Goal: Task Accomplishment & Management: Complete application form

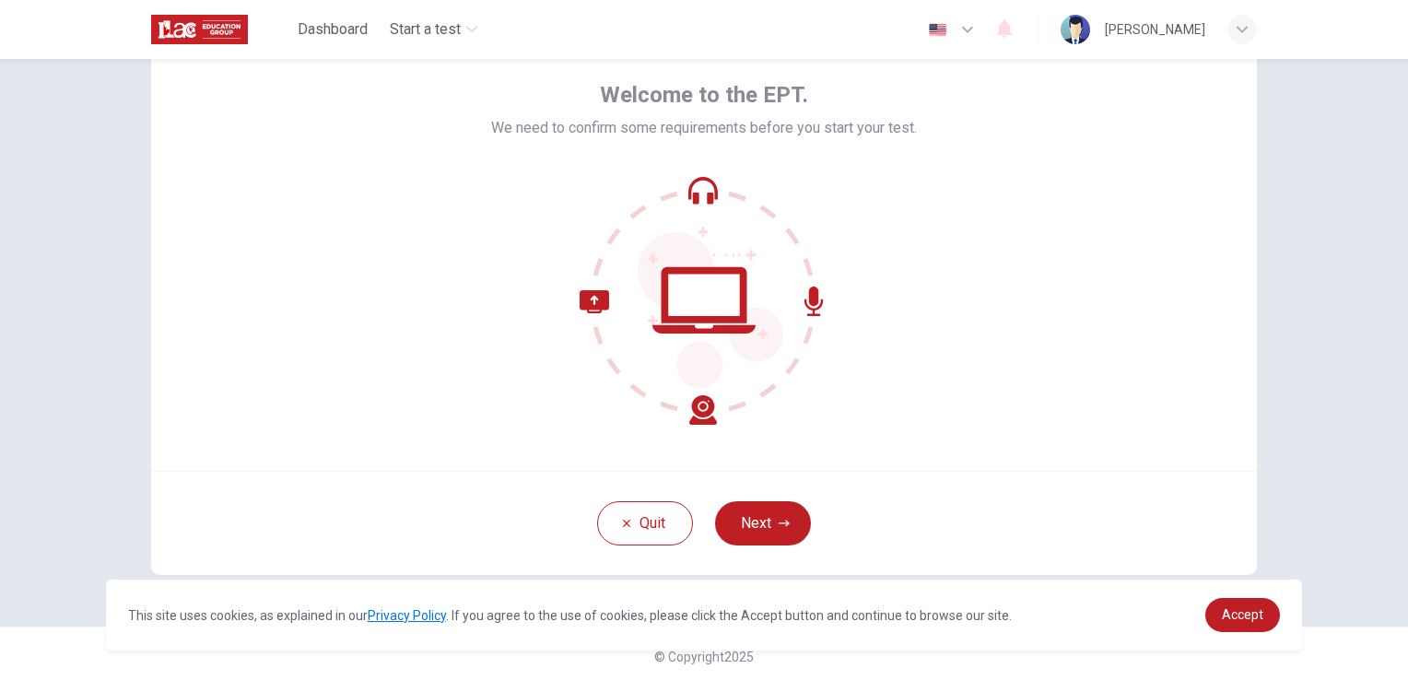
scroll to position [87, 0]
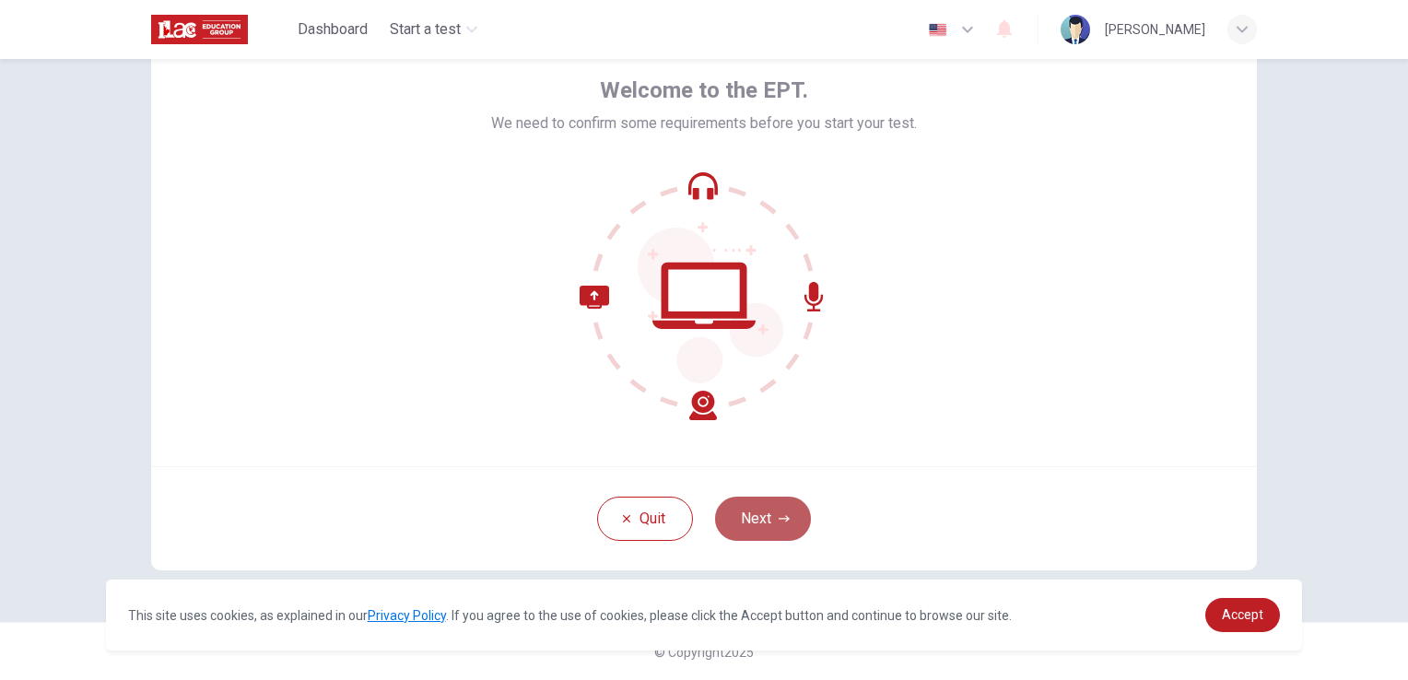
click at [739, 516] on button "Next" at bounding box center [763, 519] width 96 height 44
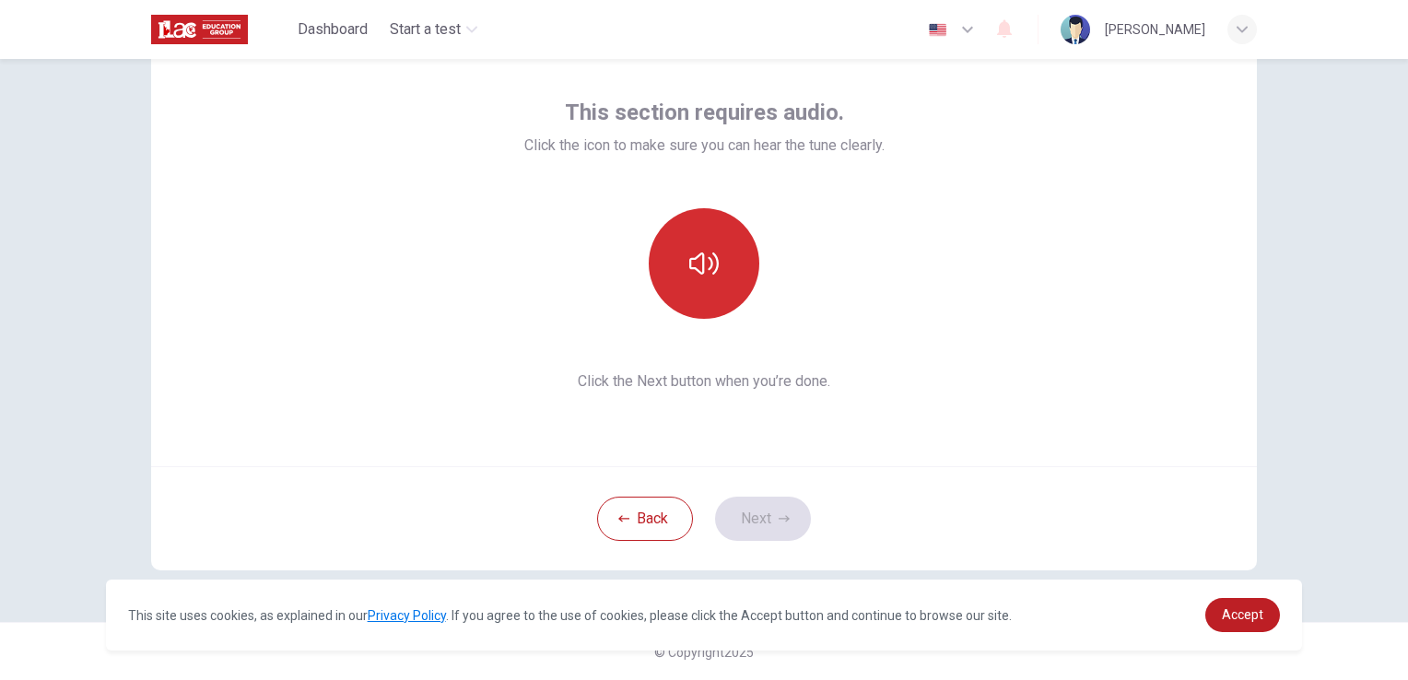
click at [724, 275] on button "button" at bounding box center [704, 263] width 111 height 111
click at [722, 247] on button "button" at bounding box center [704, 263] width 111 height 111
click at [717, 277] on button "button" at bounding box center [704, 263] width 111 height 111
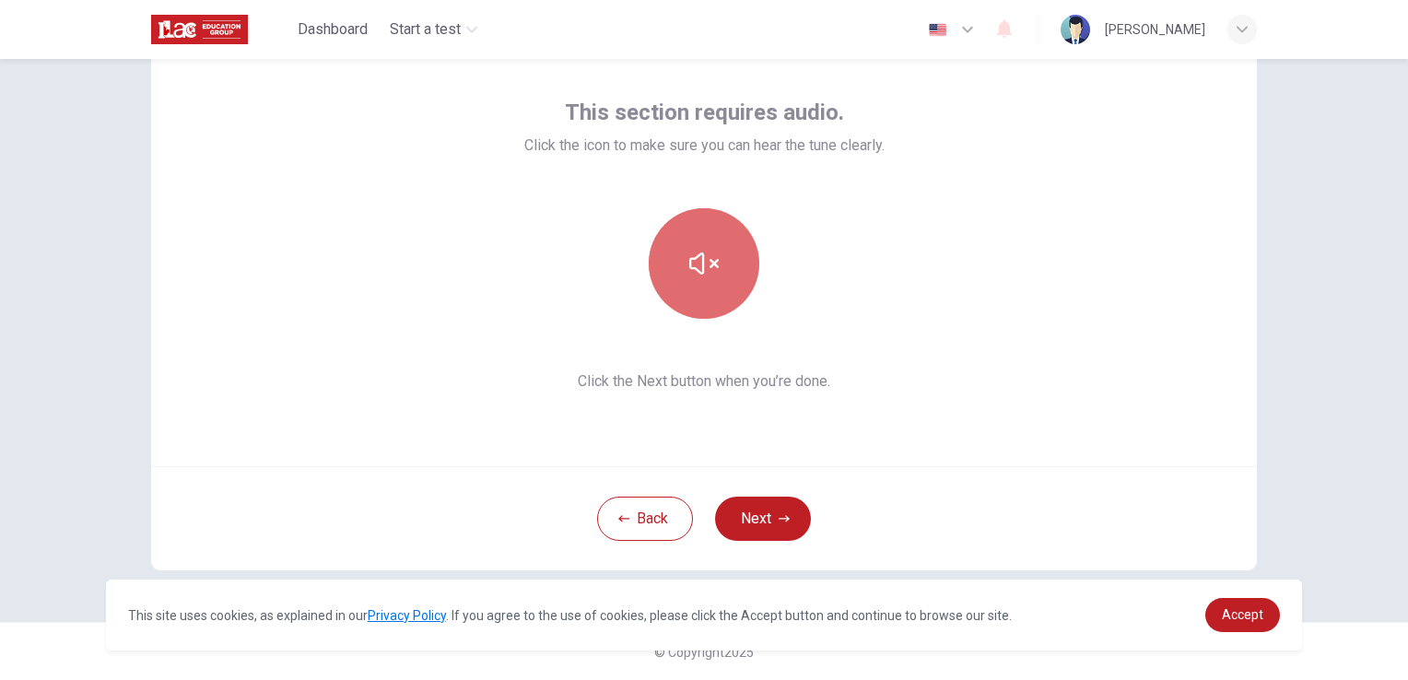
click at [731, 282] on button "button" at bounding box center [704, 263] width 111 height 111
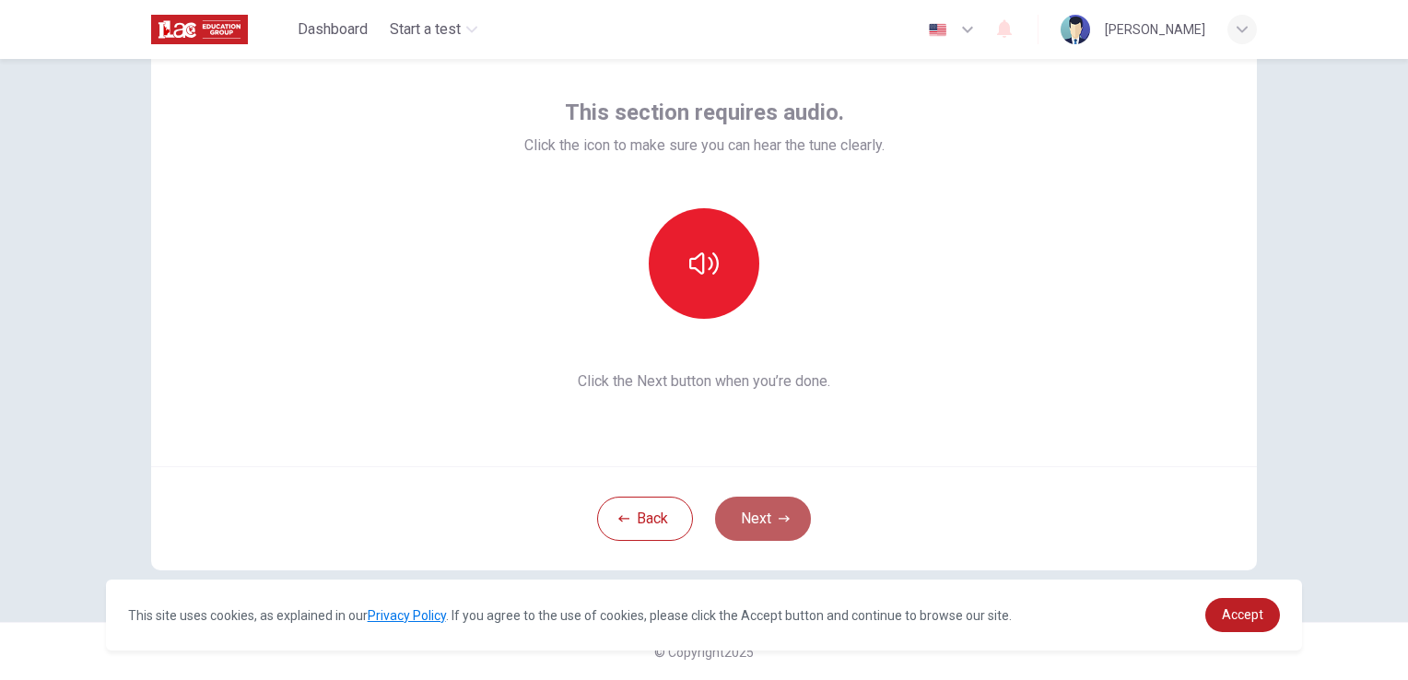
click at [773, 525] on button "Next" at bounding box center [763, 519] width 96 height 44
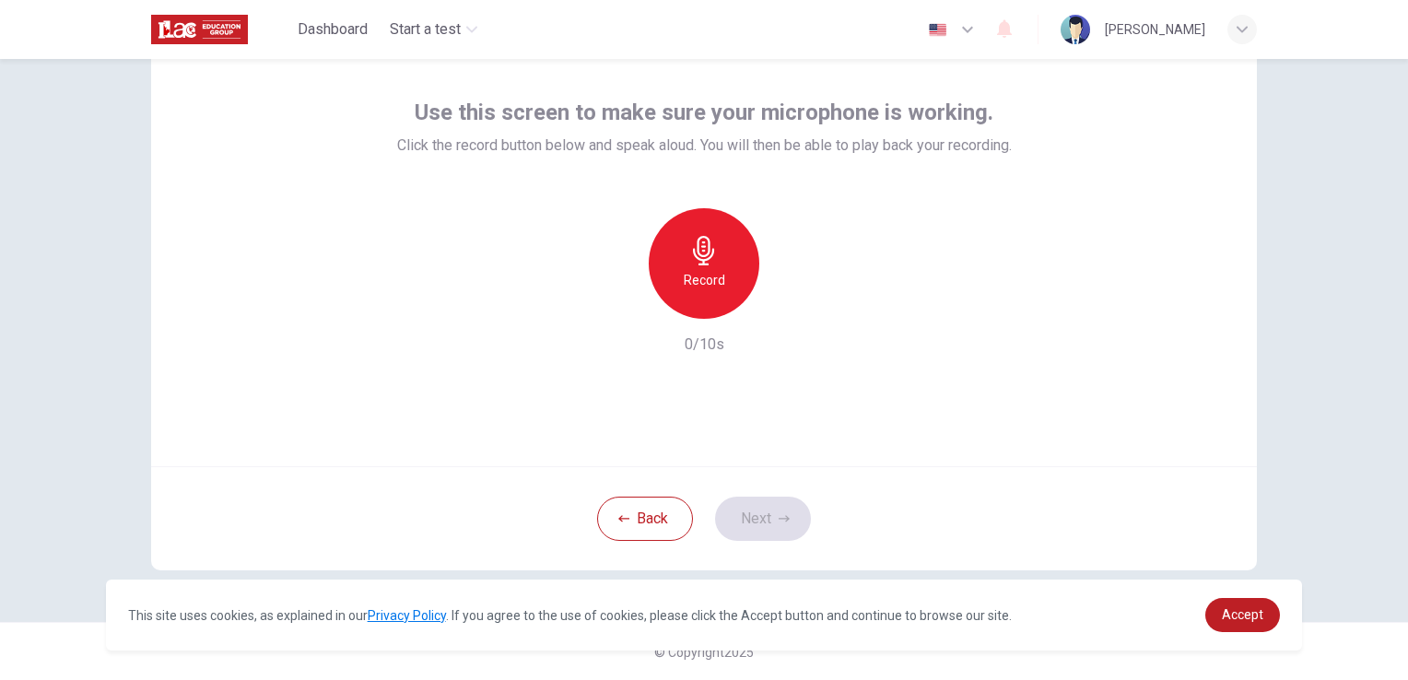
click at [662, 260] on div "Record" at bounding box center [704, 263] width 111 height 111
click at [704, 250] on icon "button" at bounding box center [703, 250] width 21 height 29
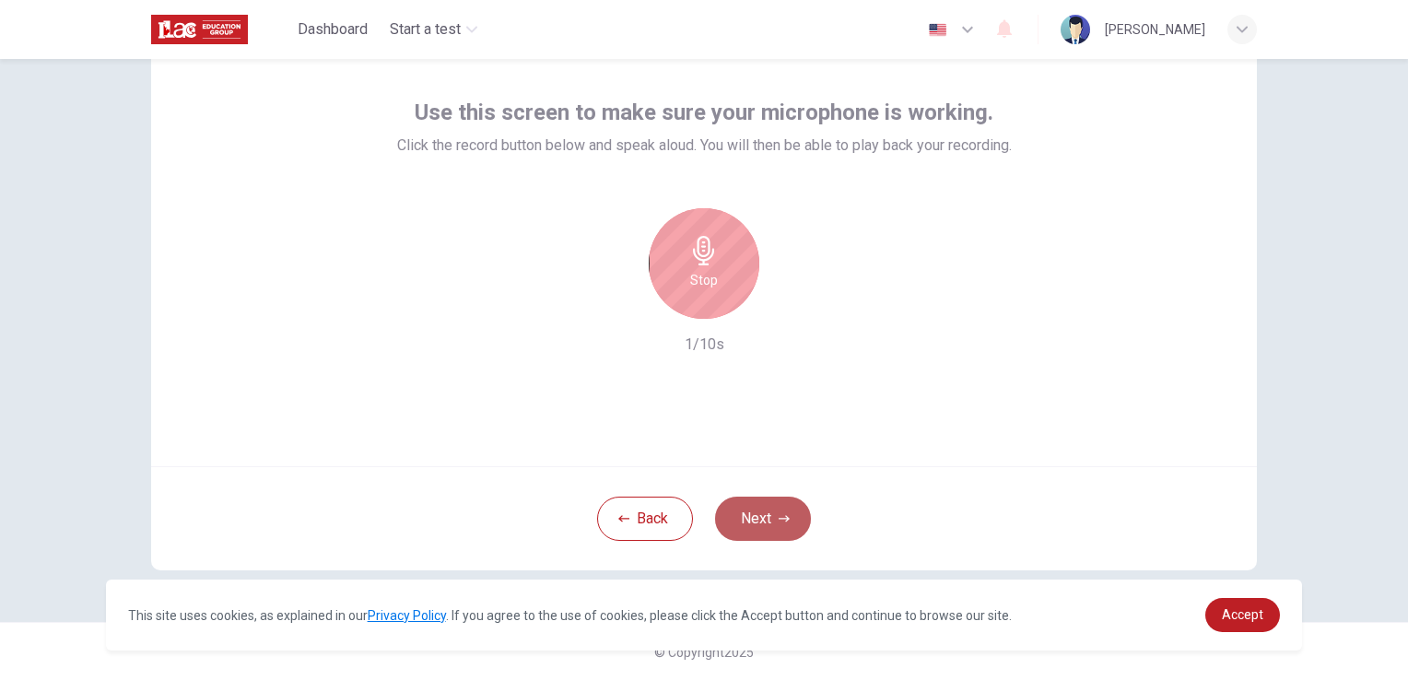
click at [759, 518] on button "Next" at bounding box center [763, 519] width 96 height 44
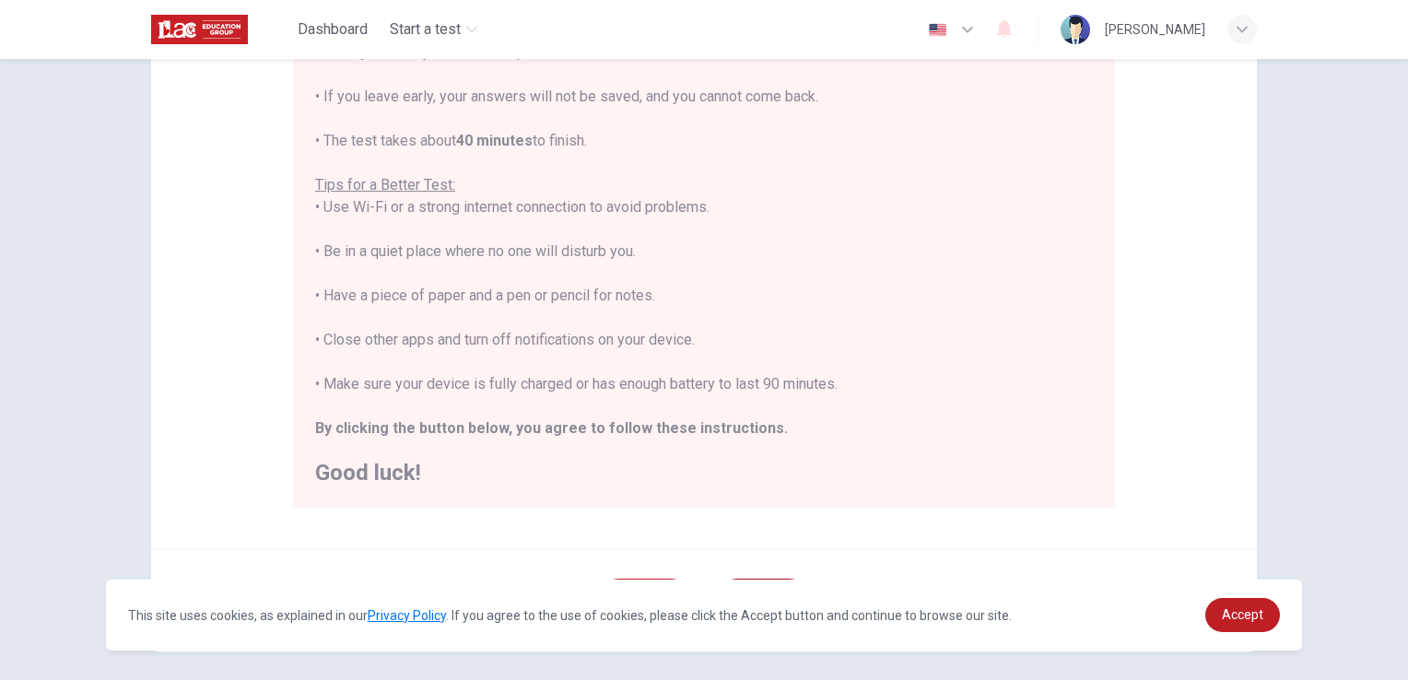
scroll to position [271, 0]
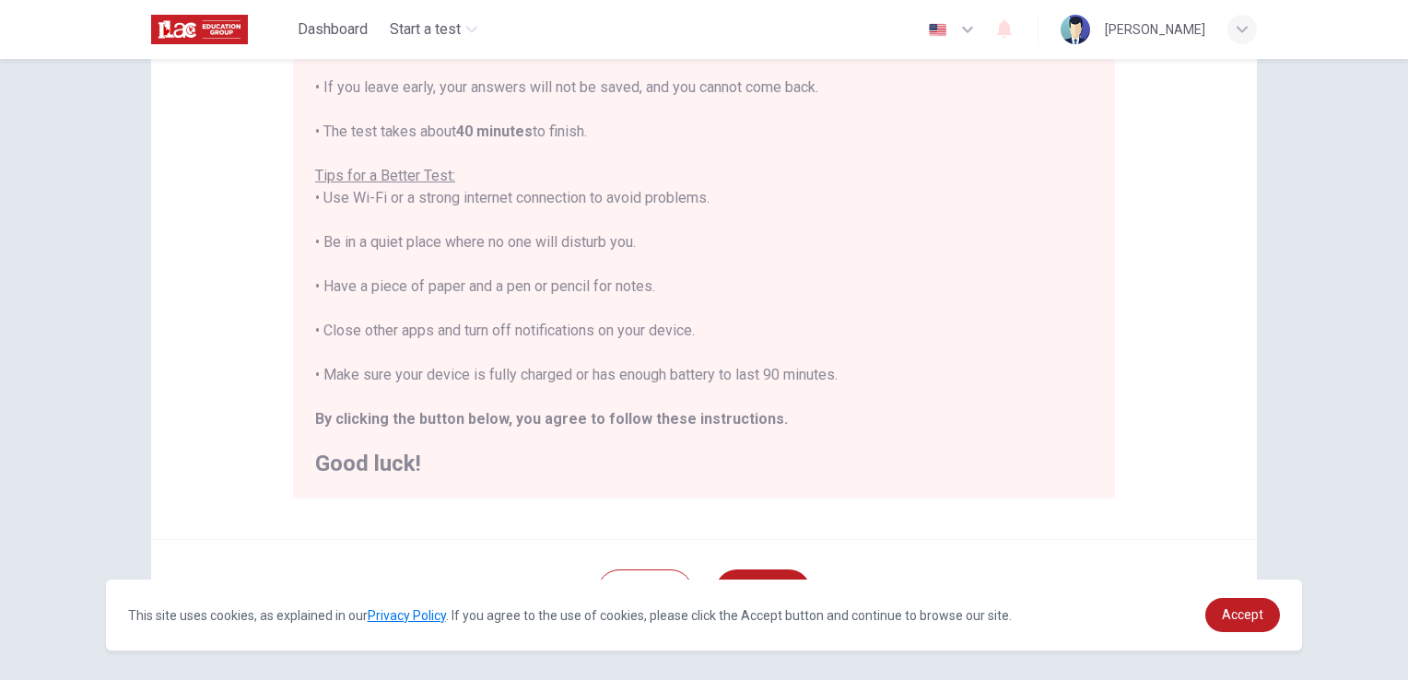
drag, startPoint x: 759, startPoint y: 518, endPoint x: 575, endPoint y: 513, distance: 184.3
click at [575, 513] on div "Disclaimer: You are about to start a Placement Test . Before You Start the Test…" at bounding box center [704, 189] width 1106 height 699
click at [1251, 610] on span "Accept" at bounding box center [1242, 614] width 41 height 15
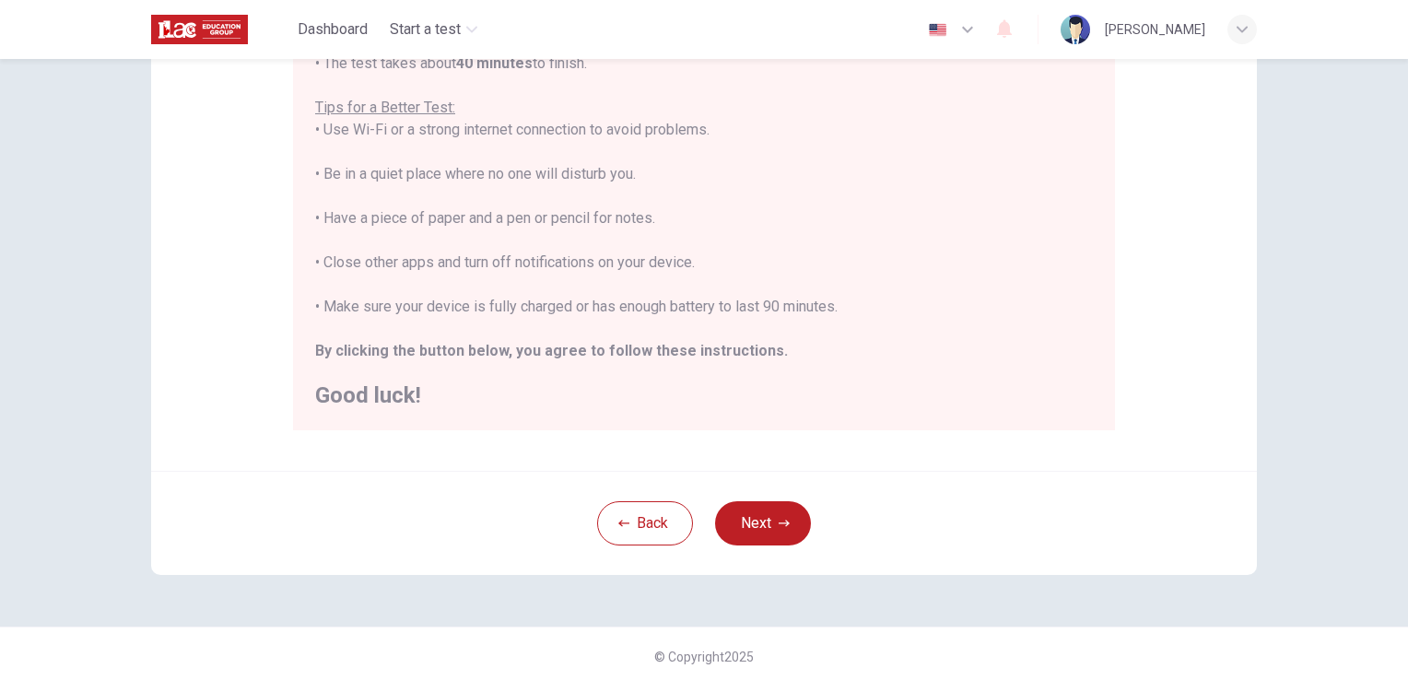
scroll to position [344, 0]
click at [797, 510] on button "Next" at bounding box center [763, 519] width 96 height 44
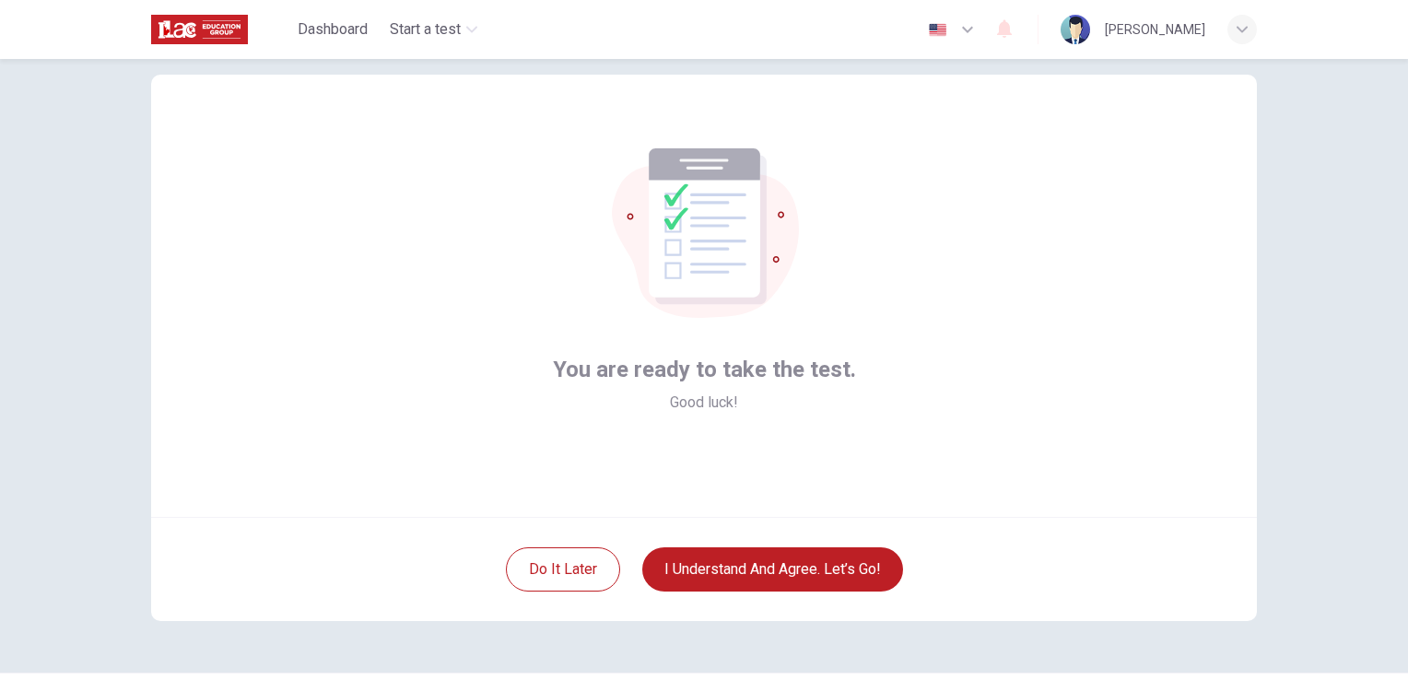
scroll to position [87, 0]
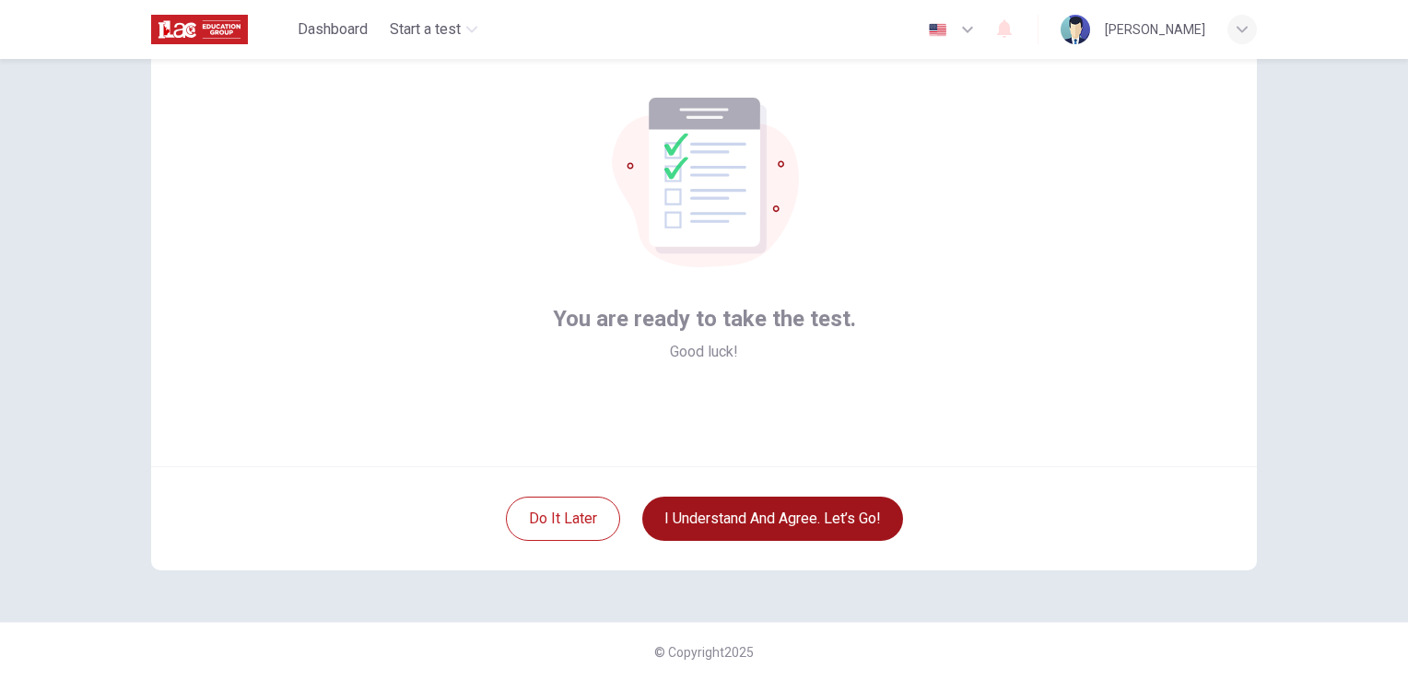
click at [825, 515] on button "I understand and agree. Let’s go!" at bounding box center [772, 519] width 261 height 44
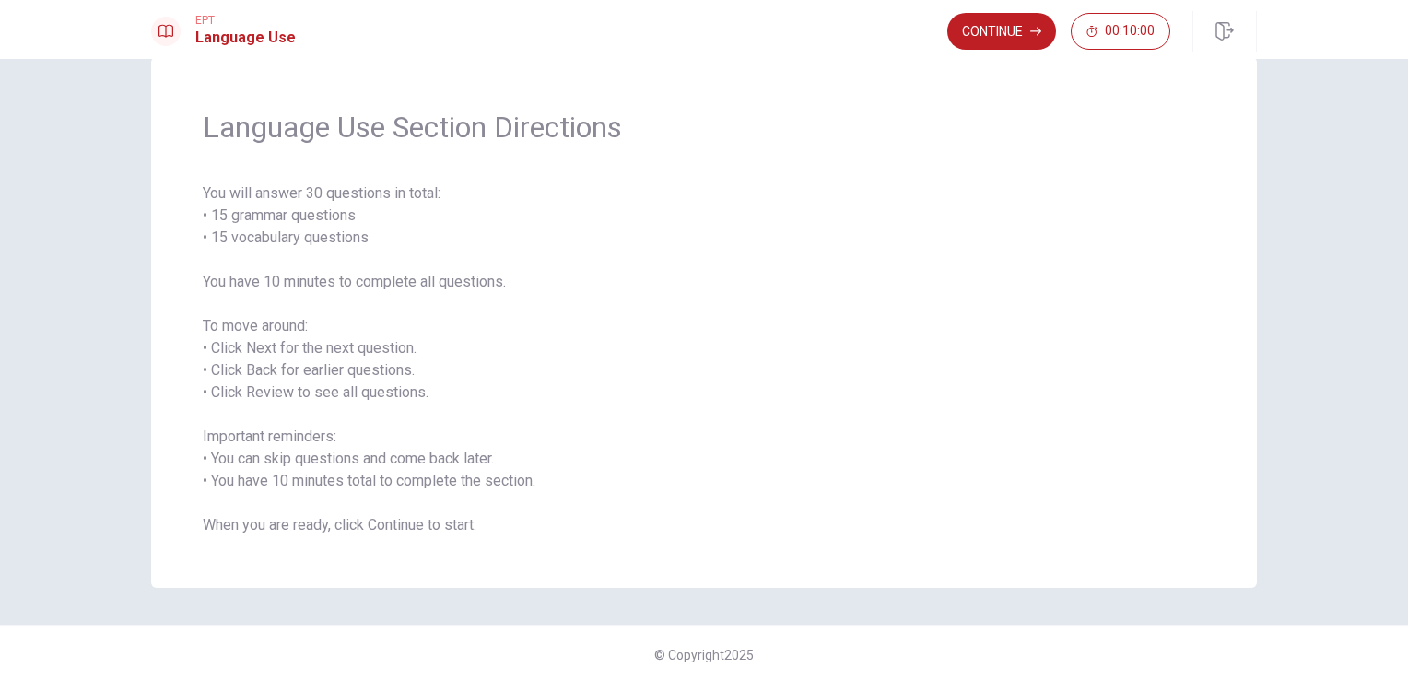
scroll to position [41, 0]
click at [977, 39] on button "Continue" at bounding box center [1001, 31] width 109 height 37
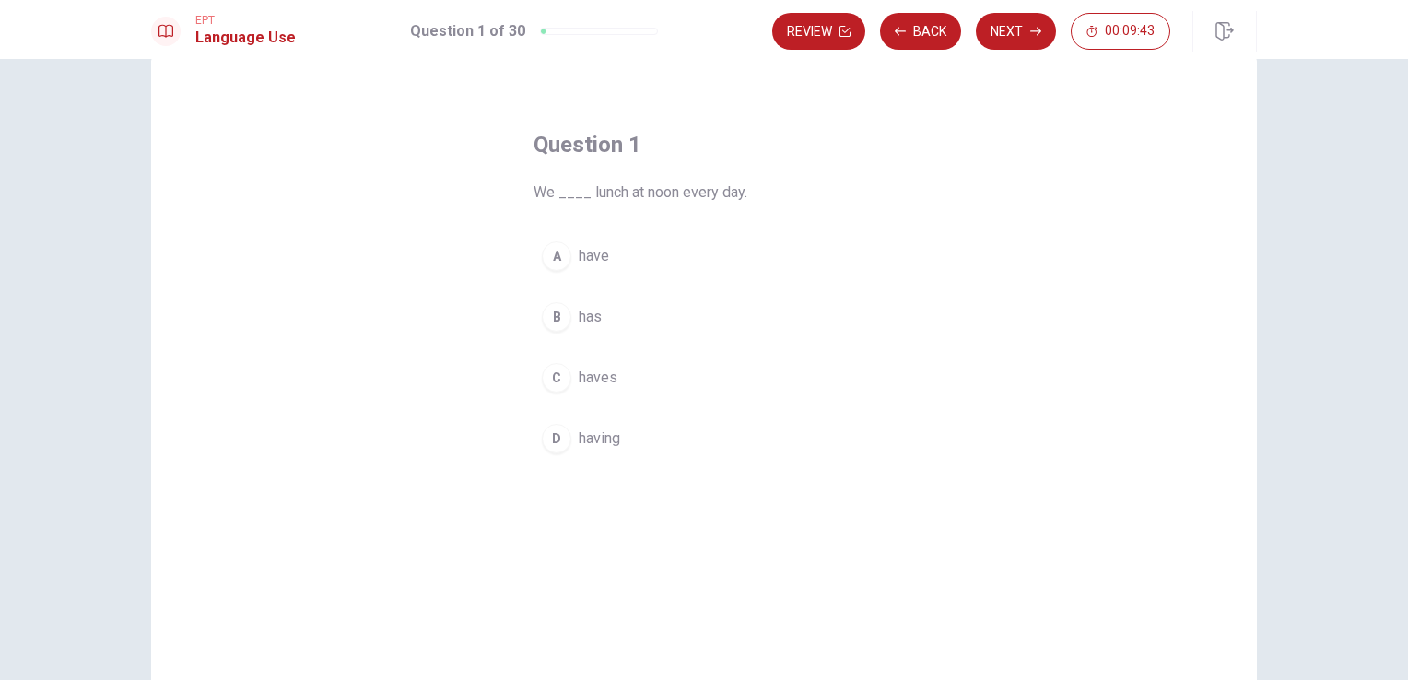
click at [559, 253] on div "A" at bounding box center [556, 255] width 29 height 29
click at [618, 314] on button "B has" at bounding box center [703, 317] width 341 height 46
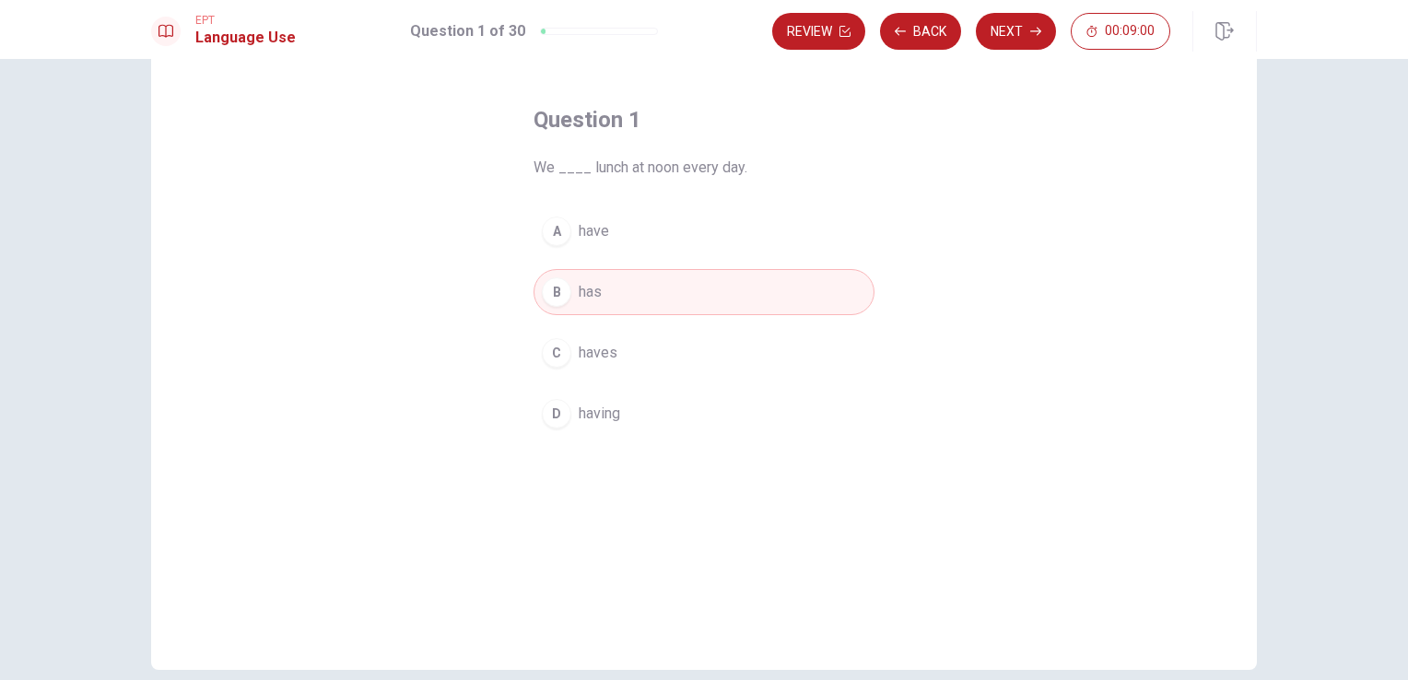
scroll to position [59, 0]
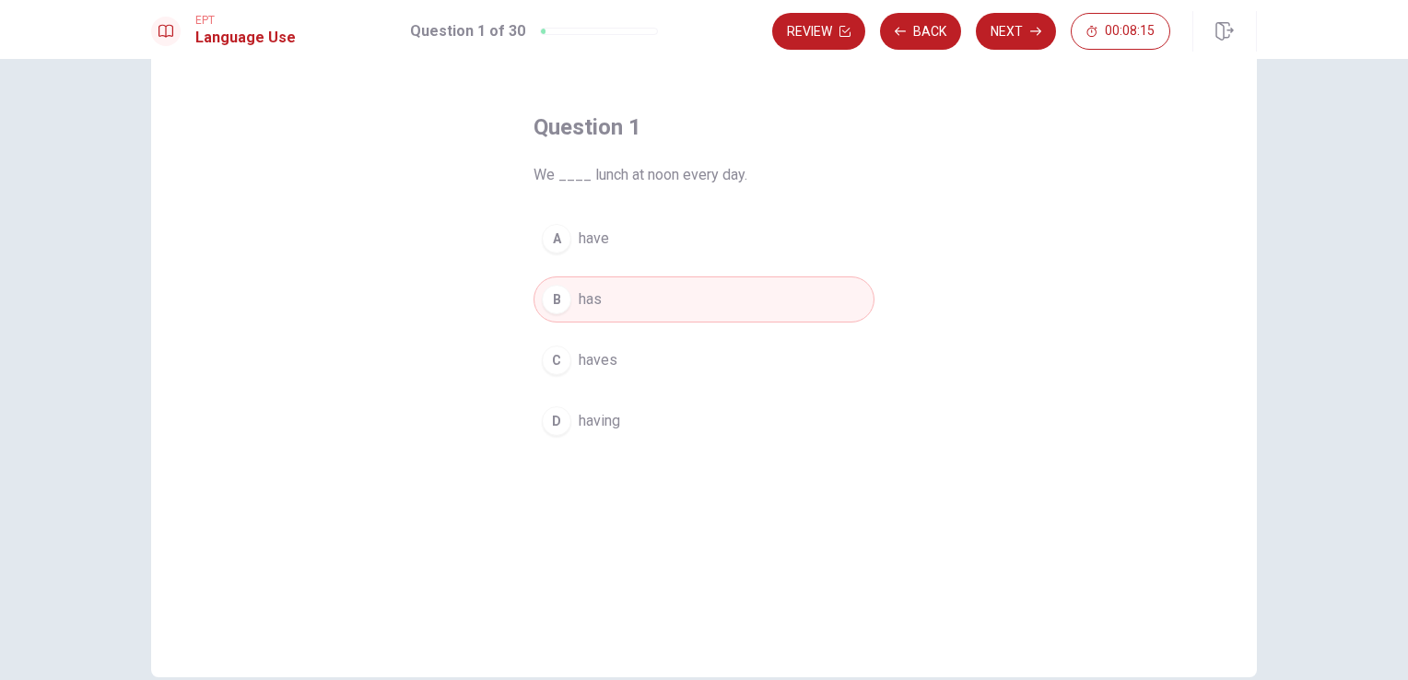
click at [619, 242] on button "A have" at bounding box center [703, 239] width 341 height 46
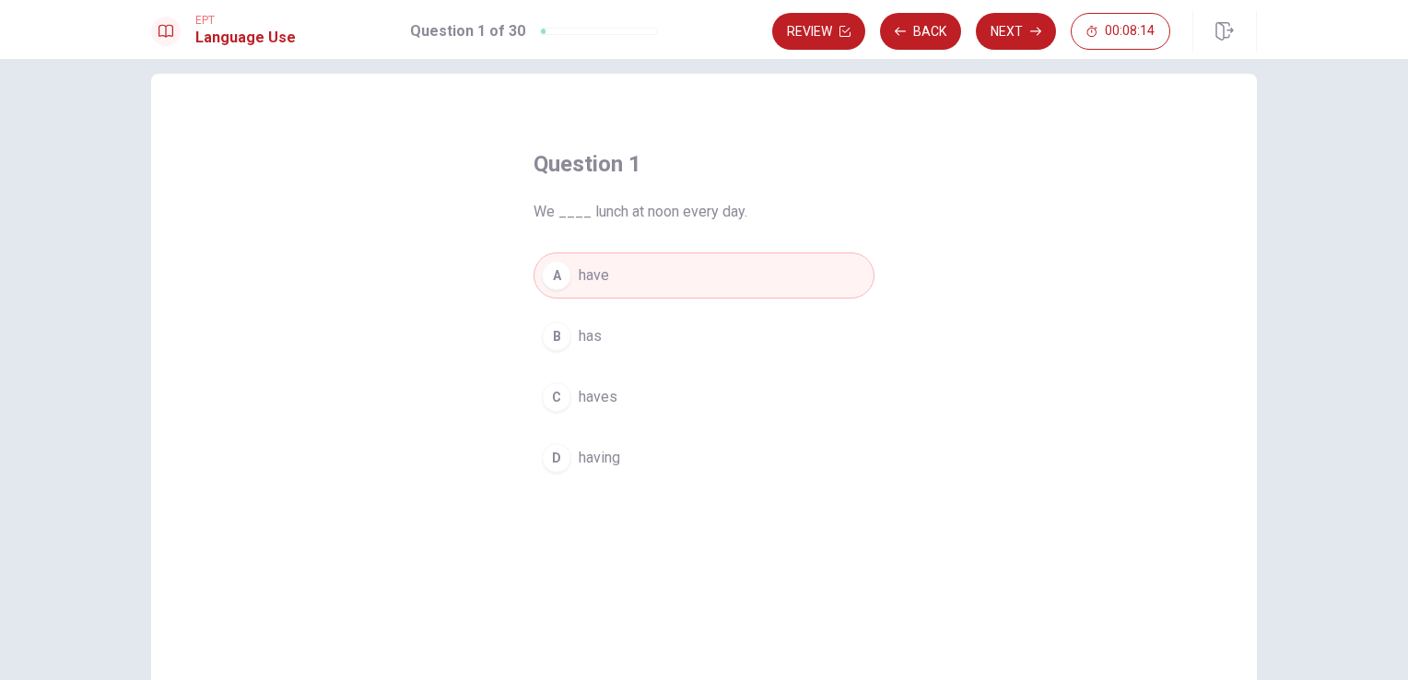
scroll to position [0, 0]
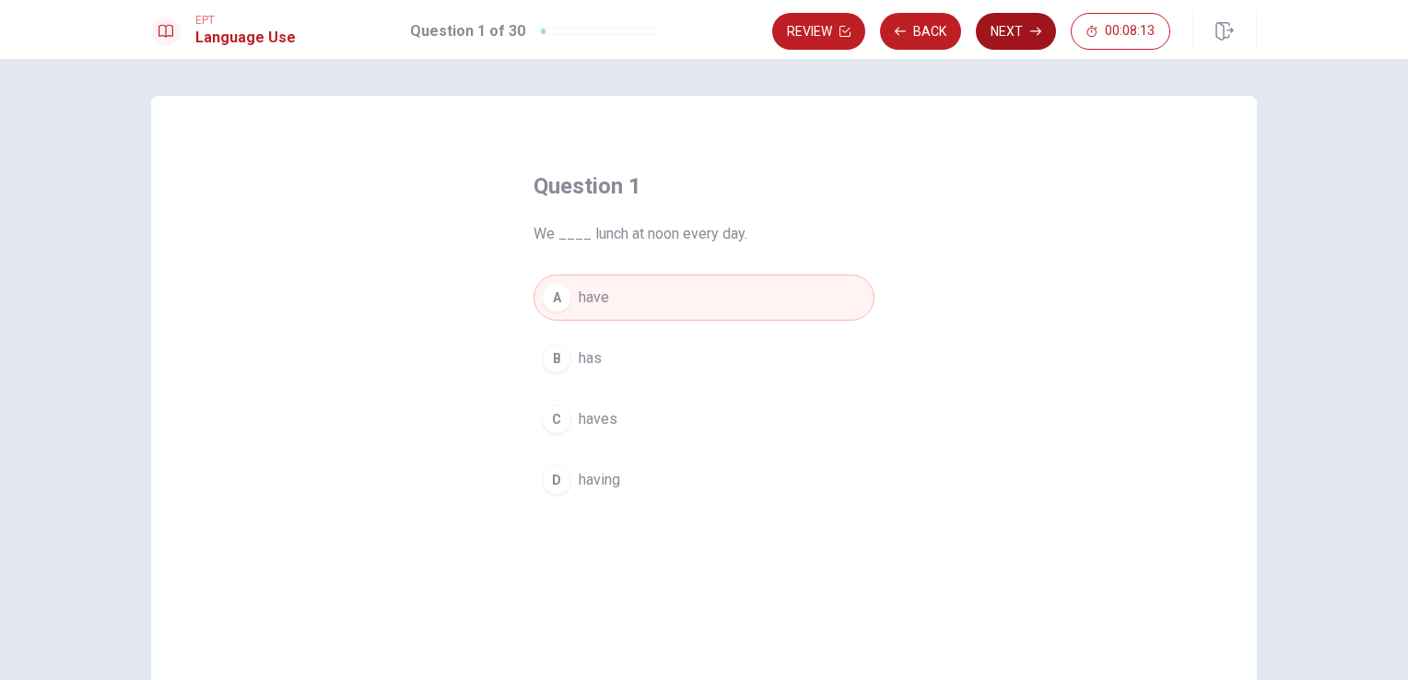
click at [1010, 24] on button "Next" at bounding box center [1016, 31] width 80 height 37
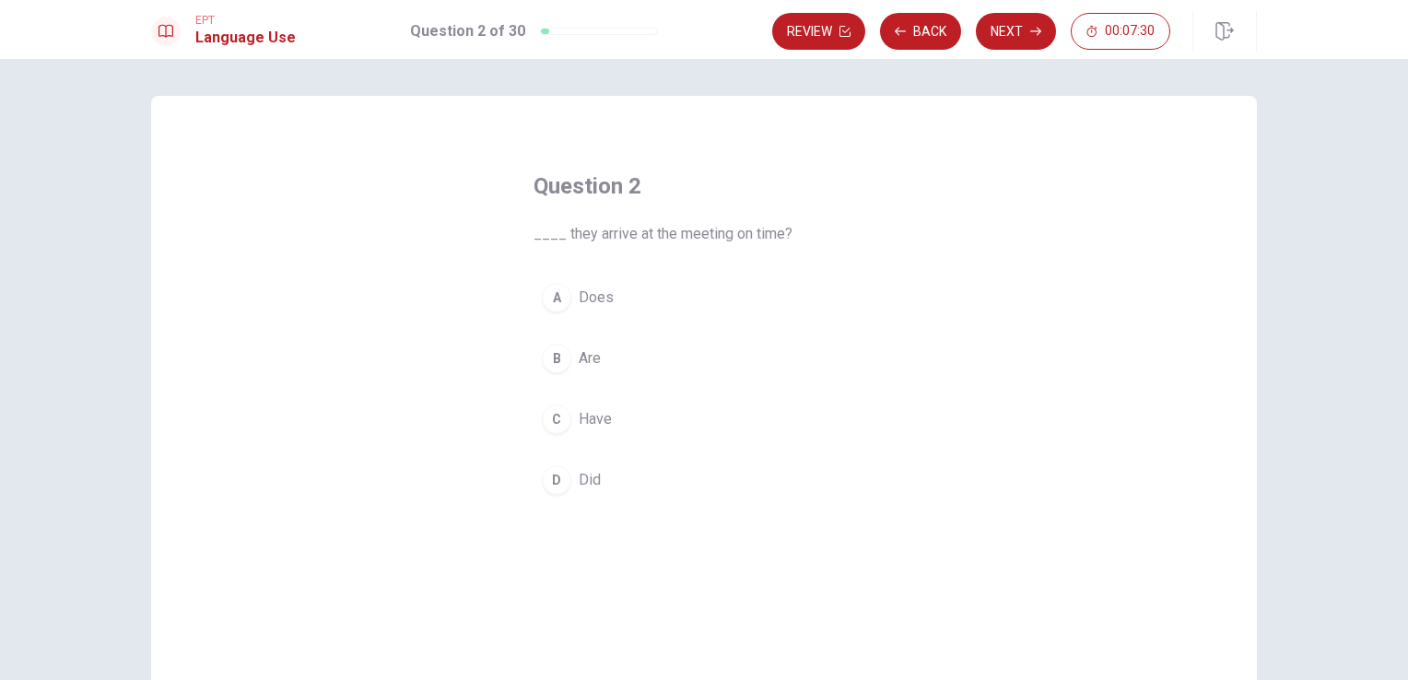
click at [571, 474] on button "D Did" at bounding box center [703, 480] width 341 height 46
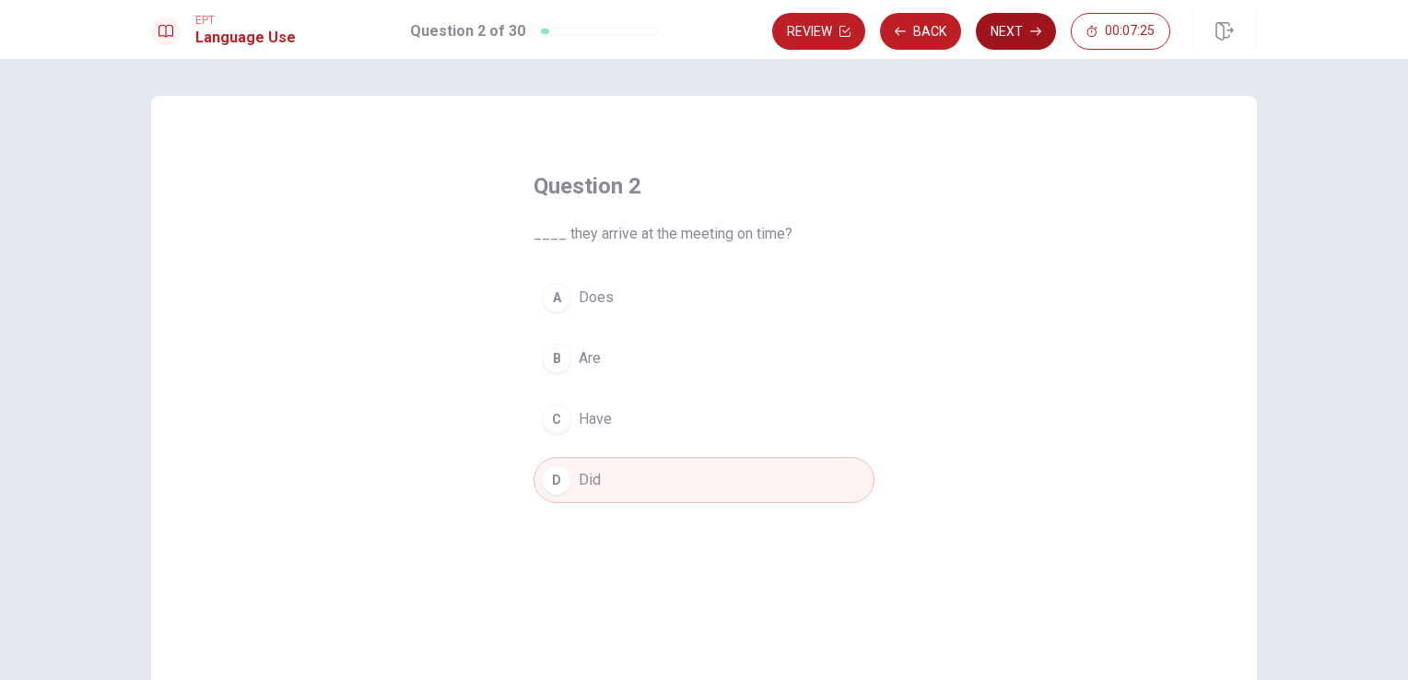
click at [1019, 25] on button "Next" at bounding box center [1016, 31] width 80 height 37
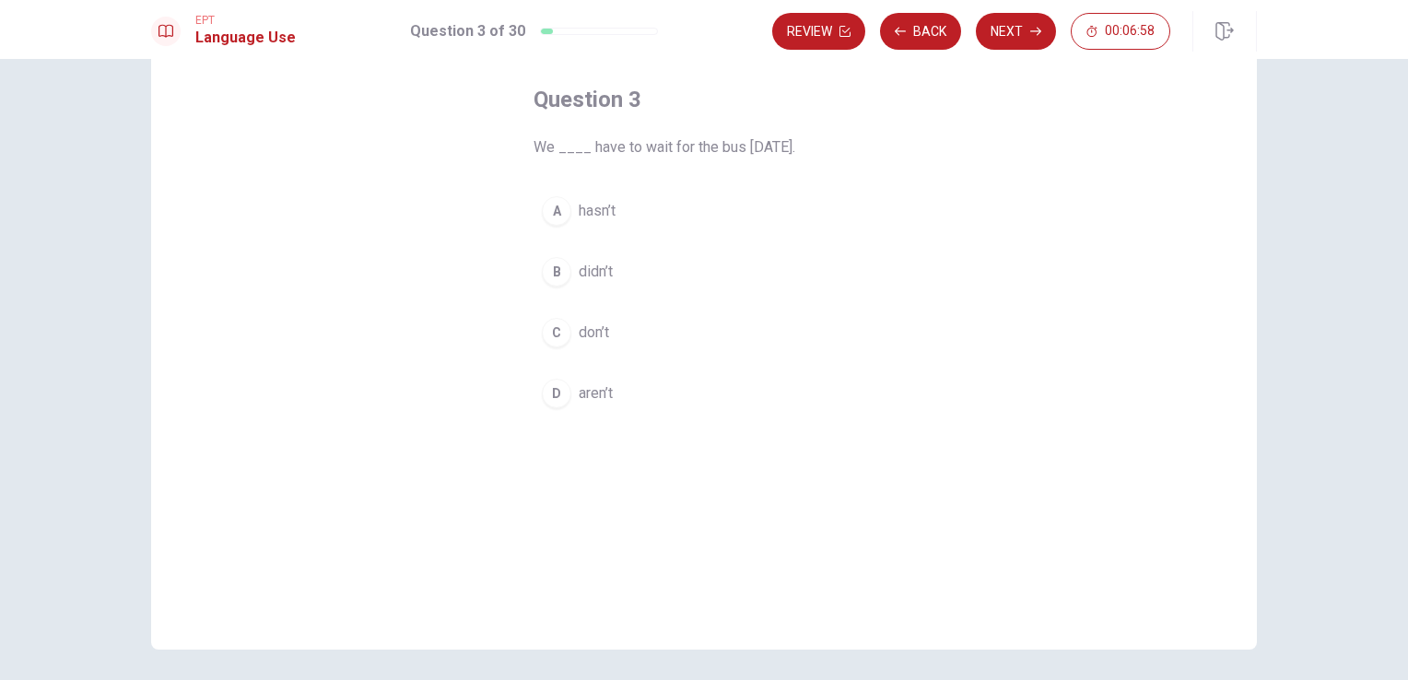
scroll to position [92, 0]
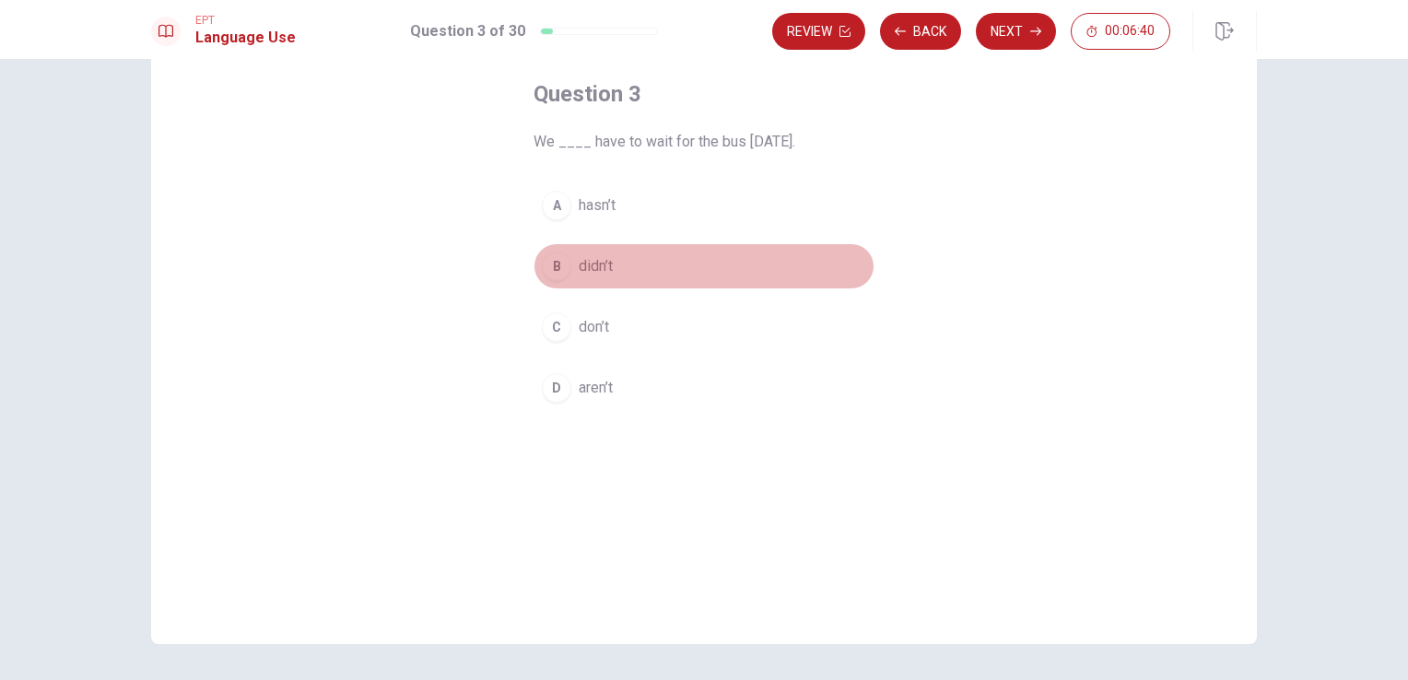
click at [613, 272] on button "B didn’t" at bounding box center [703, 266] width 341 height 46
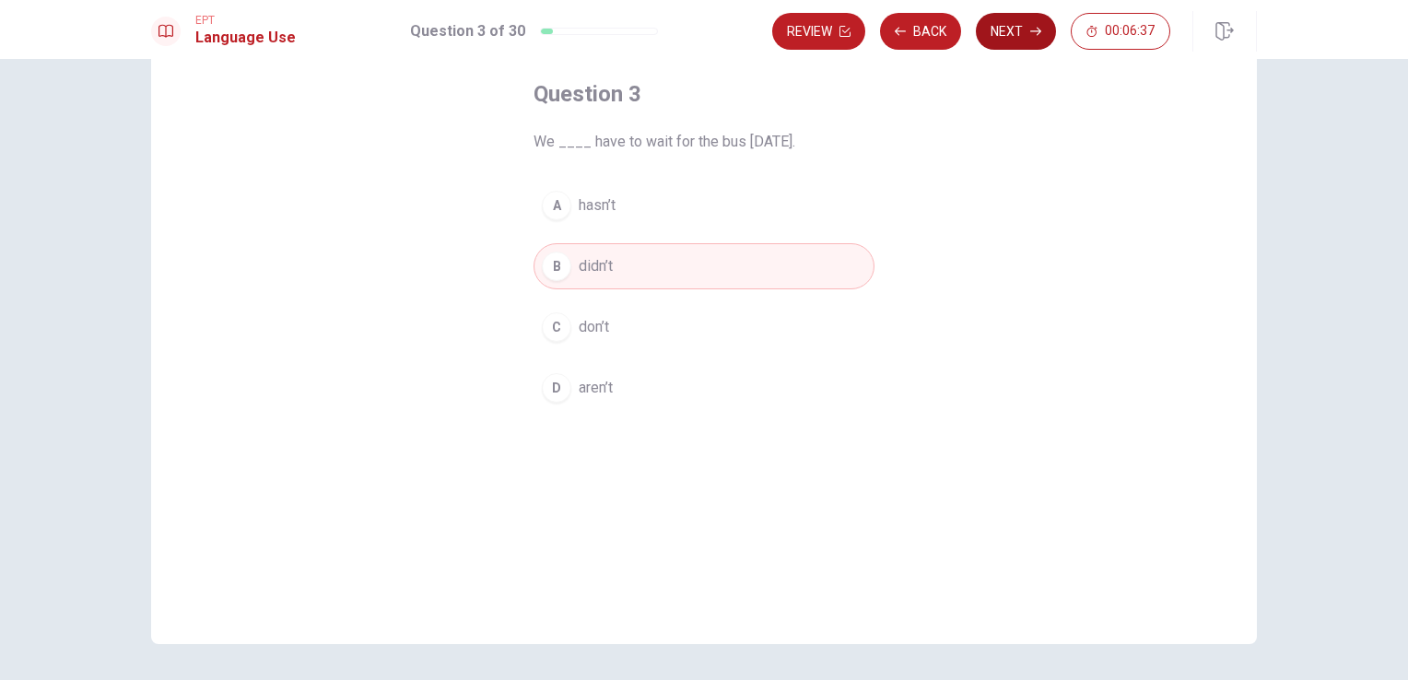
click at [1009, 45] on button "Next" at bounding box center [1016, 31] width 80 height 37
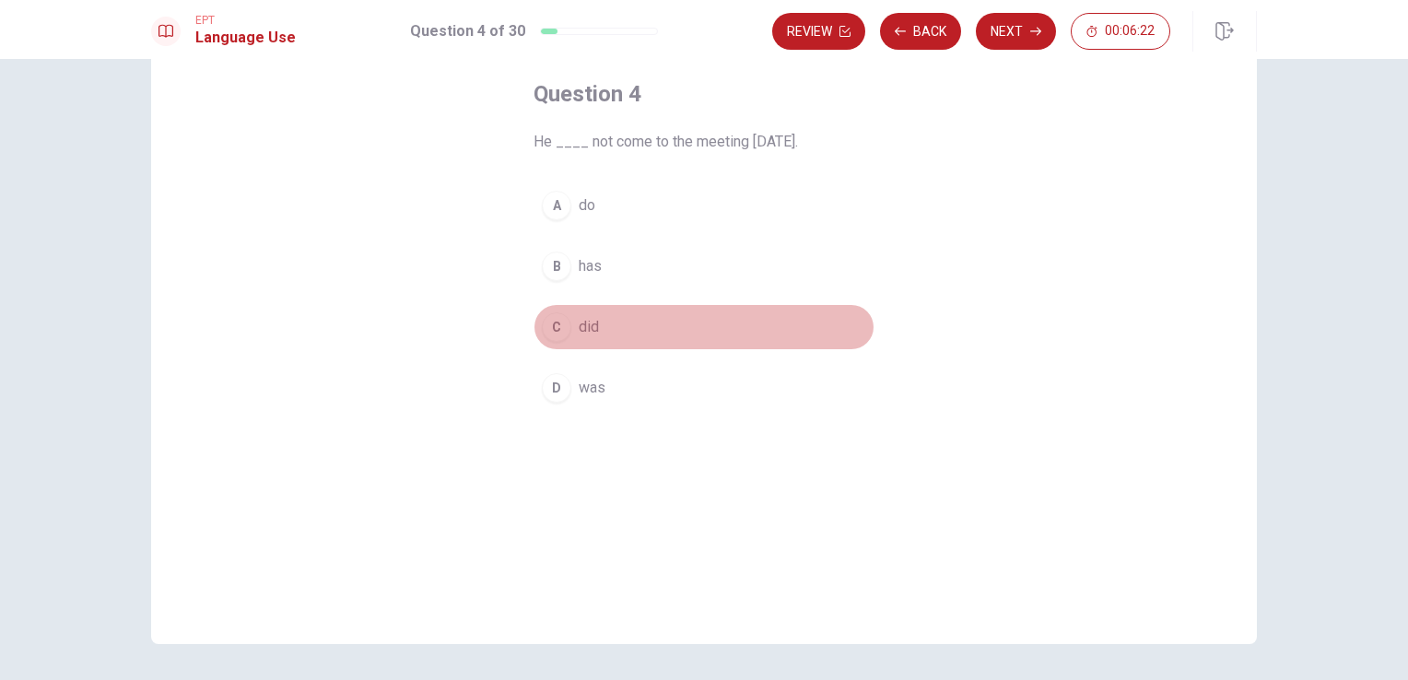
click at [604, 330] on button "C did" at bounding box center [703, 327] width 341 height 46
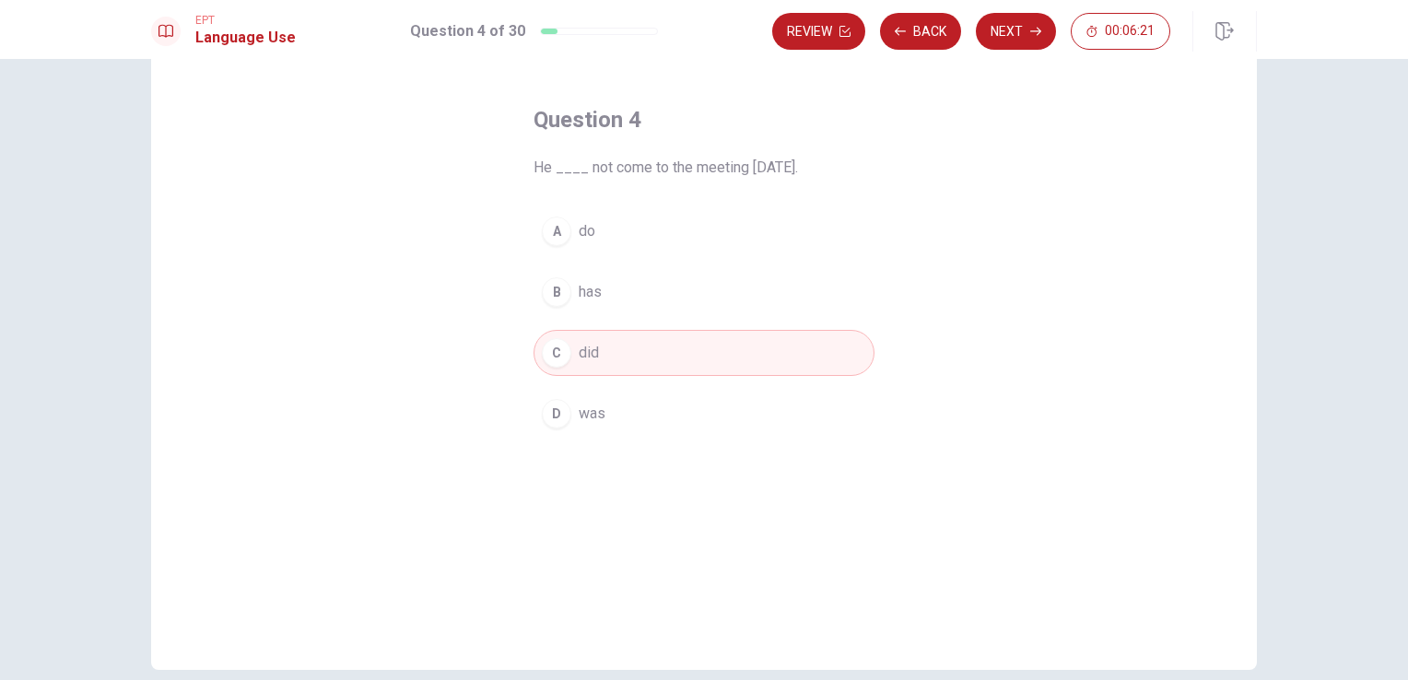
scroll to position [59, 0]
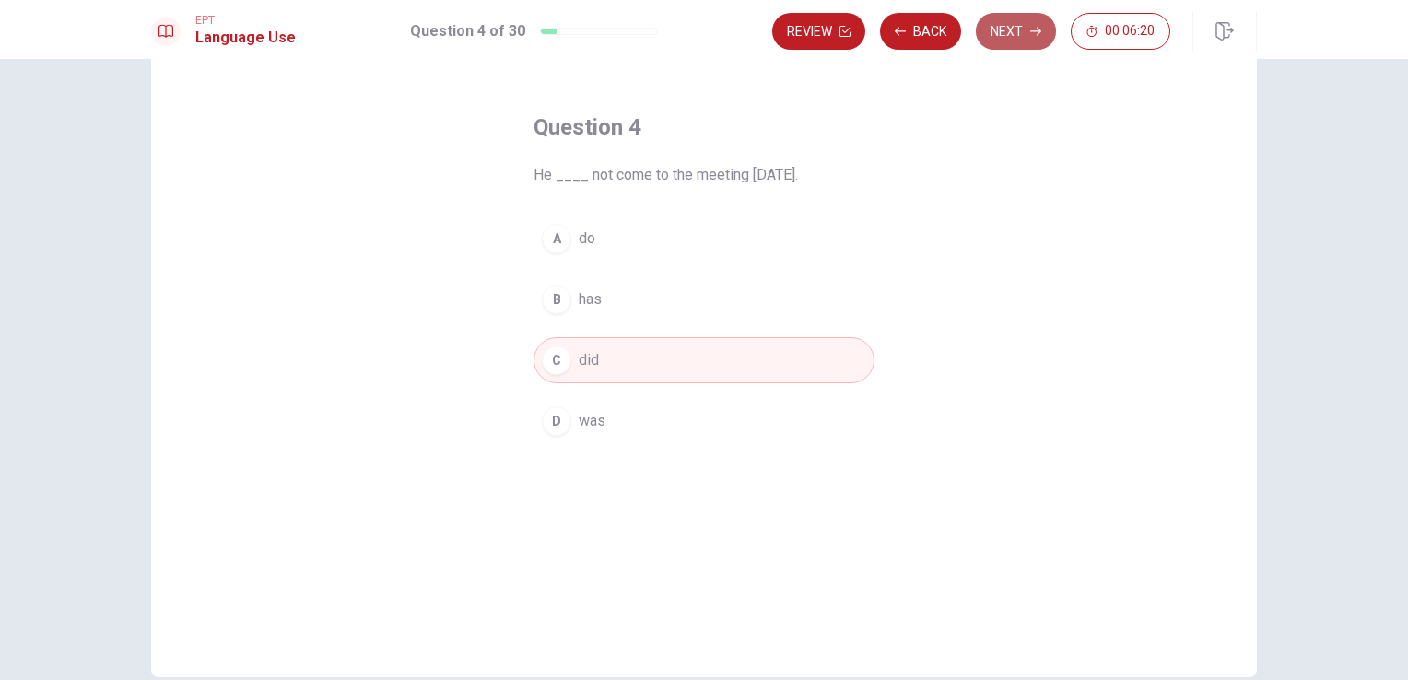
click at [994, 31] on button "Next" at bounding box center [1016, 31] width 80 height 37
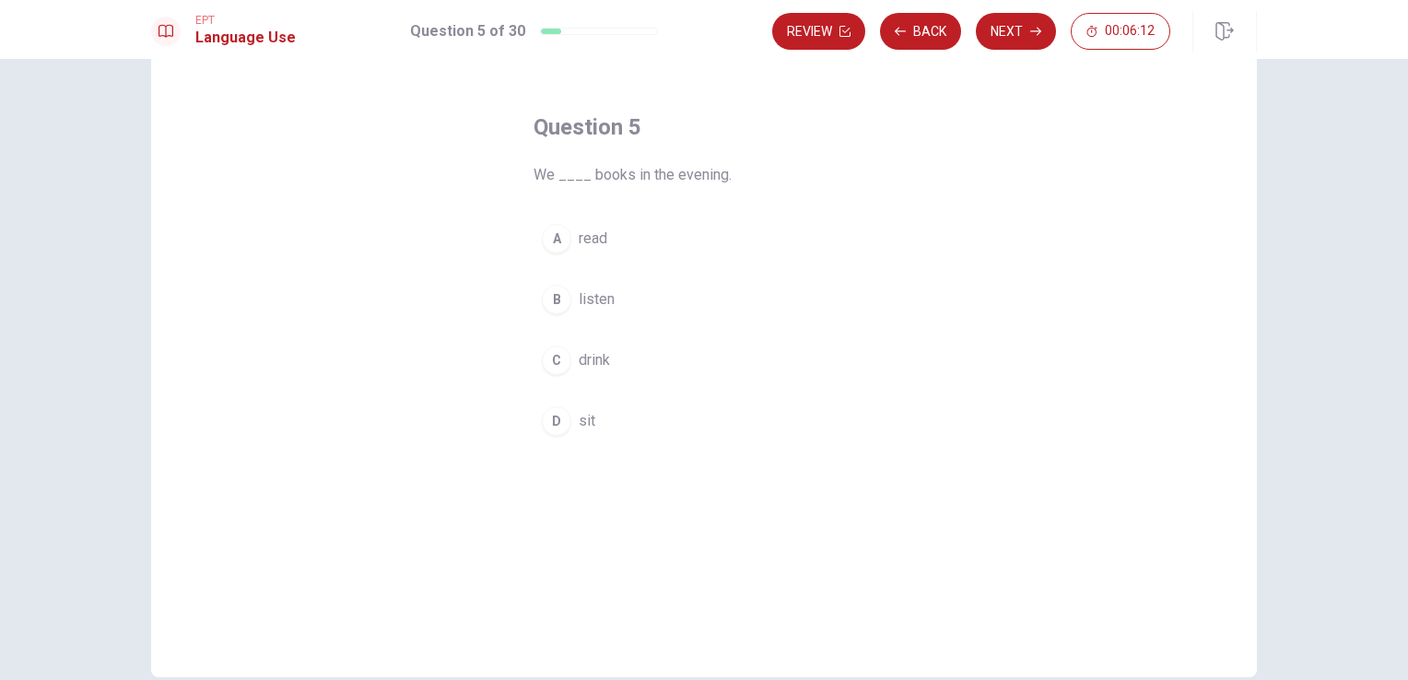
click at [582, 230] on span "read" at bounding box center [593, 239] width 29 height 22
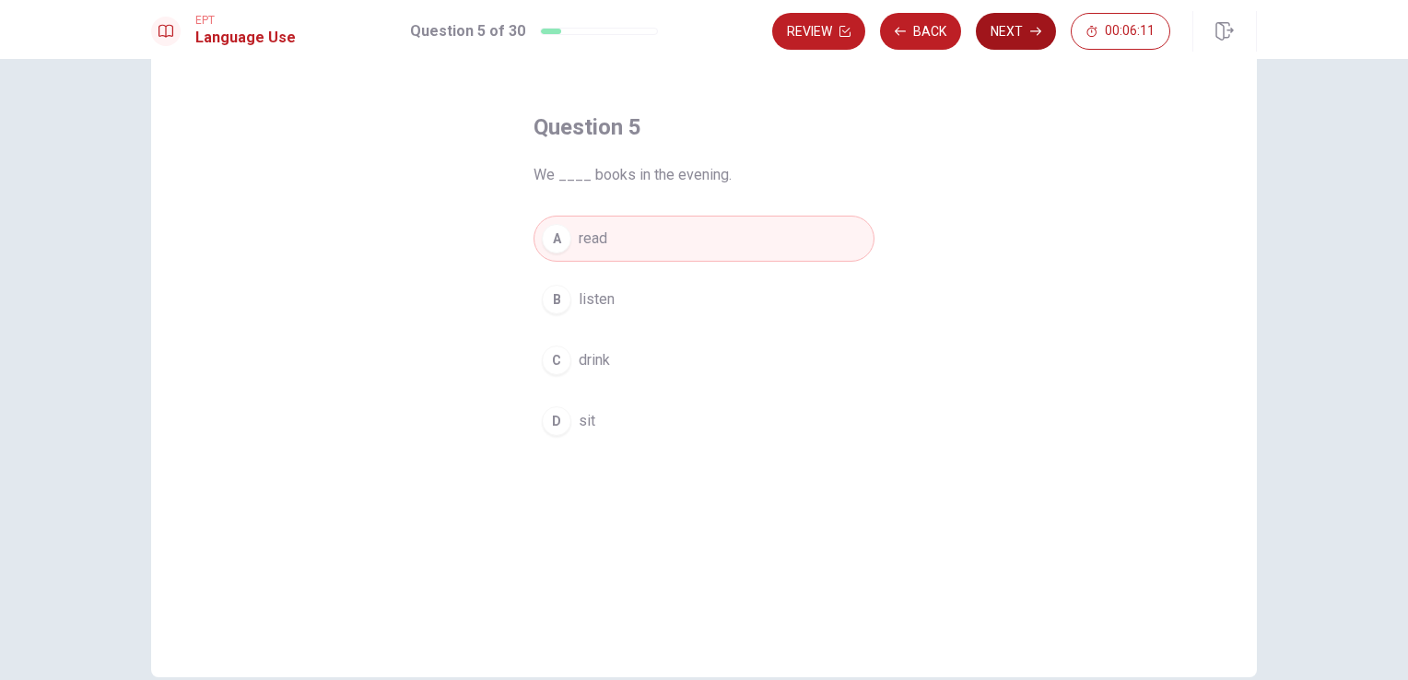
click at [1006, 31] on button "Next" at bounding box center [1016, 31] width 80 height 37
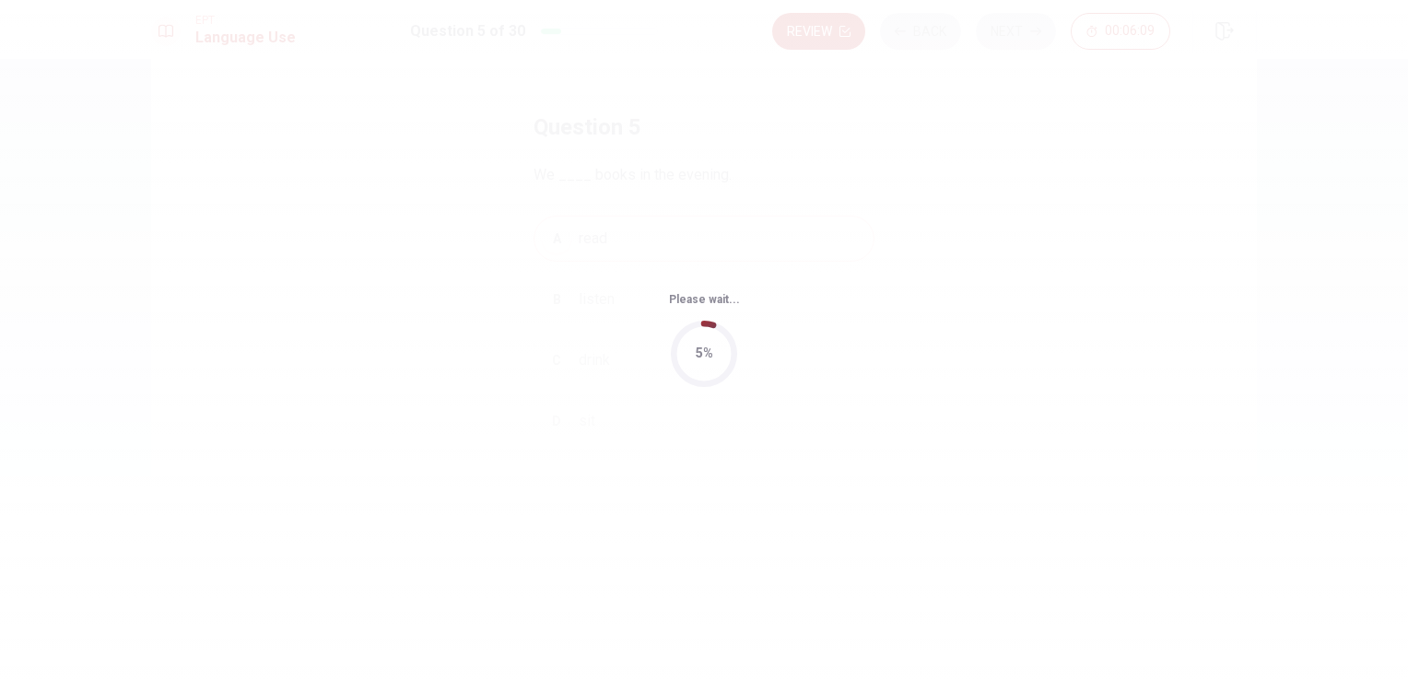
scroll to position [0, 0]
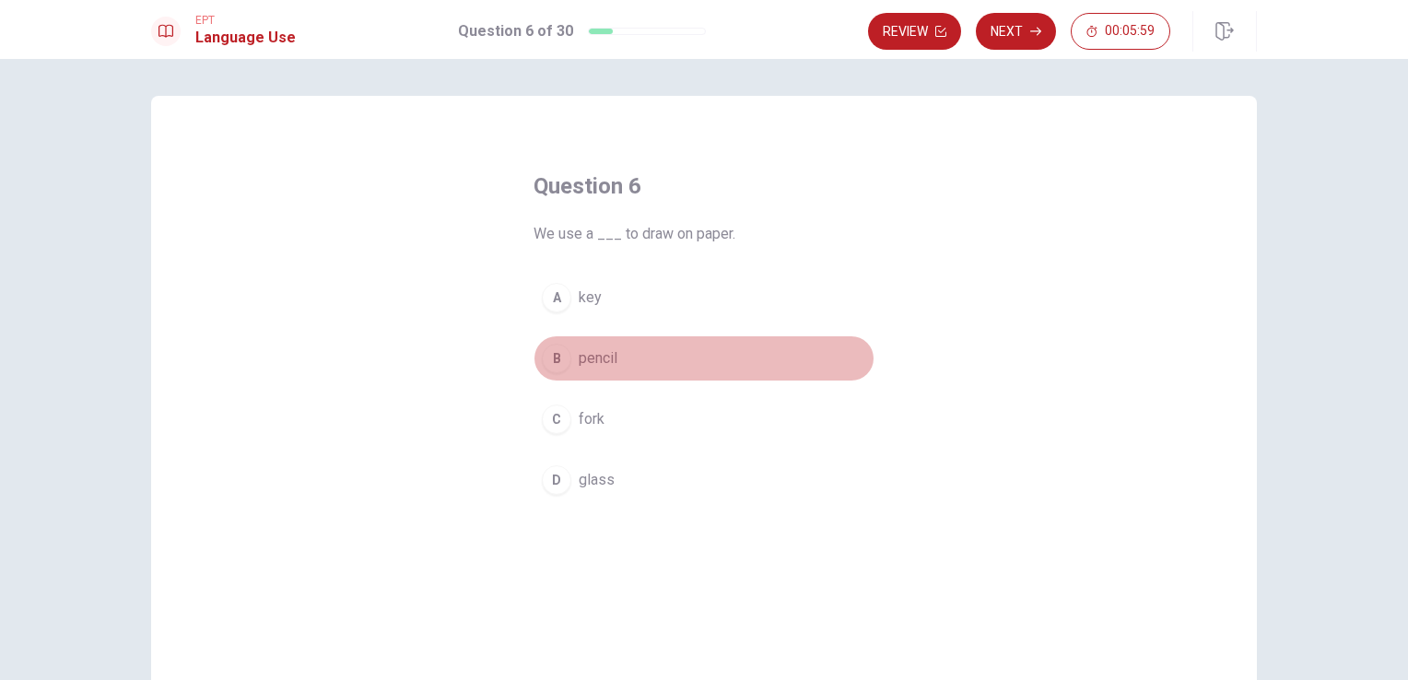
click at [570, 363] on button "B pencil" at bounding box center [703, 358] width 341 height 46
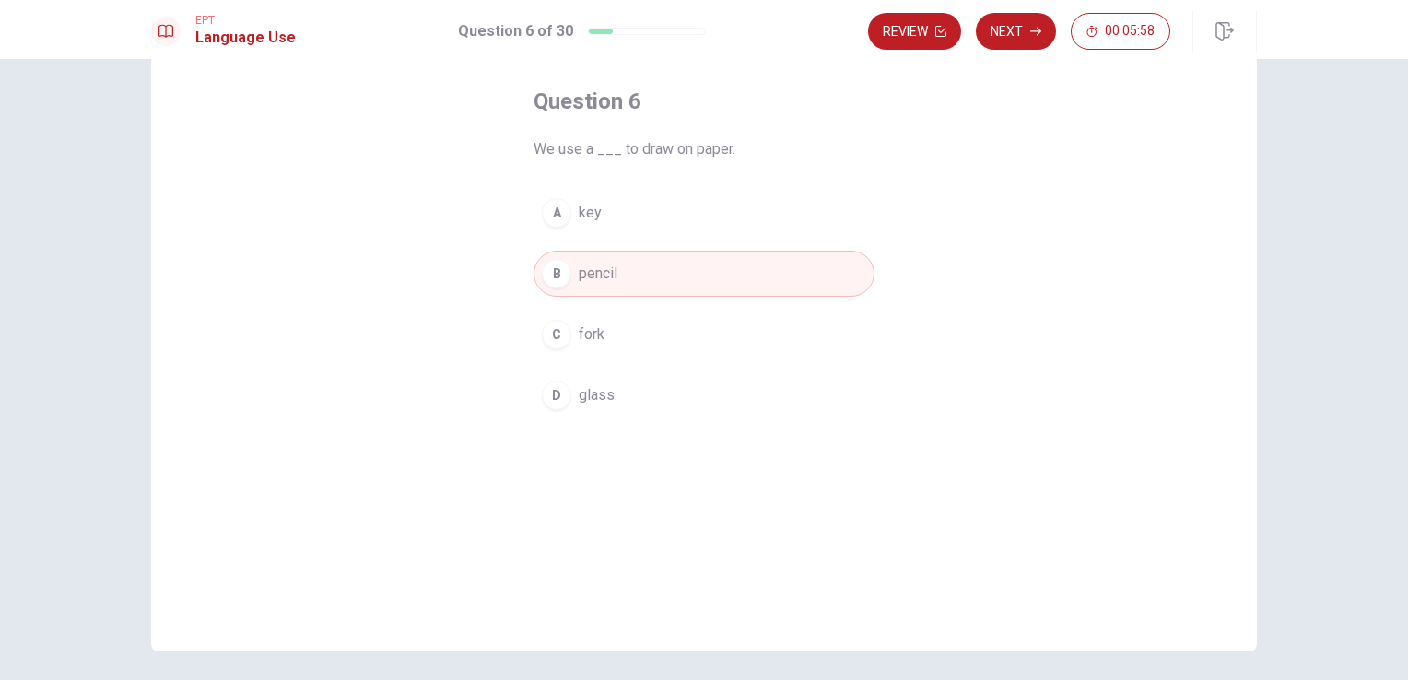
scroll to position [92, 0]
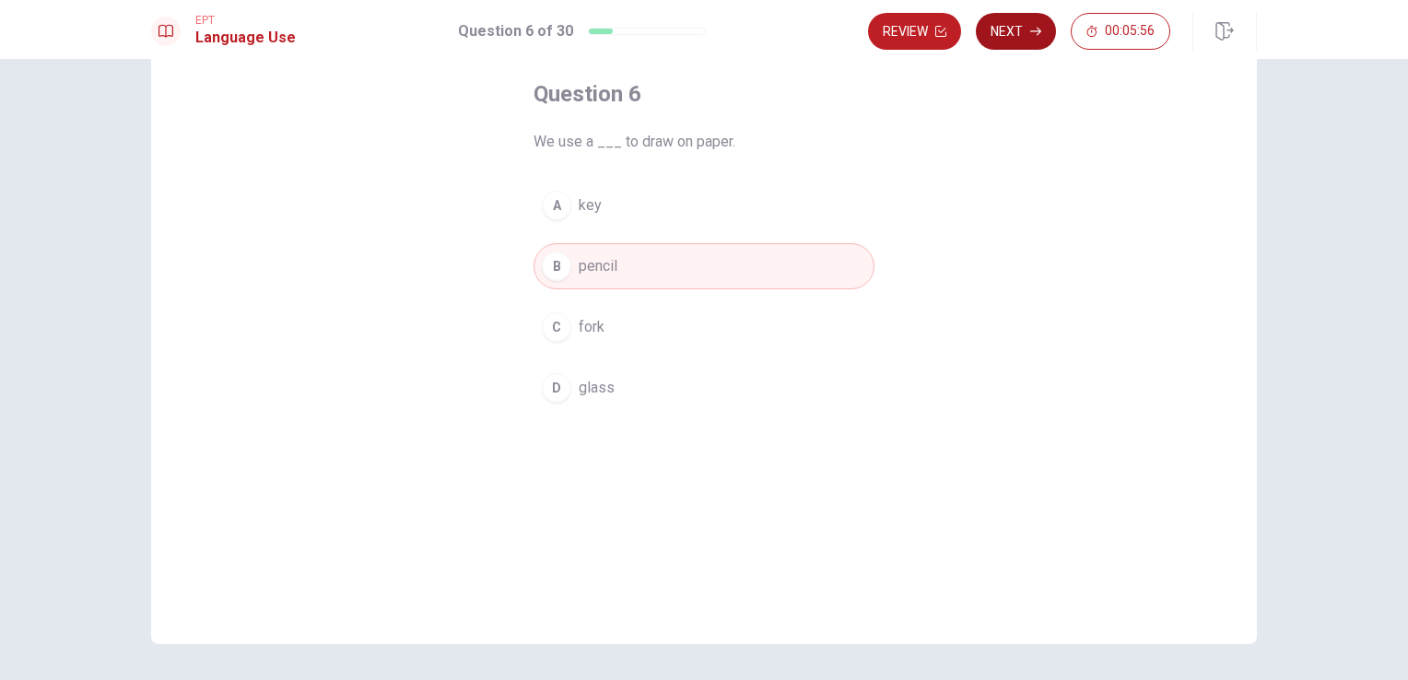
click at [1007, 33] on button "Next" at bounding box center [1016, 31] width 80 height 37
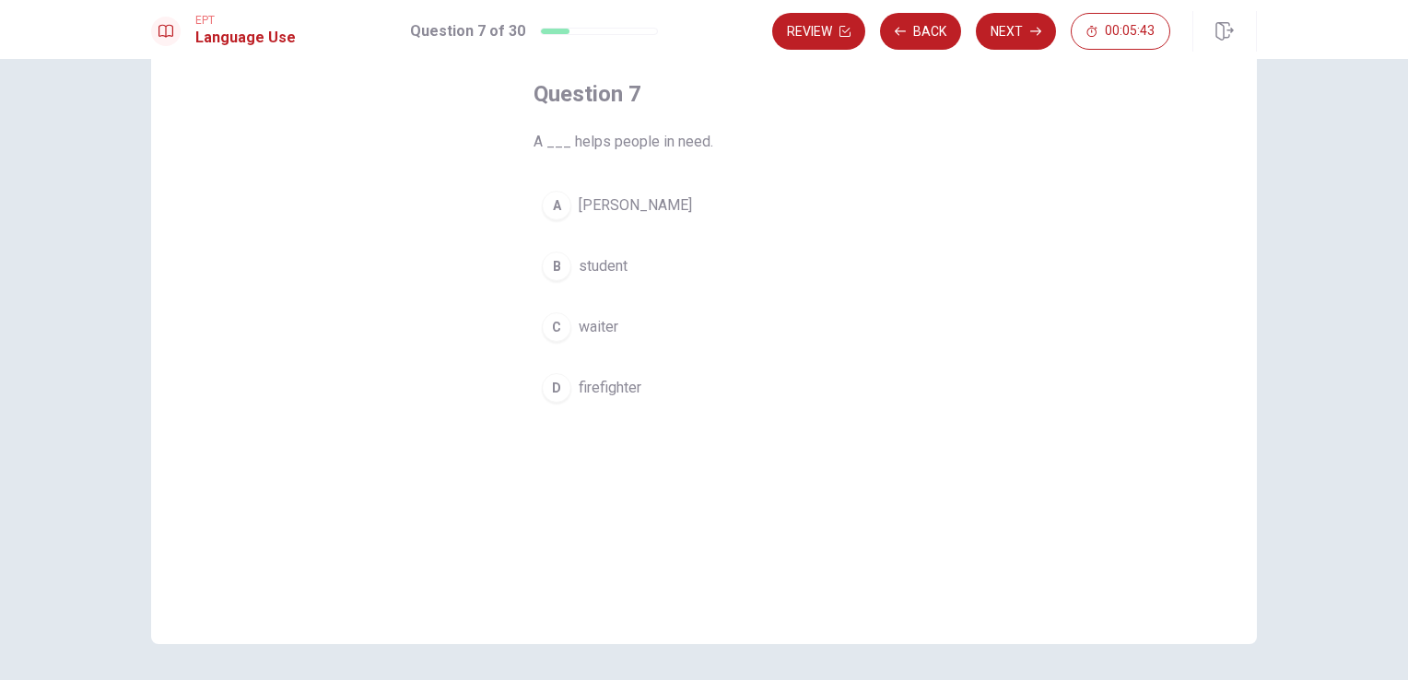
click at [581, 392] on span "firefighter" at bounding box center [610, 388] width 63 height 22
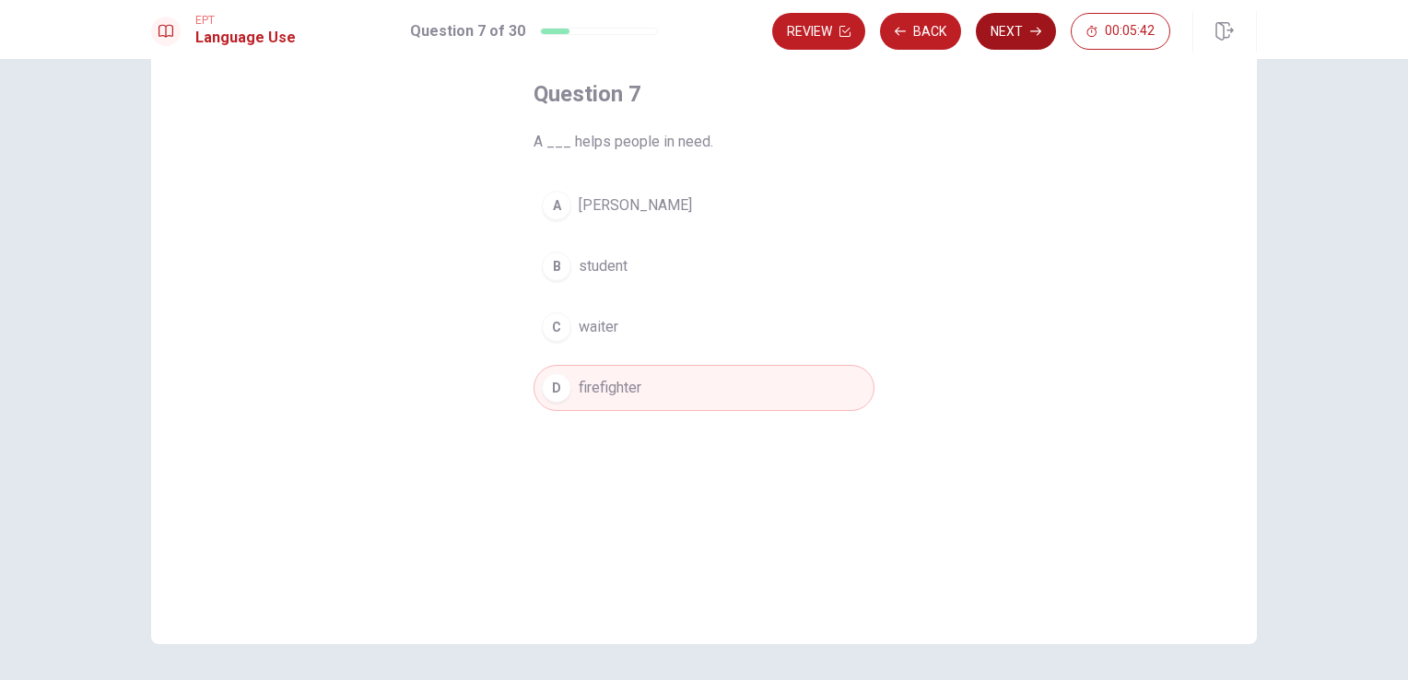
click at [1009, 32] on button "Next" at bounding box center [1016, 31] width 80 height 37
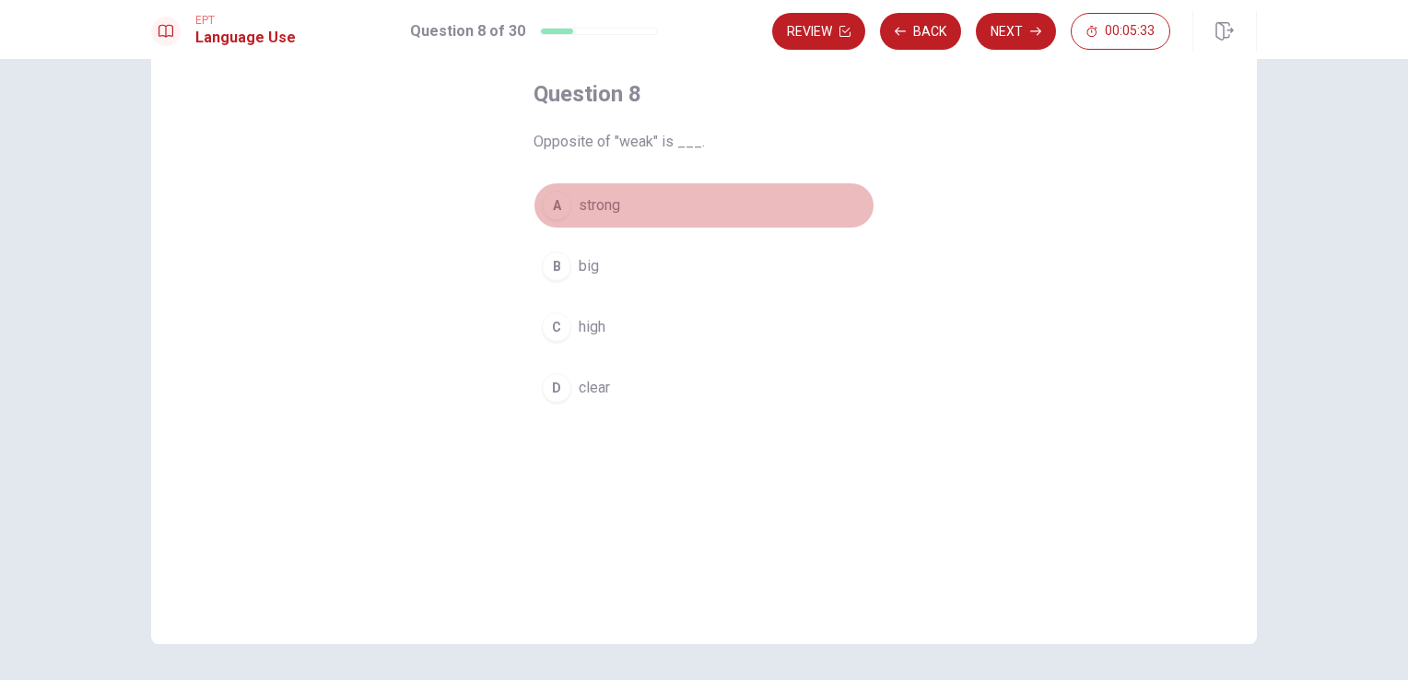
click at [621, 209] on button "A strong" at bounding box center [703, 205] width 341 height 46
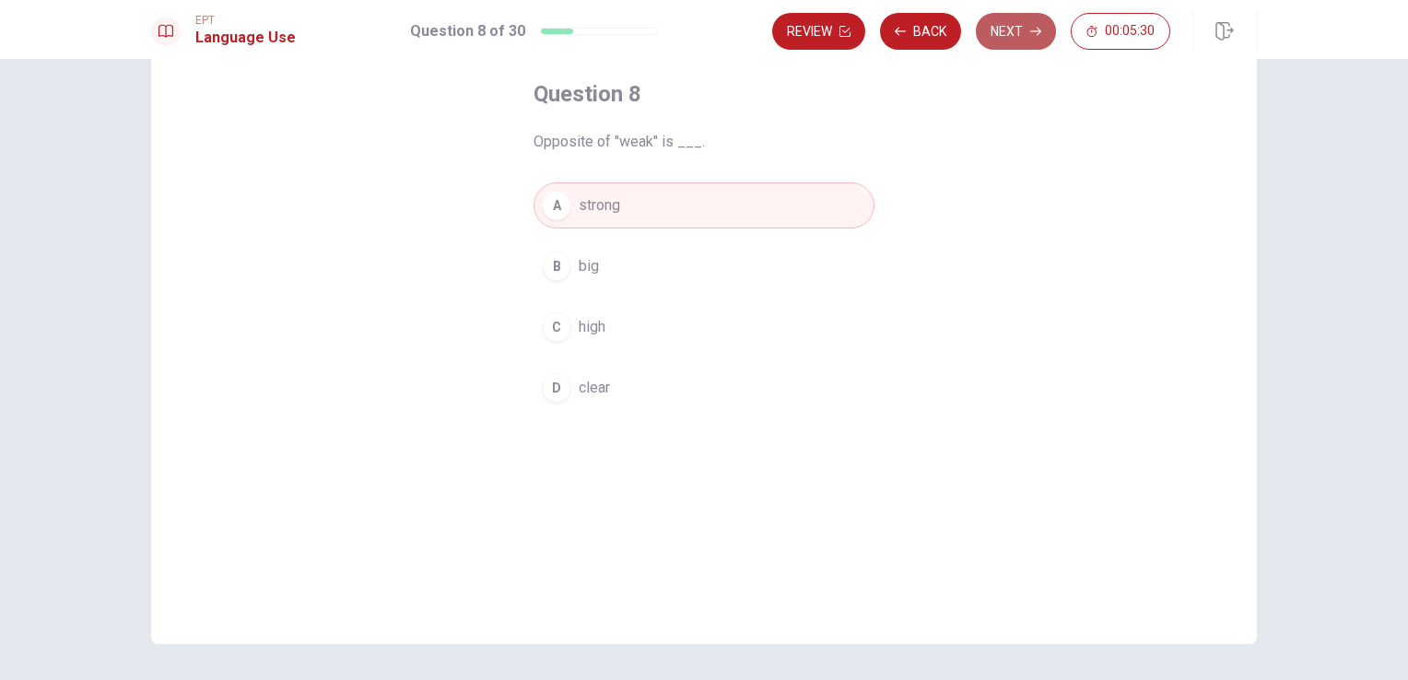
click at [1029, 31] on button "Next" at bounding box center [1016, 31] width 80 height 37
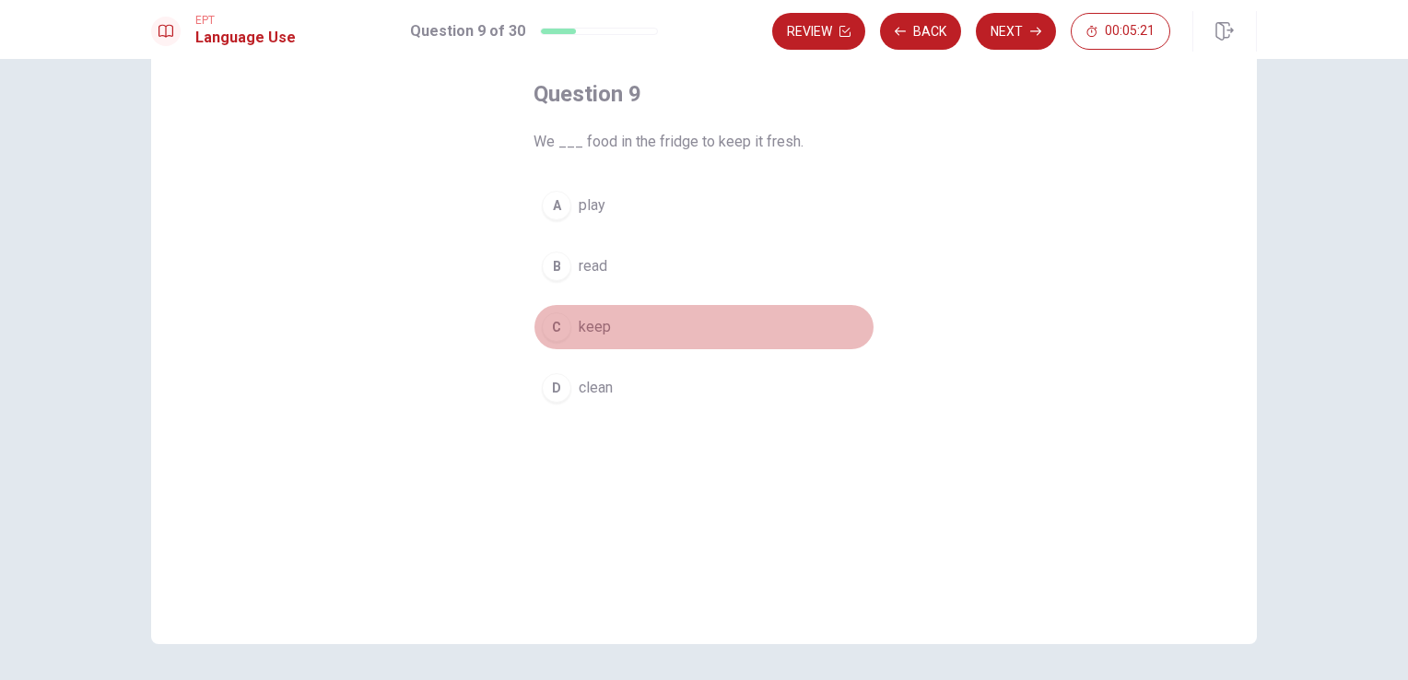
click at [612, 332] on button "C keep" at bounding box center [703, 327] width 341 height 46
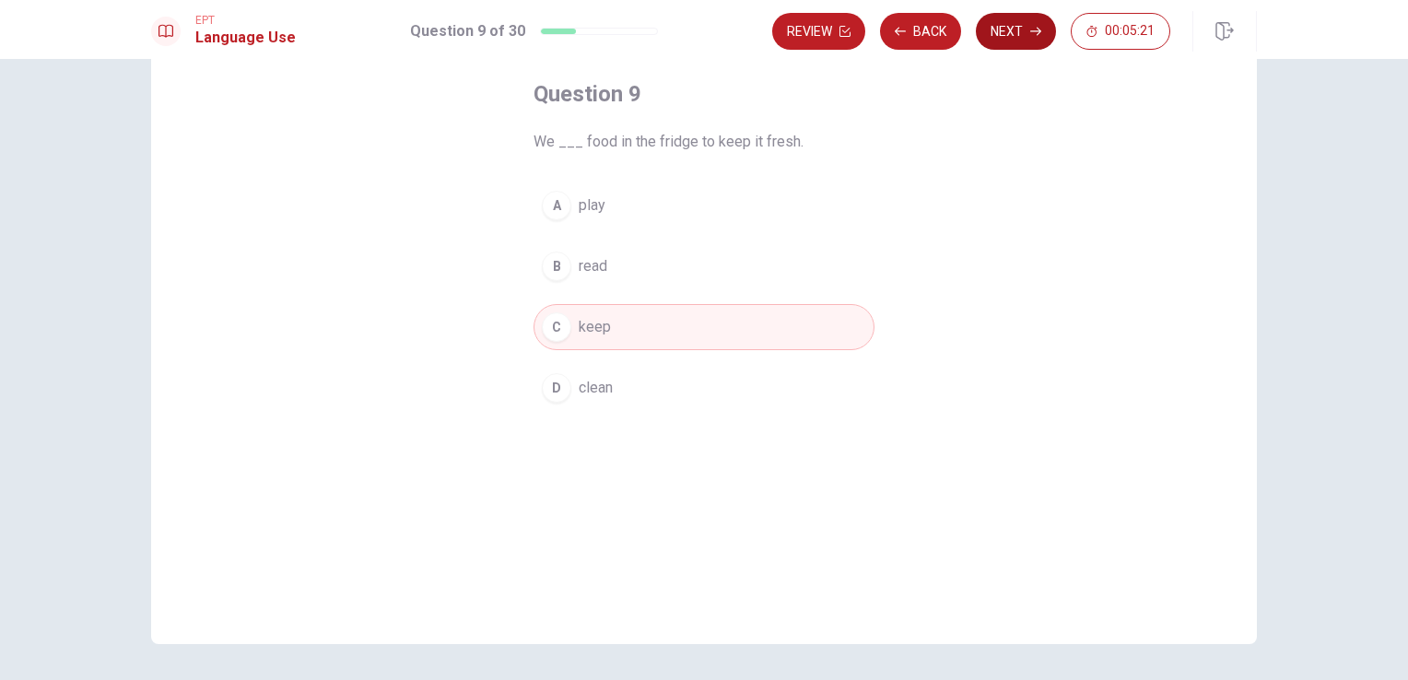
click at [1037, 45] on button "Next" at bounding box center [1016, 31] width 80 height 37
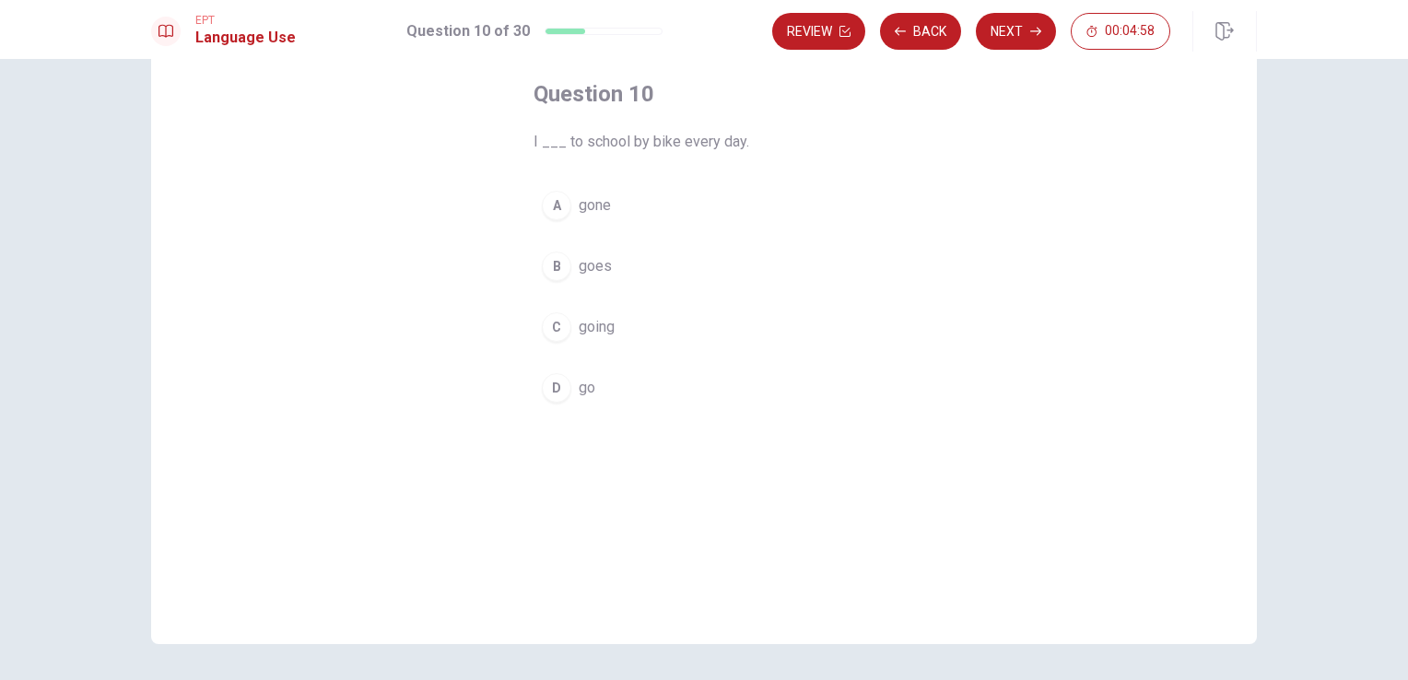
click at [614, 391] on button "D go" at bounding box center [703, 388] width 341 height 46
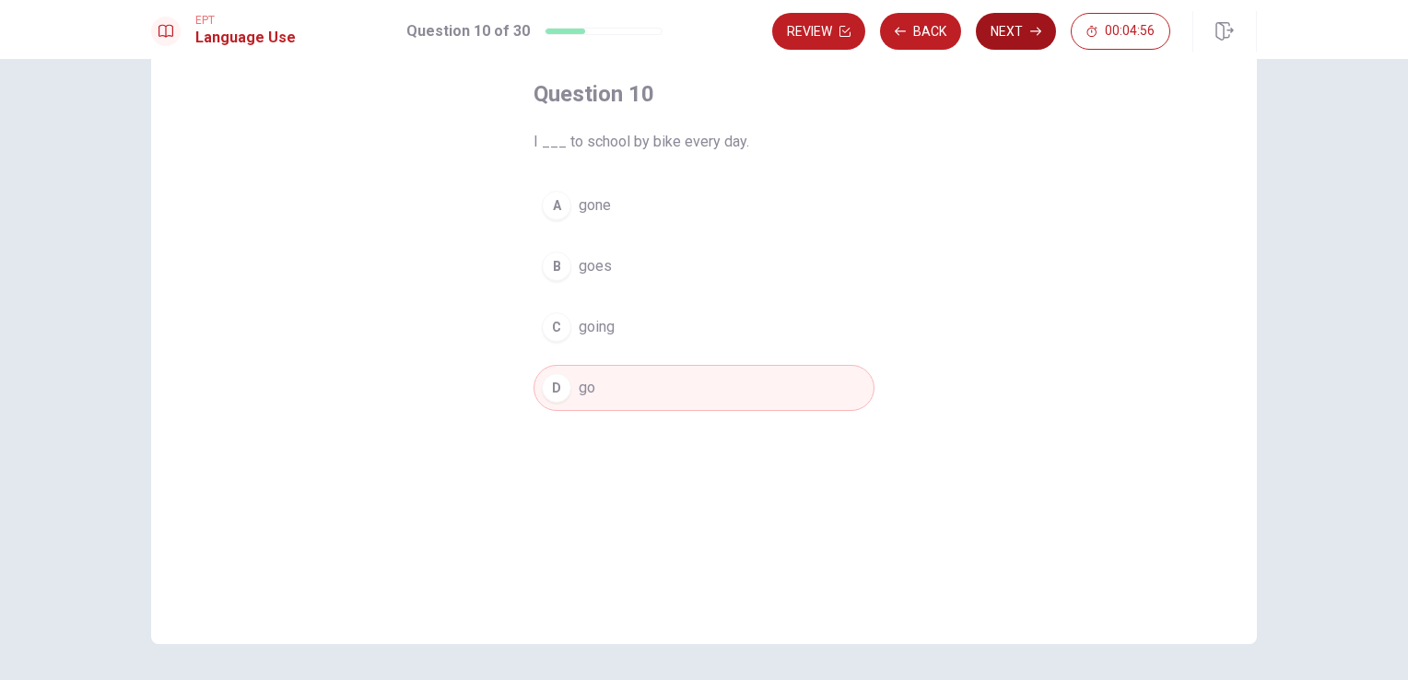
click at [1013, 46] on button "Next" at bounding box center [1016, 31] width 80 height 37
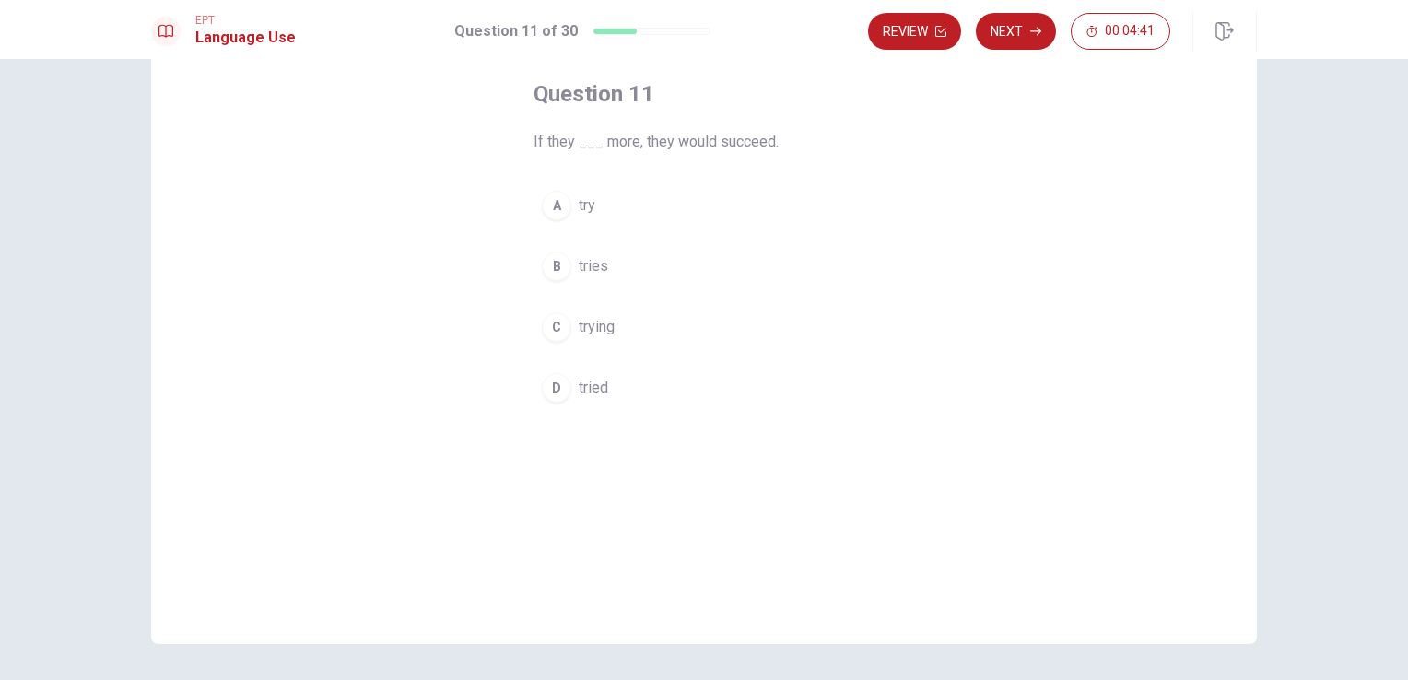
click at [626, 264] on button "B tries" at bounding box center [703, 266] width 341 height 46
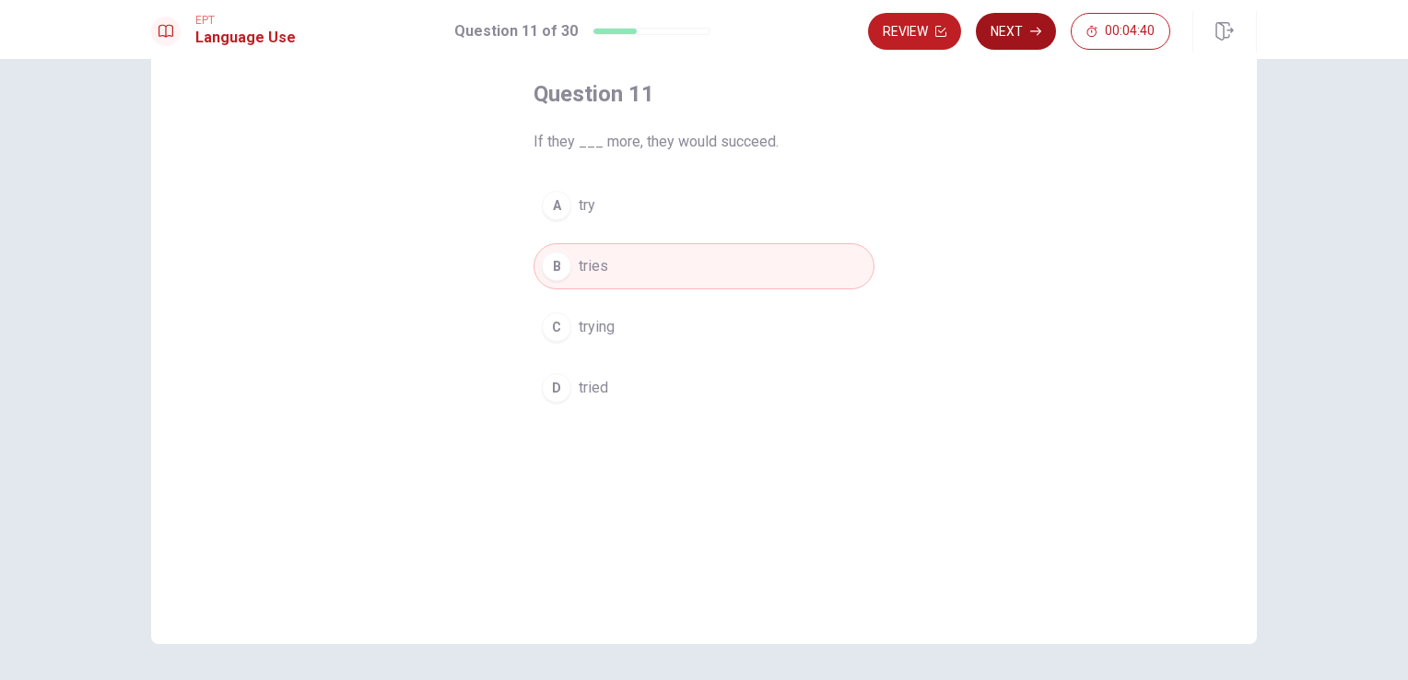
click at [1000, 28] on button "Next" at bounding box center [1016, 31] width 80 height 37
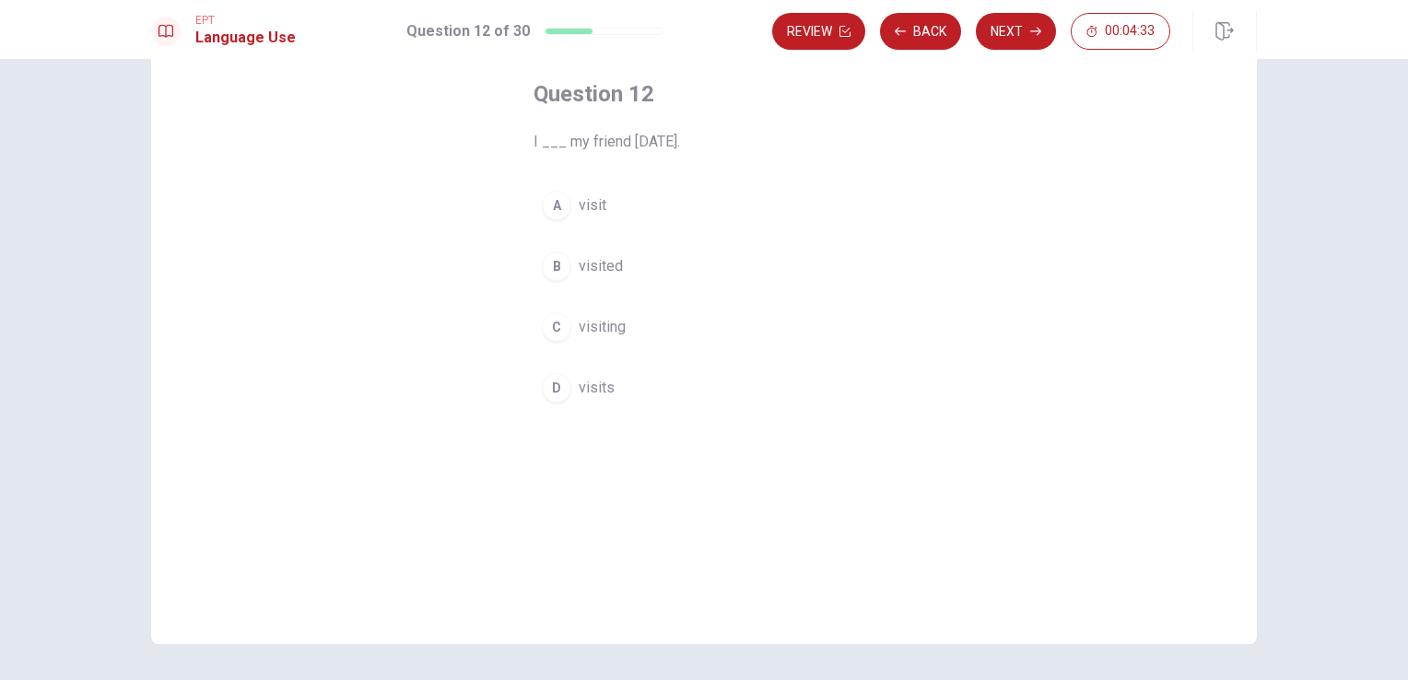
click at [627, 261] on button "B visited" at bounding box center [703, 266] width 341 height 46
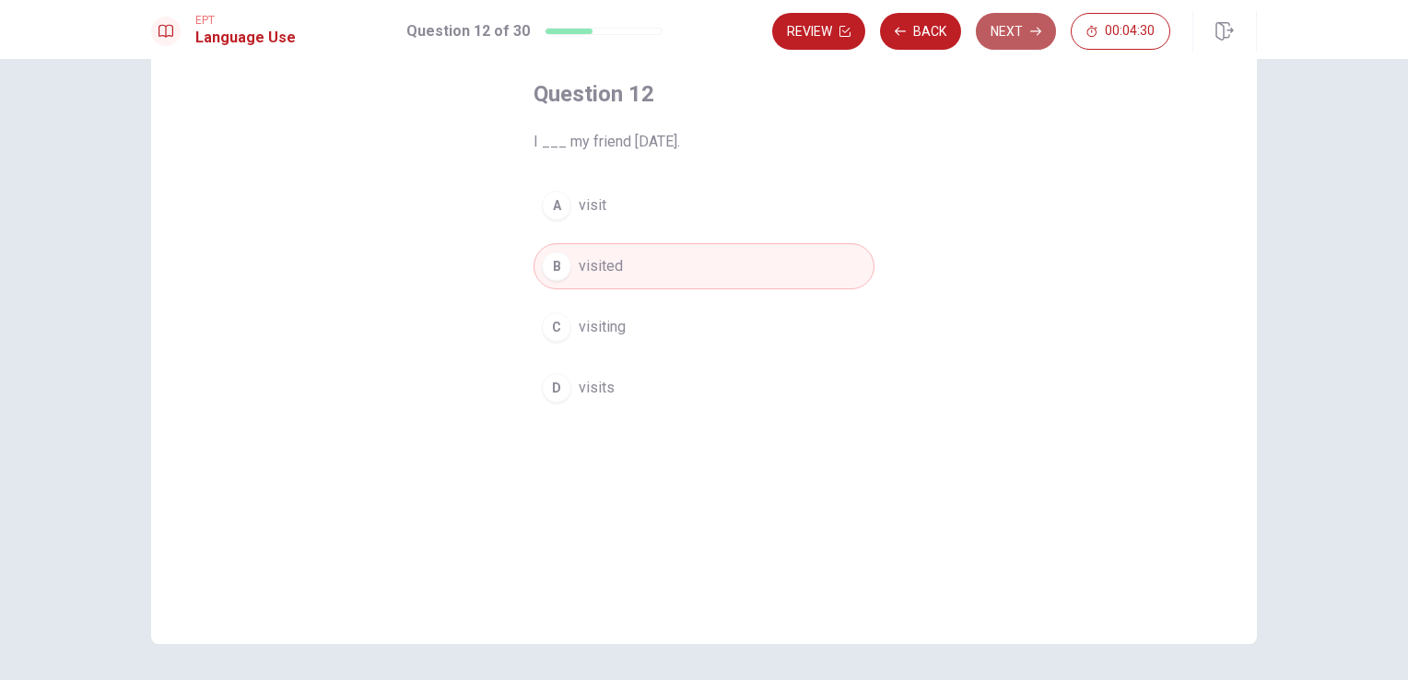
click at [1052, 34] on button "Next" at bounding box center [1016, 31] width 80 height 37
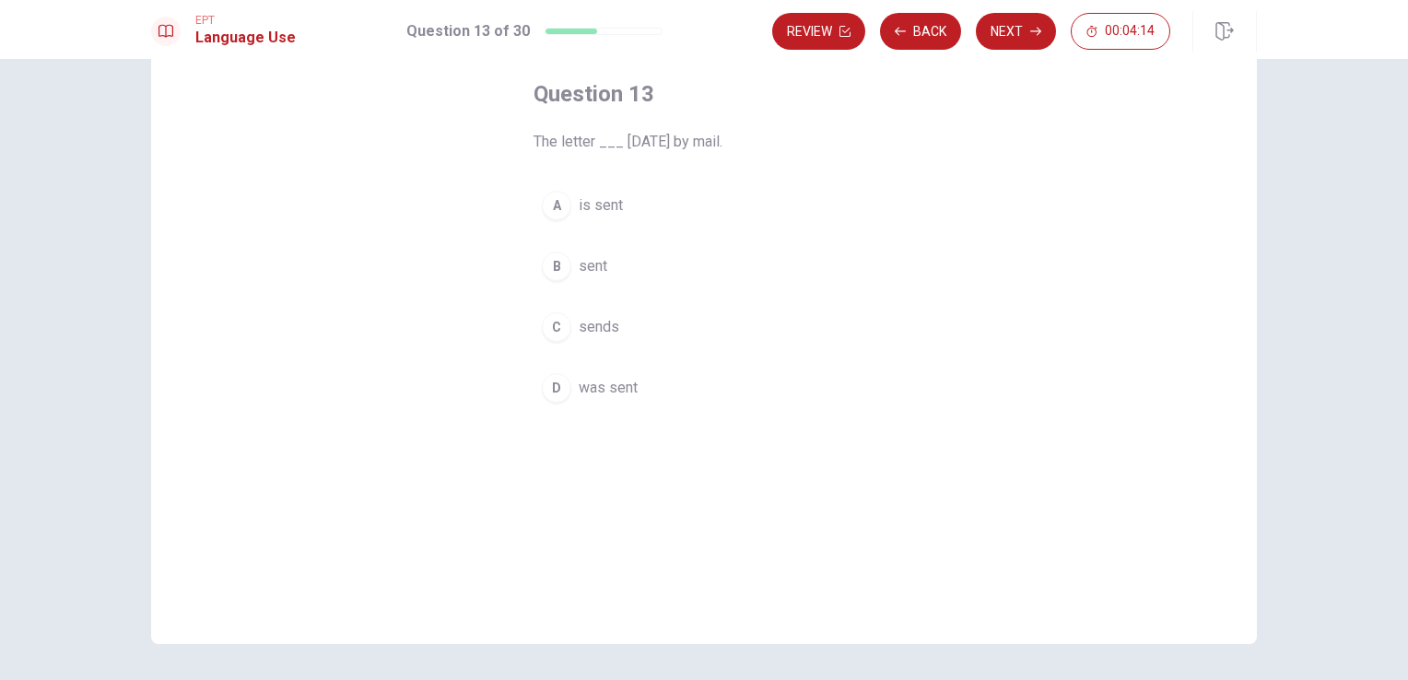
click at [646, 381] on button "D was sent" at bounding box center [703, 388] width 341 height 46
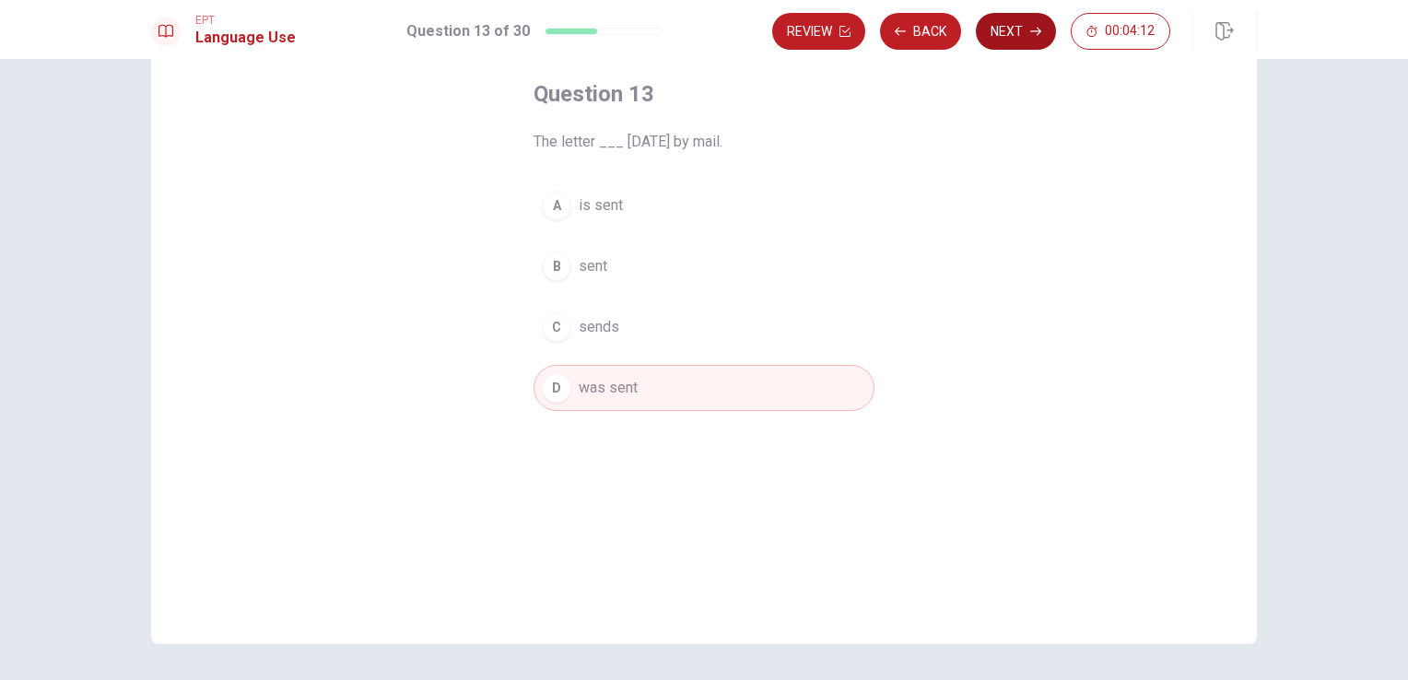
click at [1003, 29] on button "Next" at bounding box center [1016, 31] width 80 height 37
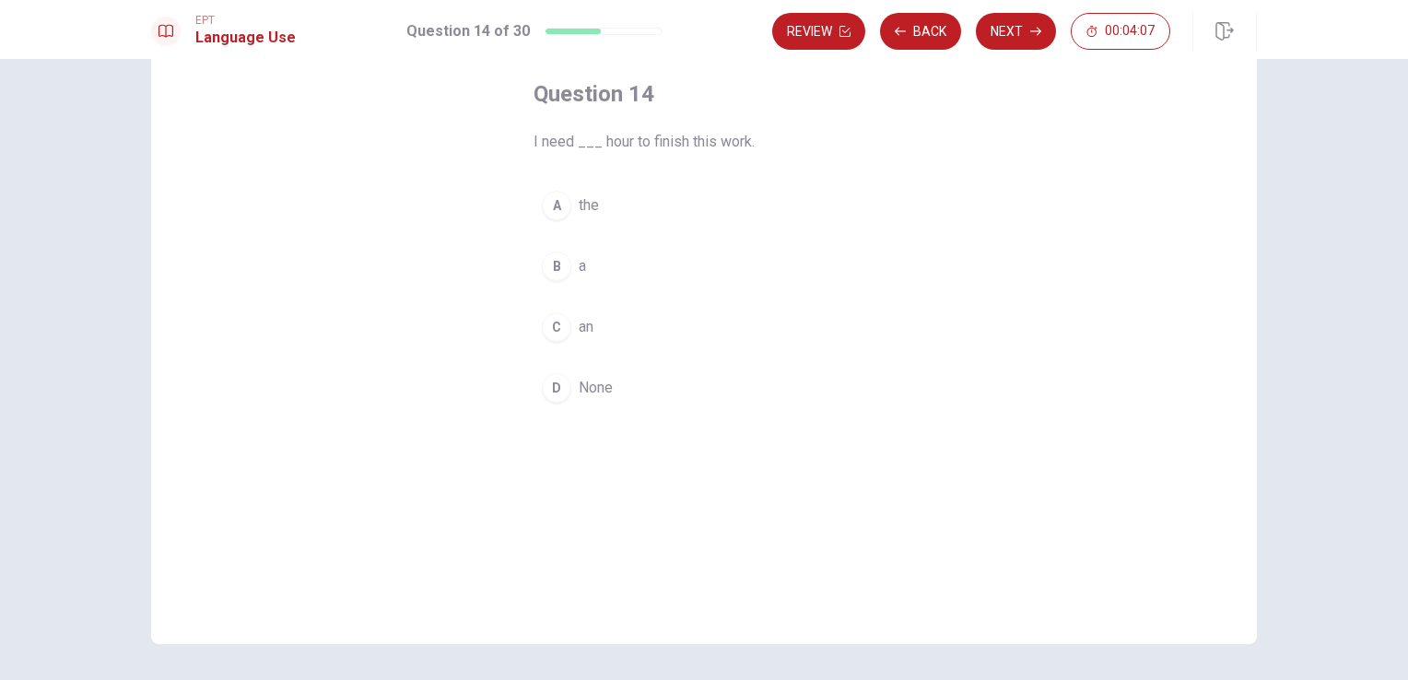
click at [597, 268] on button "B a" at bounding box center [703, 266] width 341 height 46
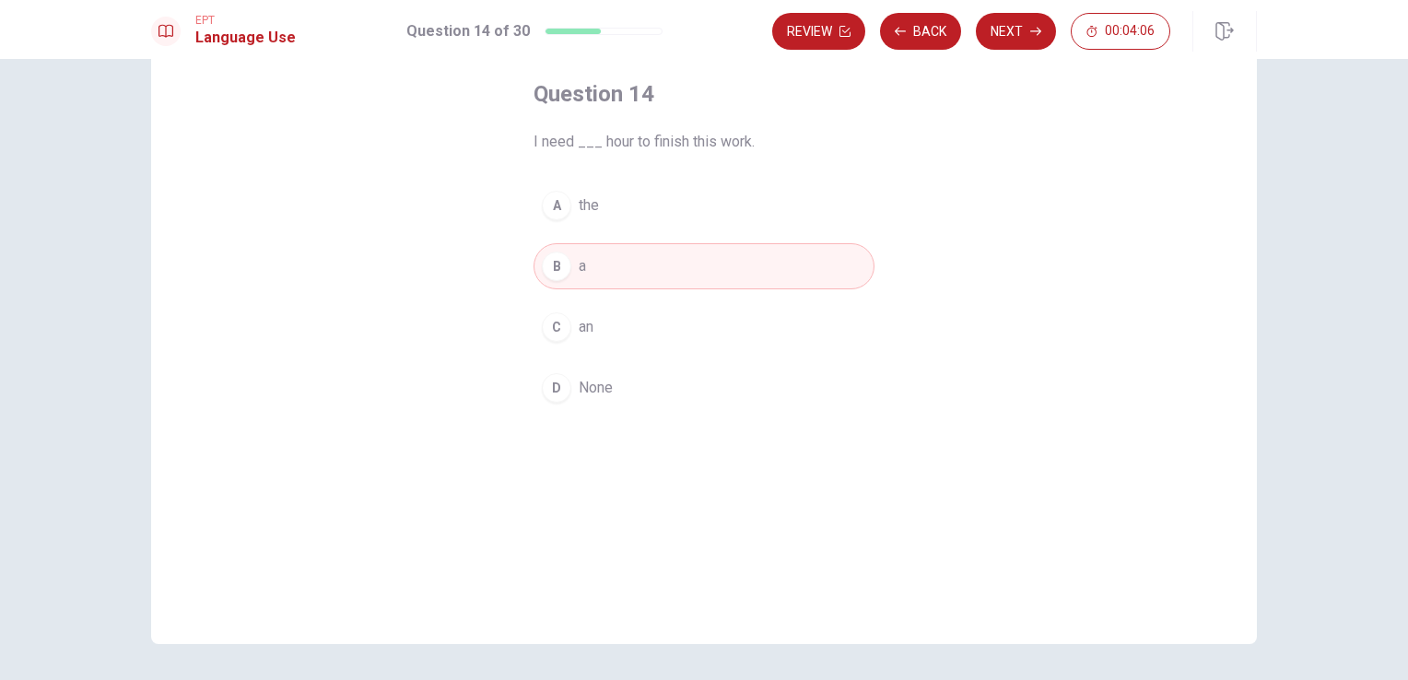
click at [653, 331] on button "C an" at bounding box center [703, 327] width 341 height 46
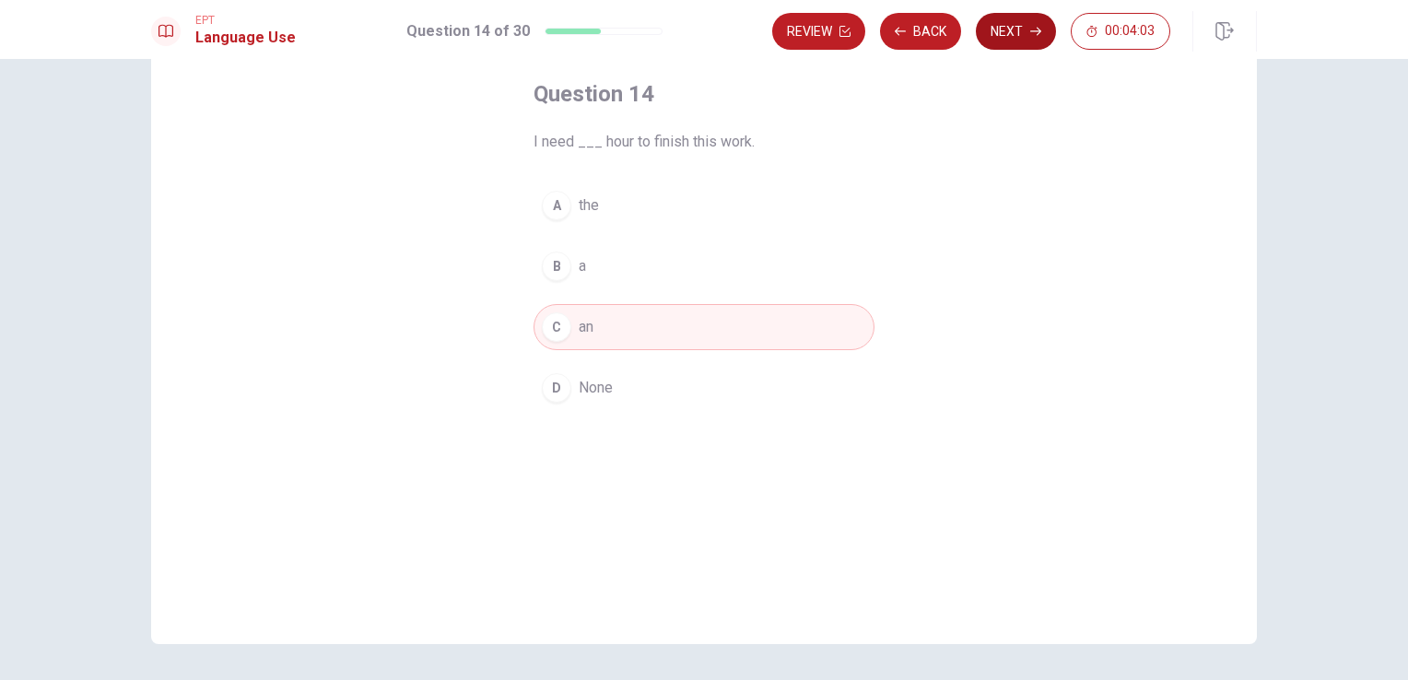
click at [1029, 36] on button "Next" at bounding box center [1016, 31] width 80 height 37
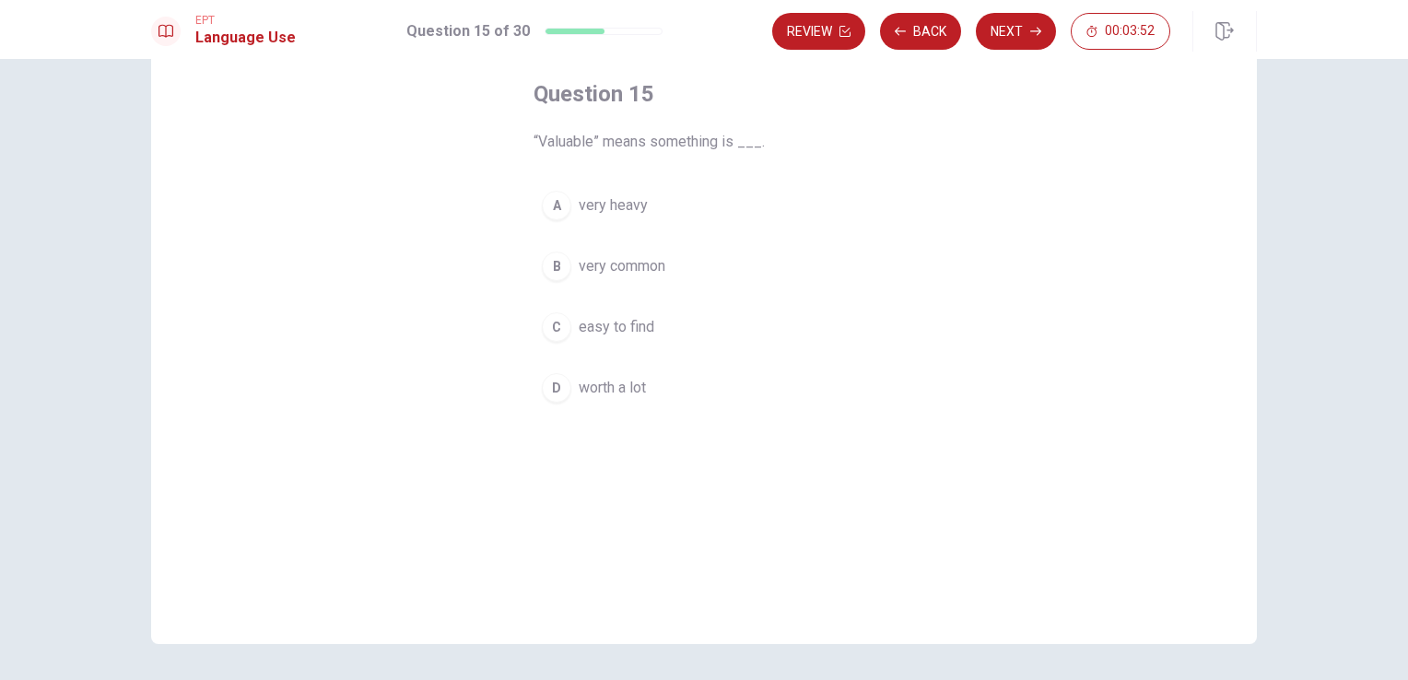
click at [652, 392] on button "D worth a lot" at bounding box center [703, 388] width 341 height 46
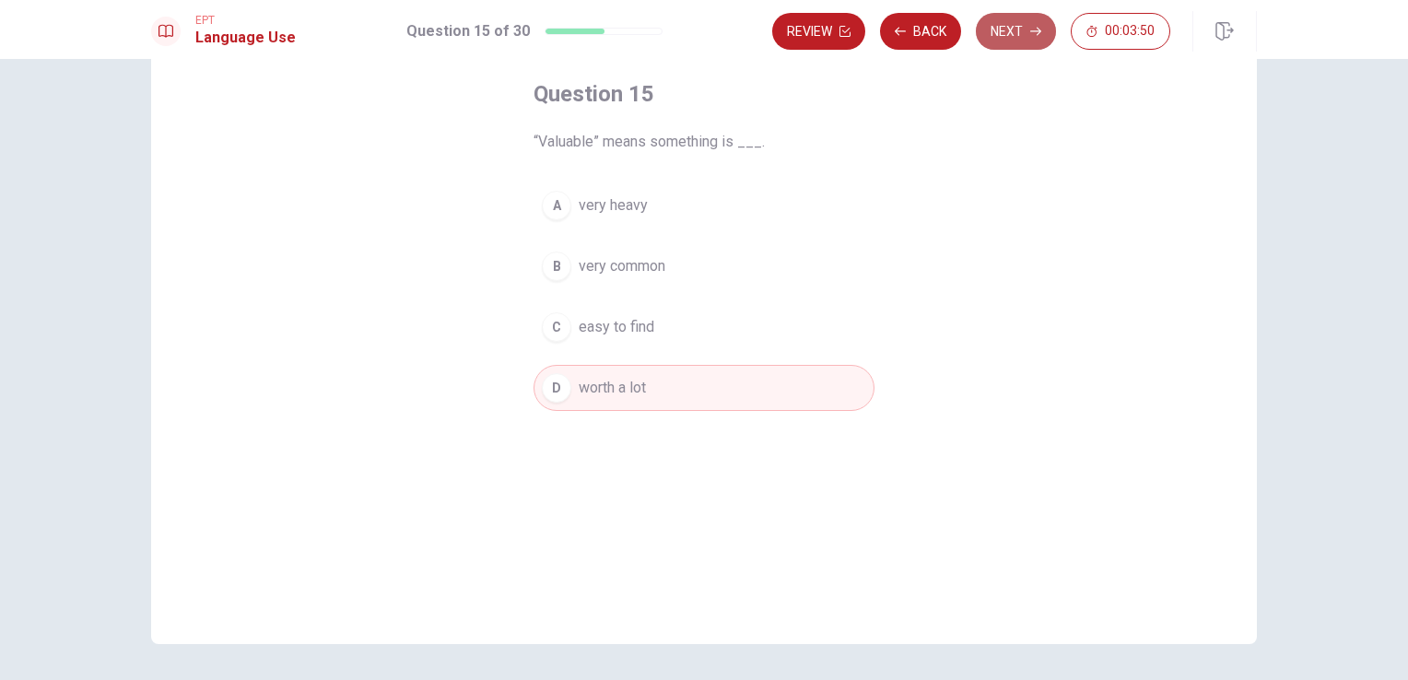
click at [1023, 45] on button "Next" at bounding box center [1016, 31] width 80 height 37
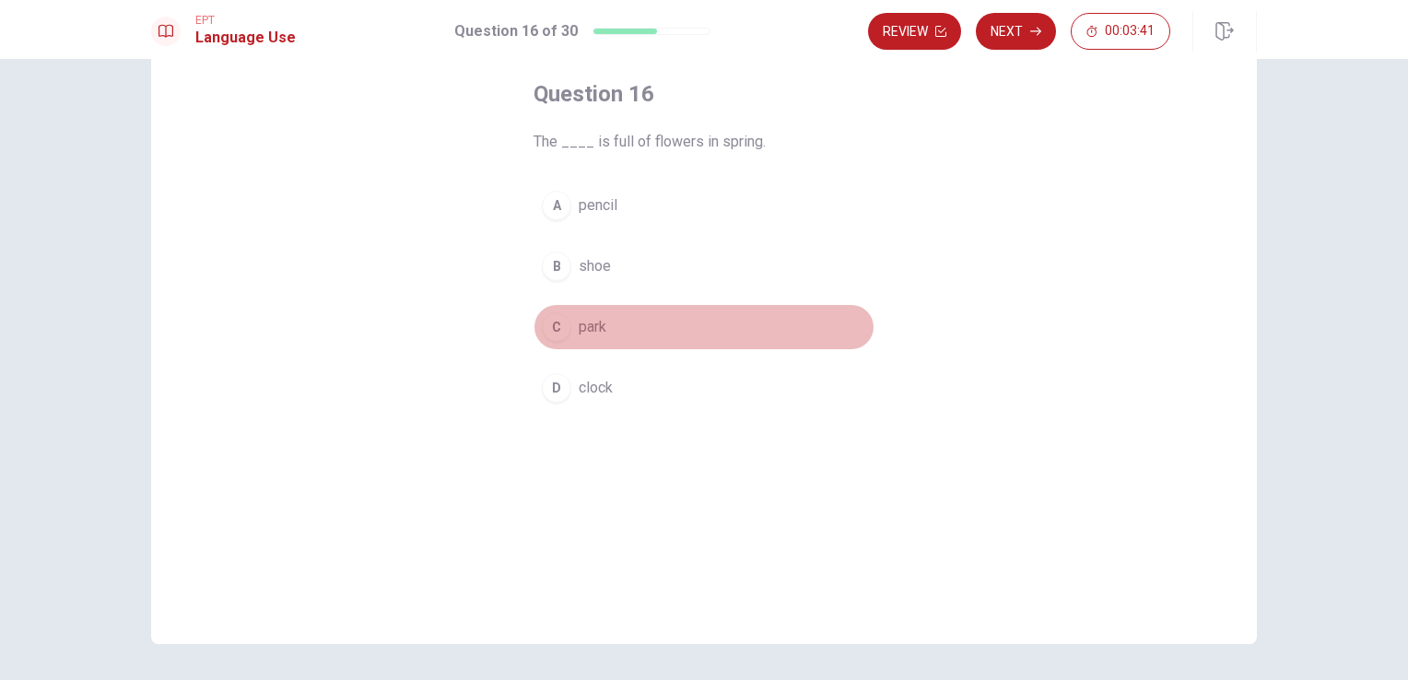
click at [604, 318] on button "C park" at bounding box center [703, 327] width 341 height 46
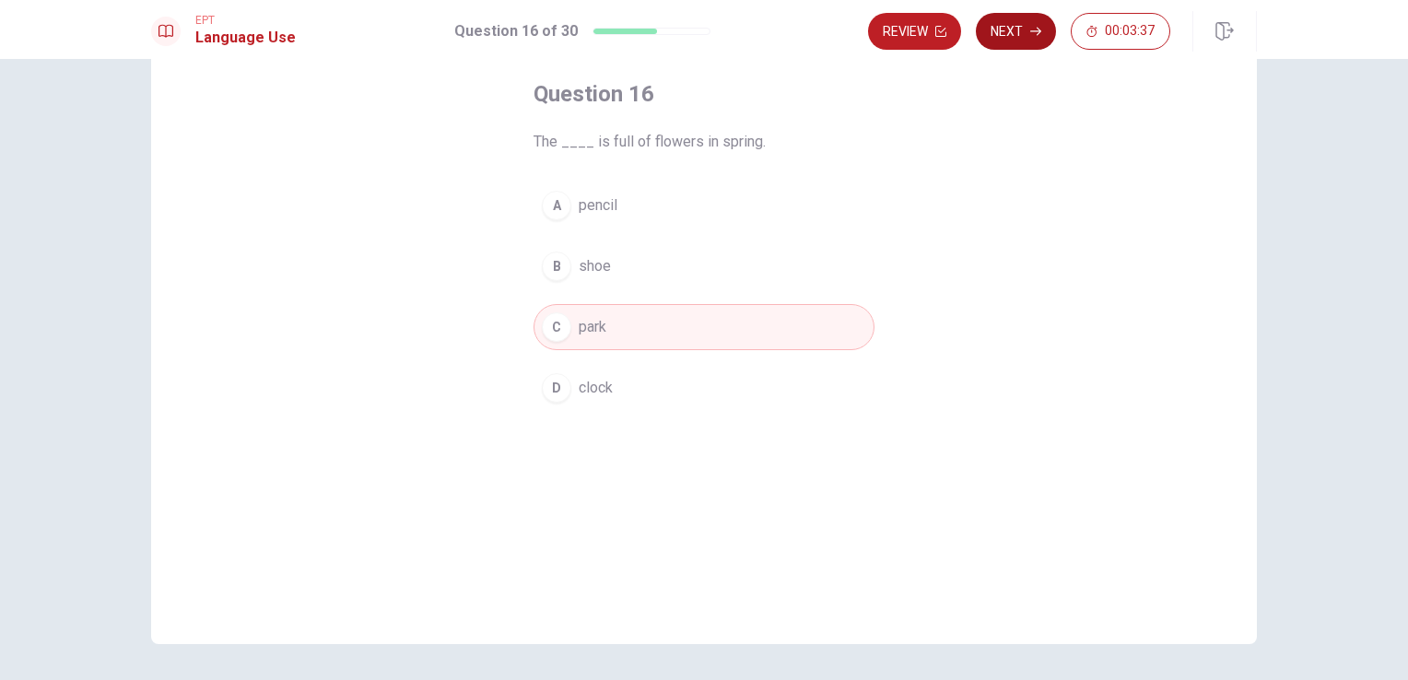
click at [1031, 30] on icon "button" at bounding box center [1035, 31] width 11 height 11
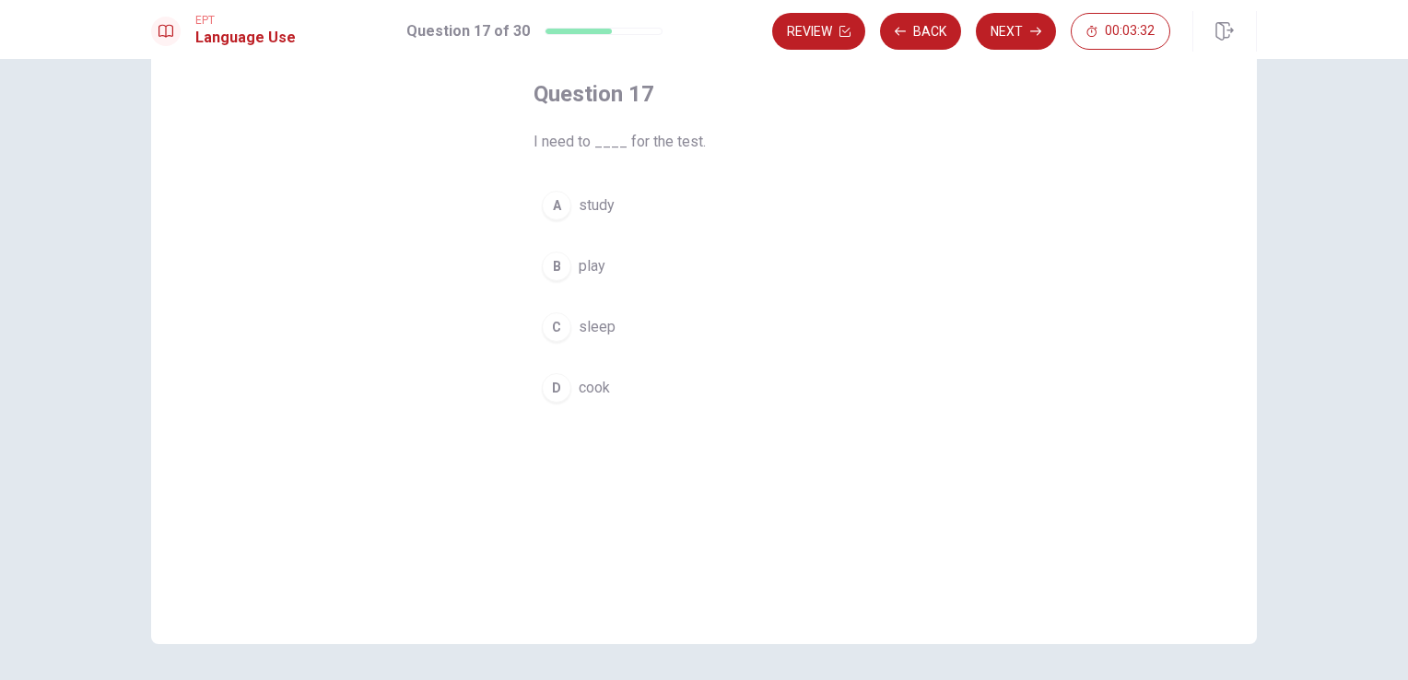
click at [616, 201] on button "A study" at bounding box center [703, 205] width 341 height 46
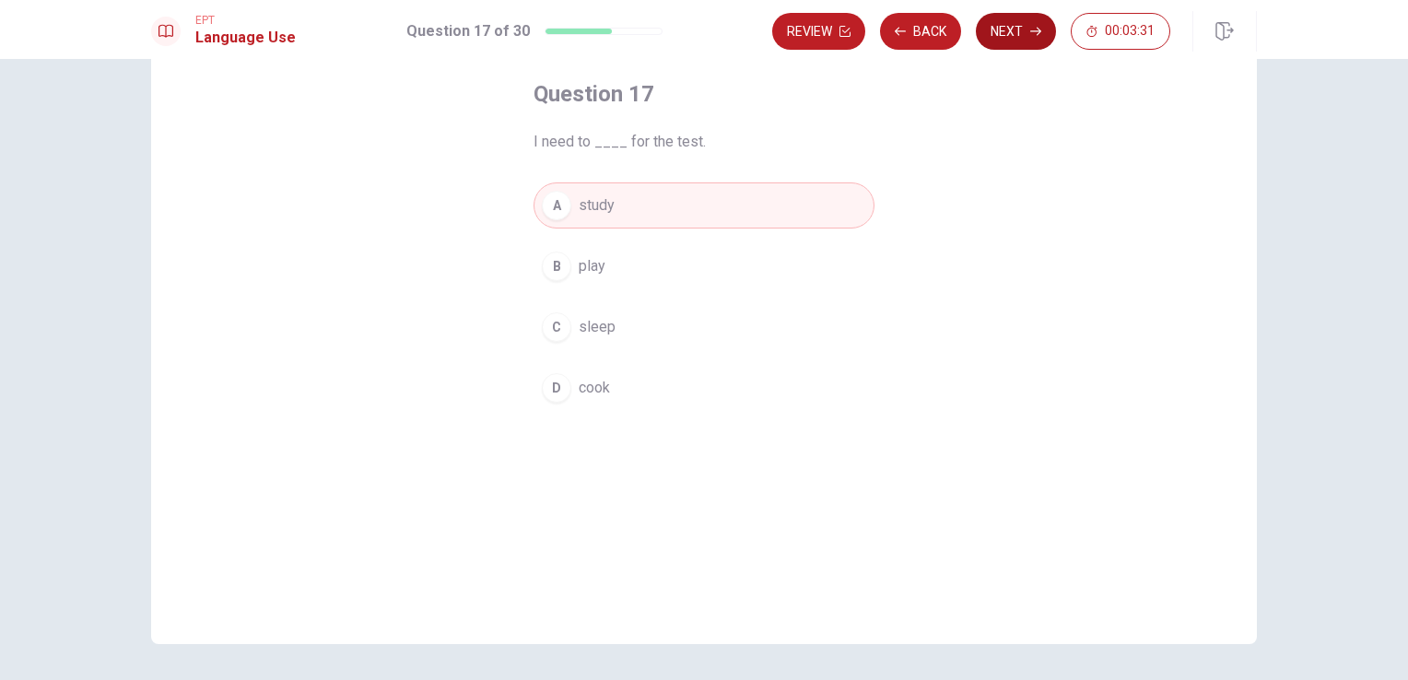
click at [1008, 43] on button "Next" at bounding box center [1016, 31] width 80 height 37
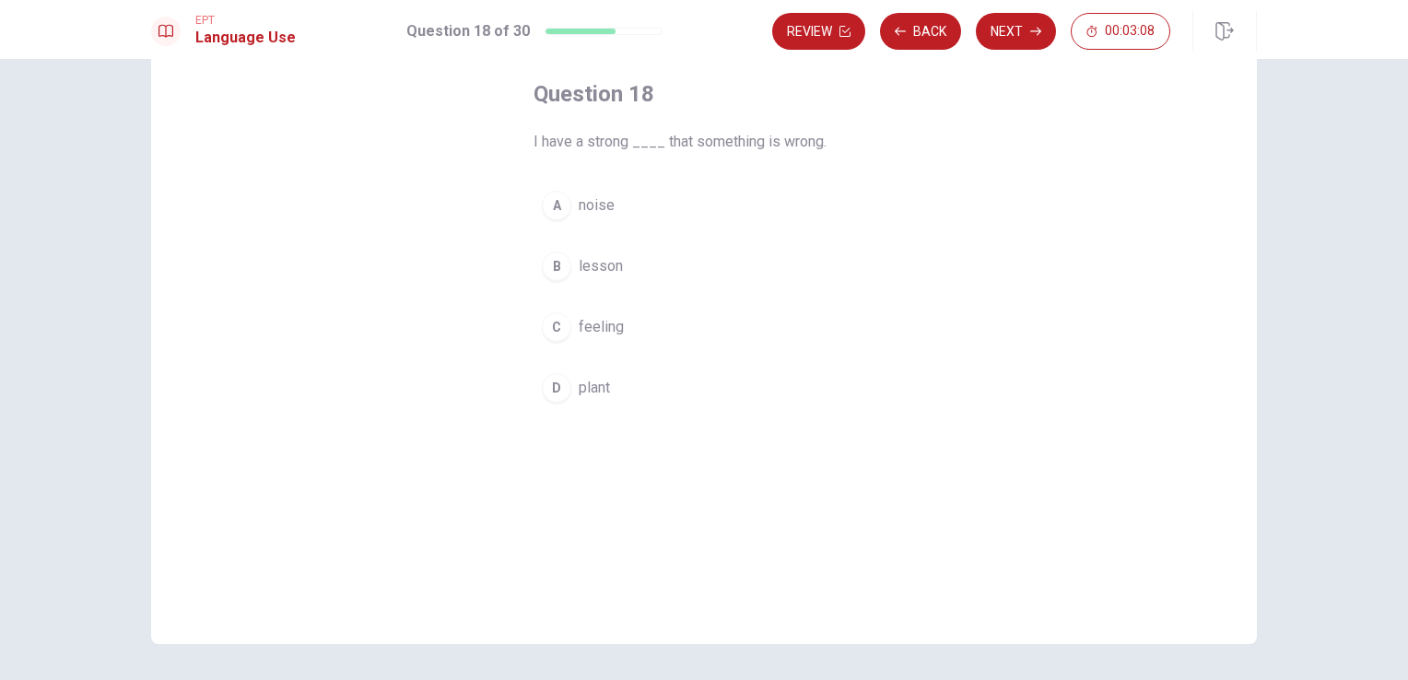
click at [603, 323] on span "feeling" at bounding box center [601, 327] width 45 height 22
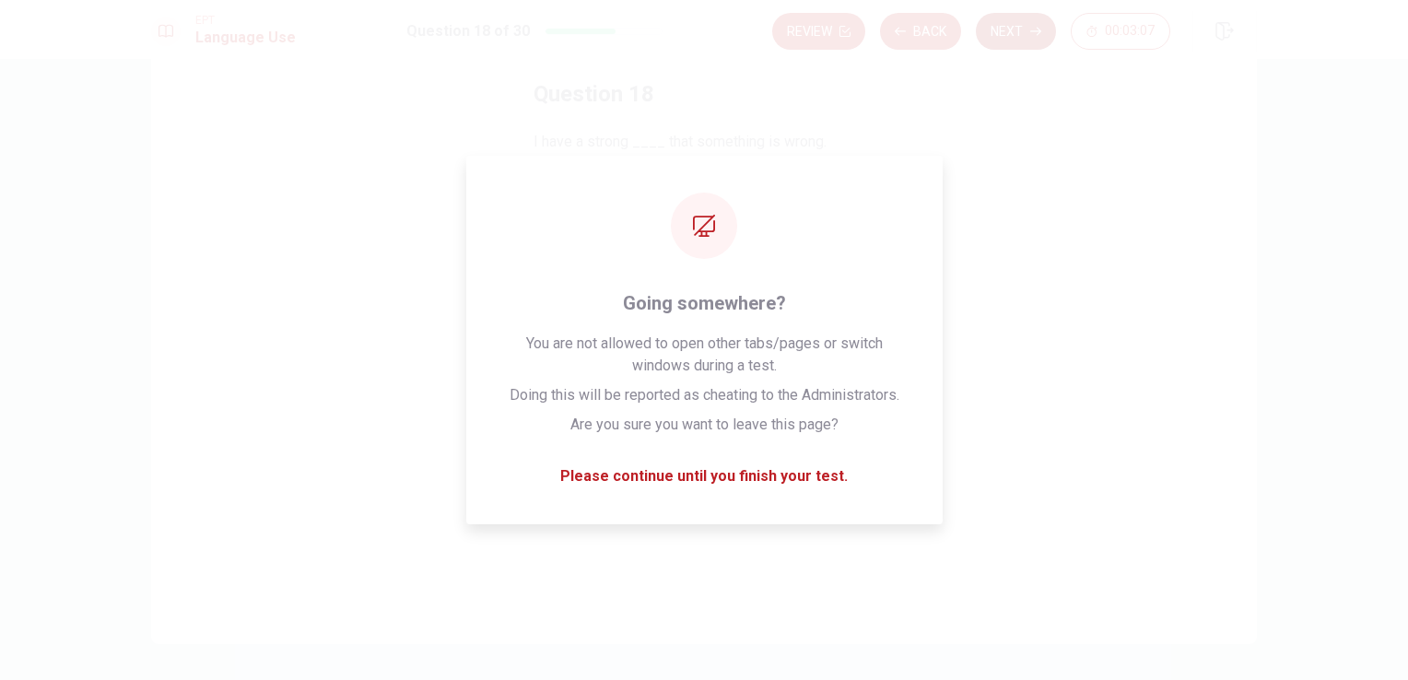
click at [1020, 31] on button "Next" at bounding box center [1016, 31] width 80 height 37
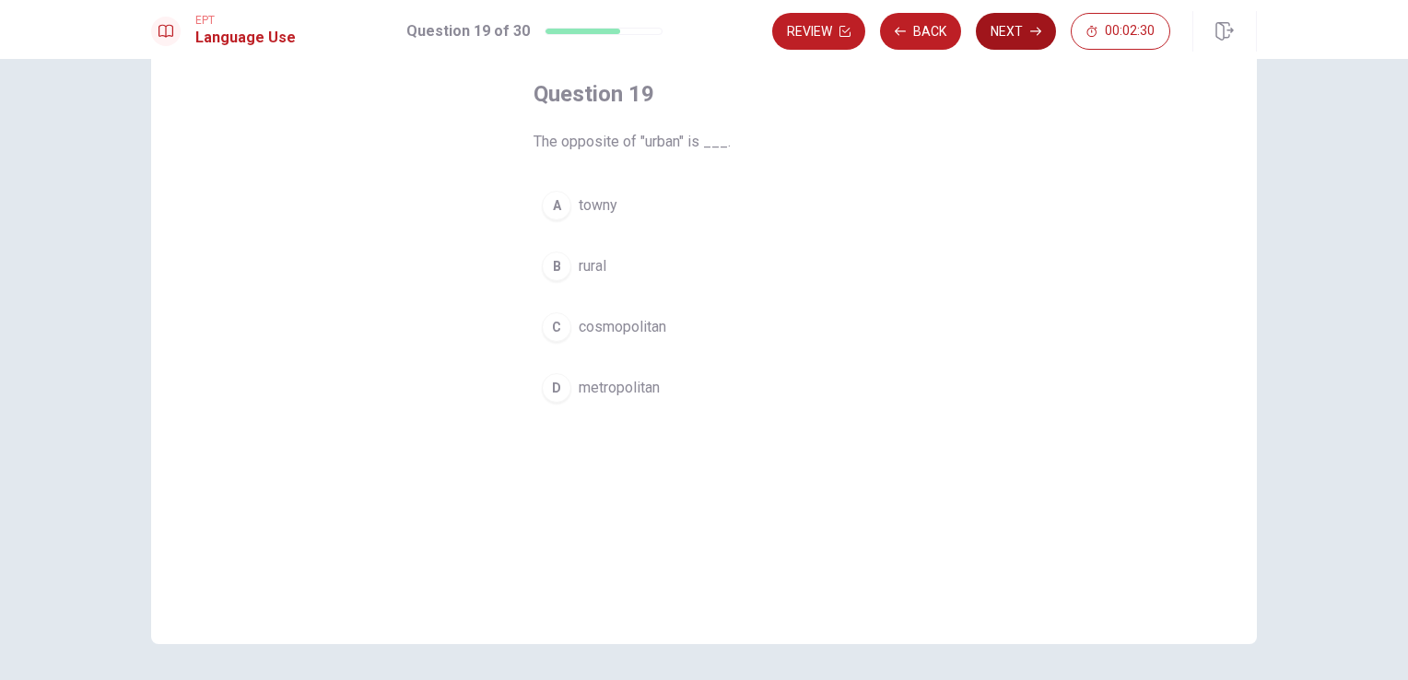
click at [1002, 39] on button "Next" at bounding box center [1016, 31] width 80 height 37
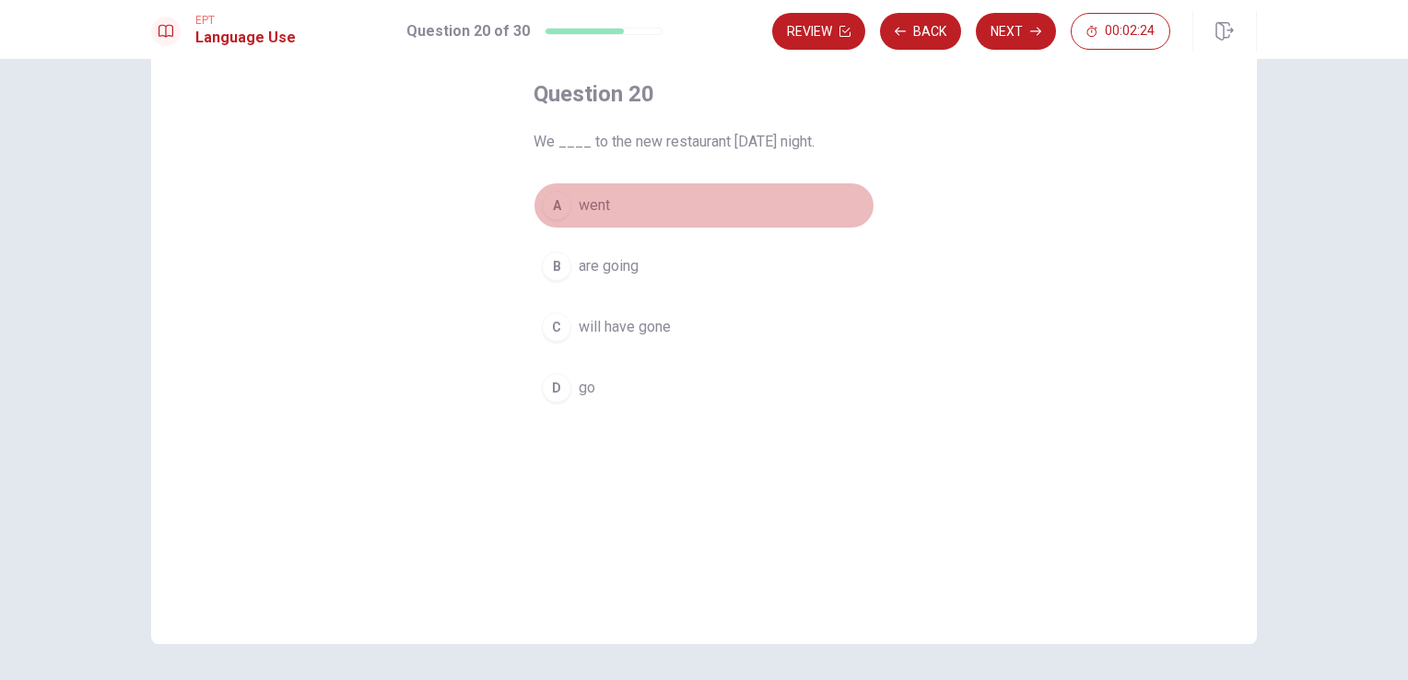
click at [601, 207] on span "went" at bounding box center [594, 205] width 31 height 22
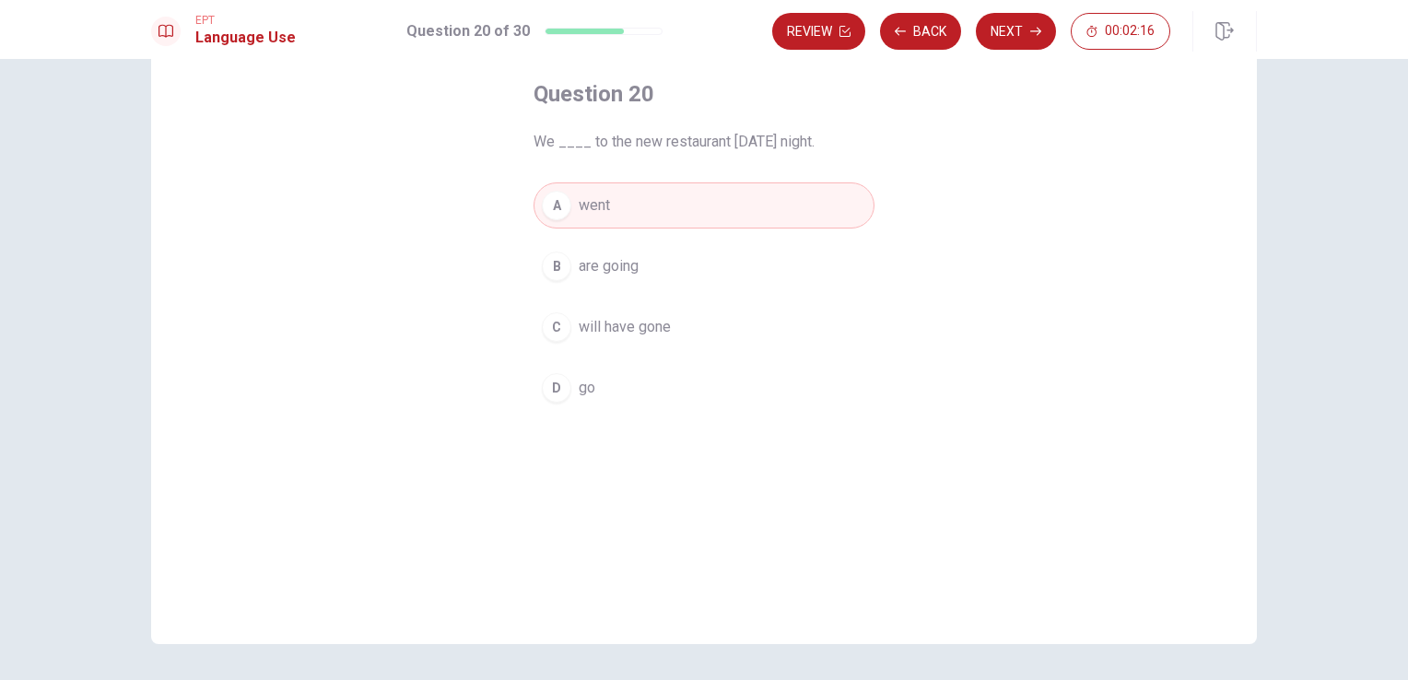
click at [621, 381] on button "D go" at bounding box center [703, 388] width 341 height 46
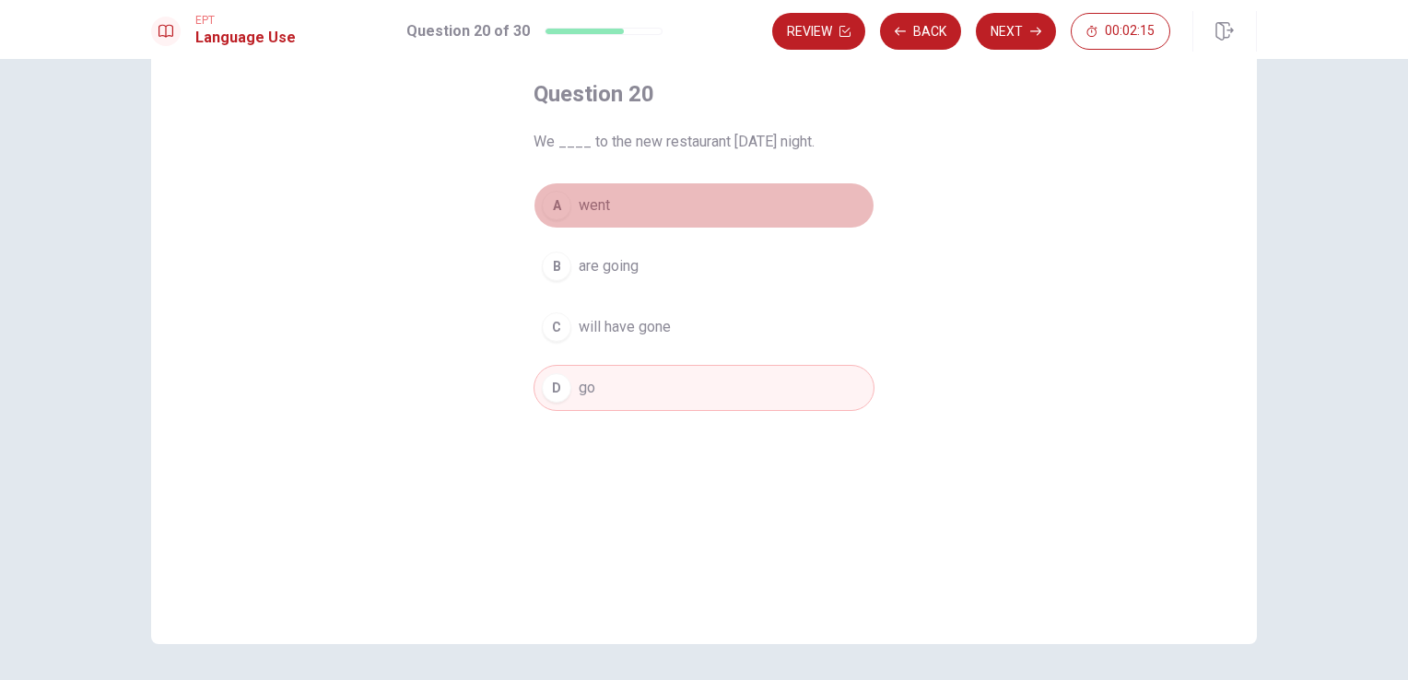
click at [604, 219] on button "A went" at bounding box center [703, 205] width 341 height 46
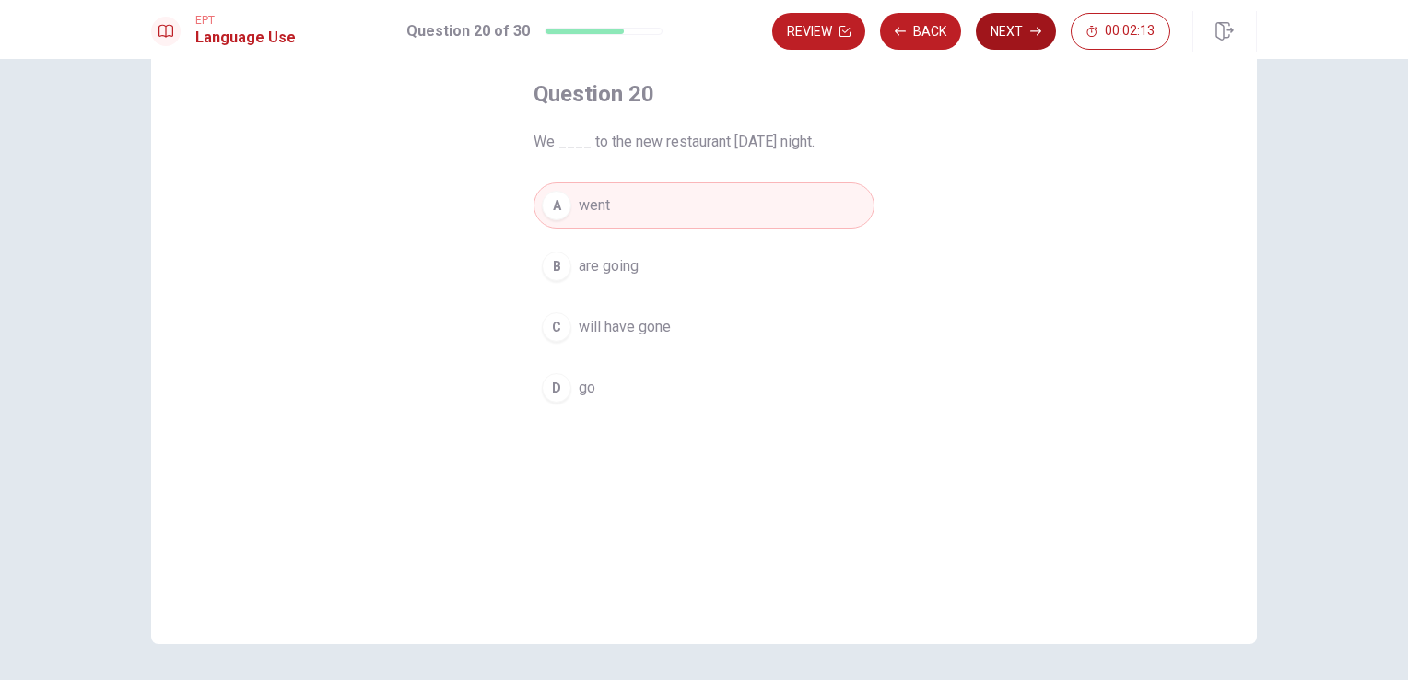
click at [1037, 34] on icon "button" at bounding box center [1035, 31] width 11 height 11
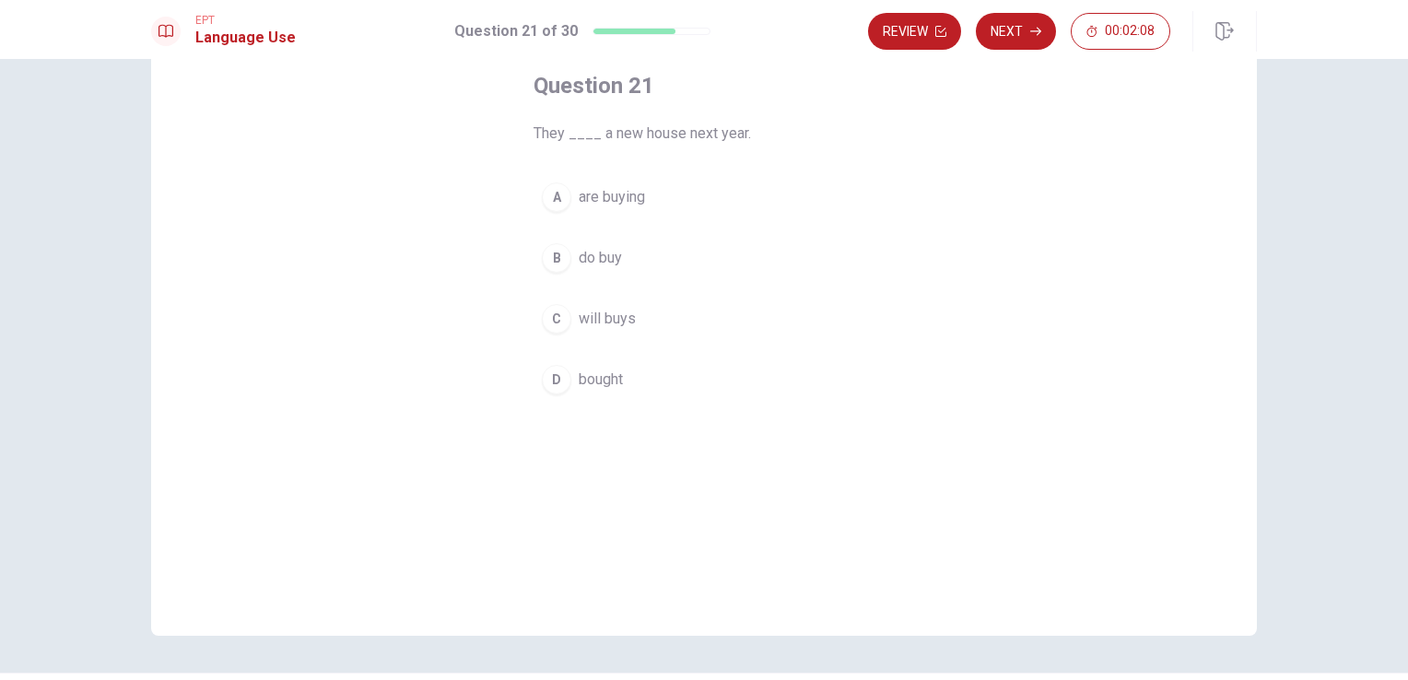
scroll to position [151, 0]
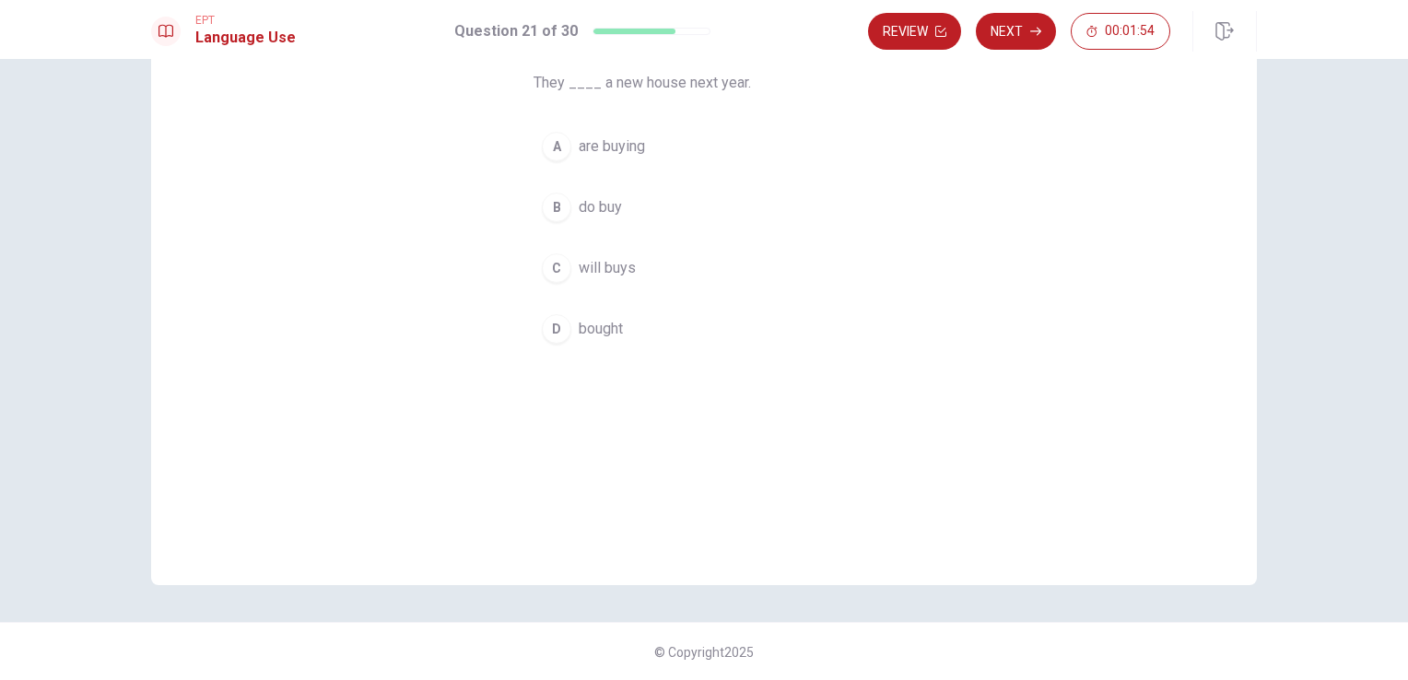
click at [605, 260] on span "will buys" at bounding box center [607, 268] width 57 height 22
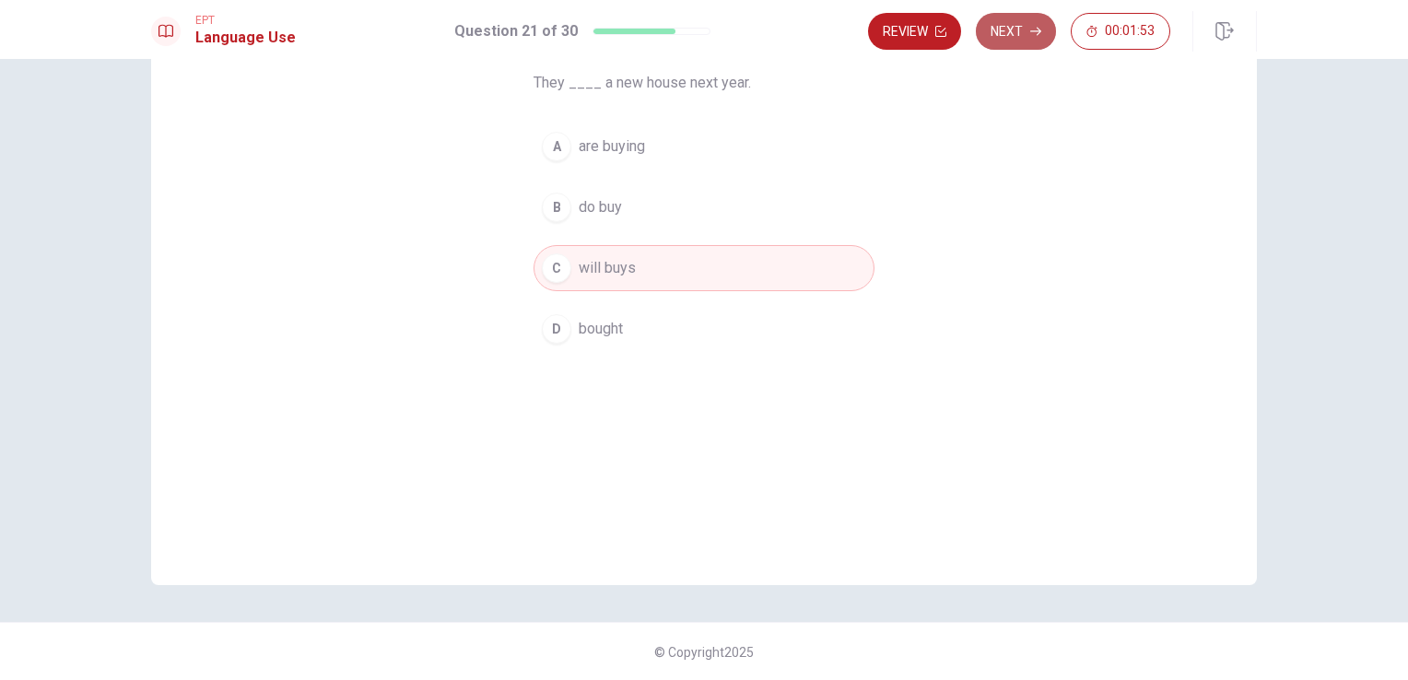
click at [1022, 26] on button "Next" at bounding box center [1016, 31] width 80 height 37
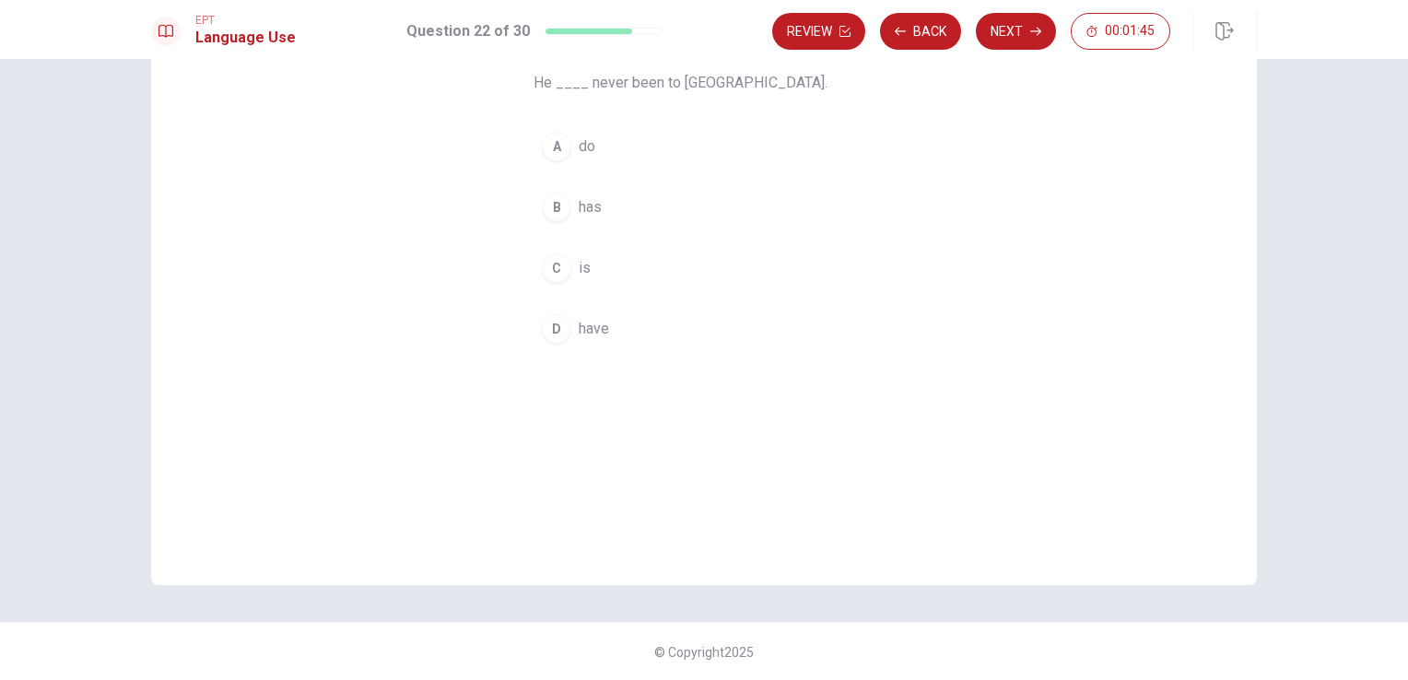
click at [604, 210] on button "B has" at bounding box center [703, 207] width 341 height 46
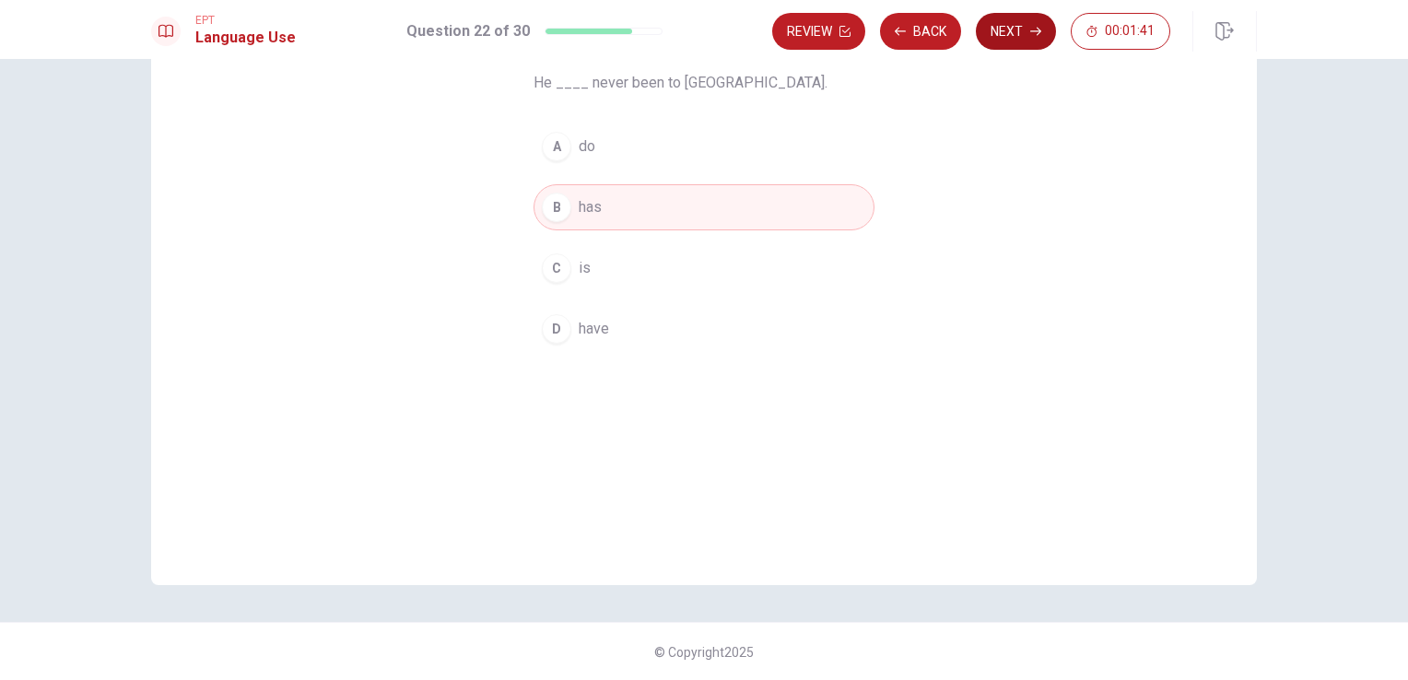
click at [1007, 23] on button "Next" at bounding box center [1016, 31] width 80 height 37
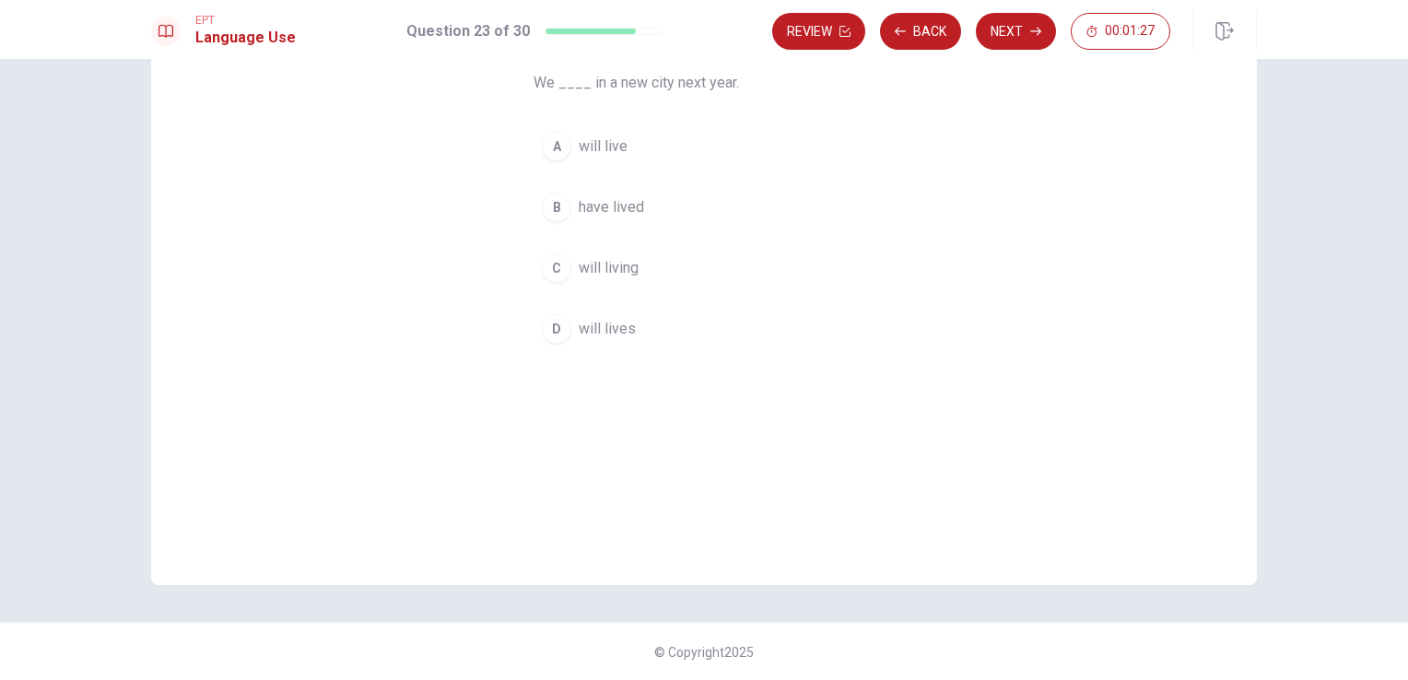
click at [591, 152] on span "will live" at bounding box center [603, 146] width 49 height 22
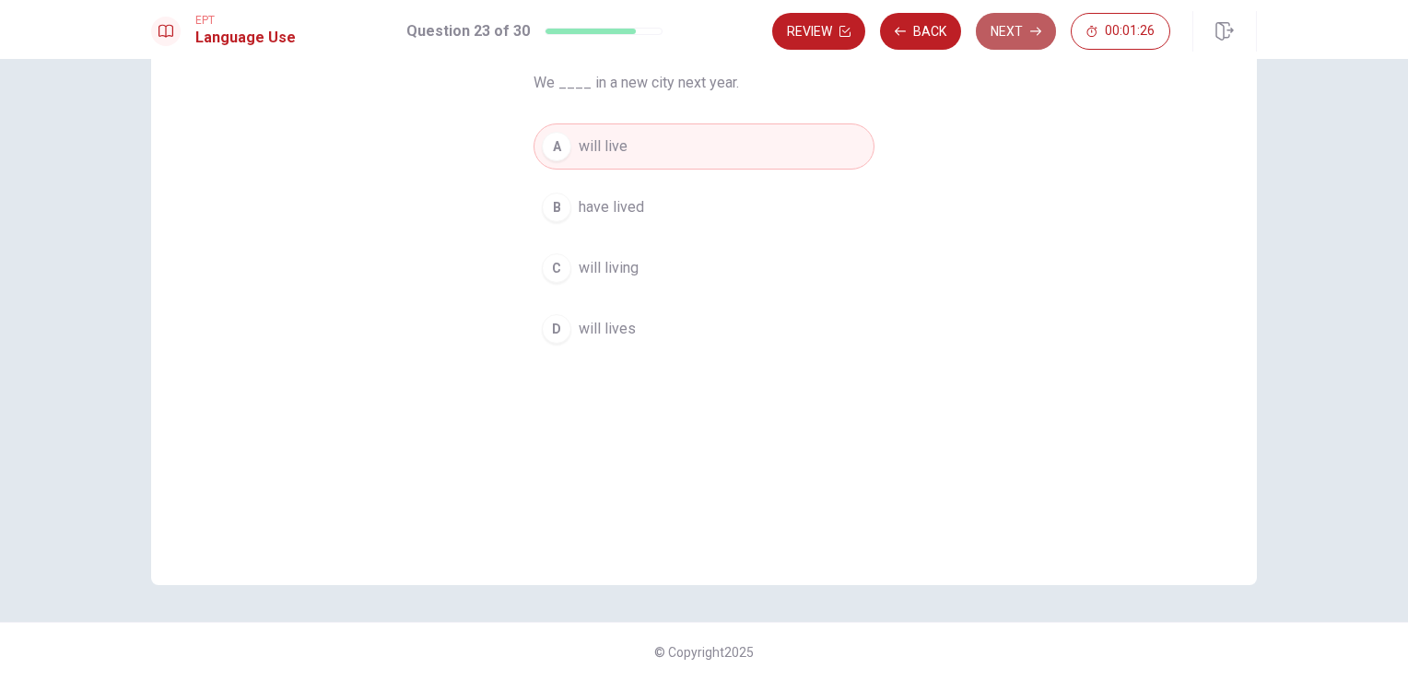
click at [1045, 39] on button "Next" at bounding box center [1016, 31] width 80 height 37
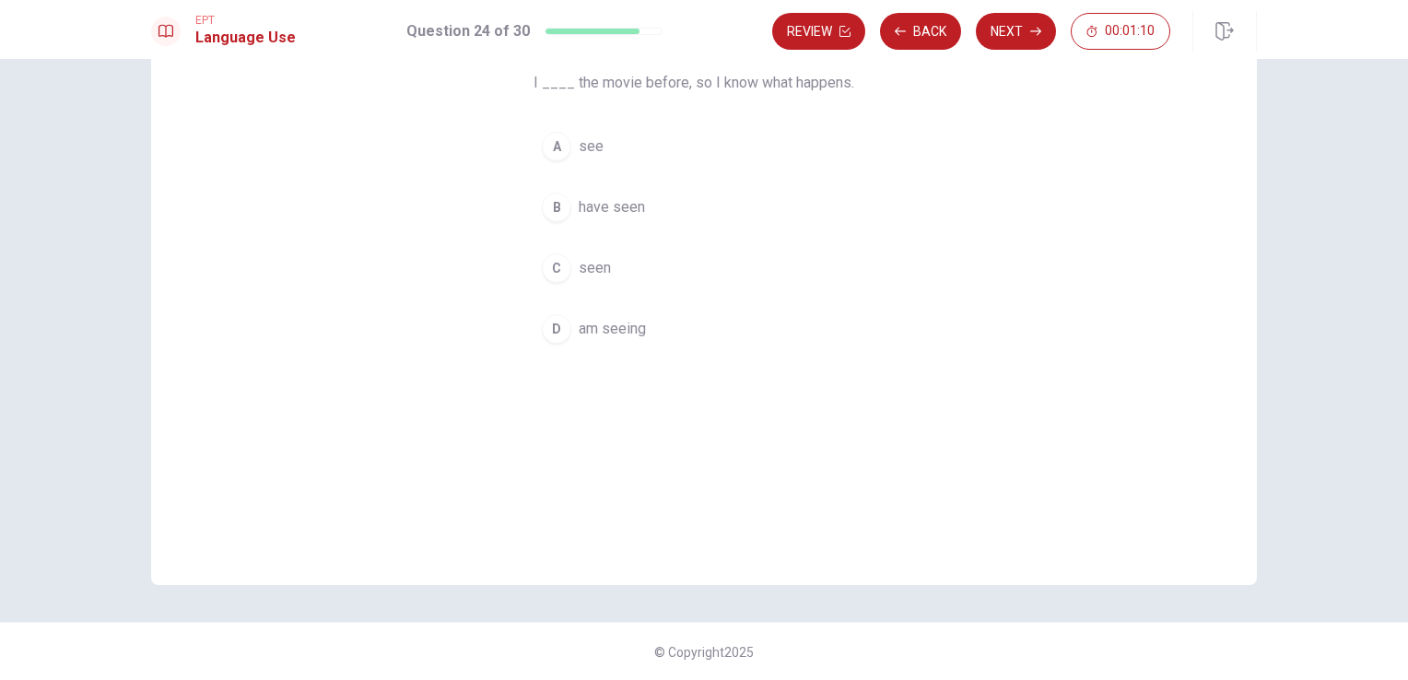
click at [628, 210] on span "have seen" at bounding box center [612, 207] width 66 height 22
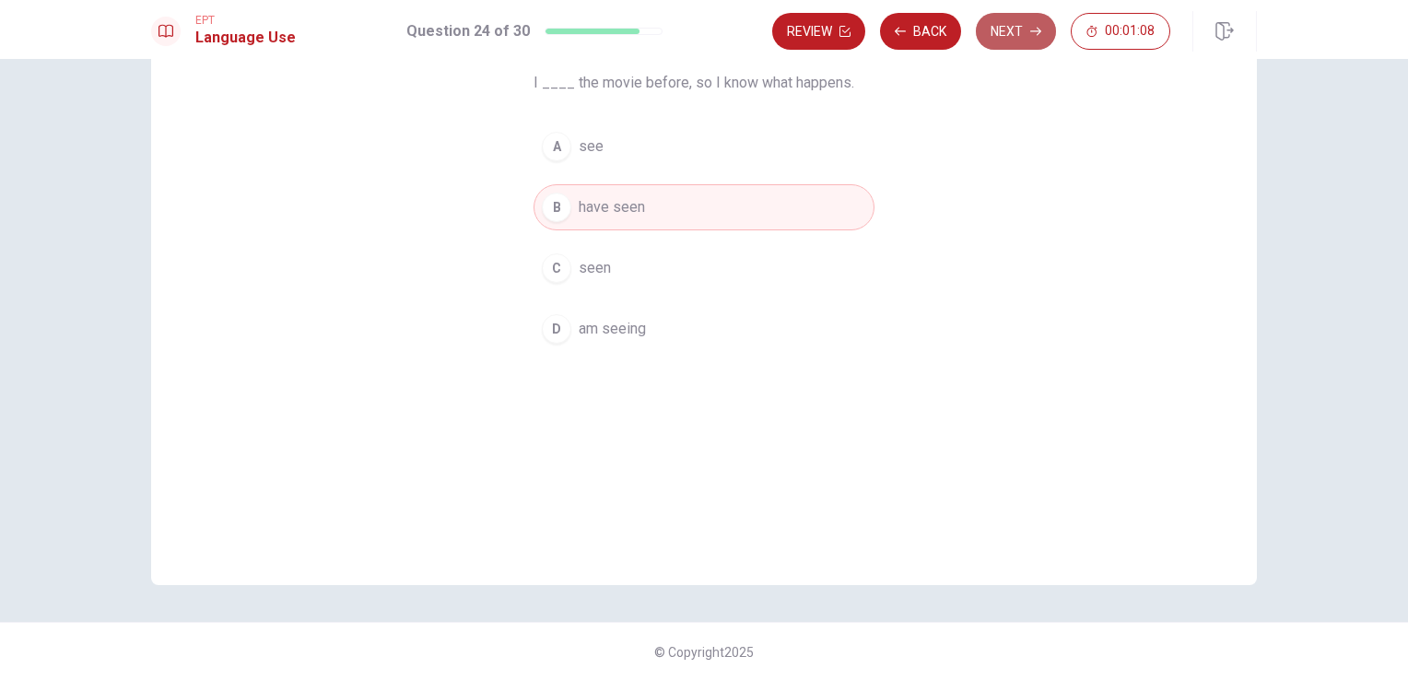
click at [993, 31] on button "Next" at bounding box center [1016, 31] width 80 height 37
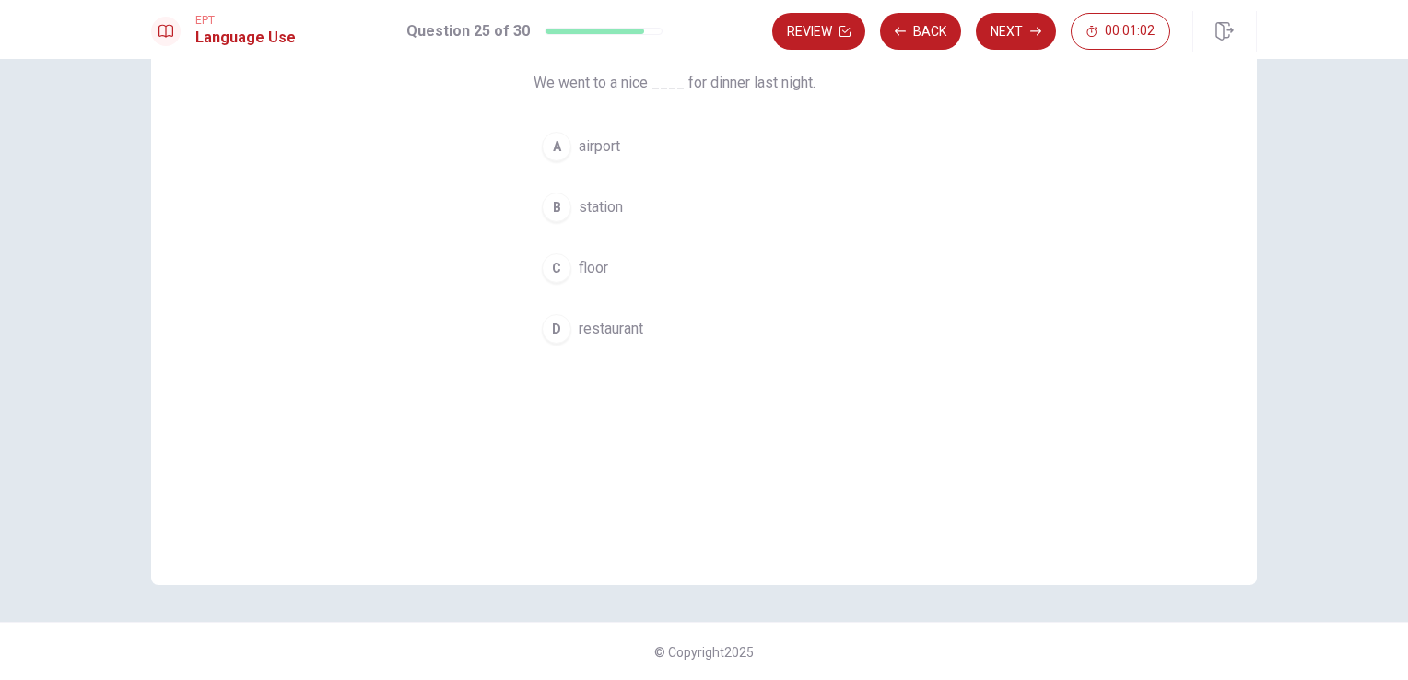
click at [630, 328] on span "restaurant" at bounding box center [611, 329] width 64 height 22
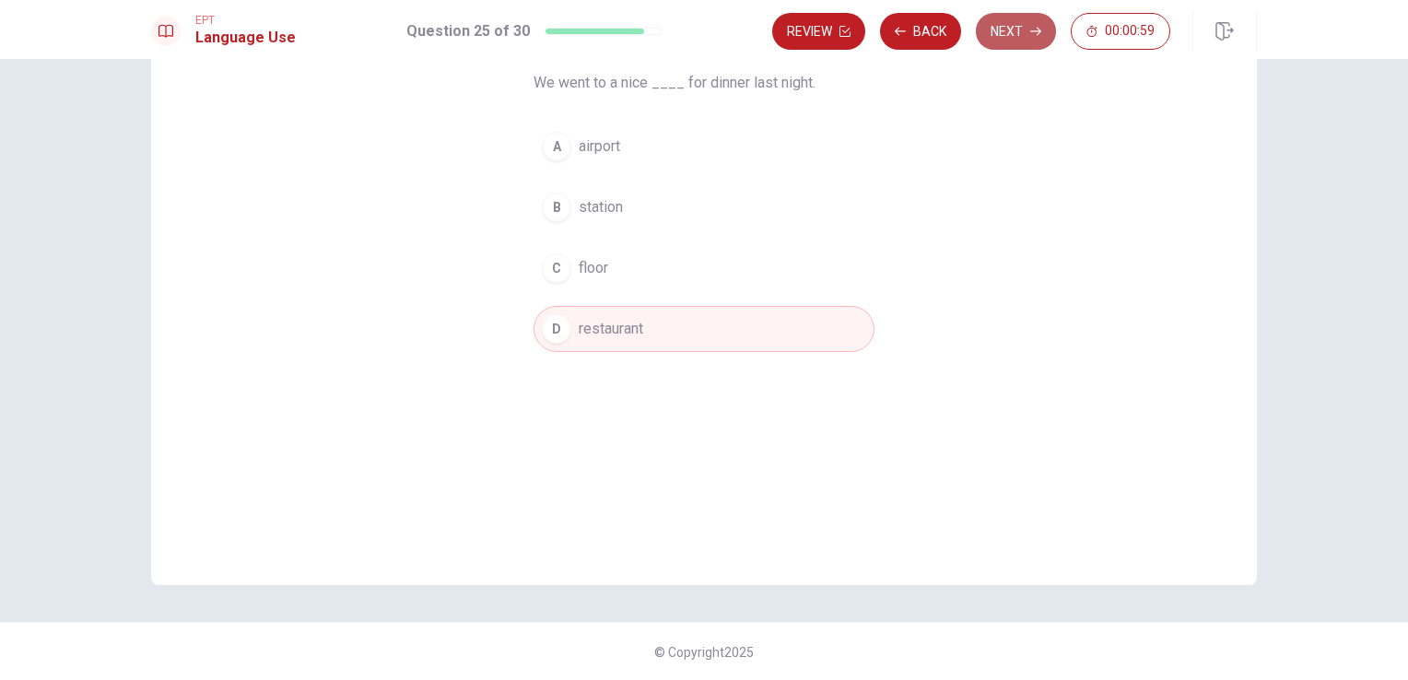
click at [1009, 30] on button "Next" at bounding box center [1016, 31] width 80 height 37
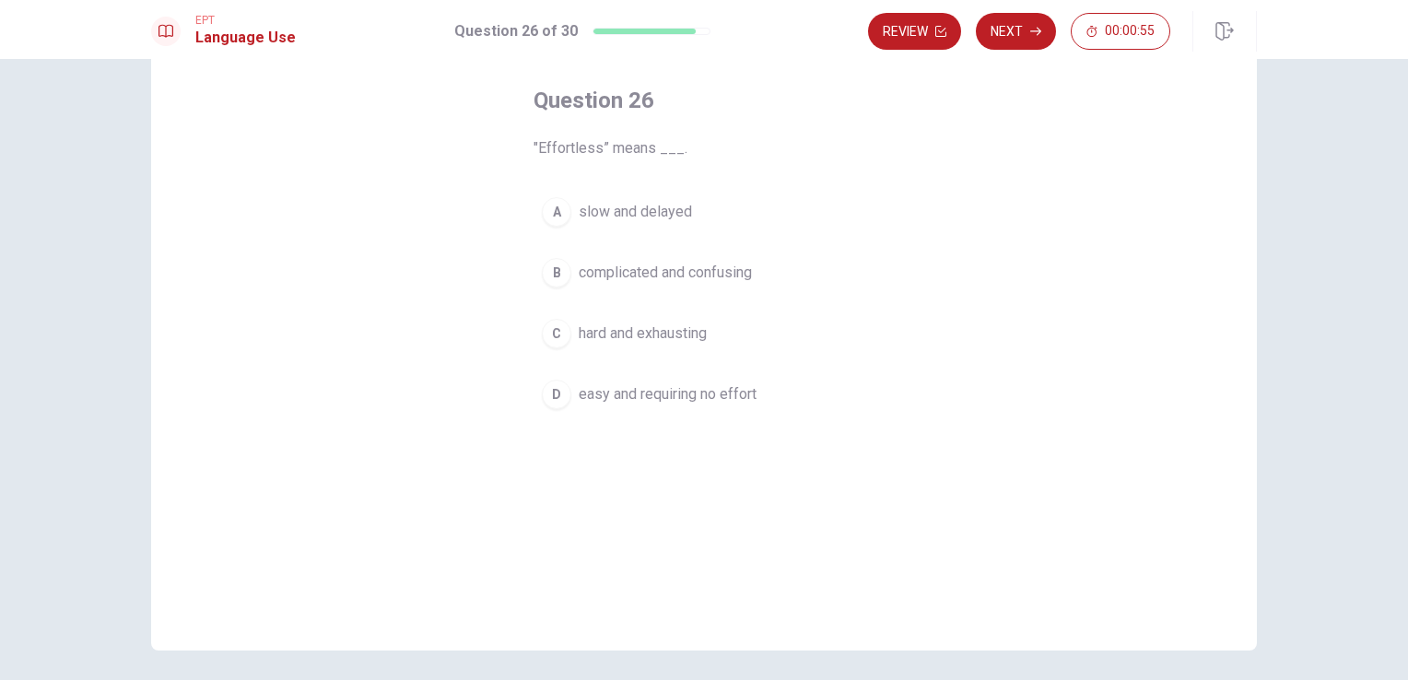
scroll to position [92, 0]
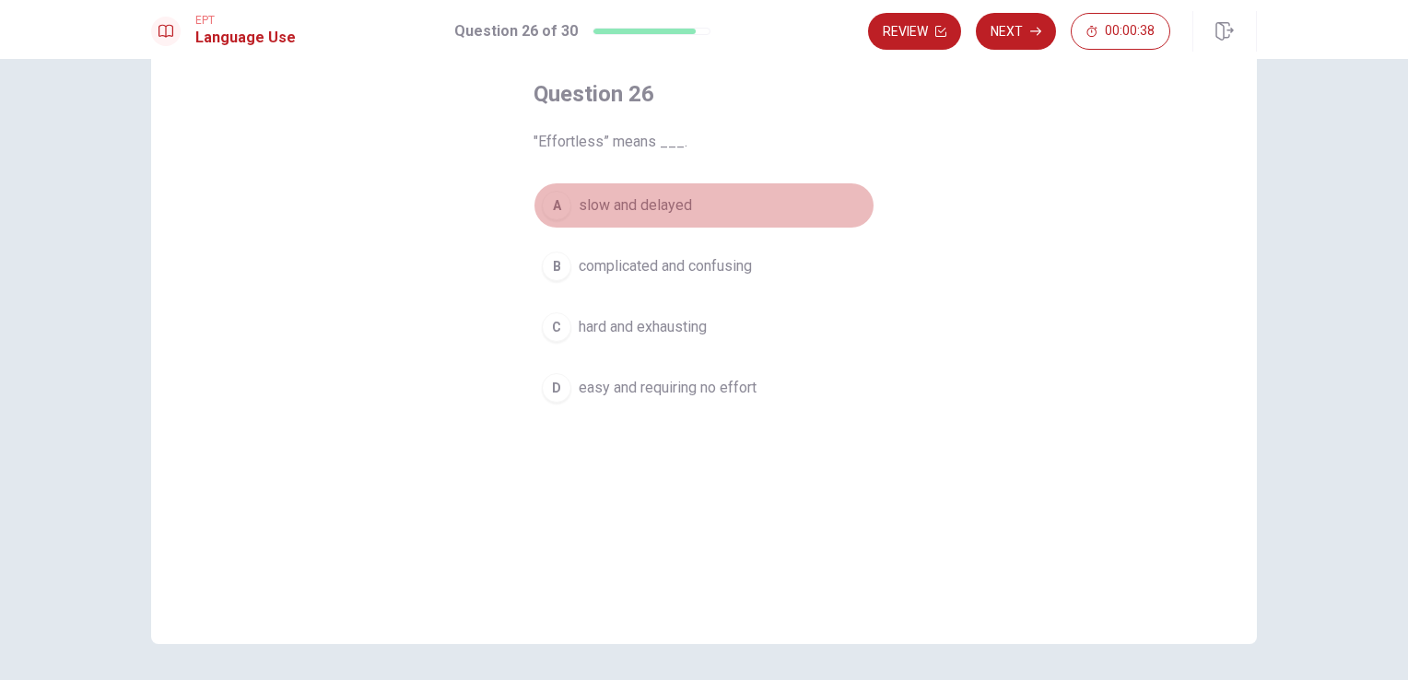
click at [645, 202] on span "slow and delayed" at bounding box center [635, 205] width 113 height 22
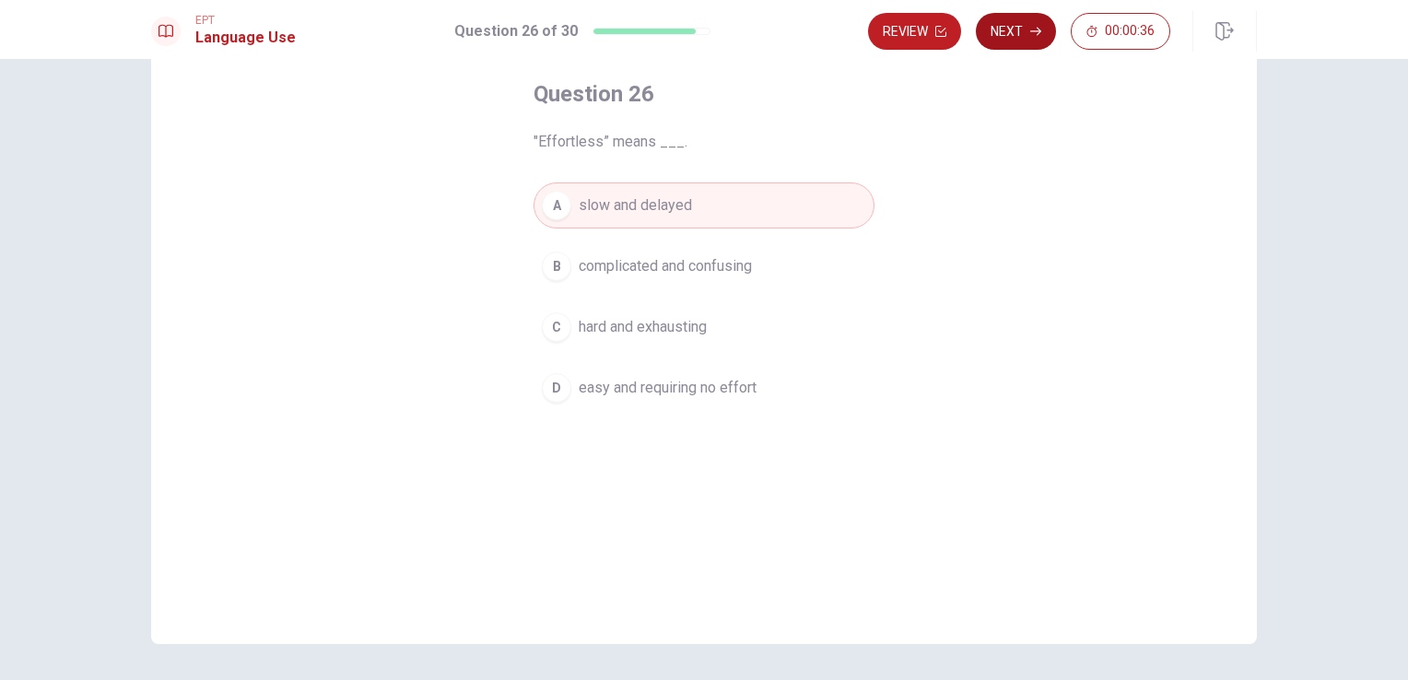
click at [1020, 33] on button "Next" at bounding box center [1016, 31] width 80 height 37
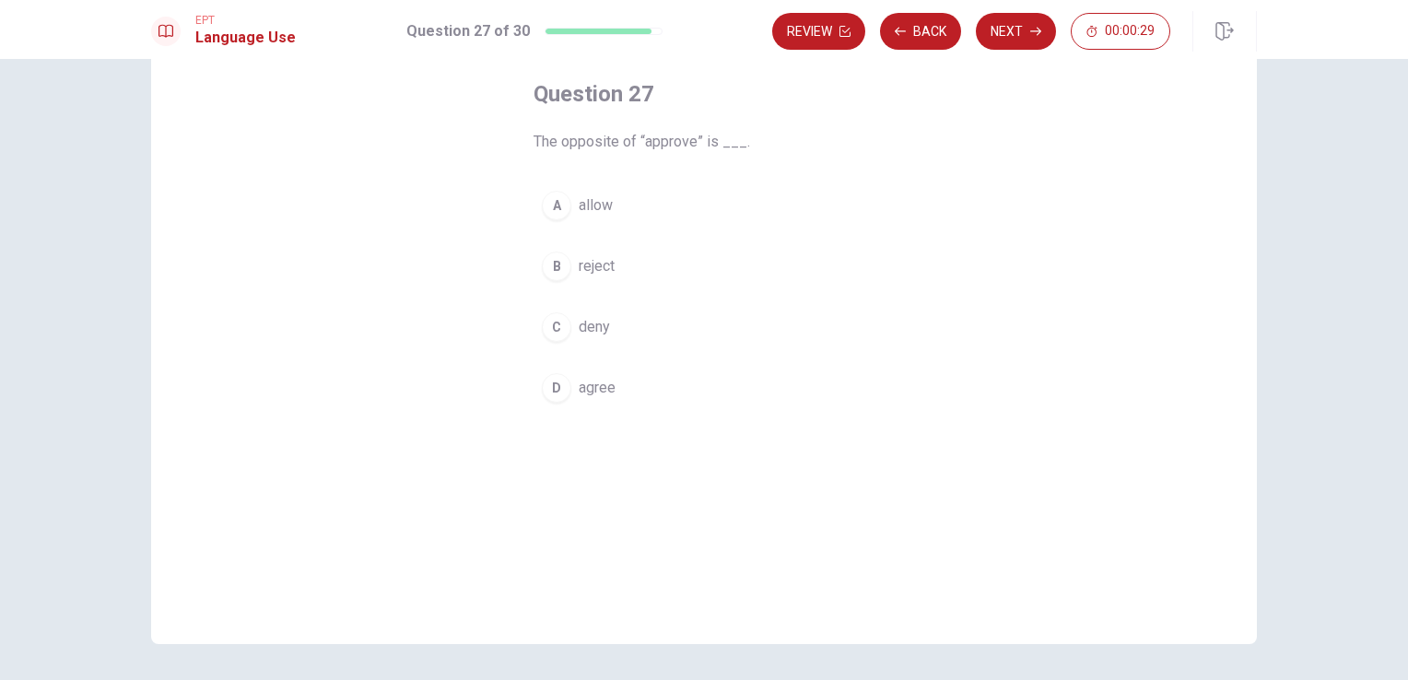
click at [597, 263] on span "reject" at bounding box center [597, 266] width 36 height 22
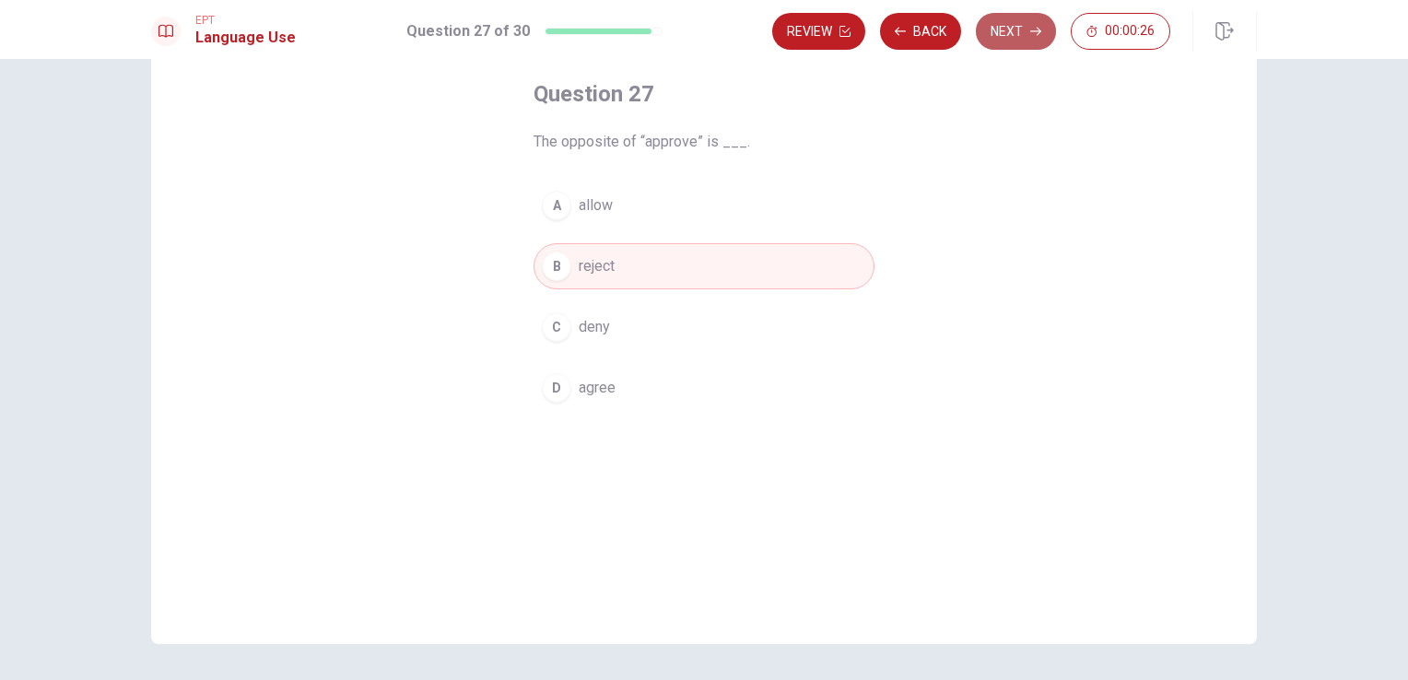
click at [1013, 46] on button "Next" at bounding box center [1016, 31] width 80 height 37
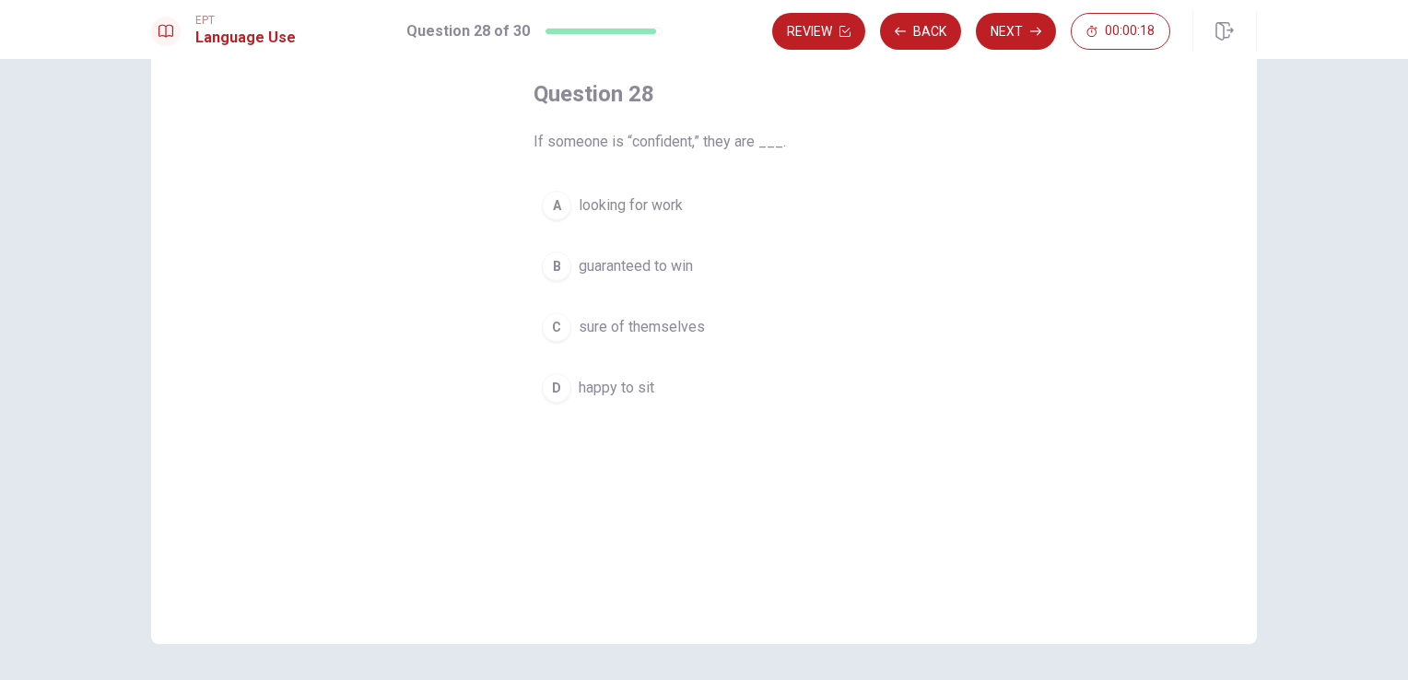
click at [697, 328] on span "sure of themselves" at bounding box center [642, 327] width 126 height 22
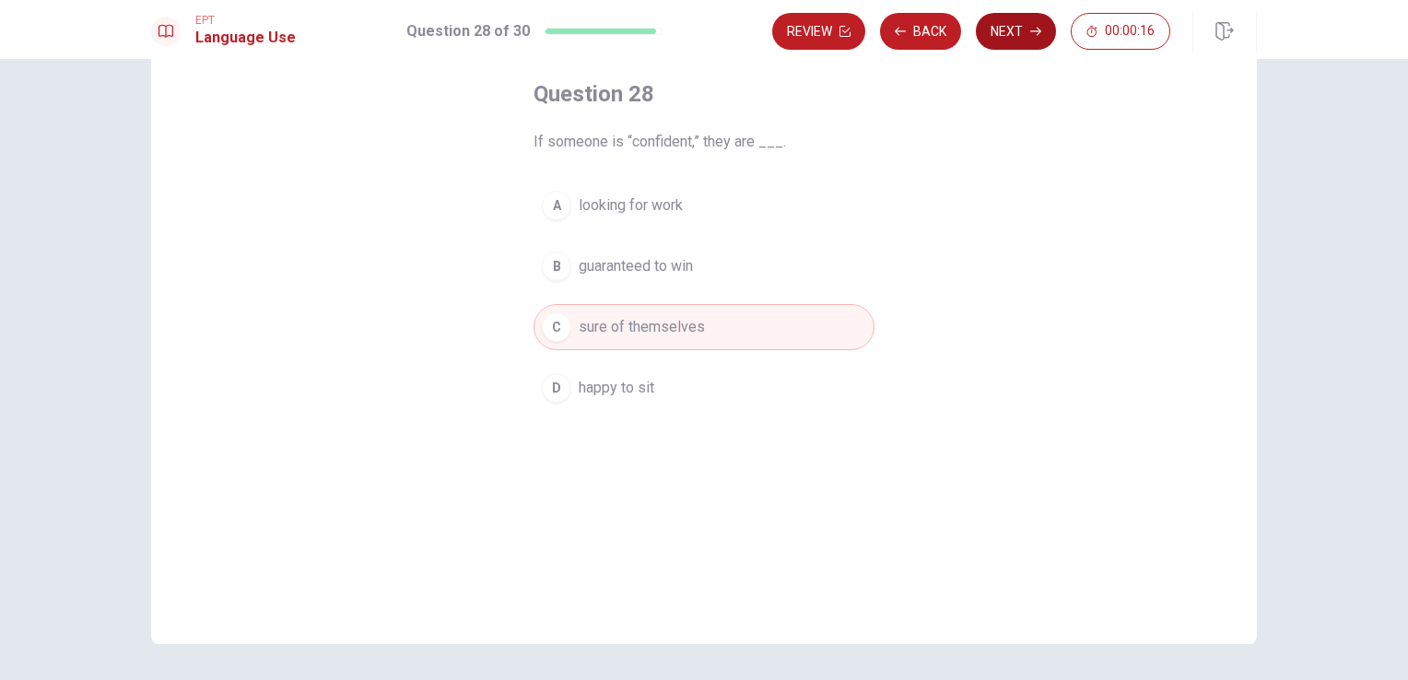
click at [1005, 43] on button "Next" at bounding box center [1016, 31] width 80 height 37
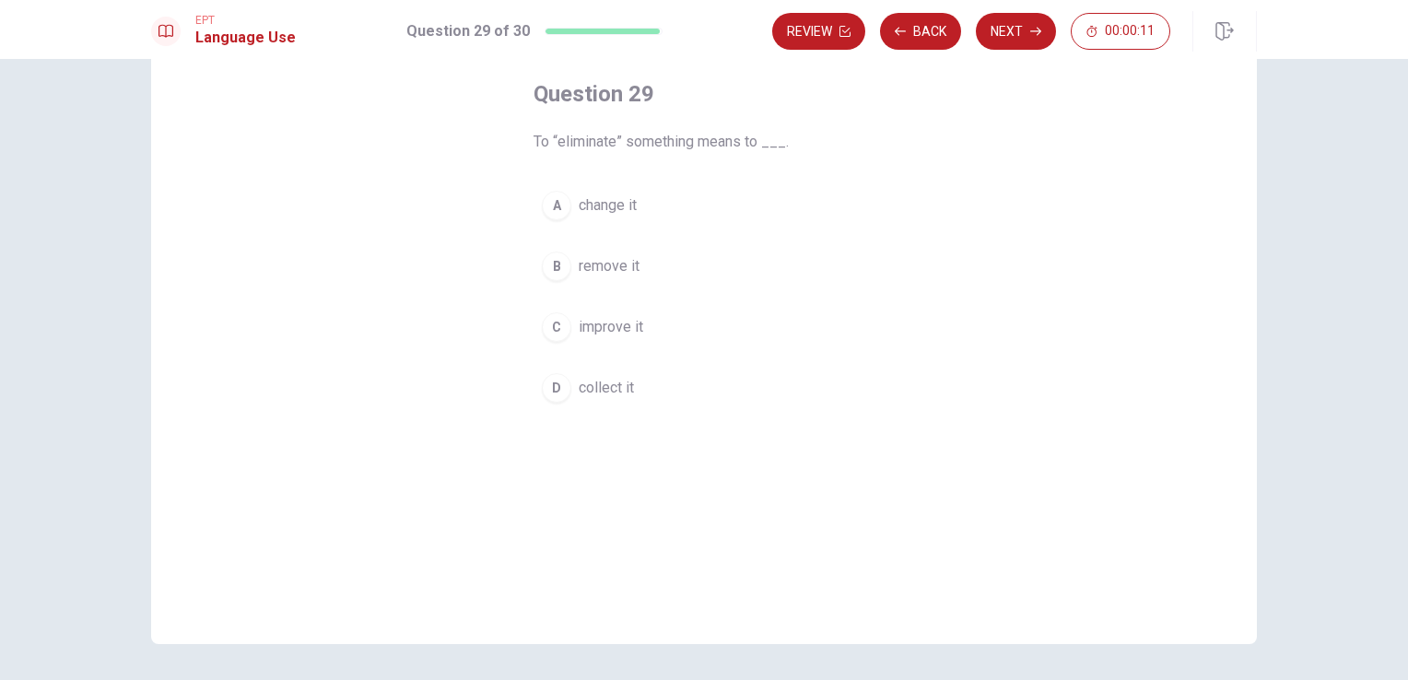
click at [641, 268] on button "B remove it" at bounding box center [703, 266] width 341 height 46
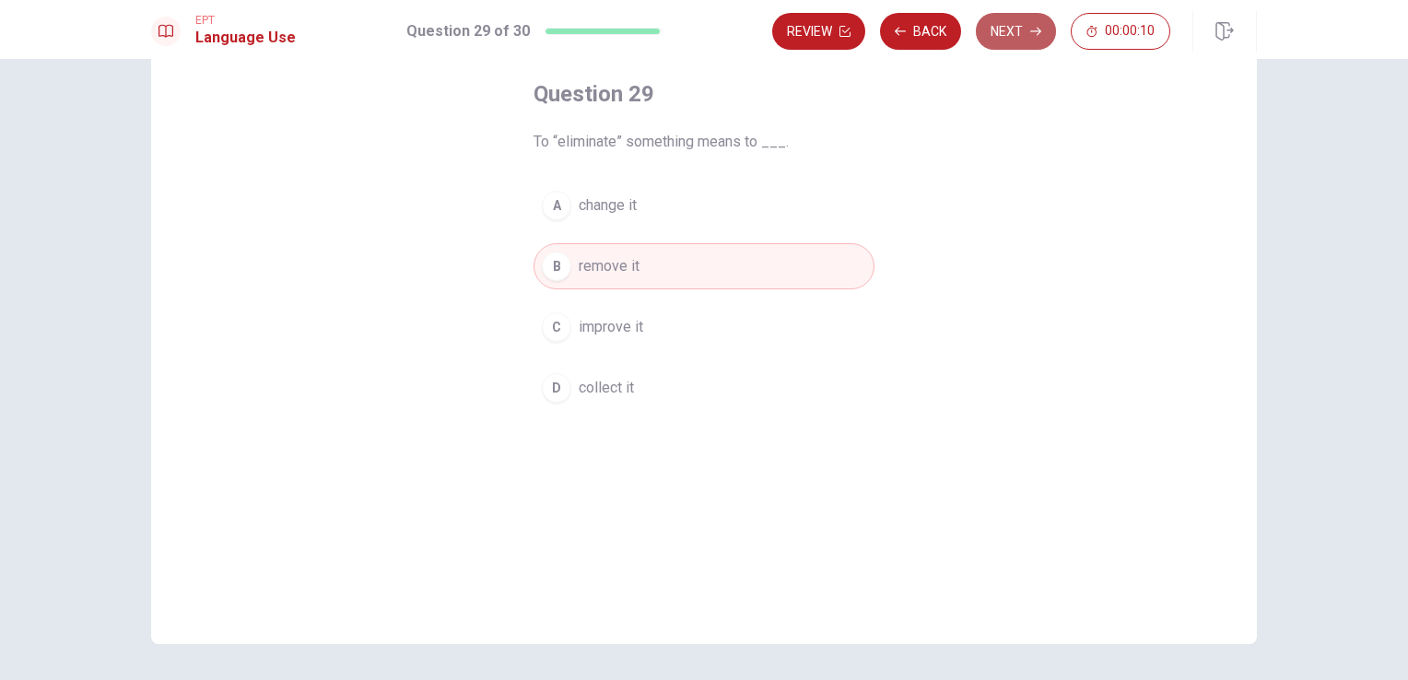
click at [1032, 23] on button "Next" at bounding box center [1016, 31] width 80 height 37
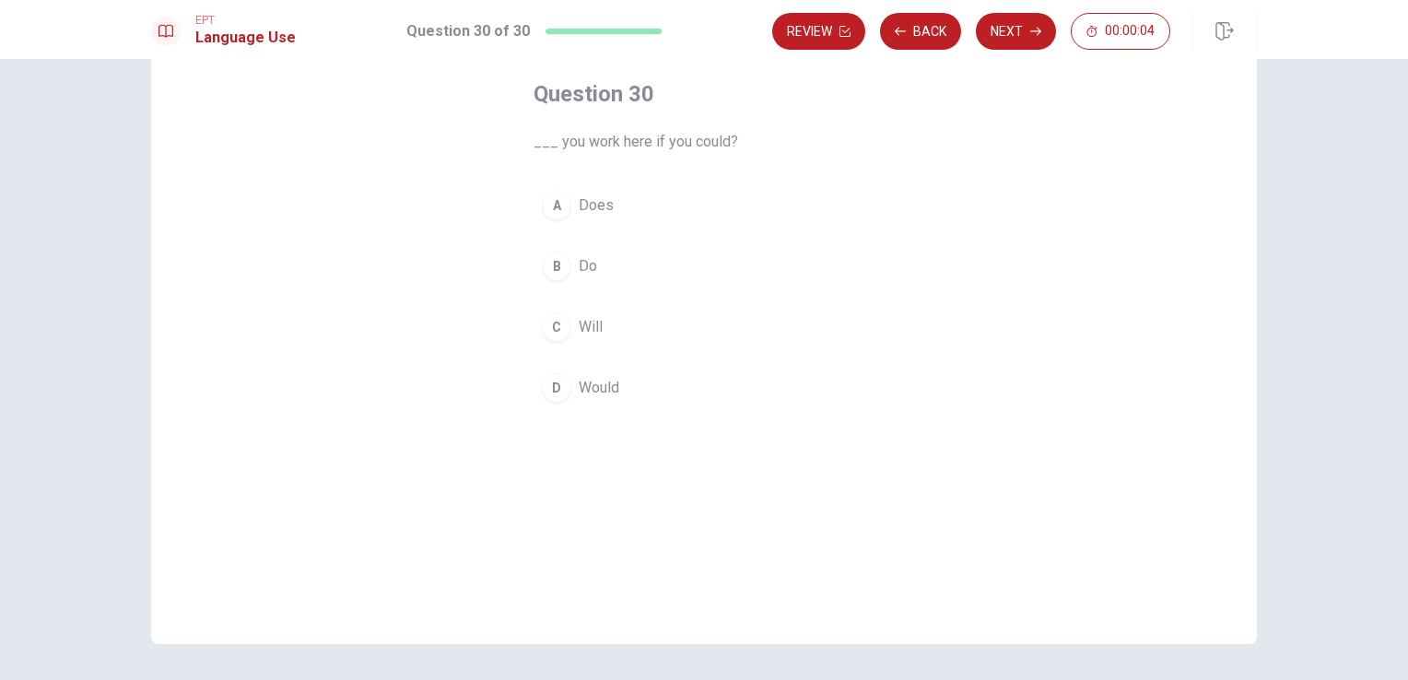
click at [612, 264] on button "B Do" at bounding box center [703, 266] width 341 height 46
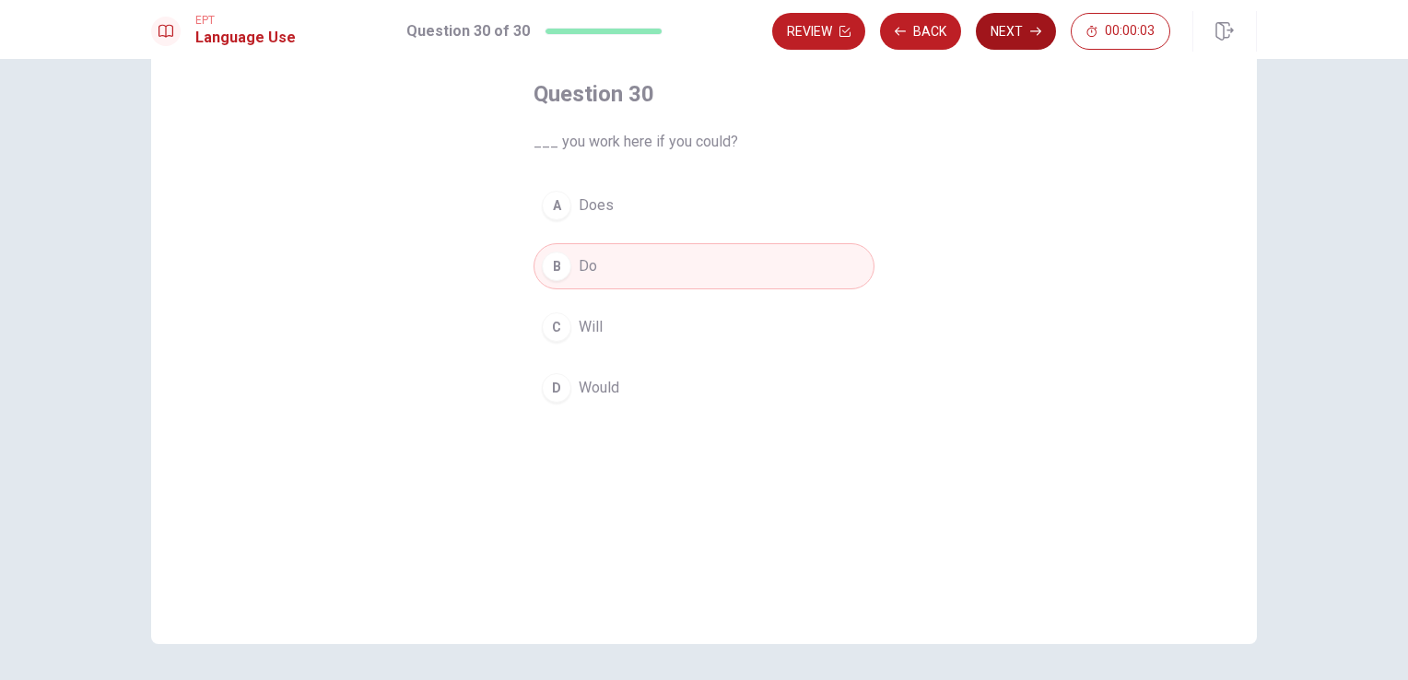
click at [1011, 38] on button "Next" at bounding box center [1016, 31] width 80 height 37
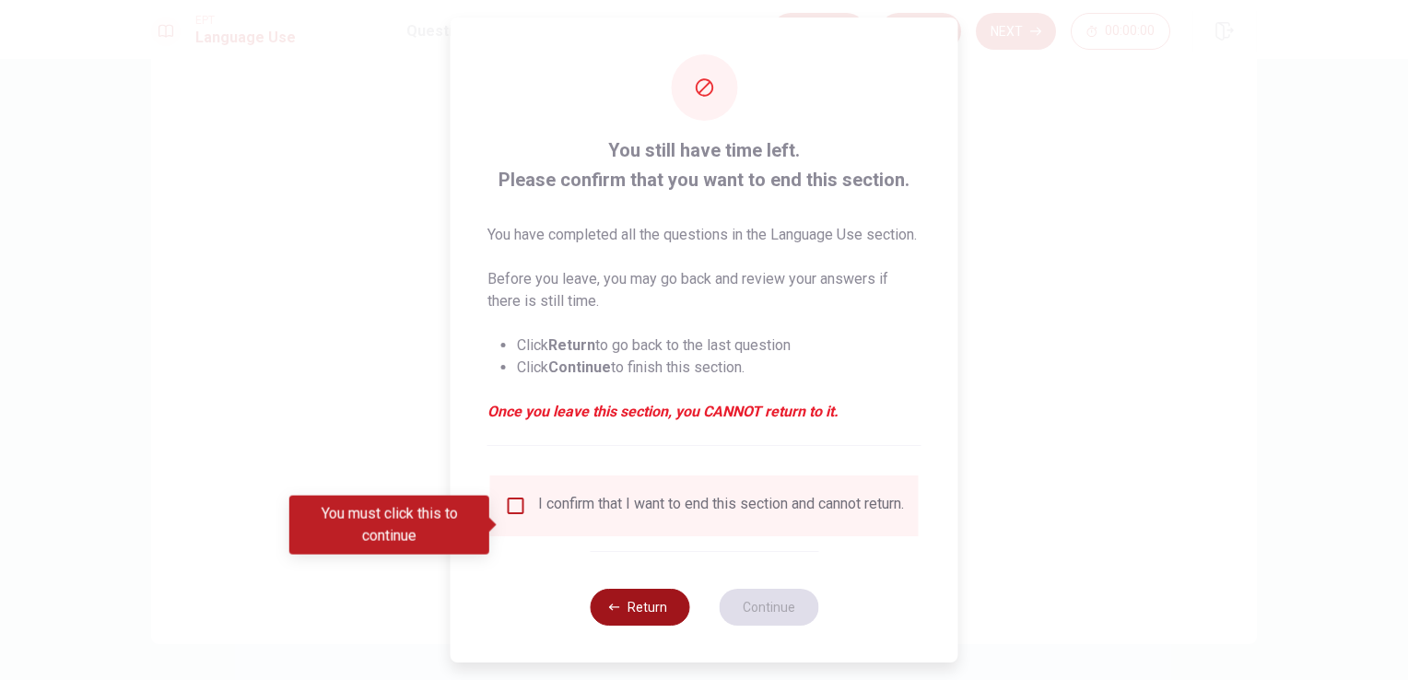
click at [634, 626] on button "Return" at bounding box center [640, 607] width 100 height 37
click at [618, 626] on button "Return" at bounding box center [640, 607] width 100 height 37
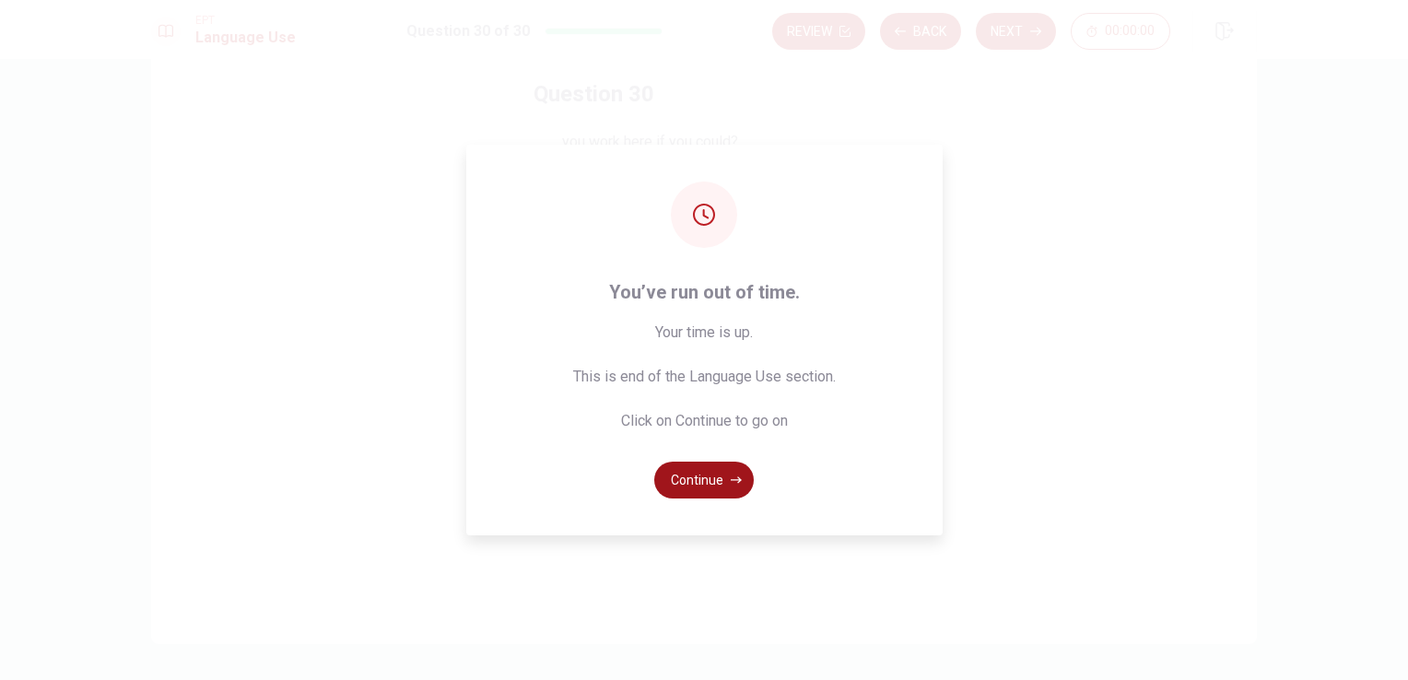
click at [674, 477] on button "Continue" at bounding box center [704, 480] width 100 height 37
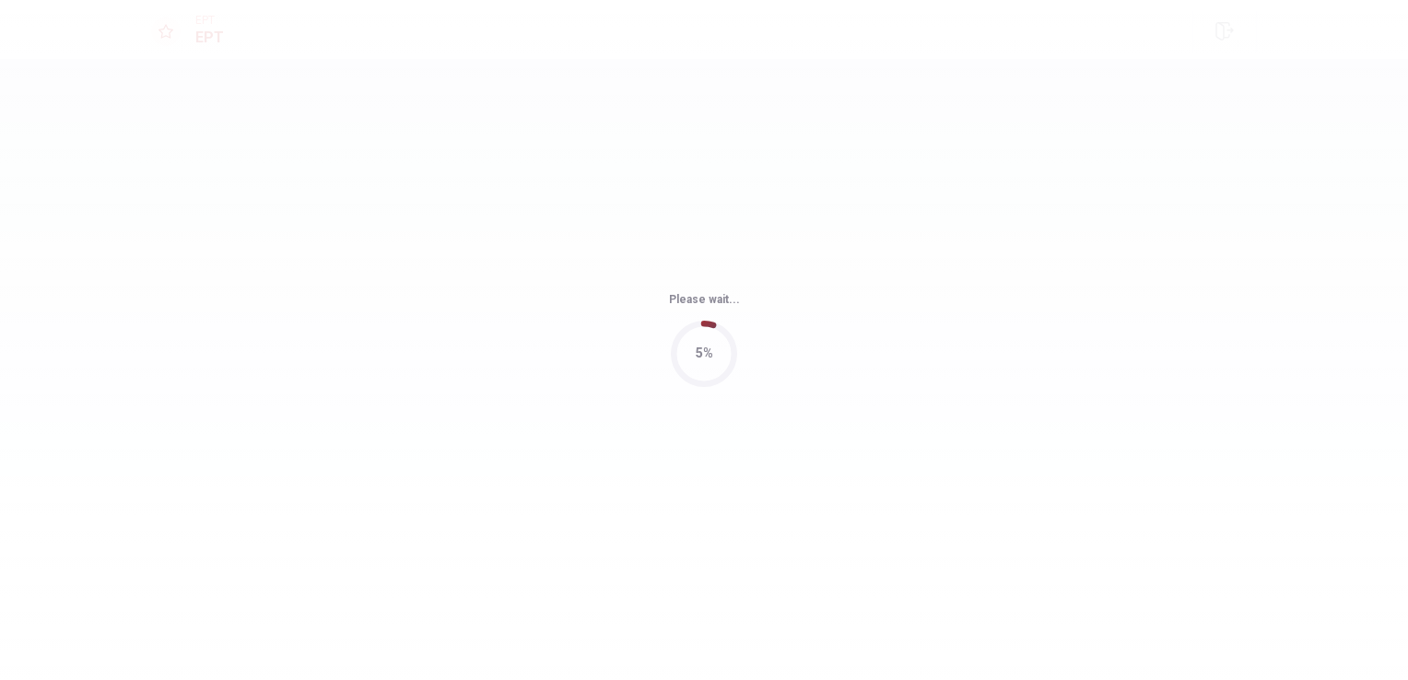
scroll to position [0, 0]
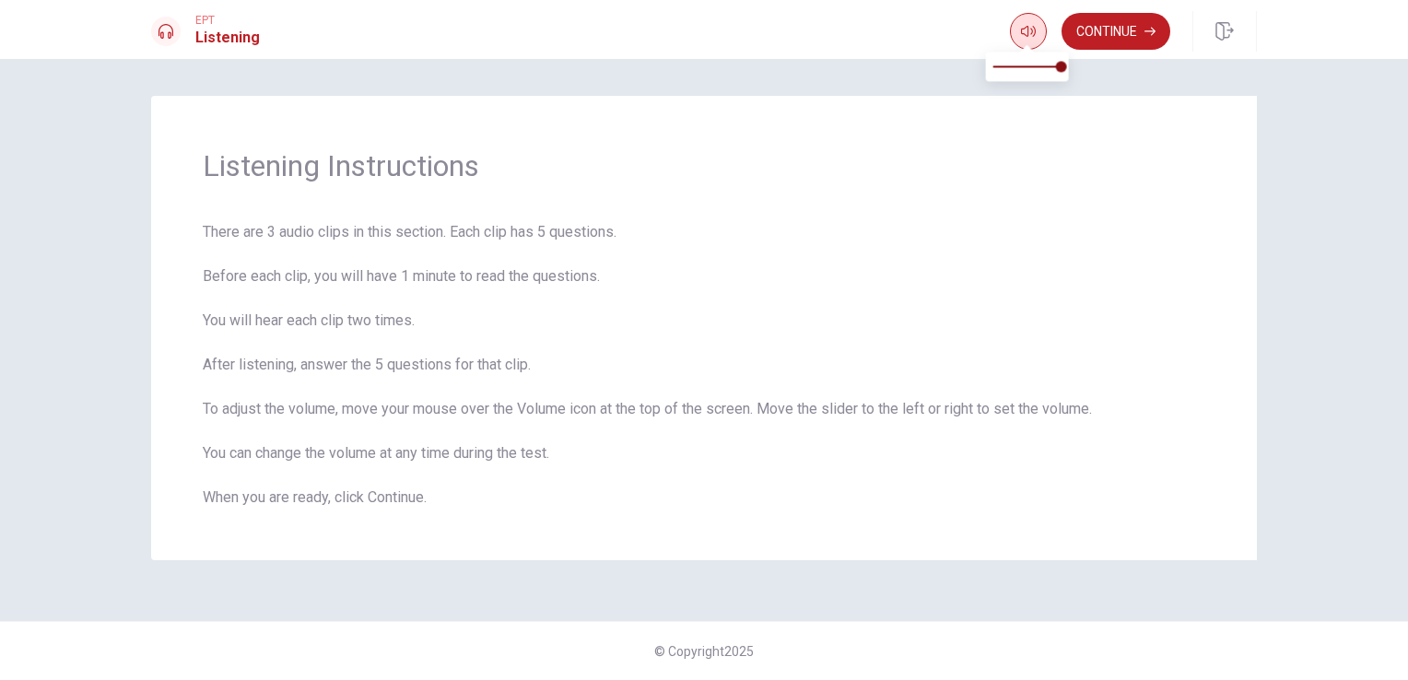
click at [1021, 21] on button "button" at bounding box center [1028, 31] width 37 height 37
click at [1135, 38] on button "Continue" at bounding box center [1115, 31] width 109 height 37
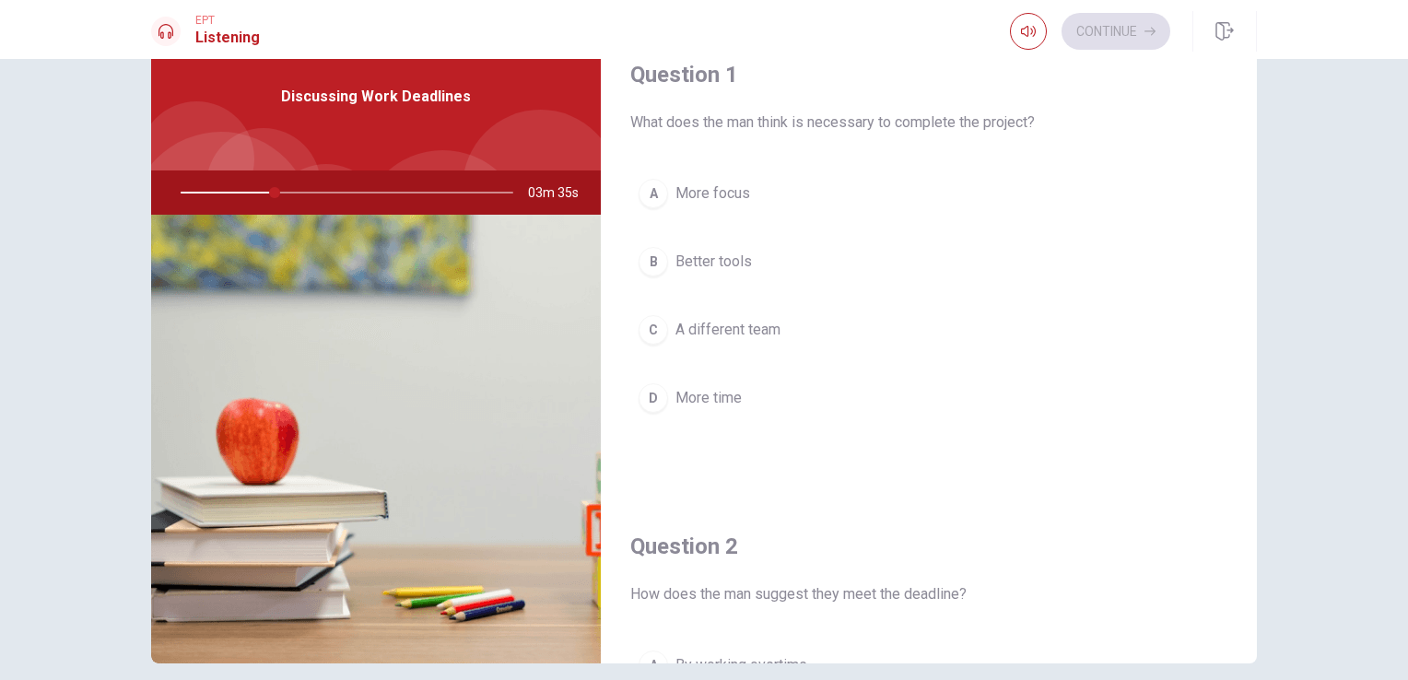
scroll to position [84, 0]
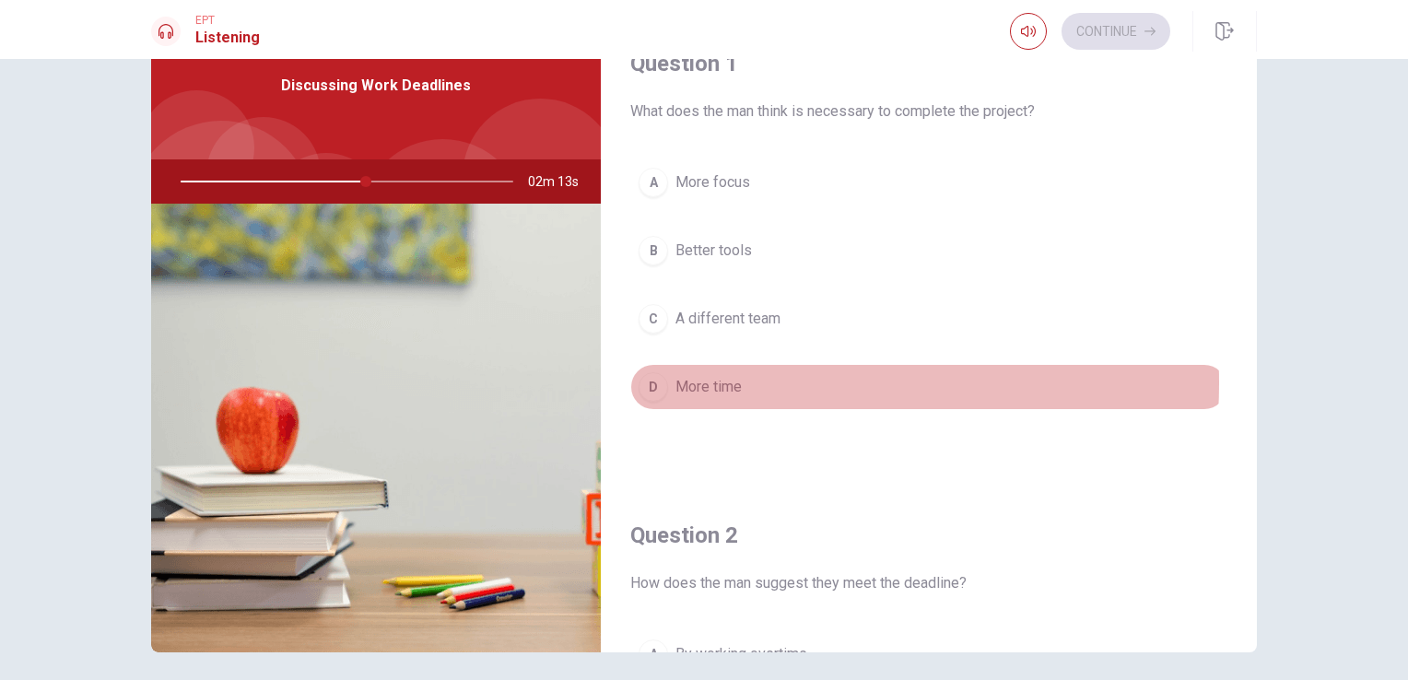
click at [712, 381] on span "More time" at bounding box center [708, 387] width 66 height 22
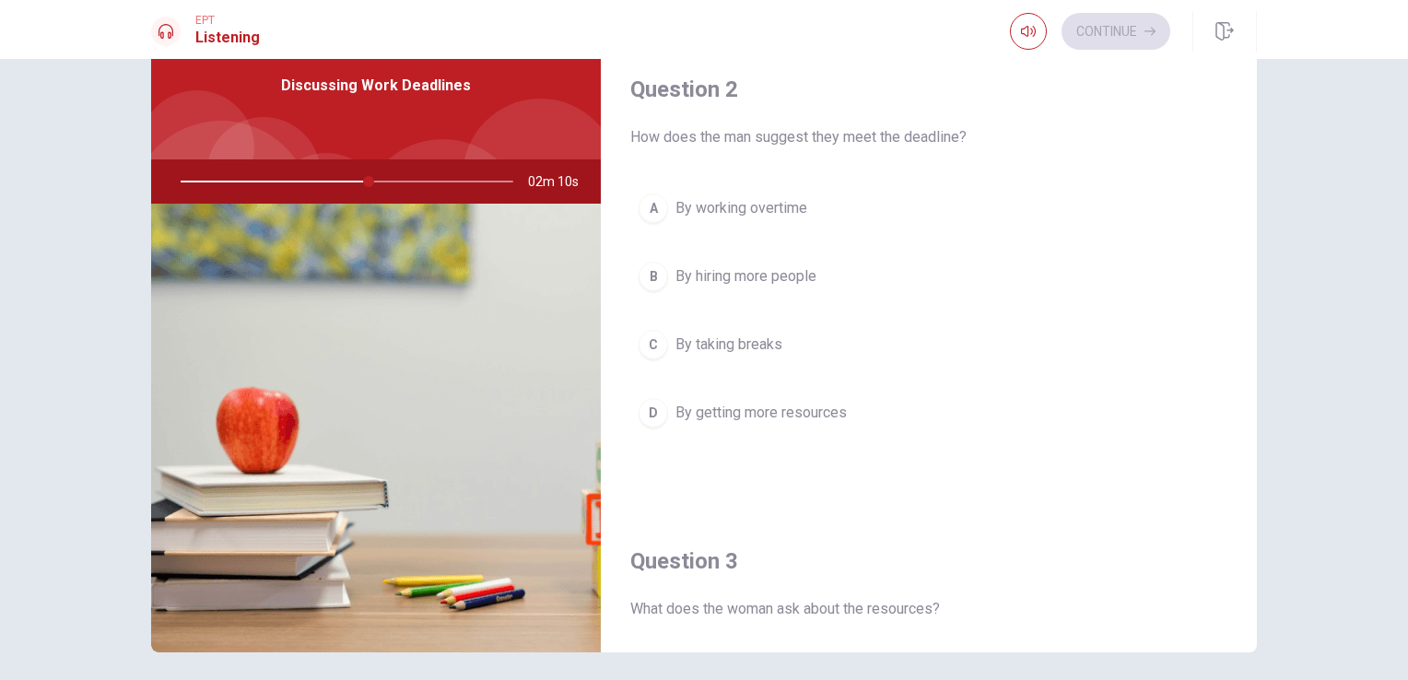
scroll to position [461, 0]
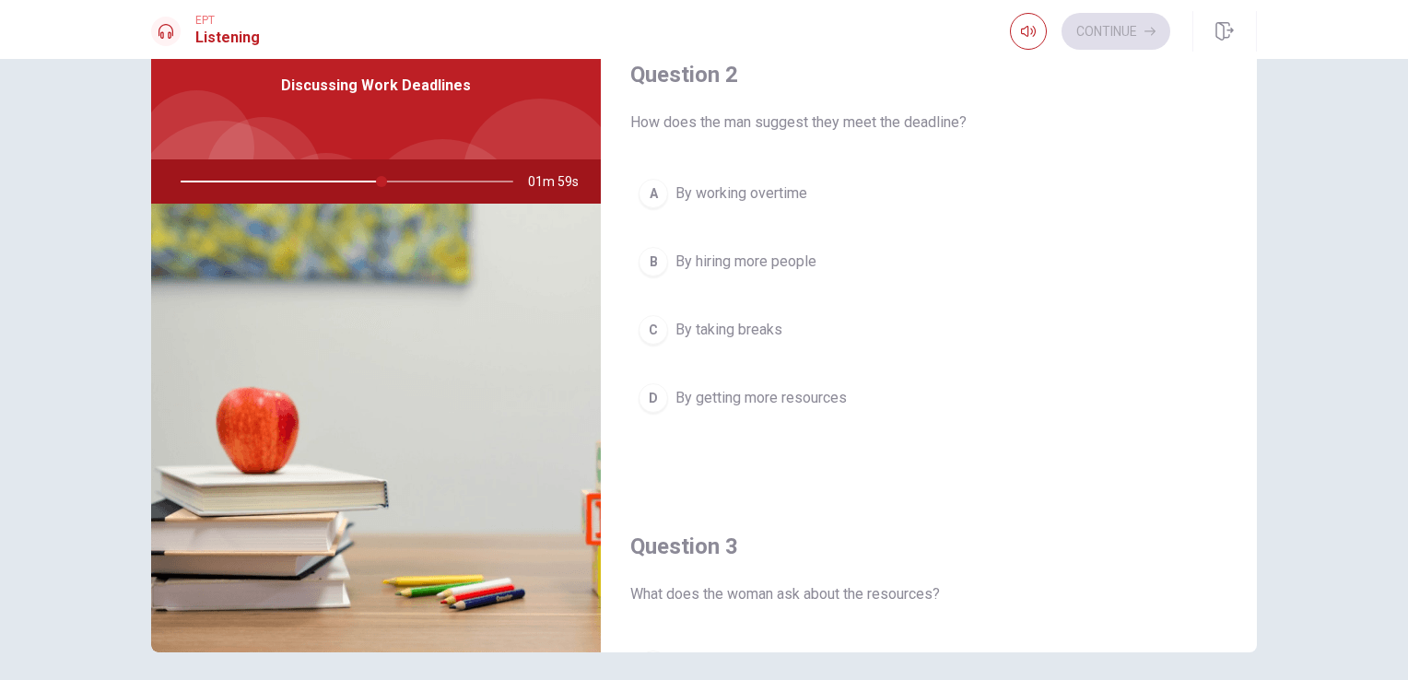
click at [770, 195] on span "By working overtime" at bounding box center [741, 193] width 132 height 22
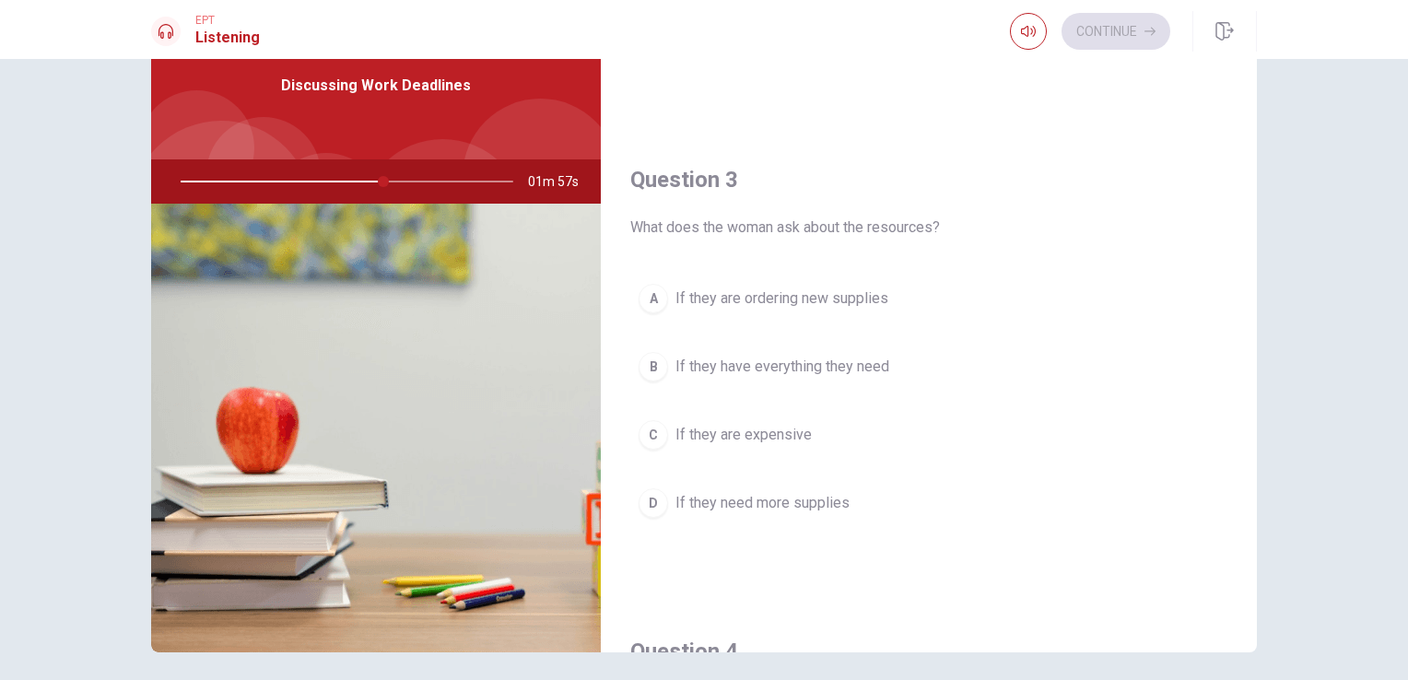
scroll to position [829, 0]
click at [849, 362] on span "If they have everything they need" at bounding box center [782, 365] width 214 height 22
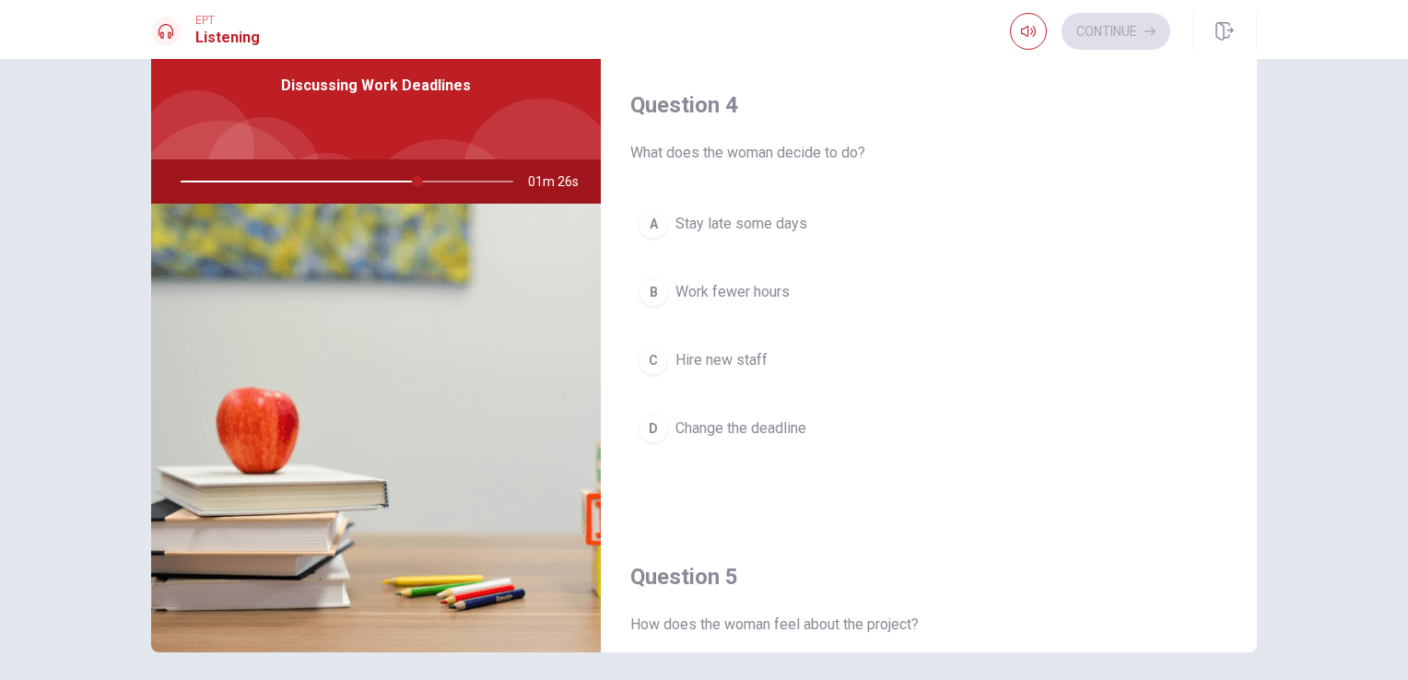
scroll to position [1382, 0]
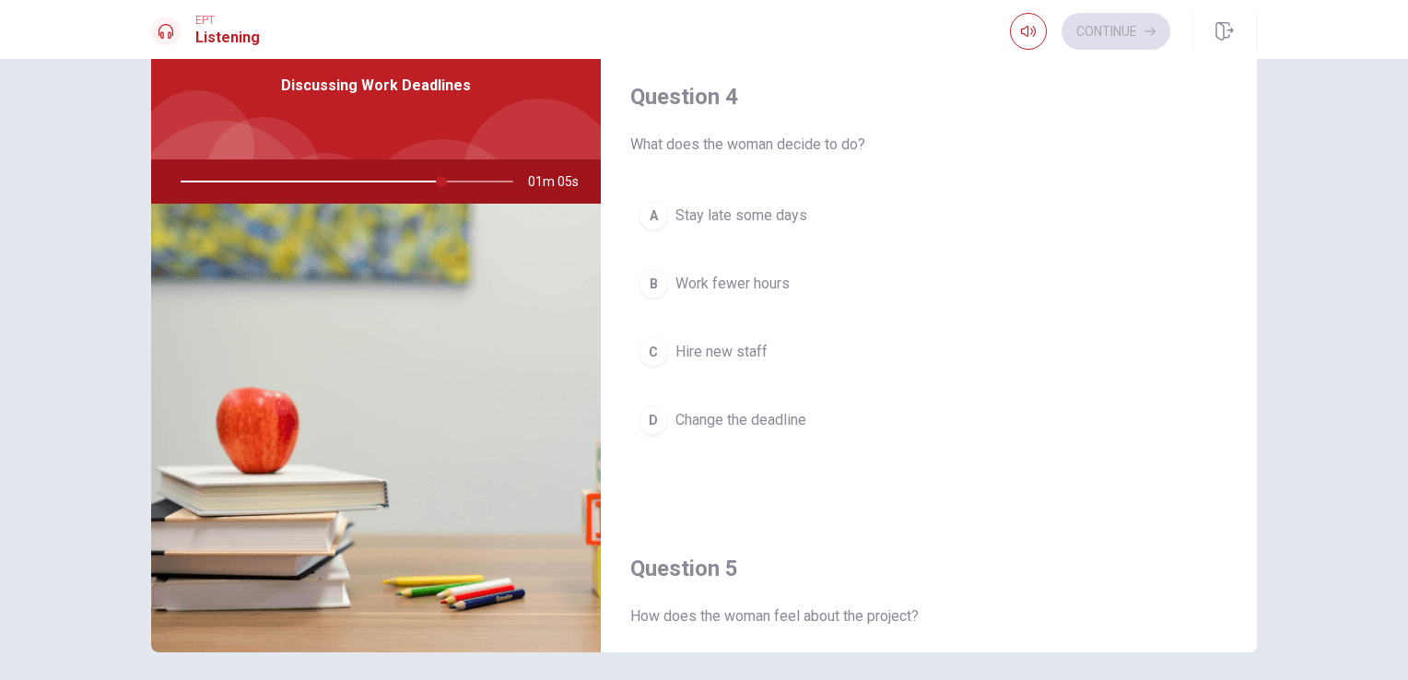
click at [773, 265] on button "B Work fewer hours" at bounding box center [928, 284] width 597 height 46
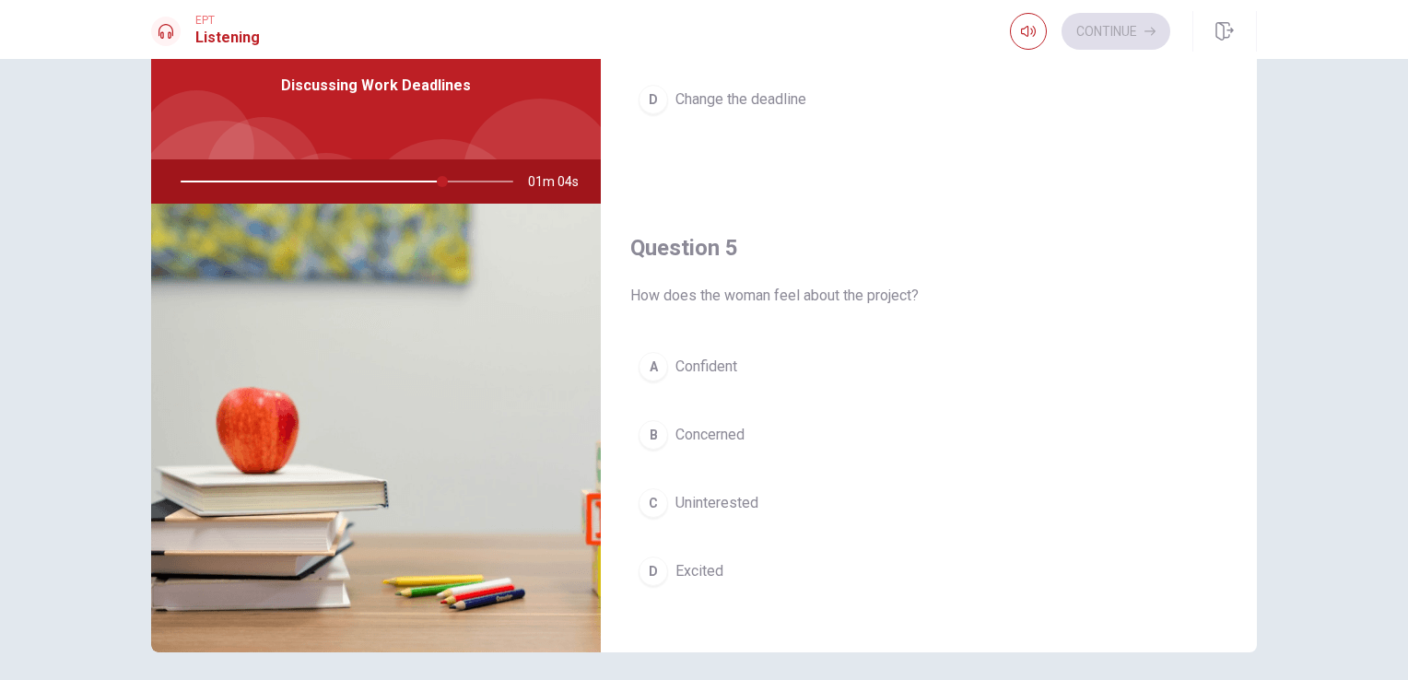
scroll to position [1710, 0]
click at [693, 553] on span "Excited" at bounding box center [699, 564] width 48 height 22
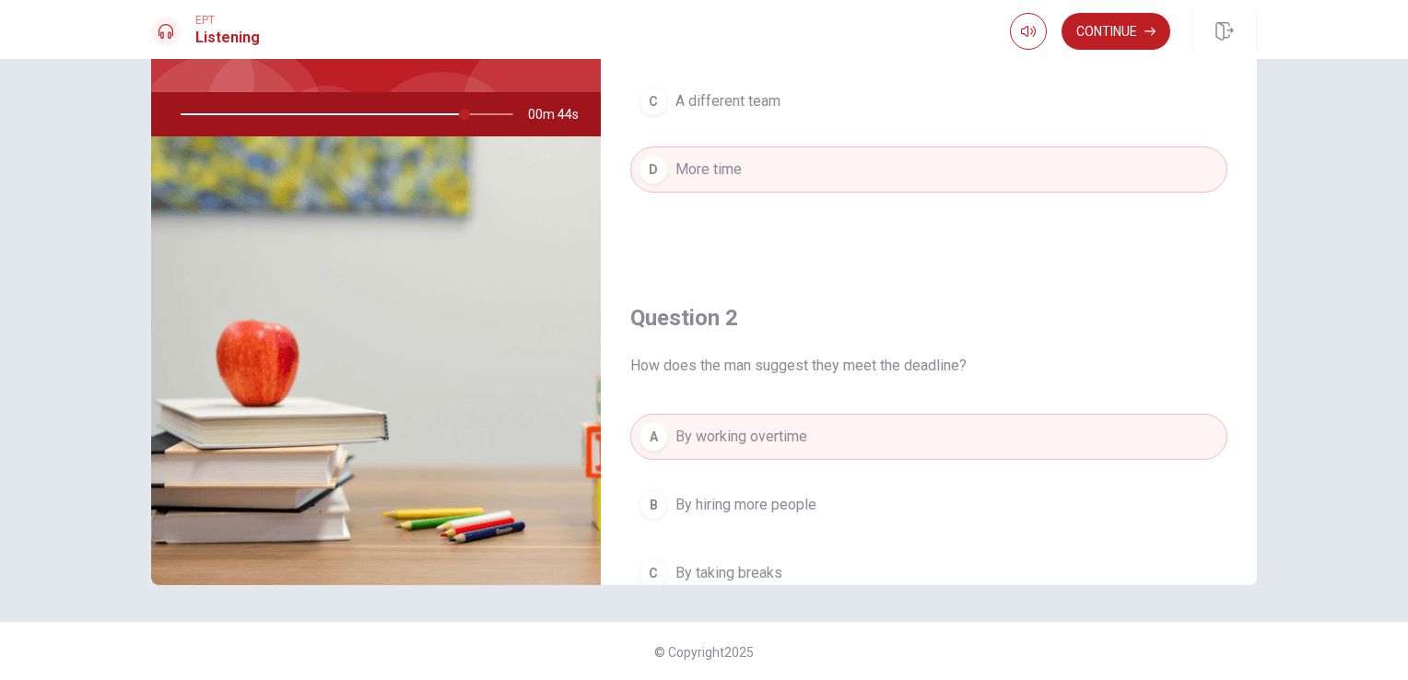
scroll to position [144, 0]
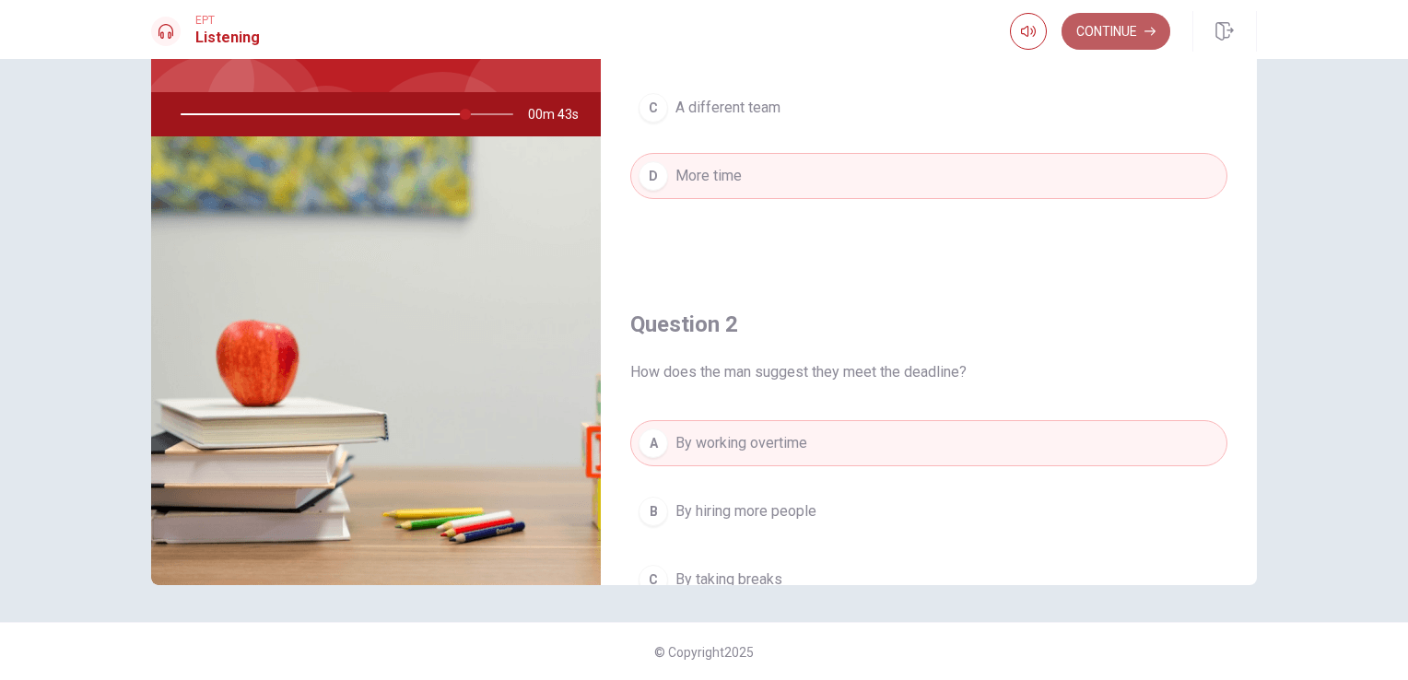
click at [1153, 47] on button "Continue" at bounding box center [1115, 31] width 109 height 37
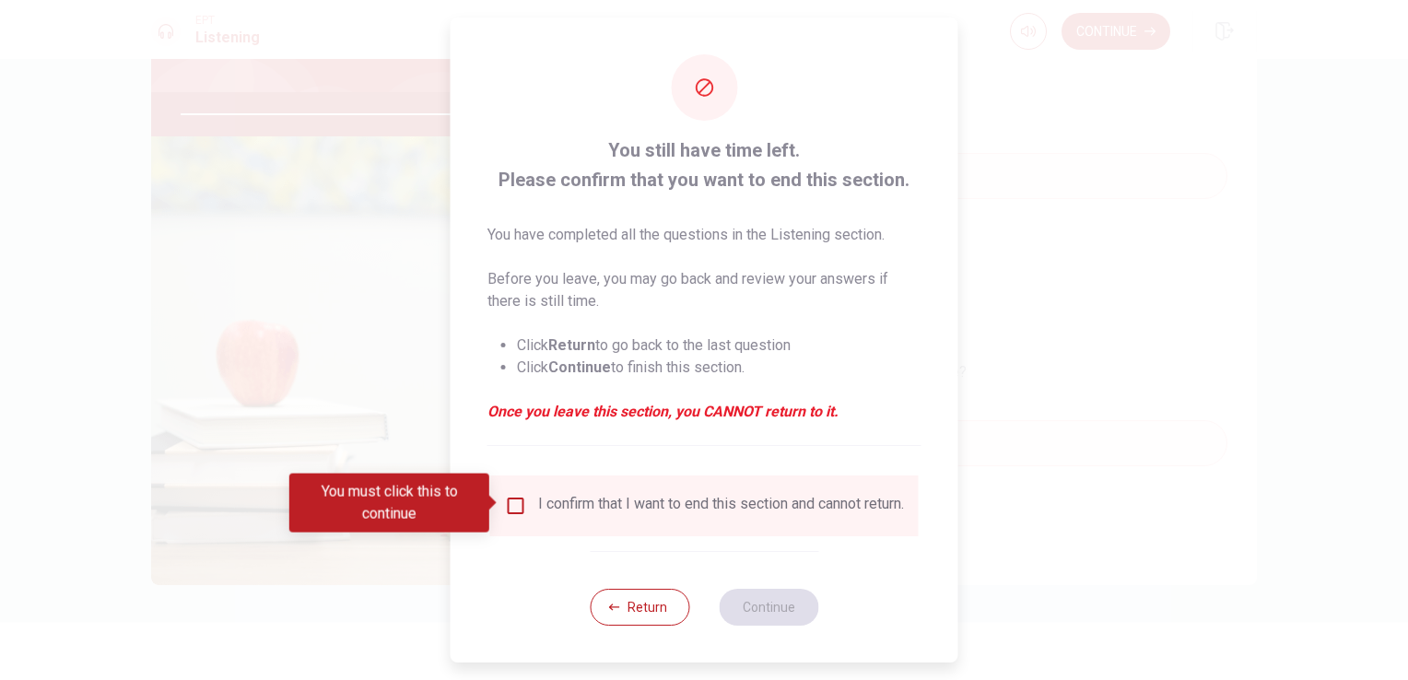
click at [516, 505] on input "You must click this to continue" at bounding box center [516, 506] width 22 height 22
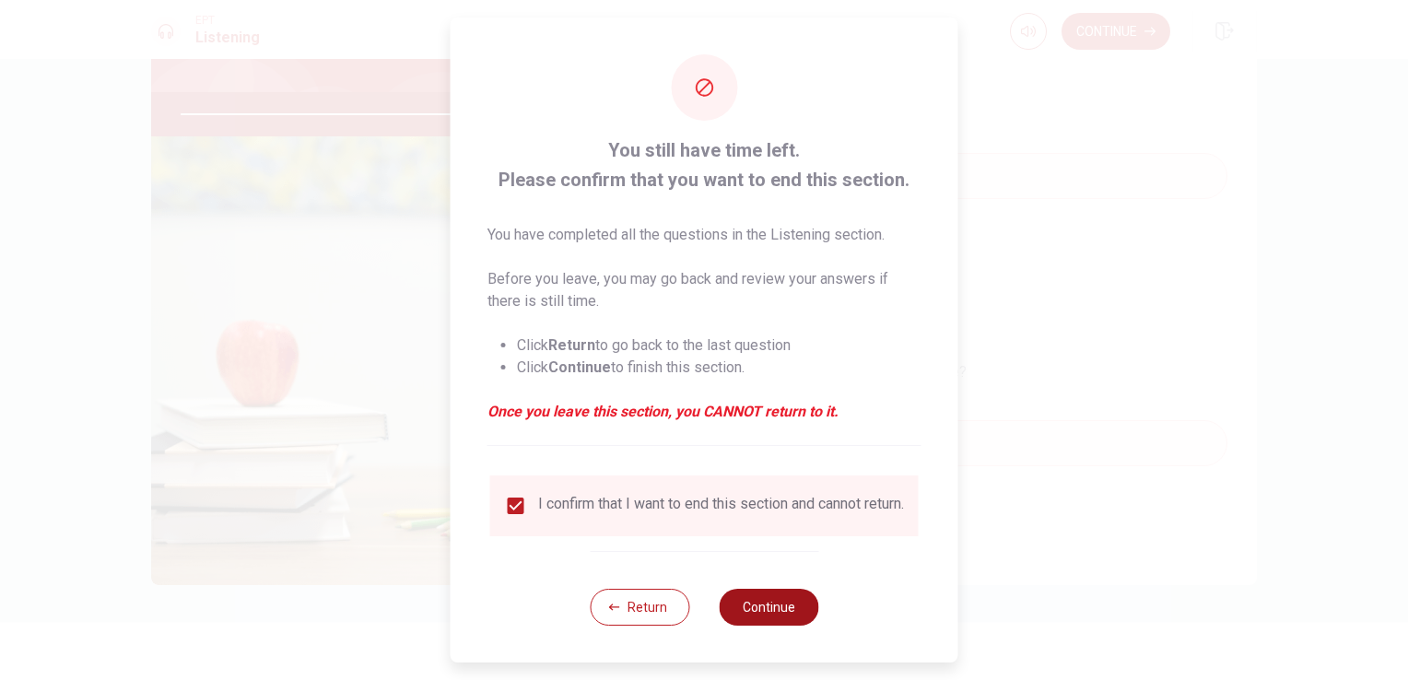
click at [768, 624] on button "Continue" at bounding box center [769, 607] width 100 height 37
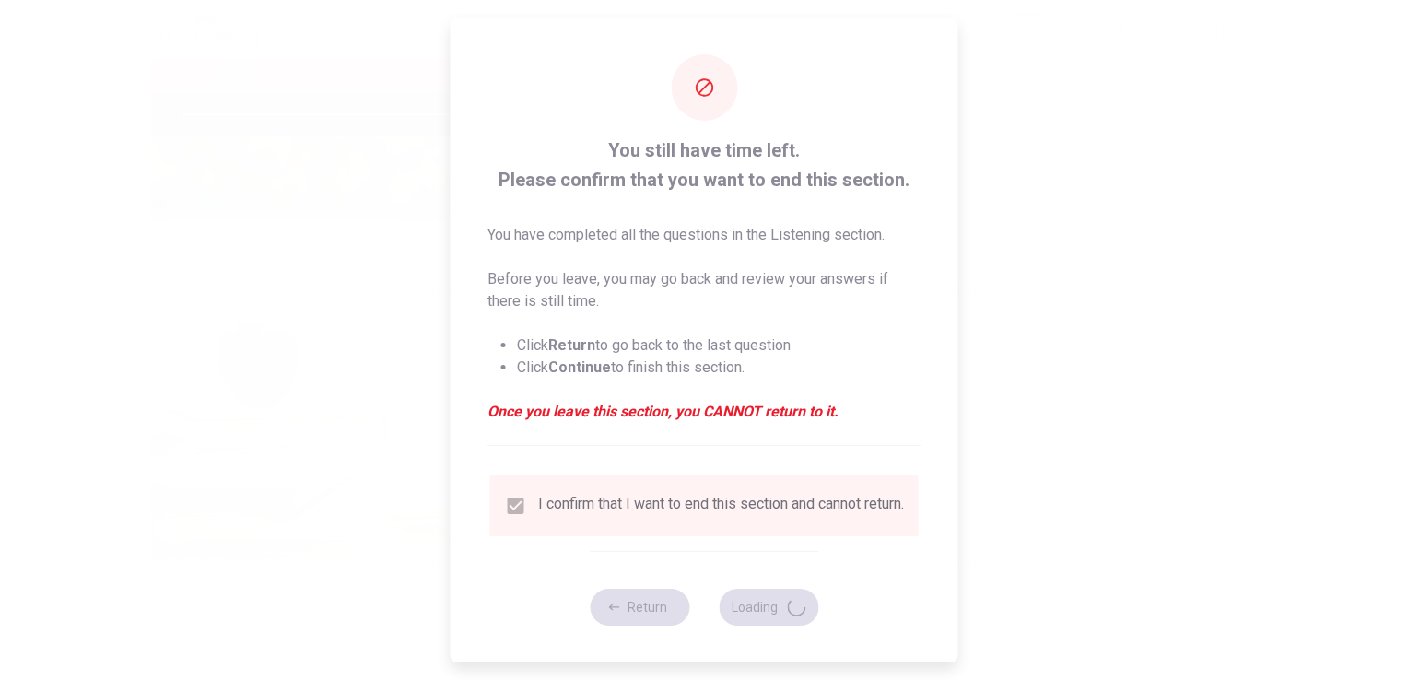
type input "88"
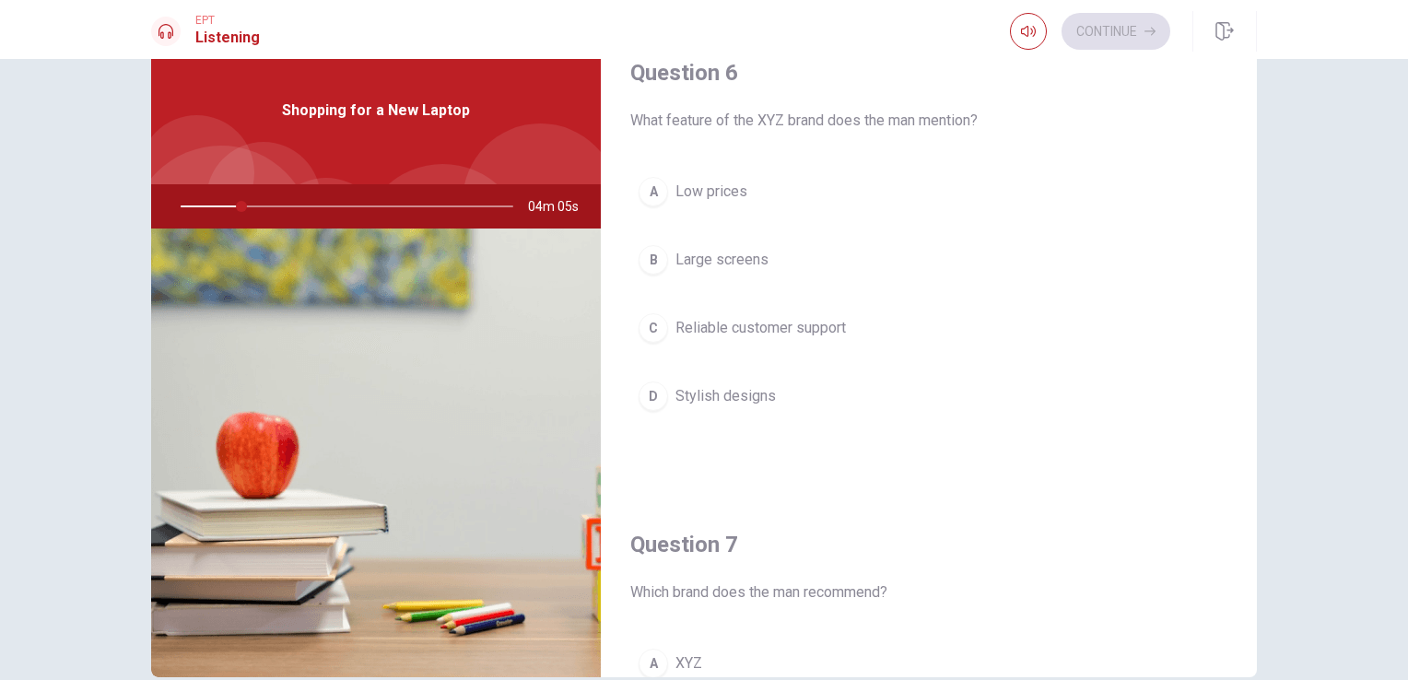
scroll to position [0, 0]
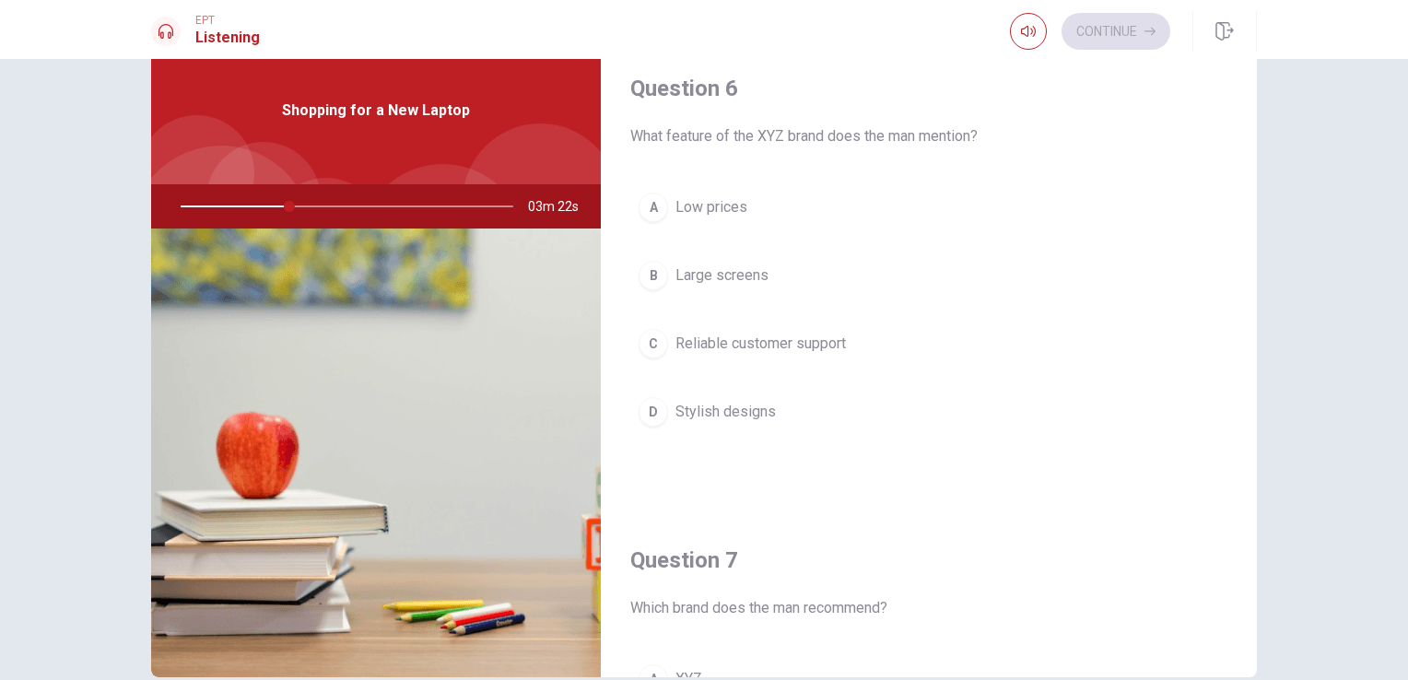
click at [776, 352] on span "Reliable customer support" at bounding box center [760, 344] width 170 height 22
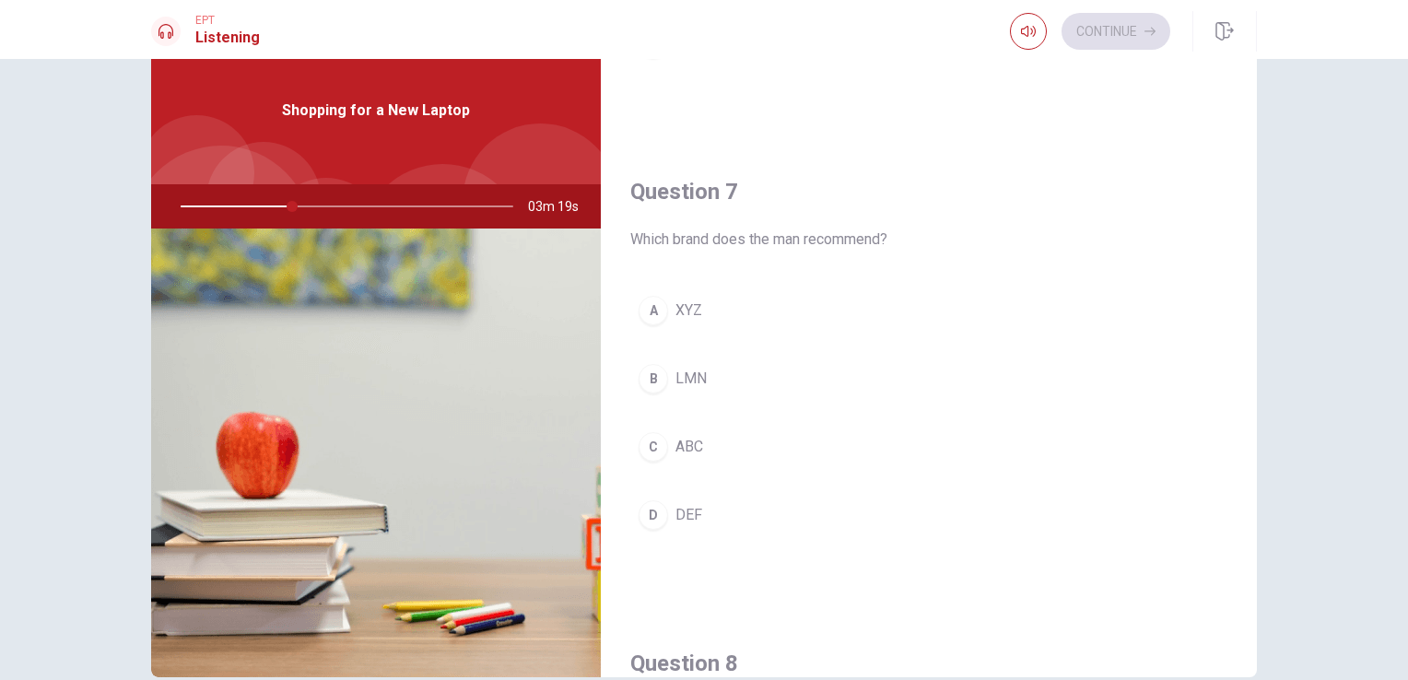
click at [700, 315] on button "A XYZ" at bounding box center [928, 310] width 597 height 46
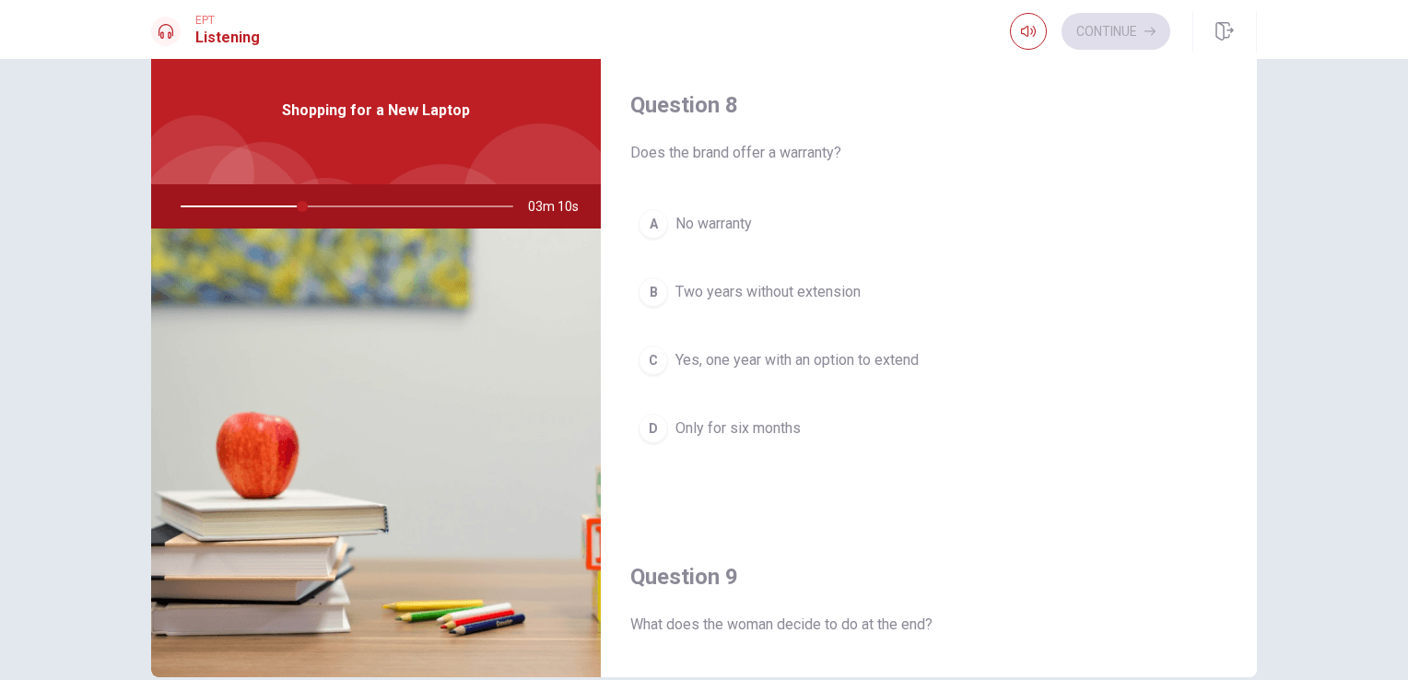
scroll to position [921, 0]
click at [733, 368] on span "Yes, one year with an option to extend" at bounding box center [796, 366] width 243 height 22
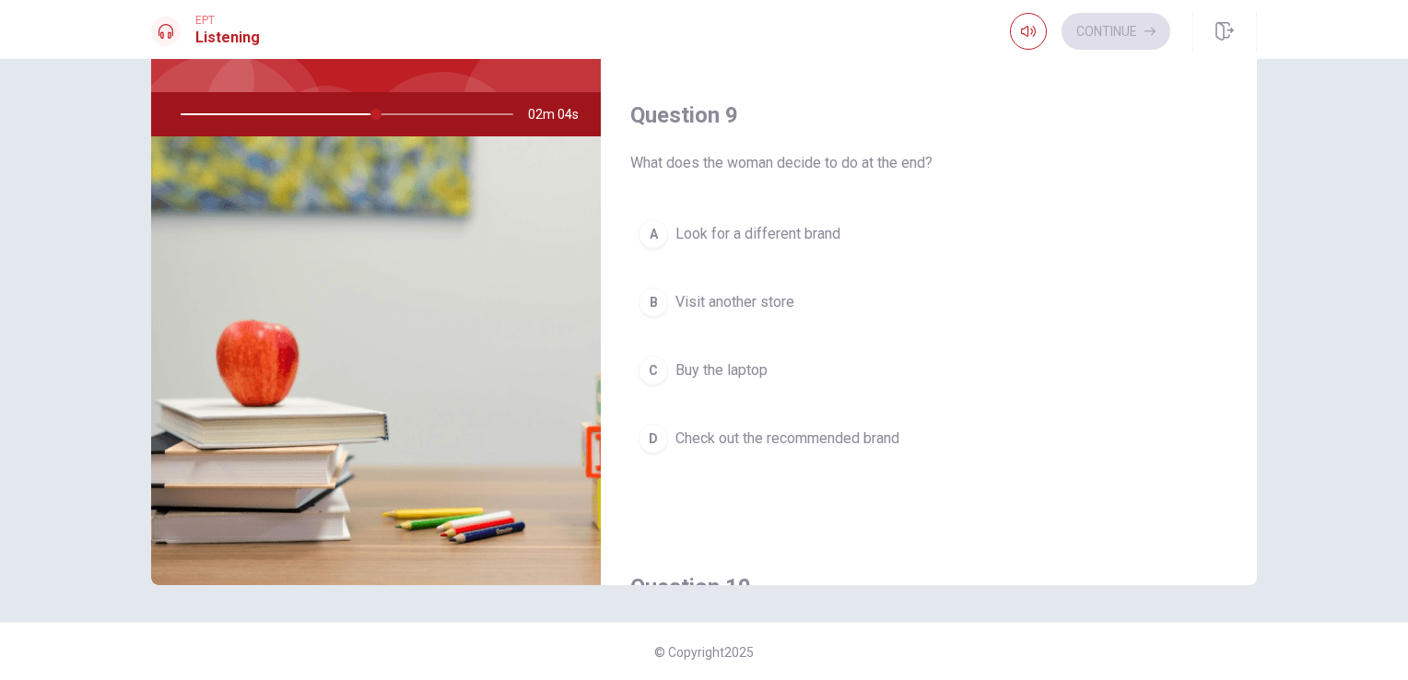
scroll to position [1290, 0]
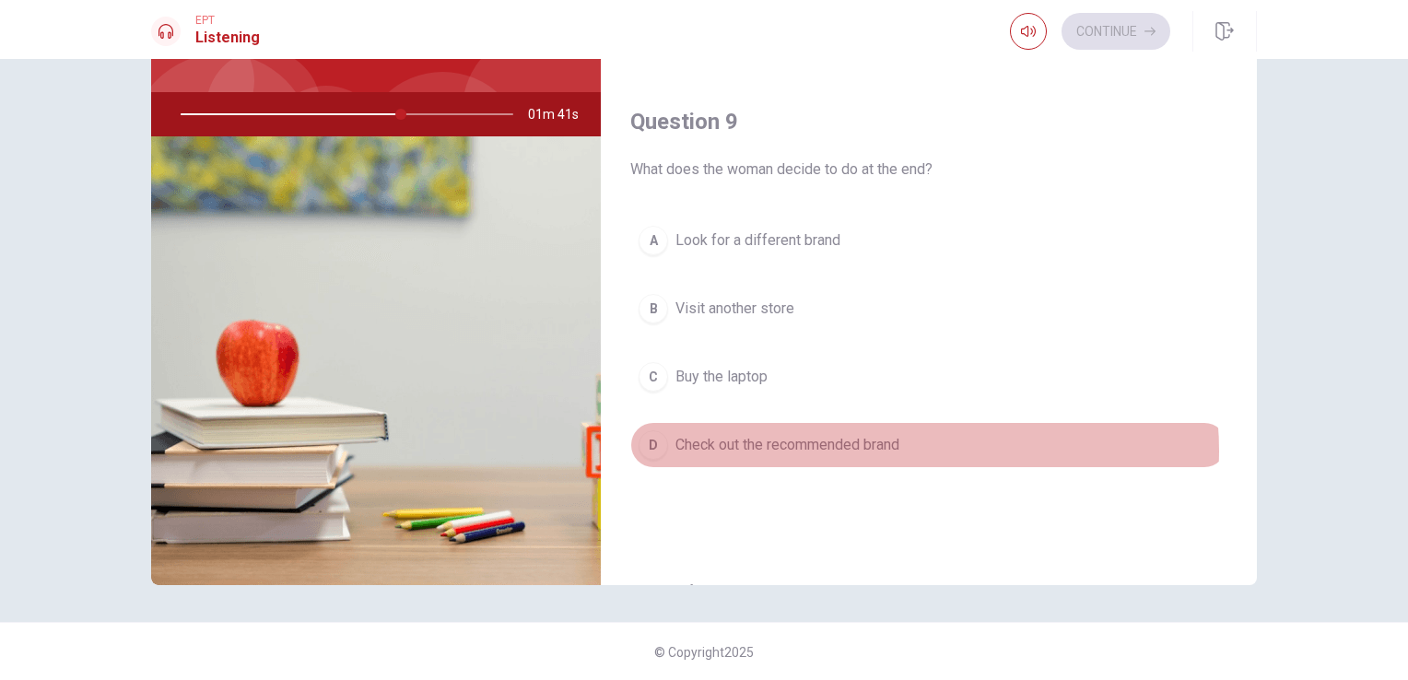
click at [908, 444] on button "D Check out the recommended brand" at bounding box center [928, 445] width 597 height 46
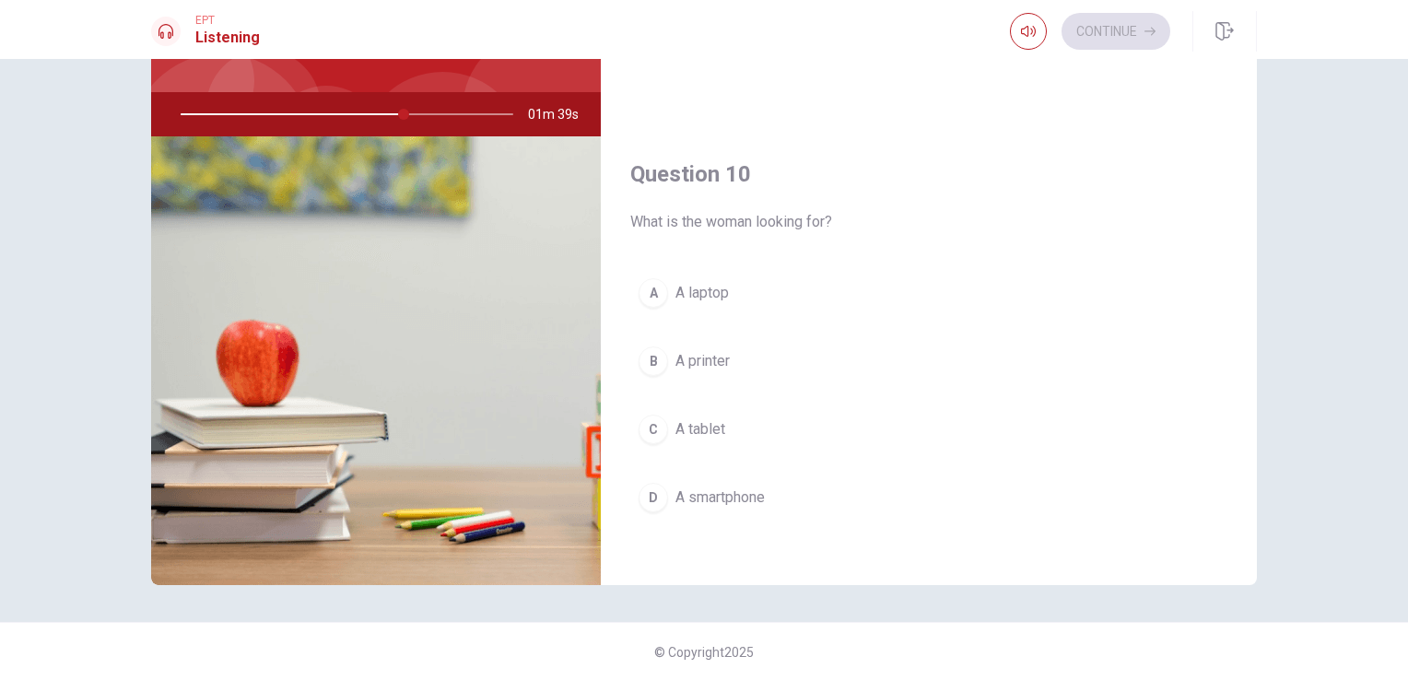
scroll to position [1710, 0]
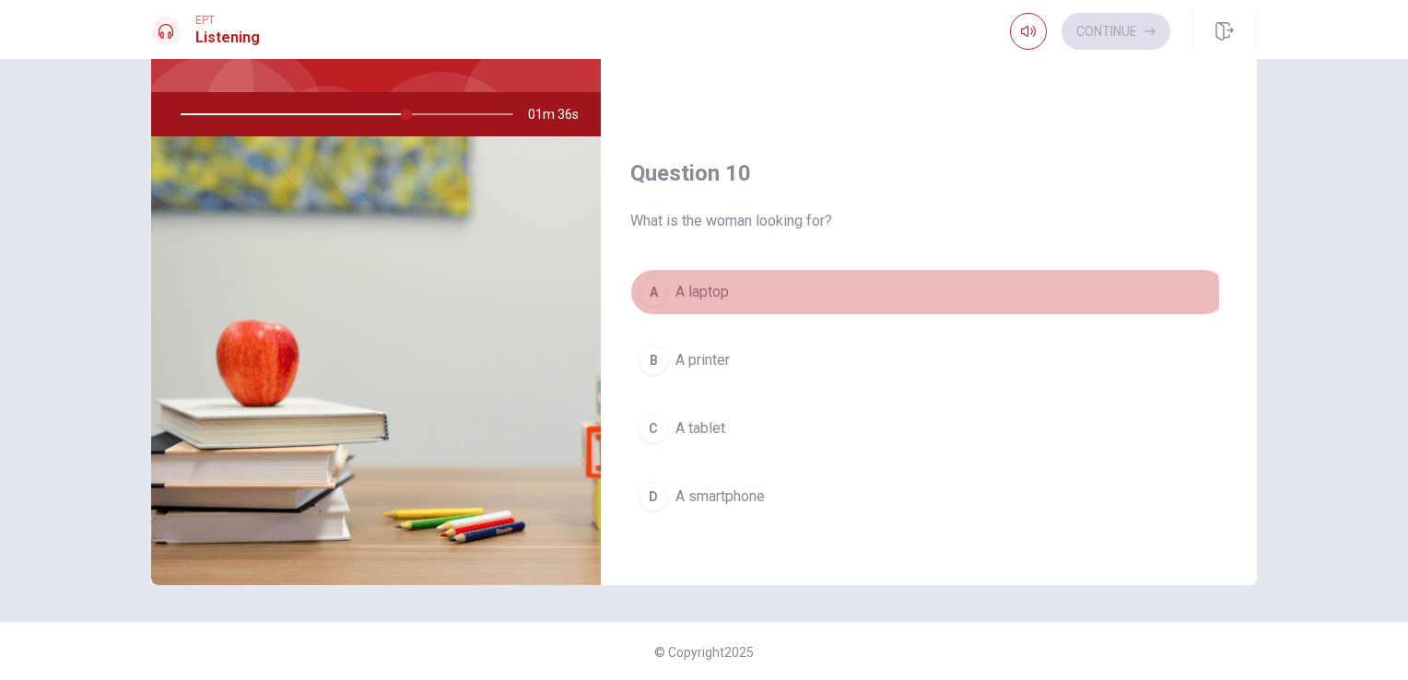
click at [720, 289] on span "A laptop" at bounding box center [701, 292] width 53 height 22
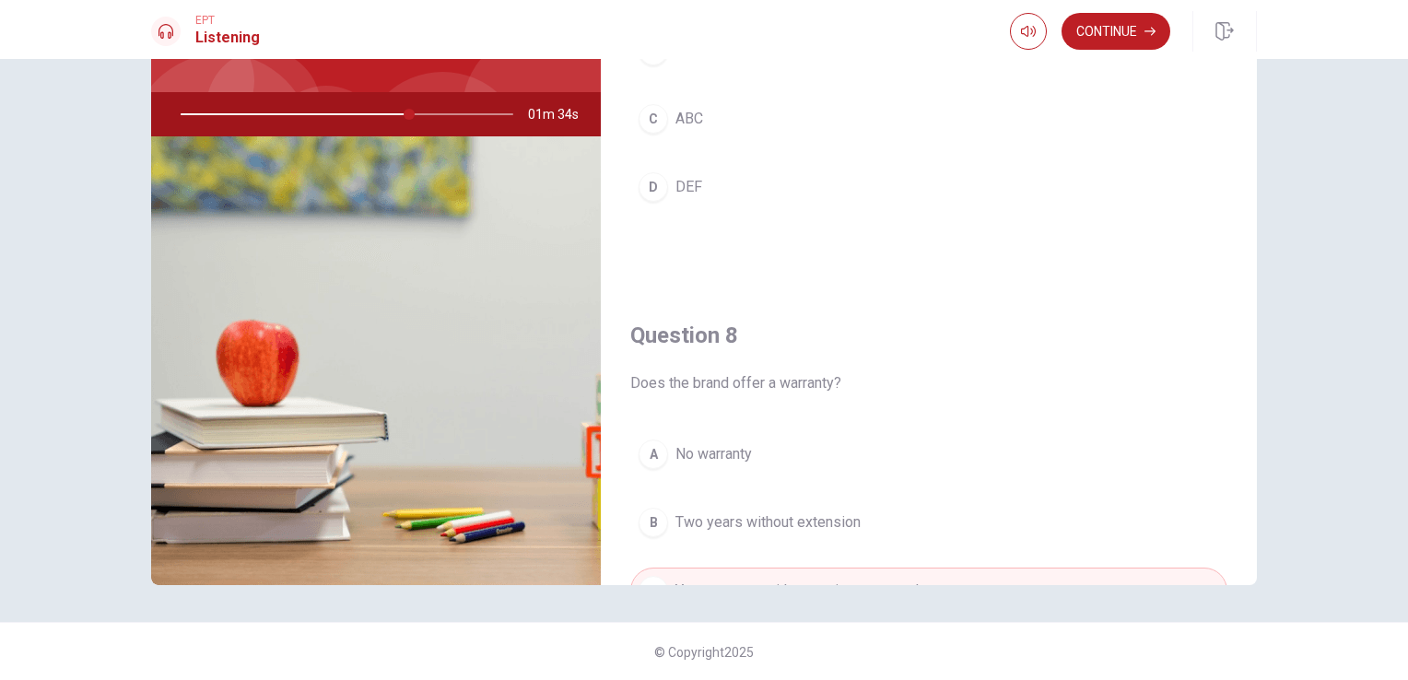
scroll to position [420, 0]
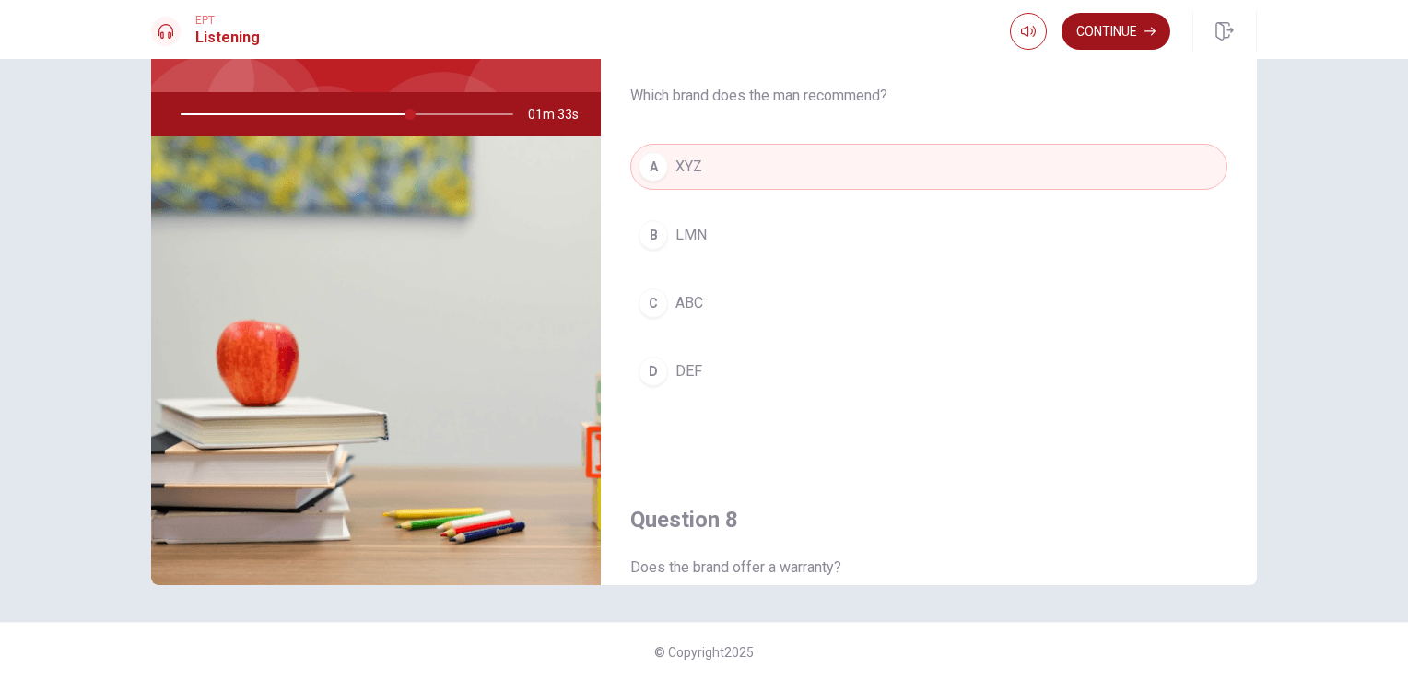
click at [1124, 35] on button "Continue" at bounding box center [1115, 31] width 109 height 37
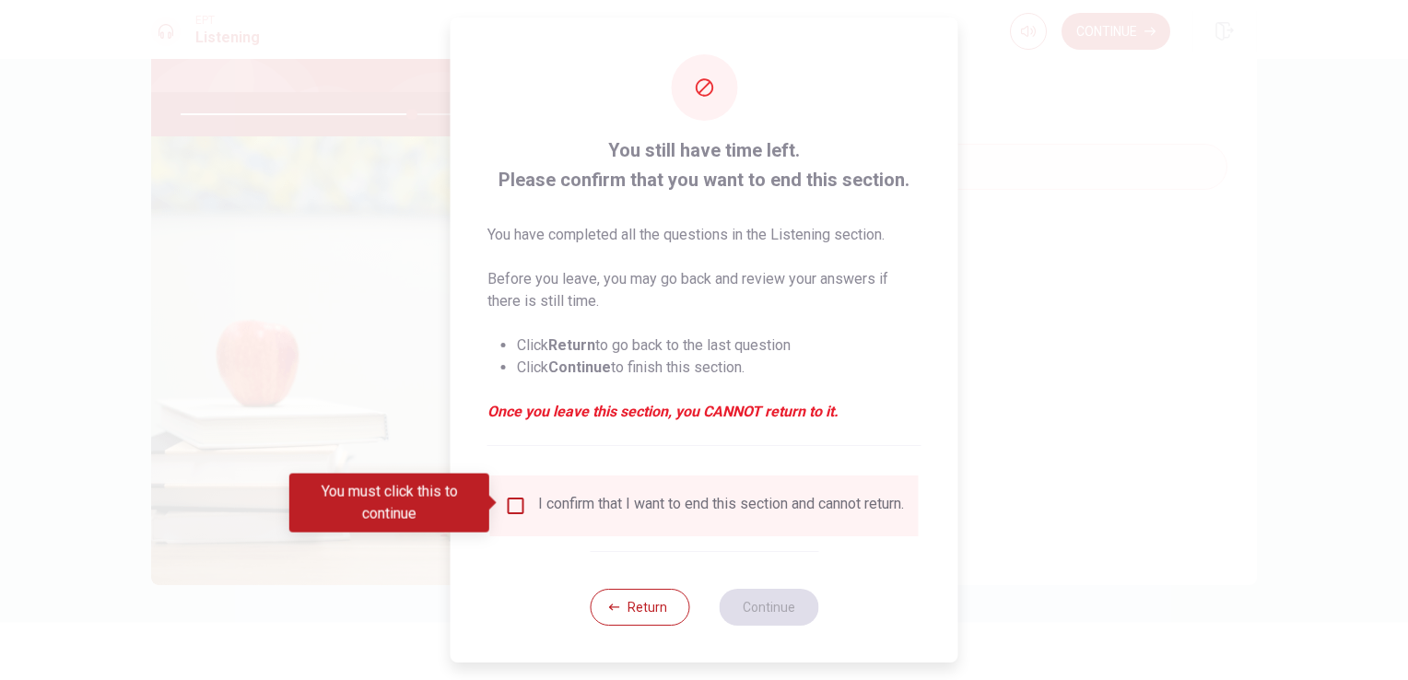
click at [520, 495] on input "You must click this to continue" at bounding box center [516, 506] width 22 height 22
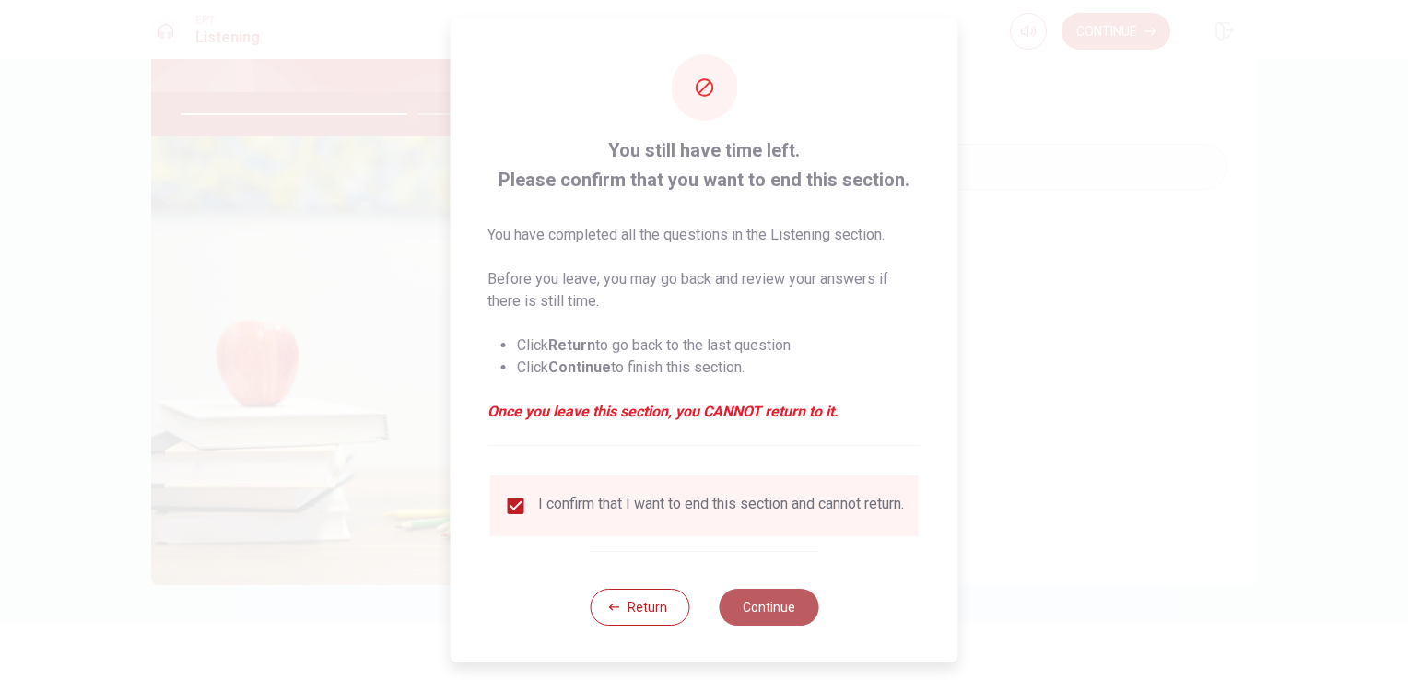
click at [792, 626] on button "Continue" at bounding box center [769, 607] width 100 height 37
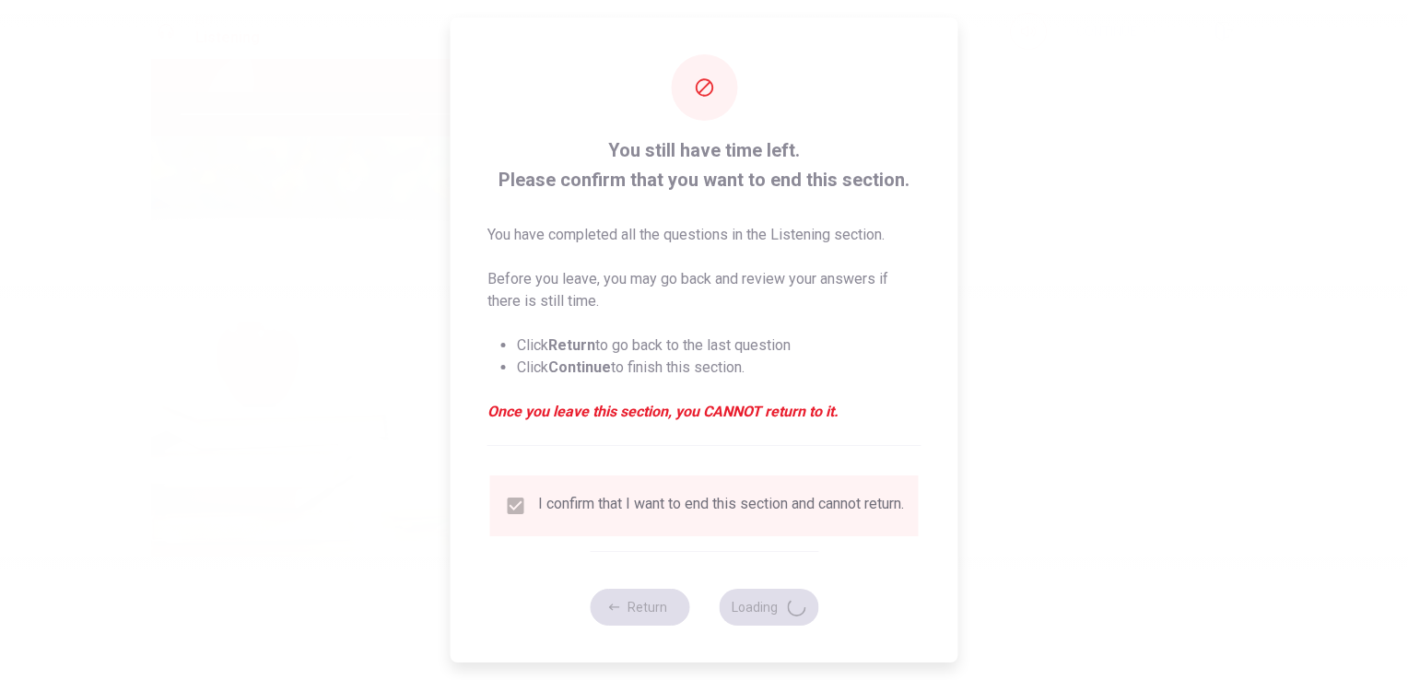
type input "71"
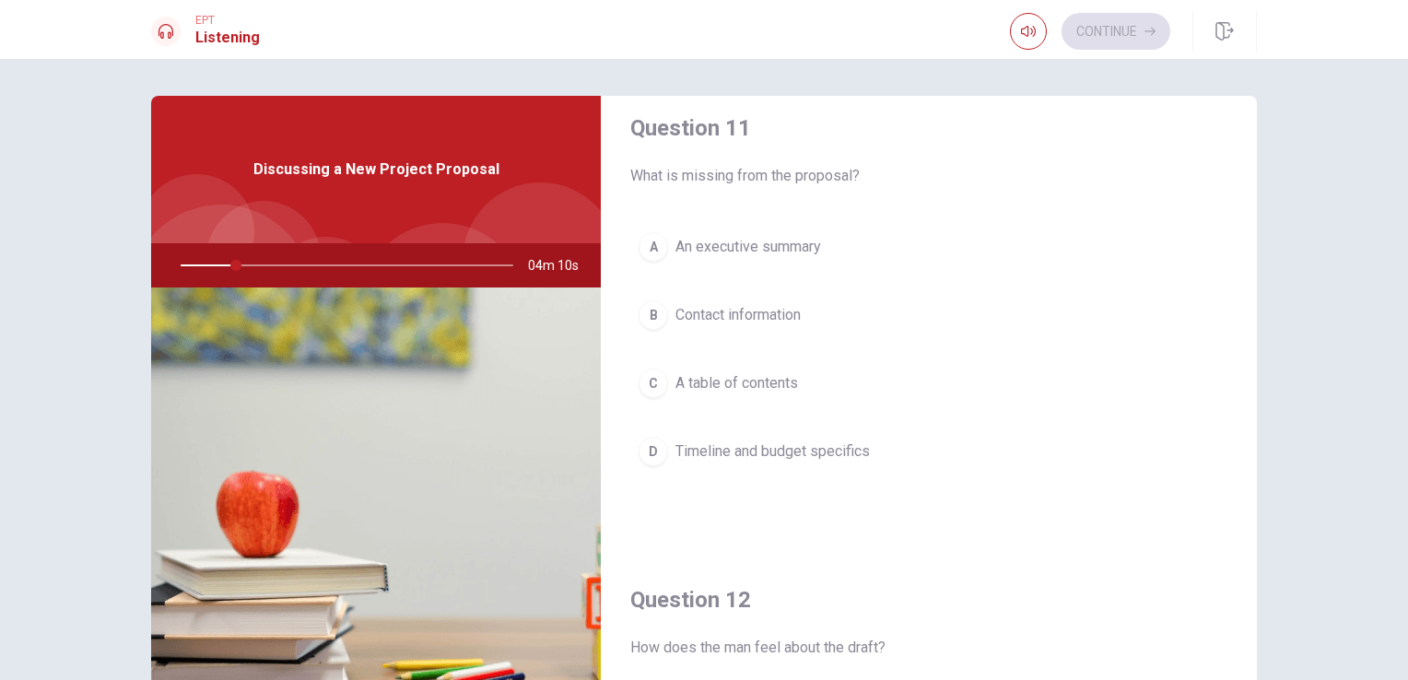
scroll to position [0, 0]
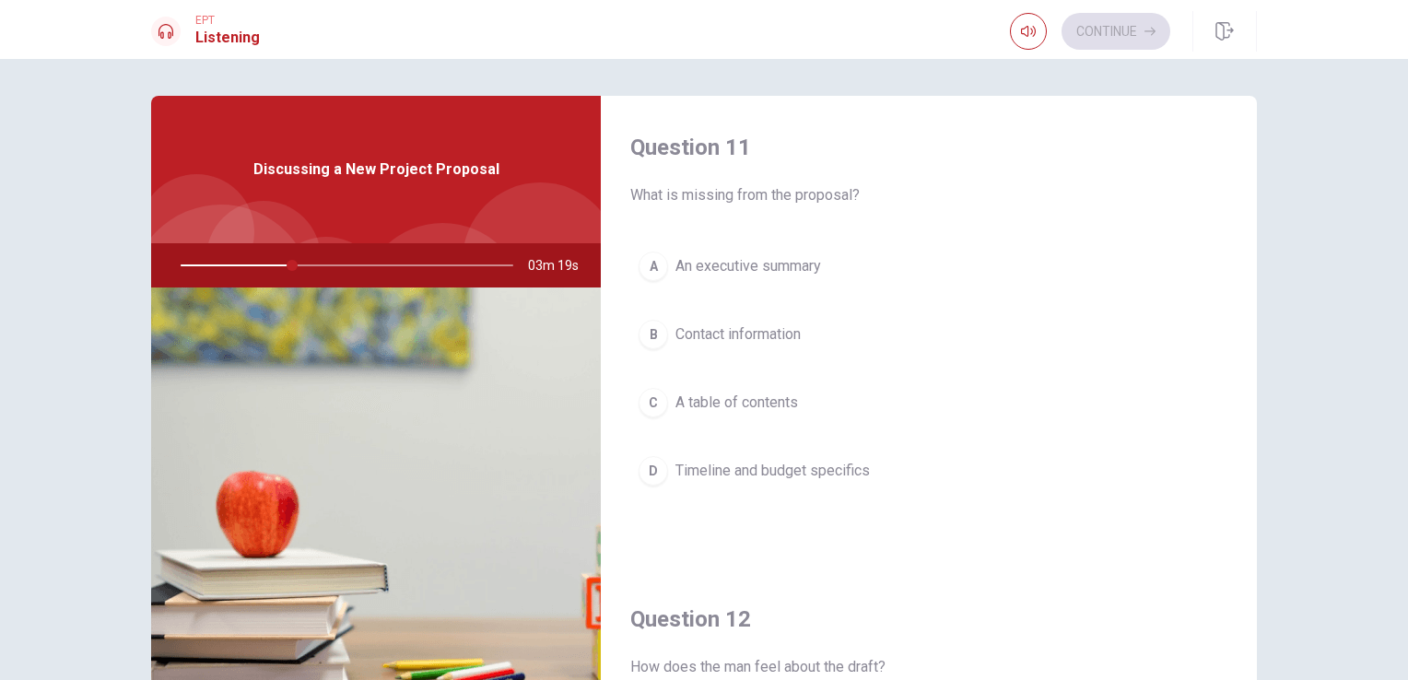
click at [794, 475] on span "Timeline and budget specifics" at bounding box center [772, 471] width 194 height 22
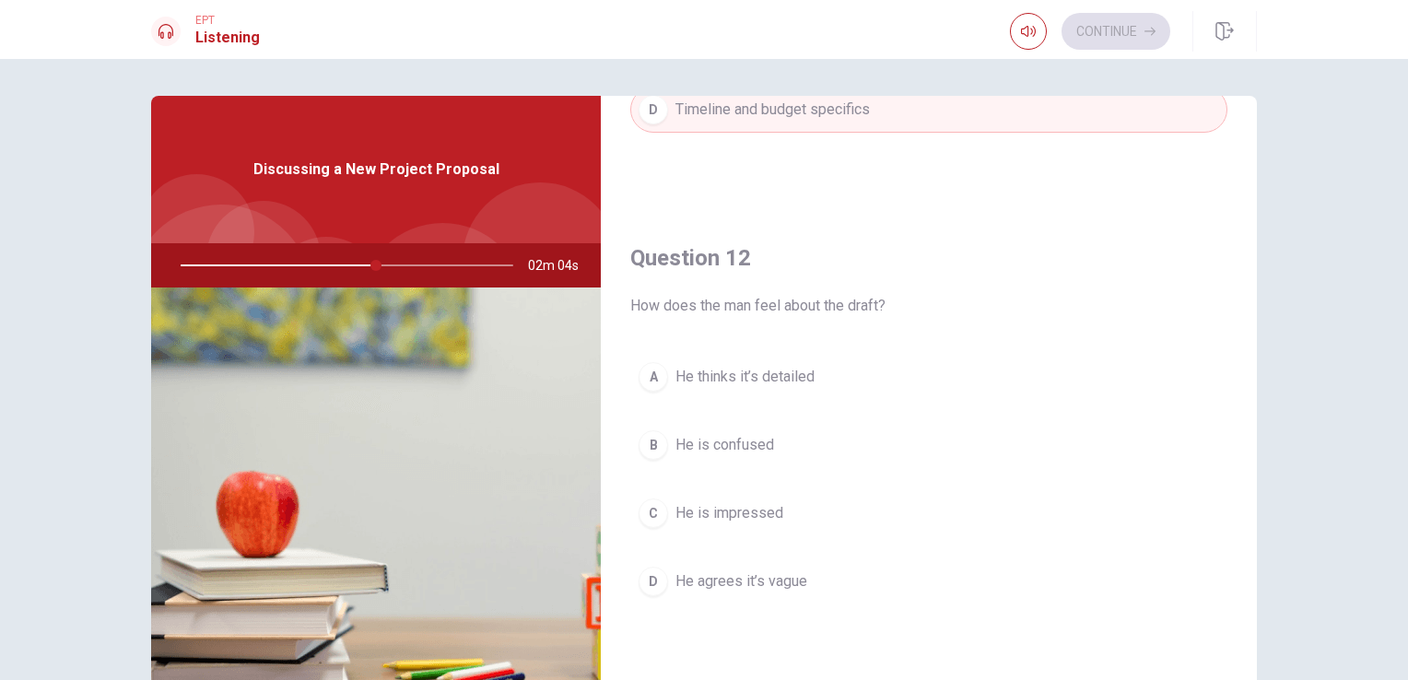
scroll to position [369, 0]
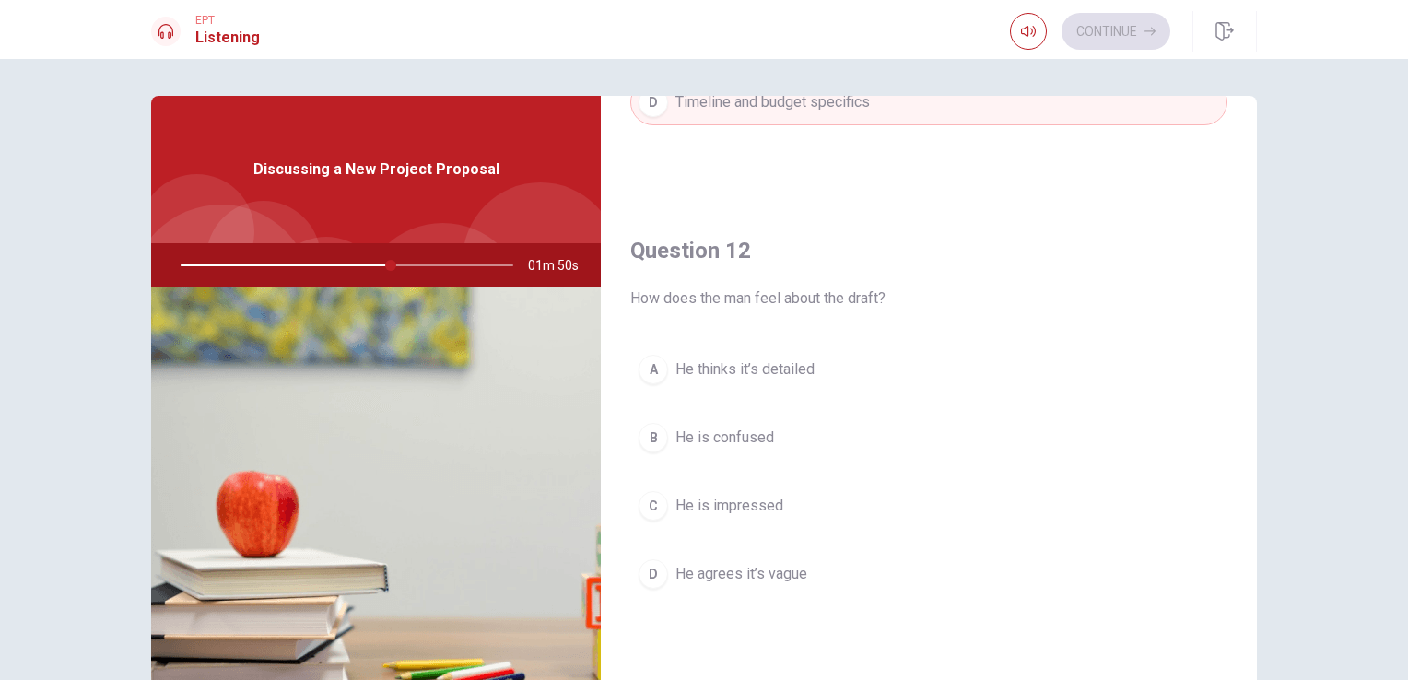
click at [785, 576] on span "He agrees it’s vague" at bounding box center [741, 574] width 132 height 22
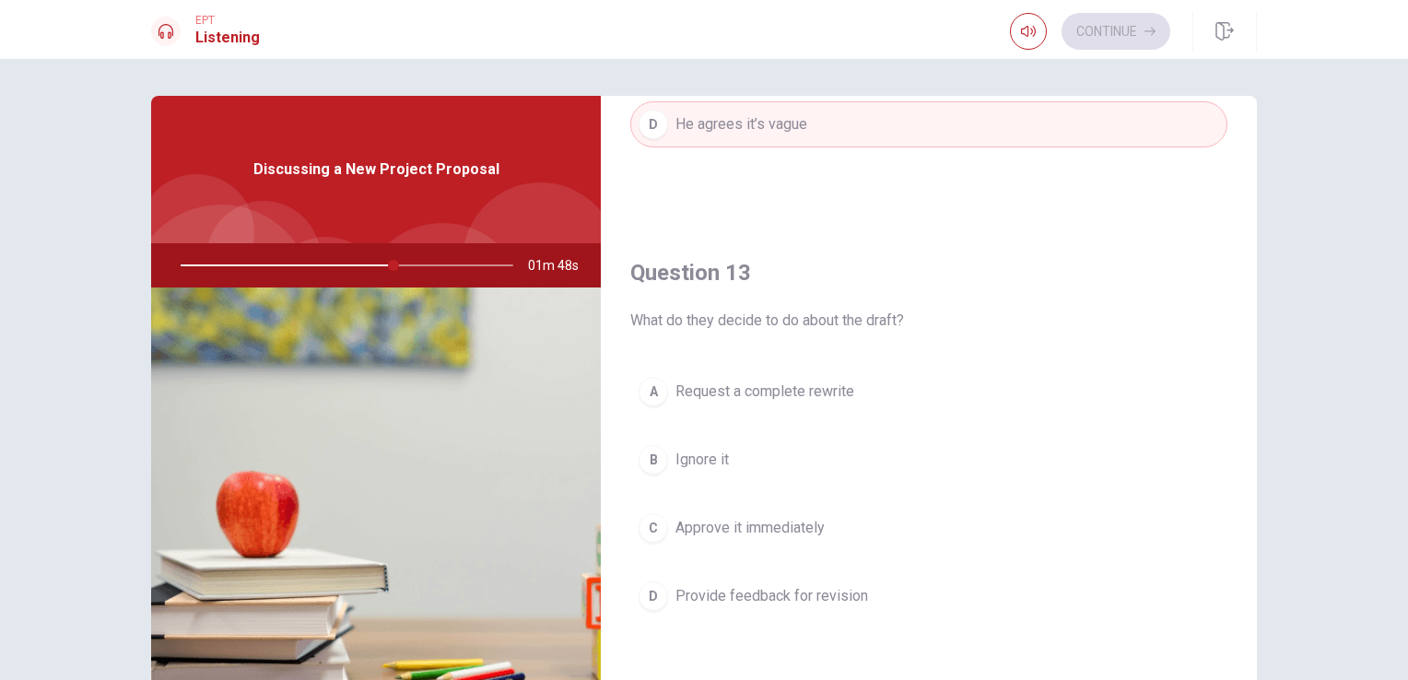
scroll to position [829, 0]
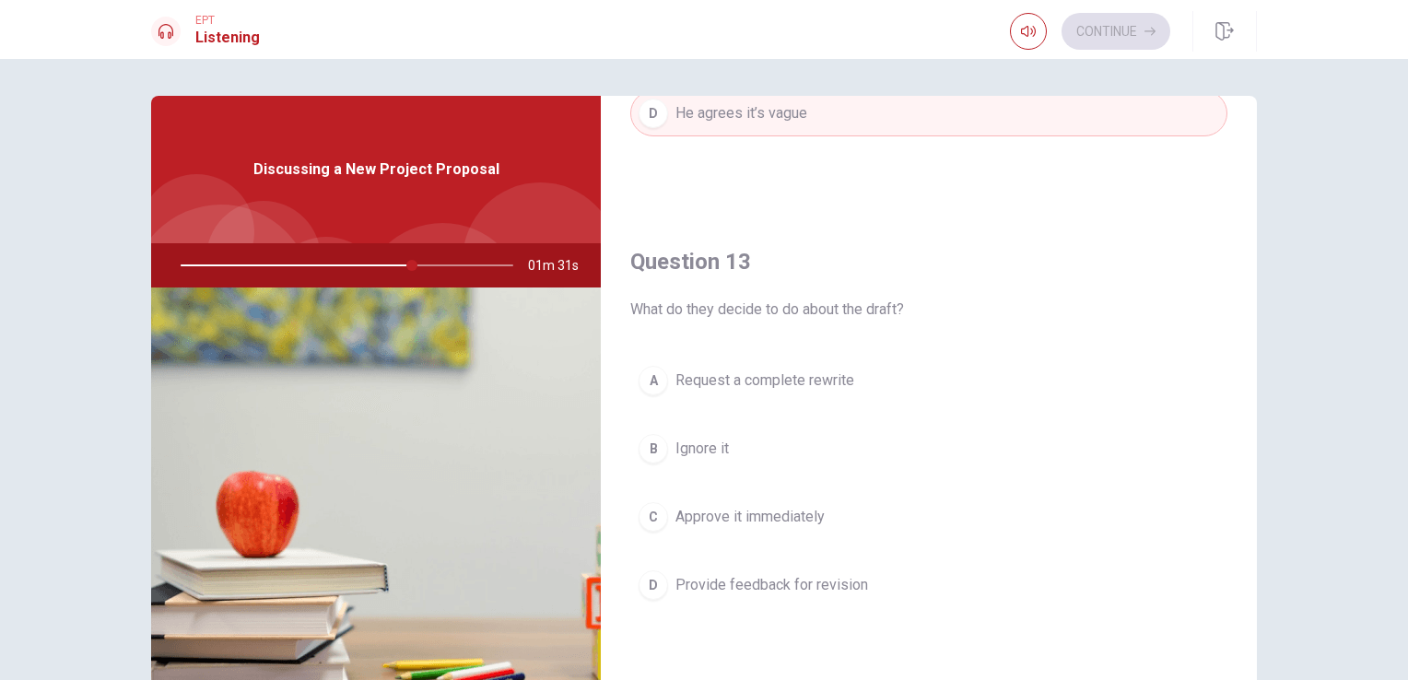
click at [716, 577] on span "Provide feedback for revision" at bounding box center [771, 585] width 193 height 22
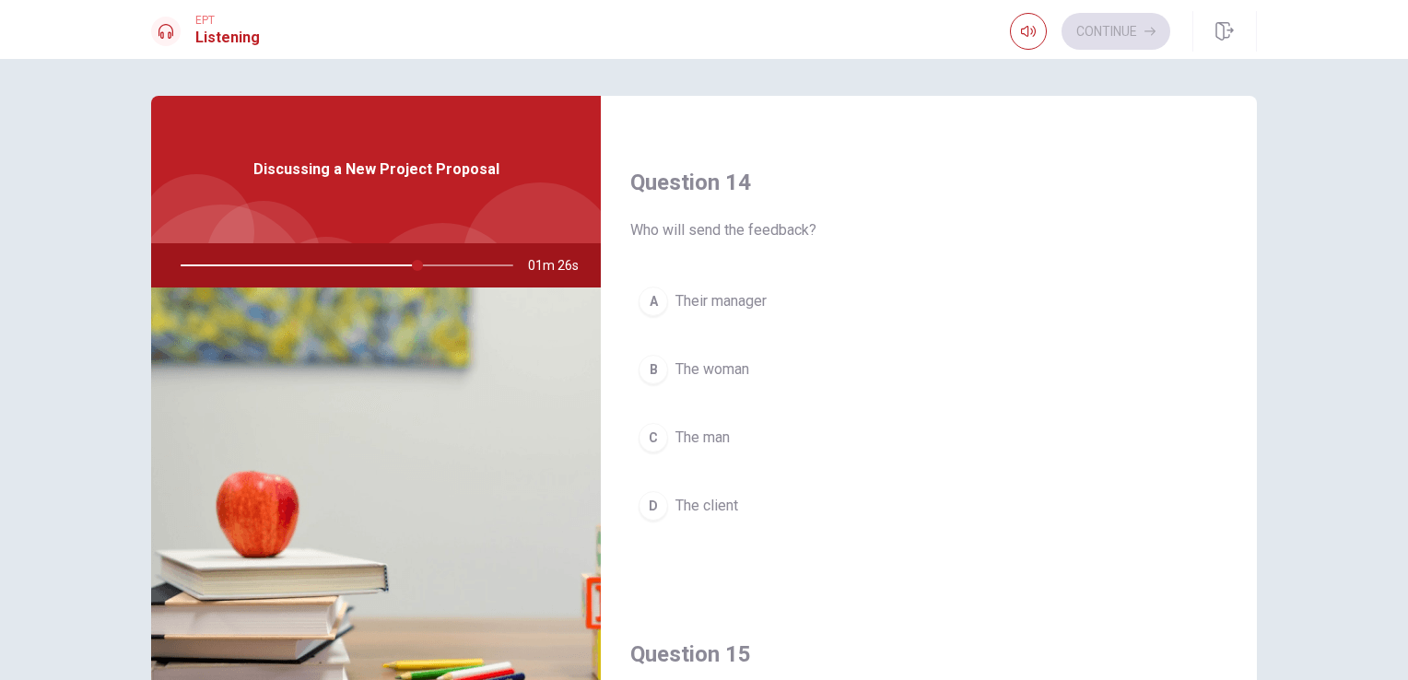
scroll to position [1382, 0]
click at [752, 363] on button "B The woman" at bounding box center [928, 368] width 597 height 46
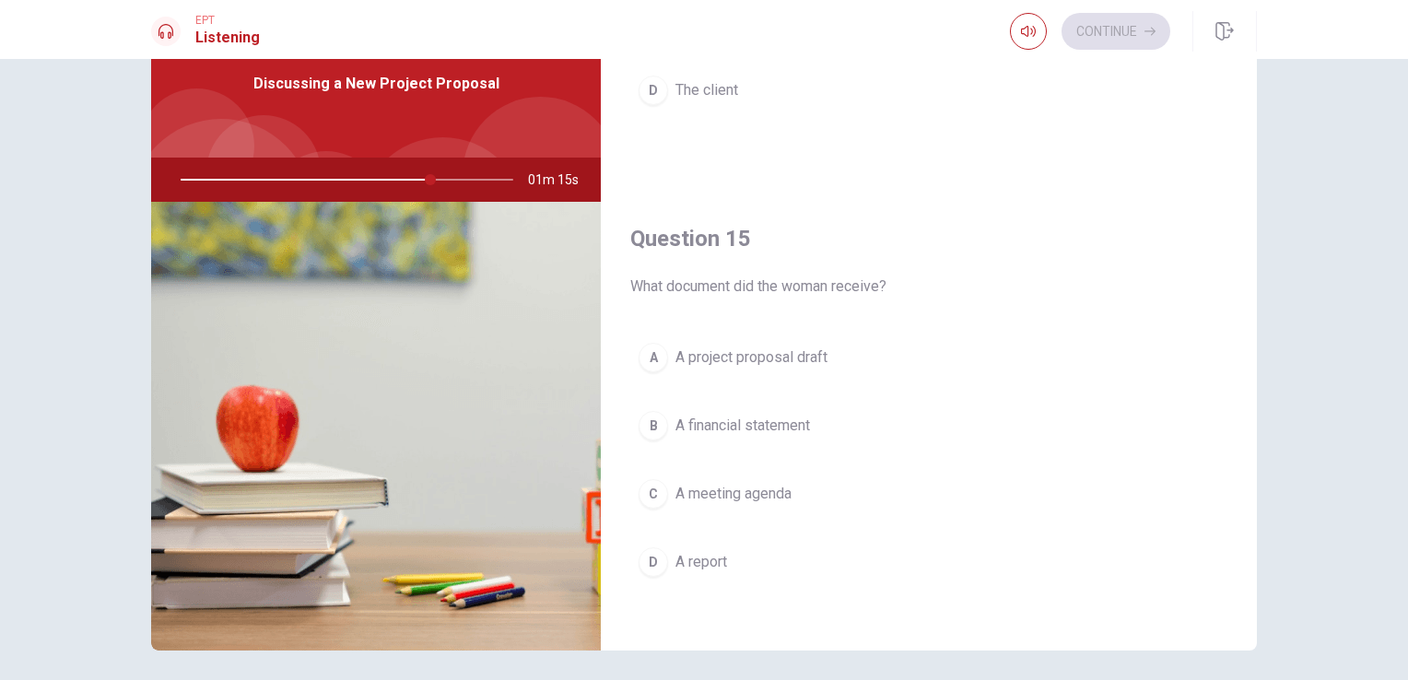
scroll to position [92, 0]
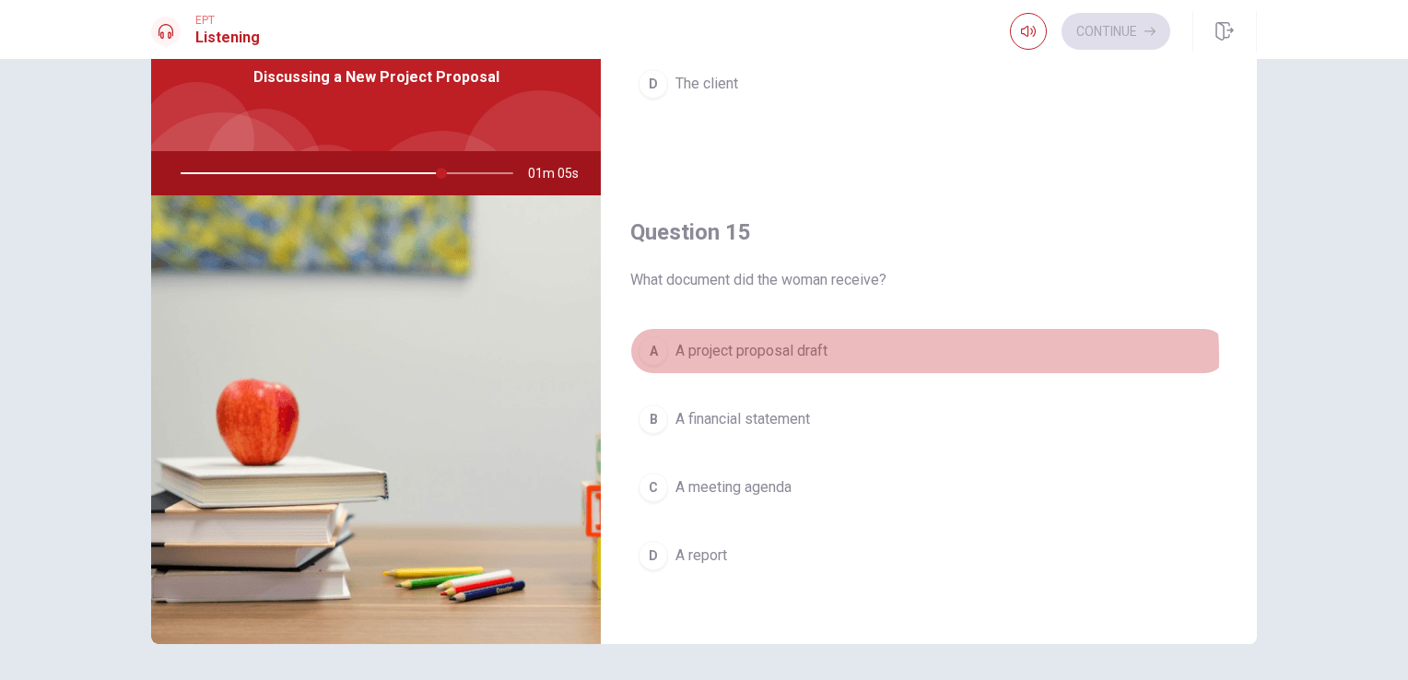
click at [788, 352] on span "A project proposal draft" at bounding box center [751, 351] width 152 height 22
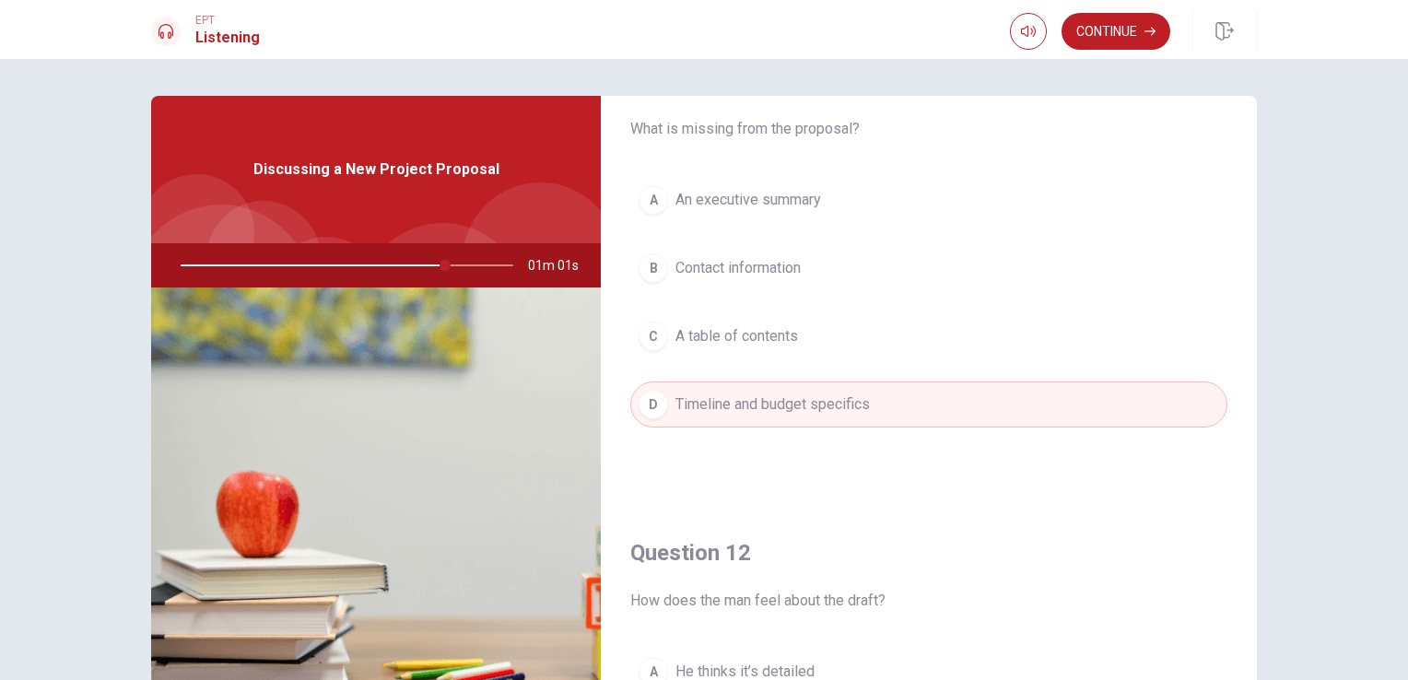
scroll to position [0, 0]
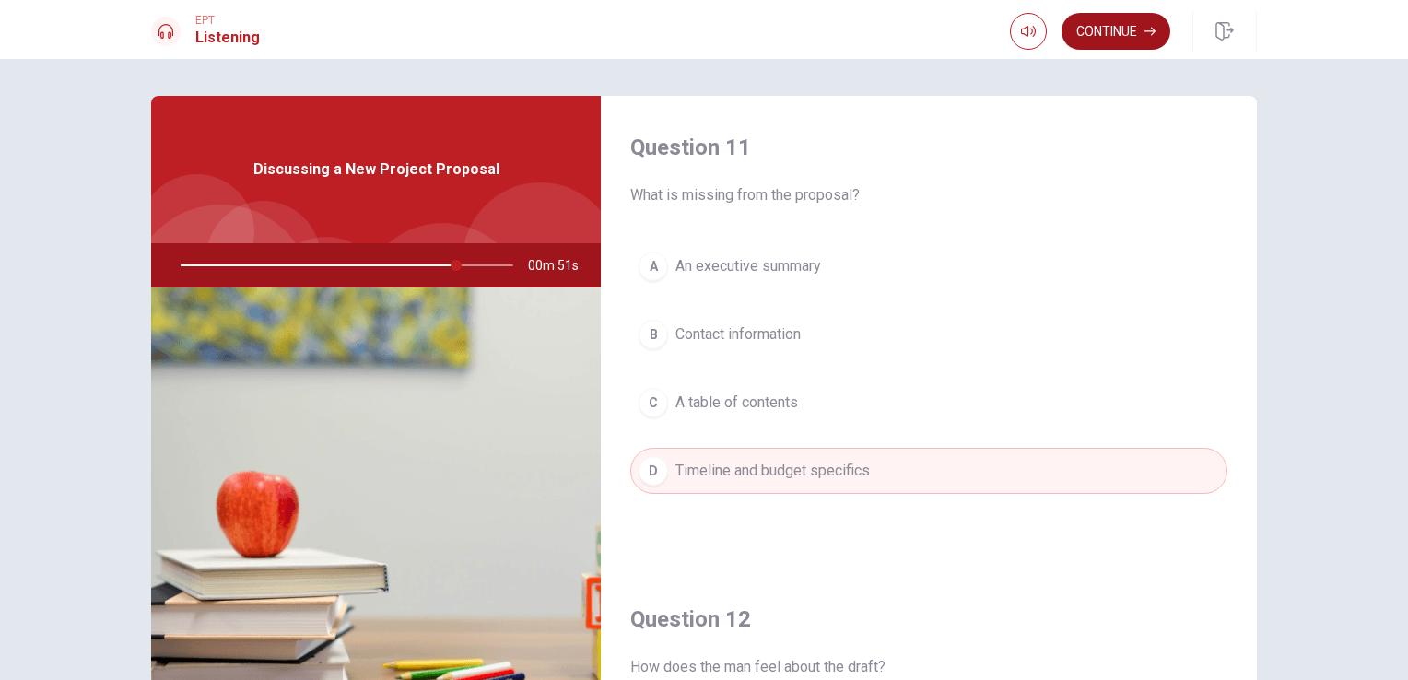
click at [1119, 39] on button "Continue" at bounding box center [1115, 31] width 109 height 37
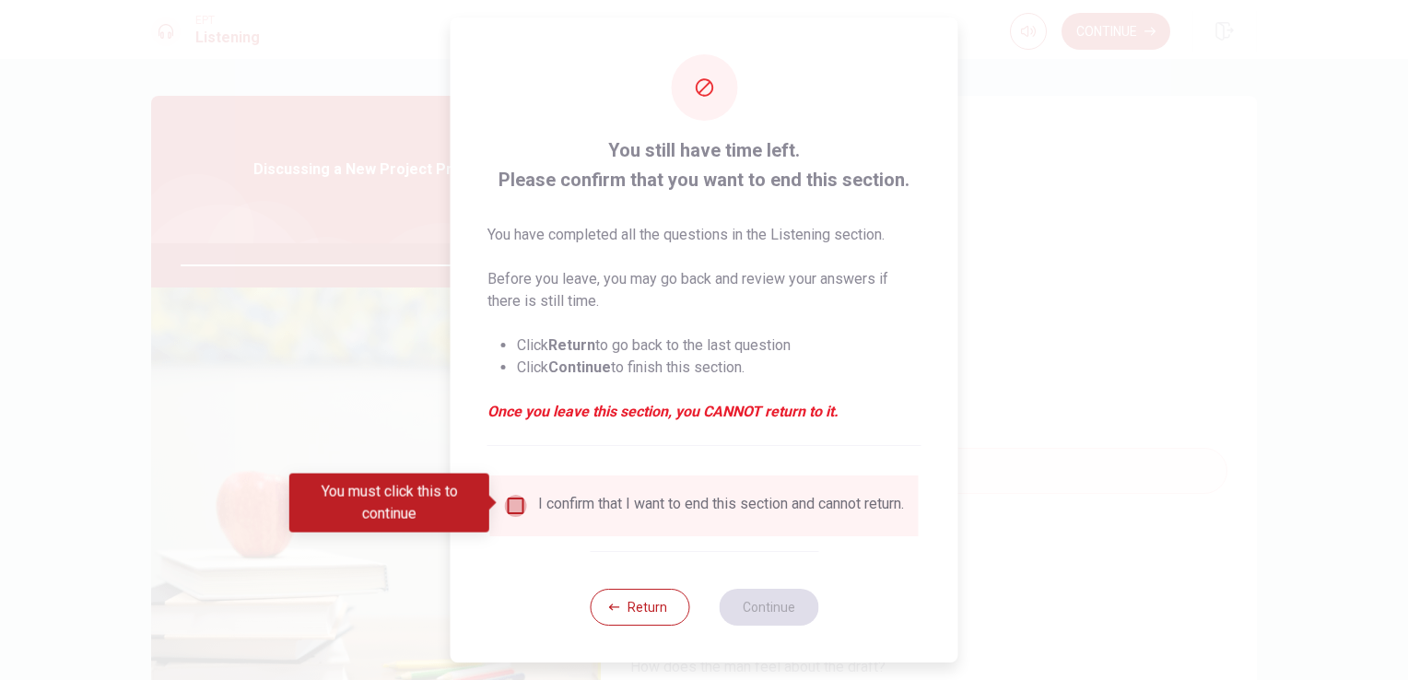
click at [509, 496] on input "You must click this to continue" at bounding box center [516, 506] width 22 height 22
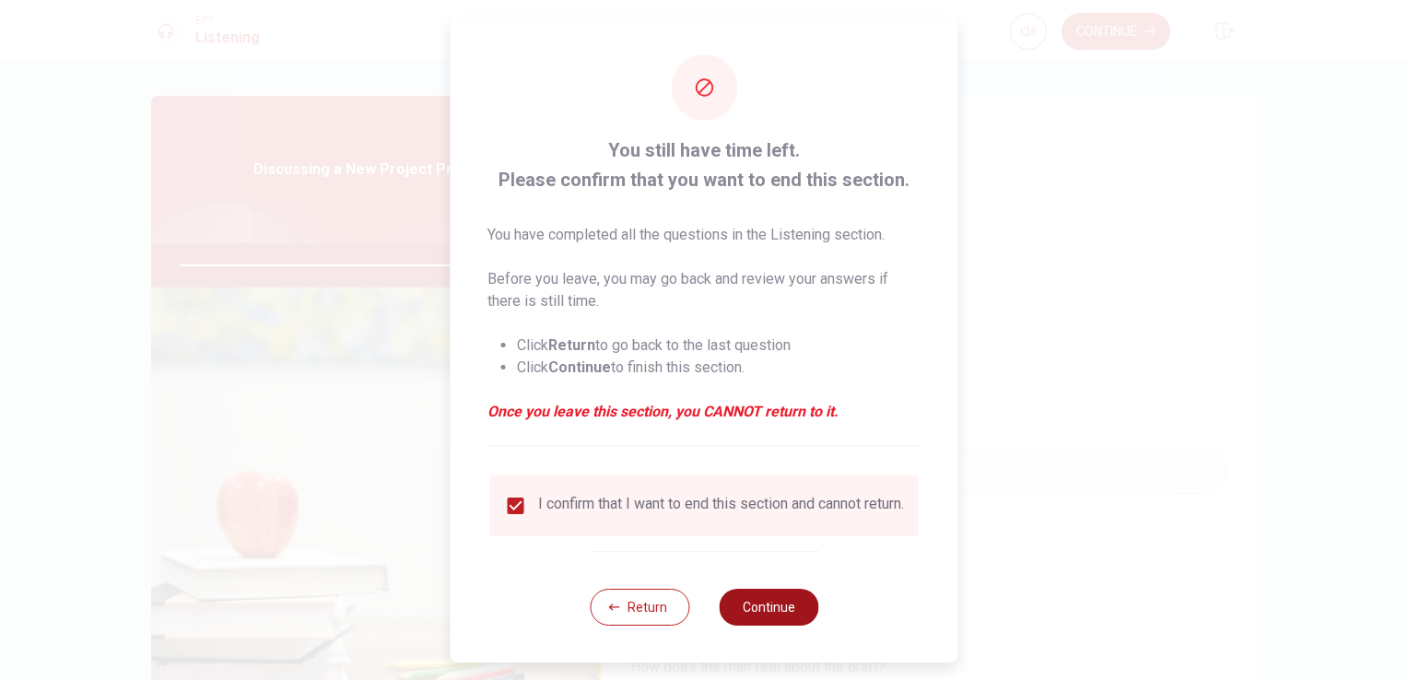
click at [768, 615] on button "Continue" at bounding box center [769, 607] width 100 height 37
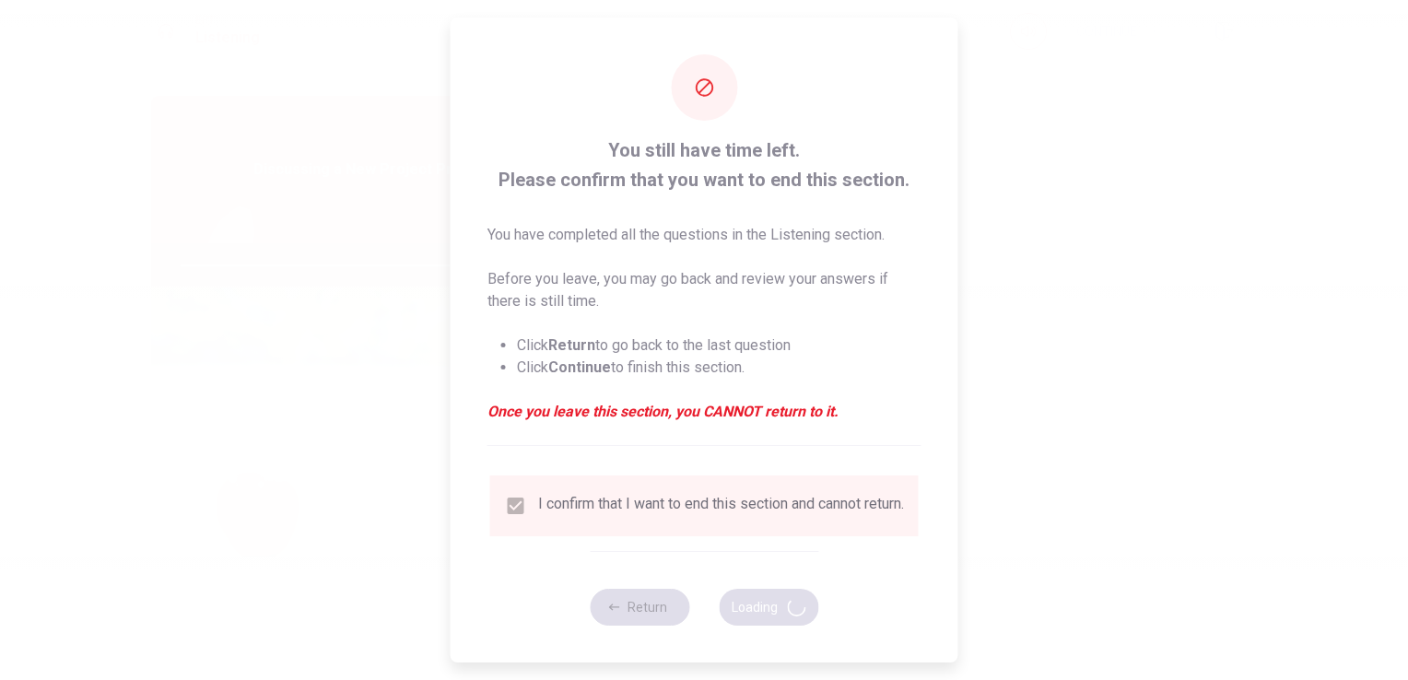
type input "85"
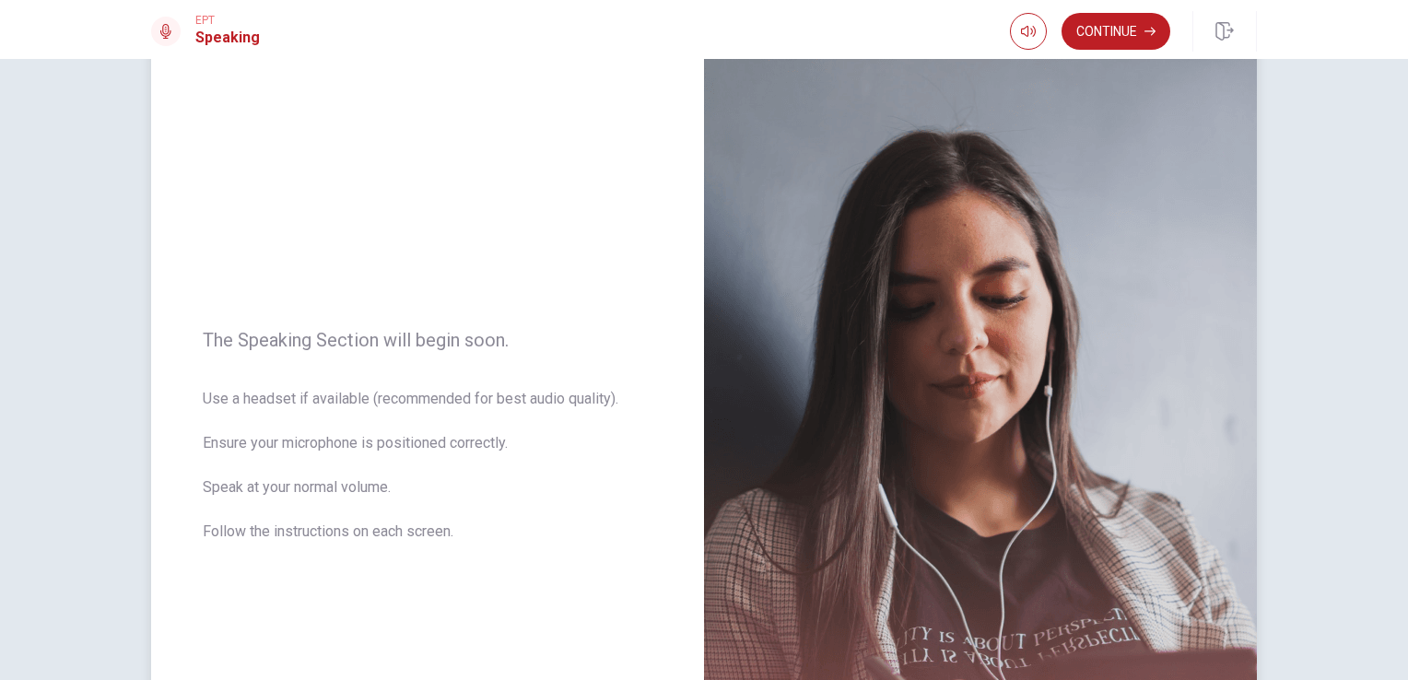
scroll to position [38, 0]
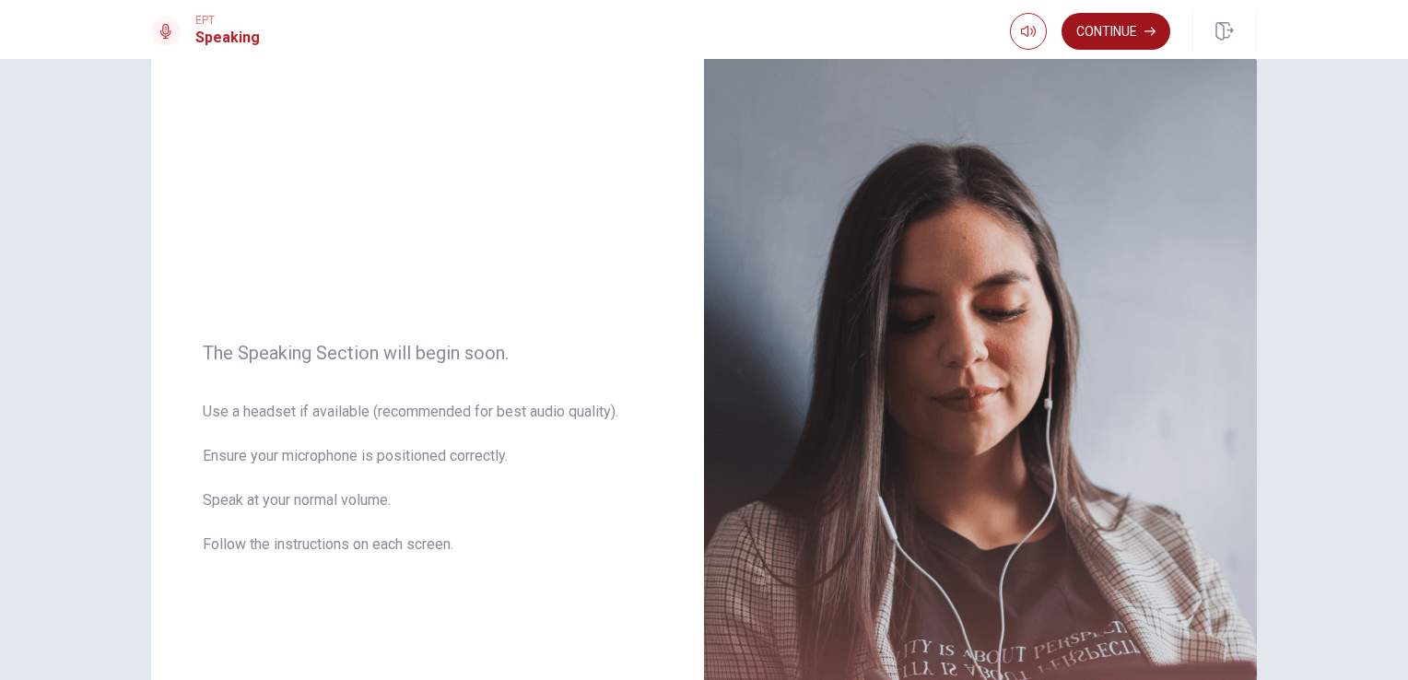
click at [1111, 22] on button "Continue" at bounding box center [1115, 31] width 109 height 37
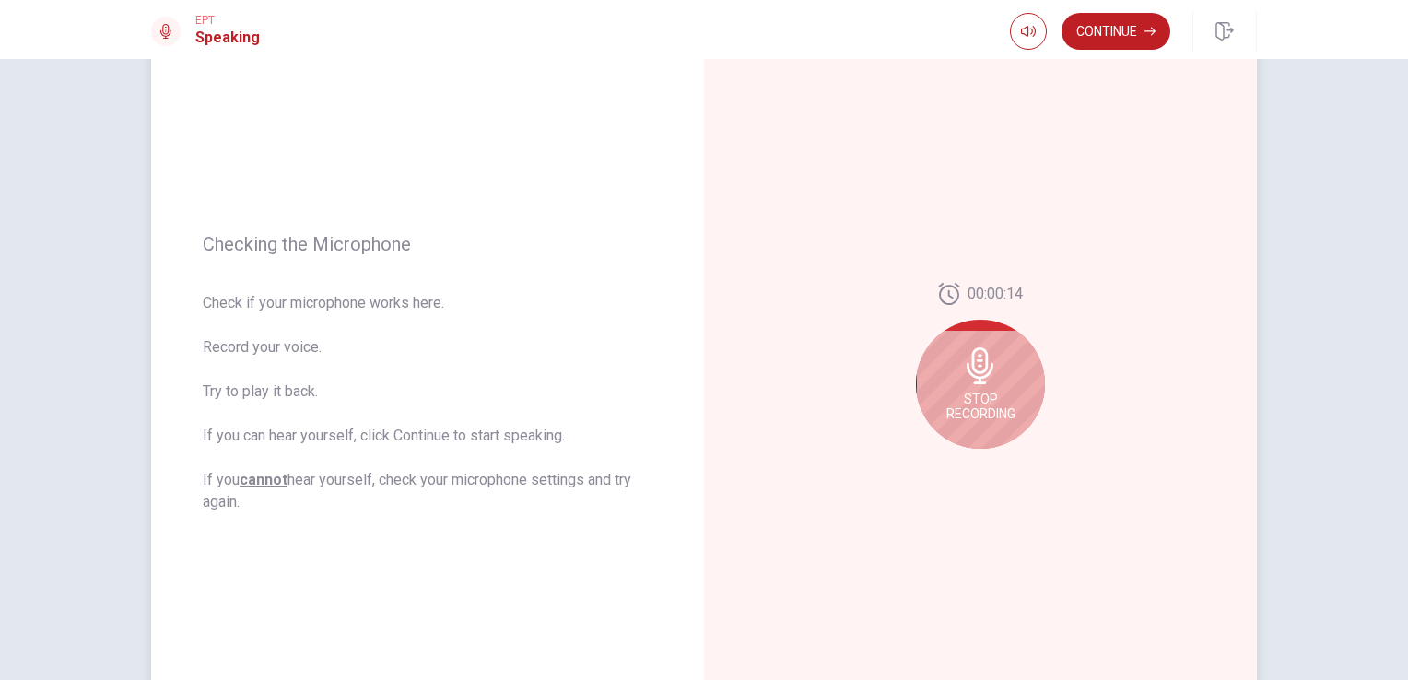
scroll to position [130, 0]
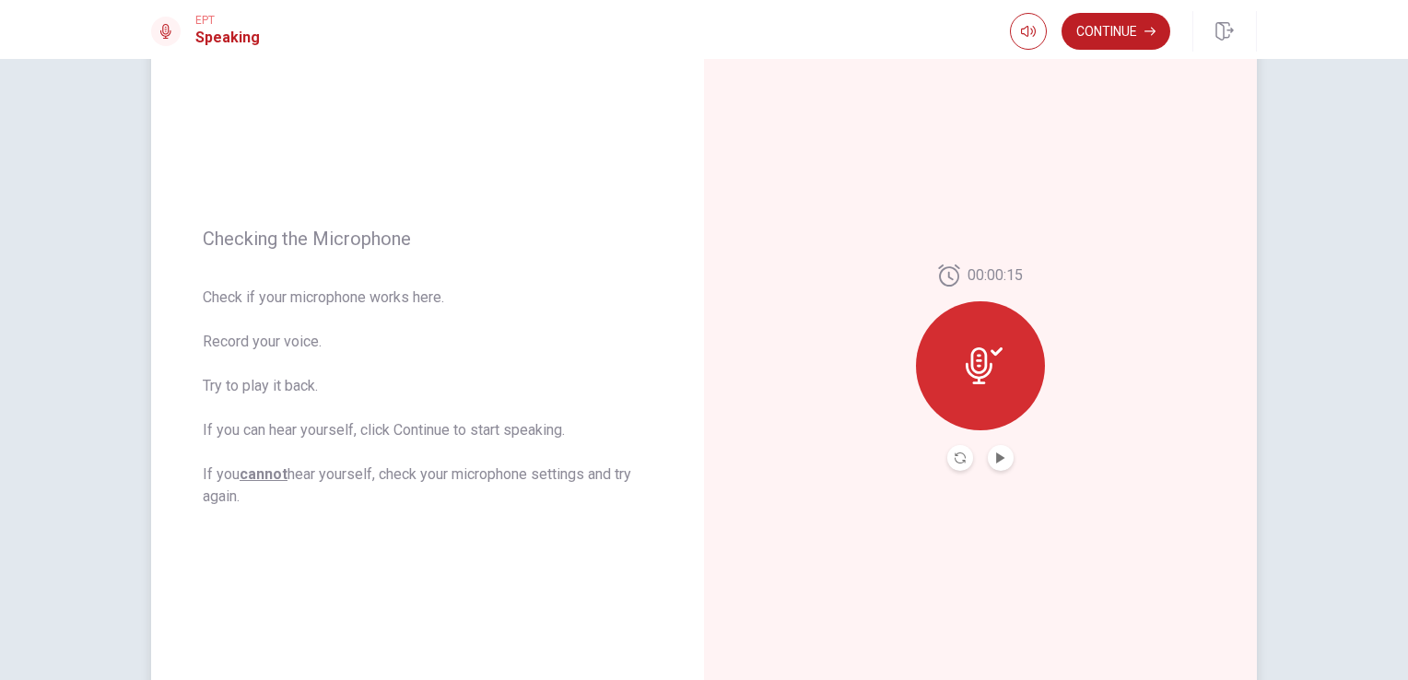
click at [989, 464] on button "Play Audio" at bounding box center [1001, 458] width 26 height 26
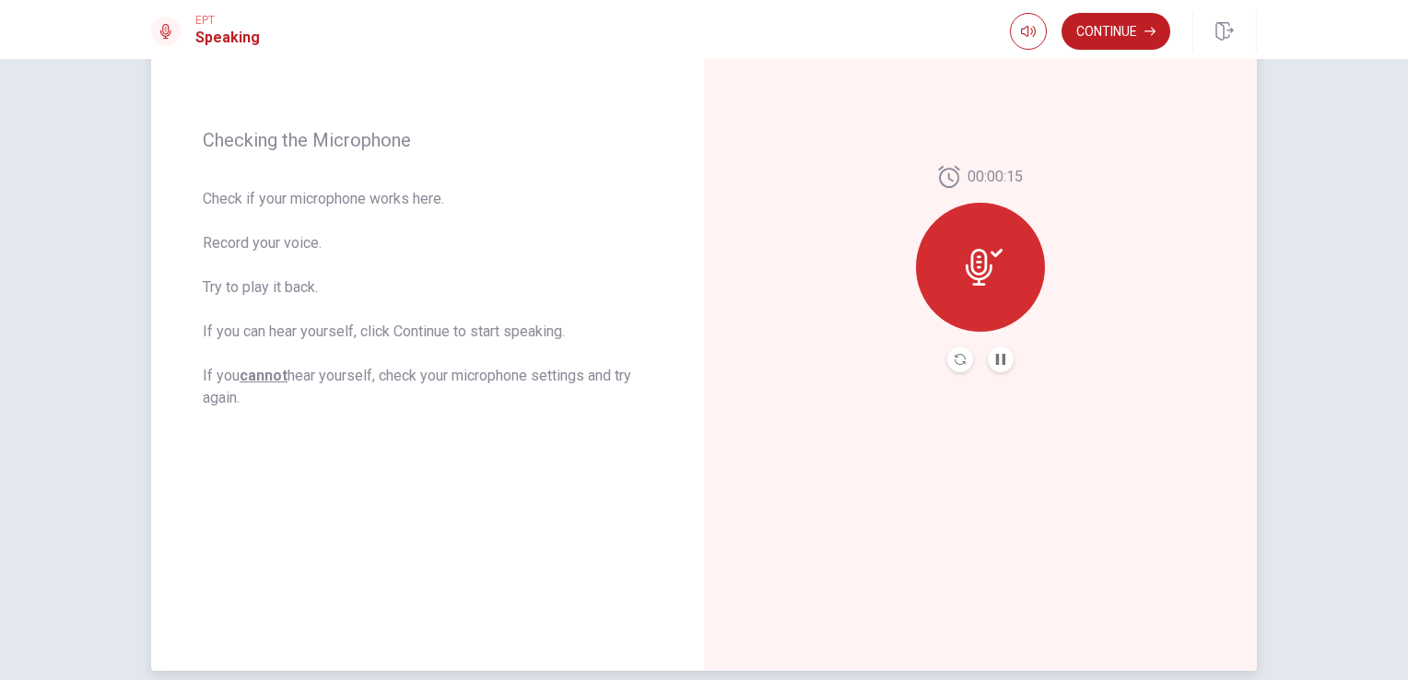
scroll to position [222, 0]
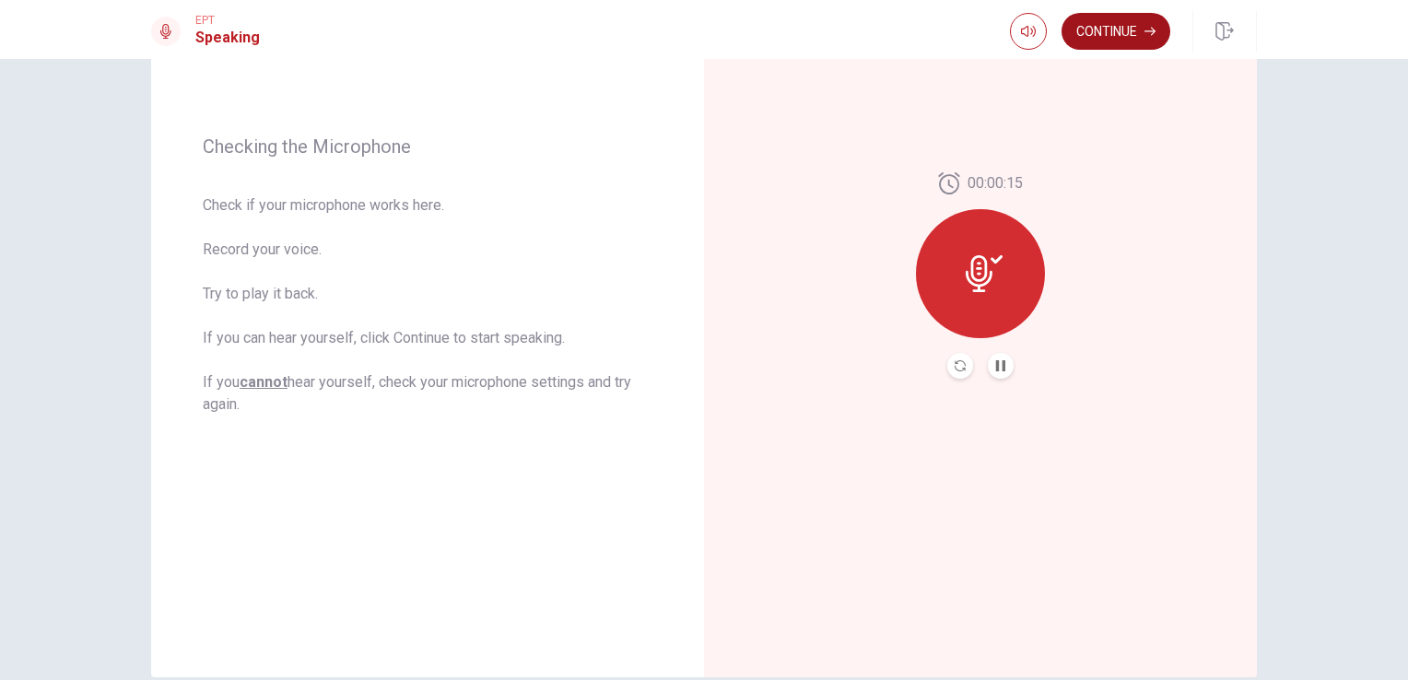
click at [1124, 35] on button "Continue" at bounding box center [1115, 31] width 109 height 37
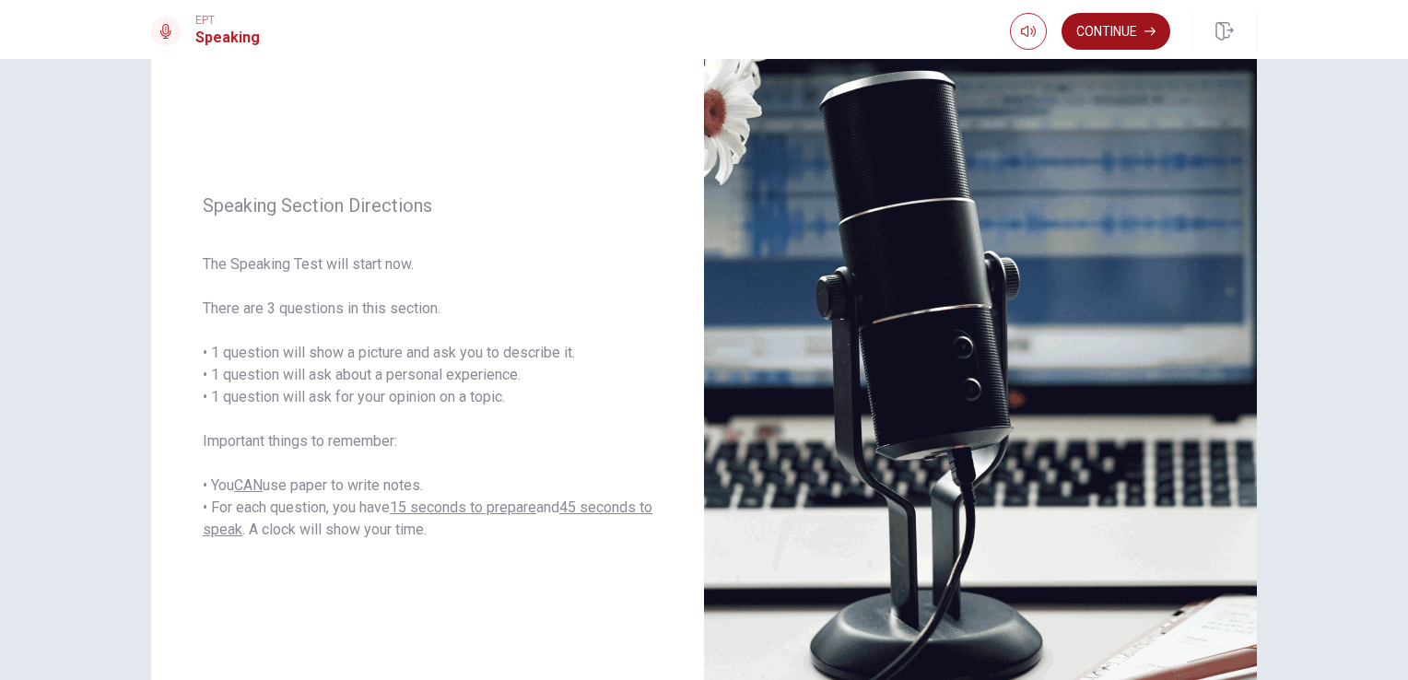
click at [1107, 34] on button "Continue" at bounding box center [1115, 31] width 109 height 37
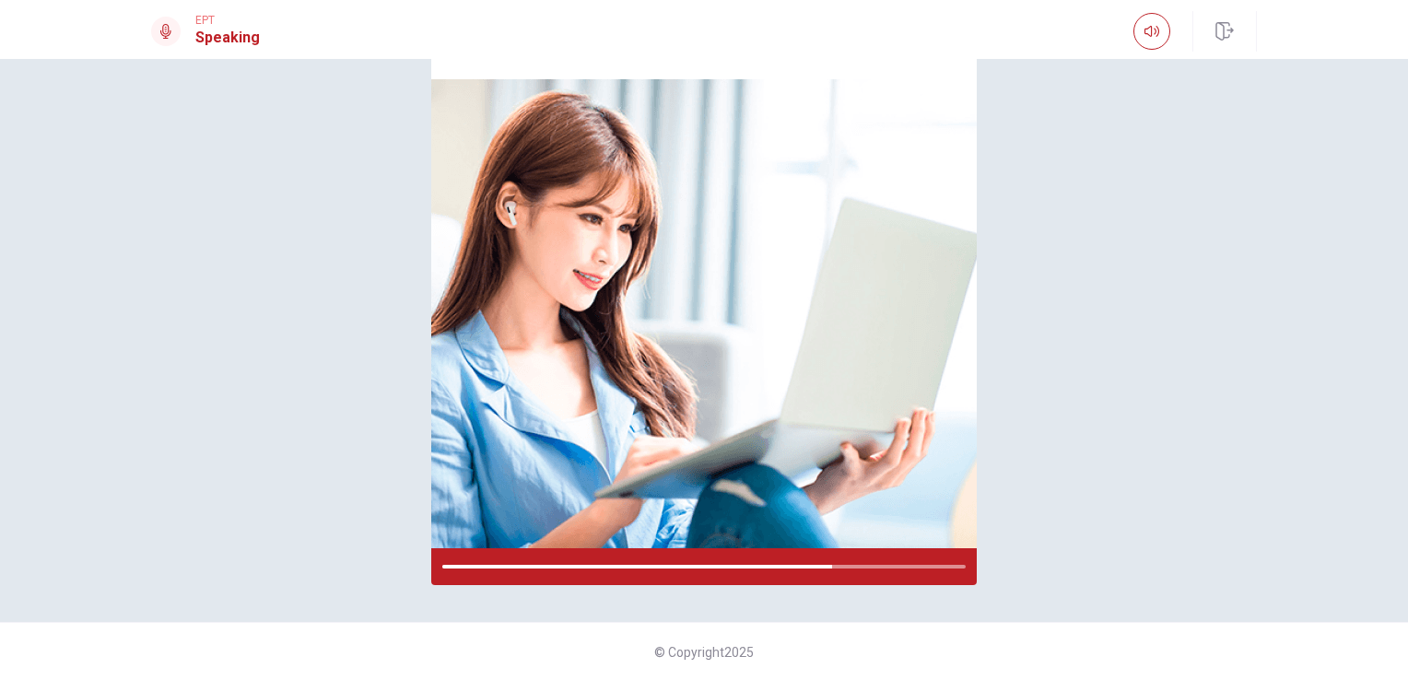
click at [993, 386] on div "Please Listen Carefully" at bounding box center [704, 277] width 1165 height 616
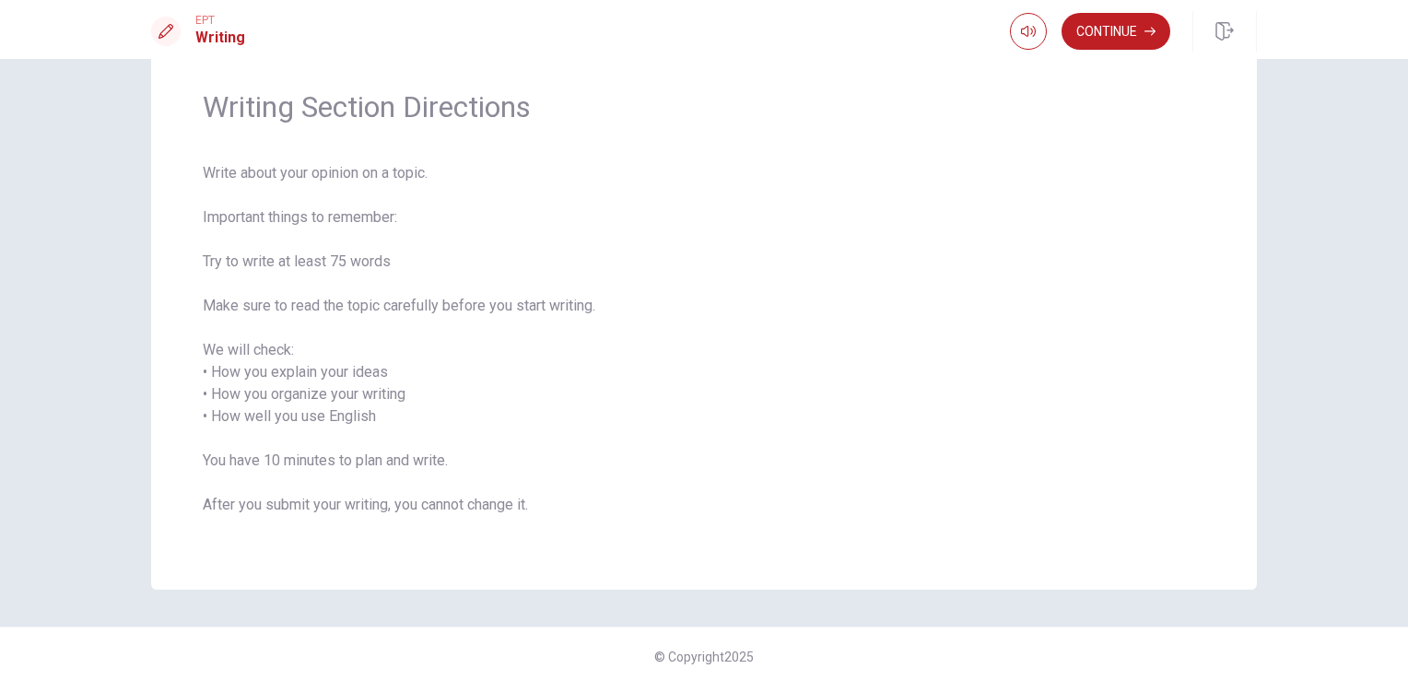
scroll to position [64, 0]
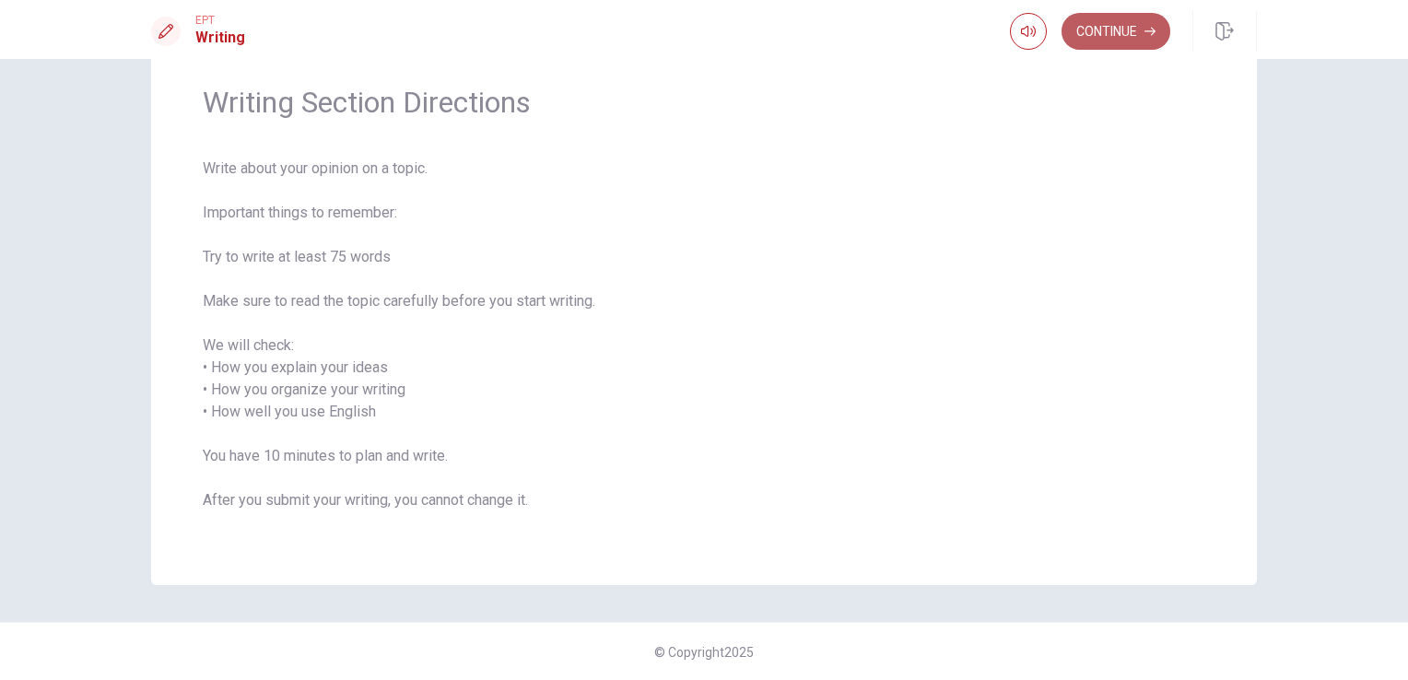
click at [1142, 20] on button "Continue" at bounding box center [1115, 31] width 109 height 37
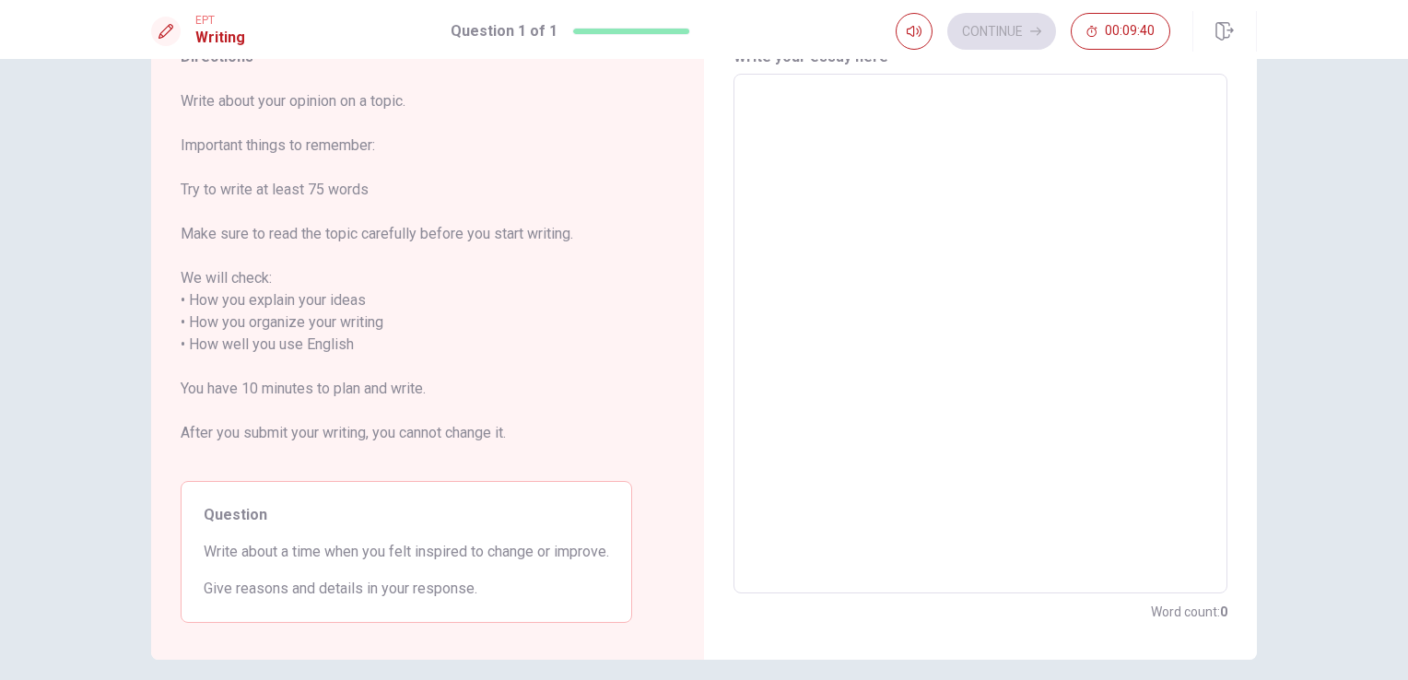
scroll to position [92, 0]
click at [837, 274] on textarea at bounding box center [980, 328] width 468 height 489
type textarea "t"
type textarea "x"
type textarea "th"
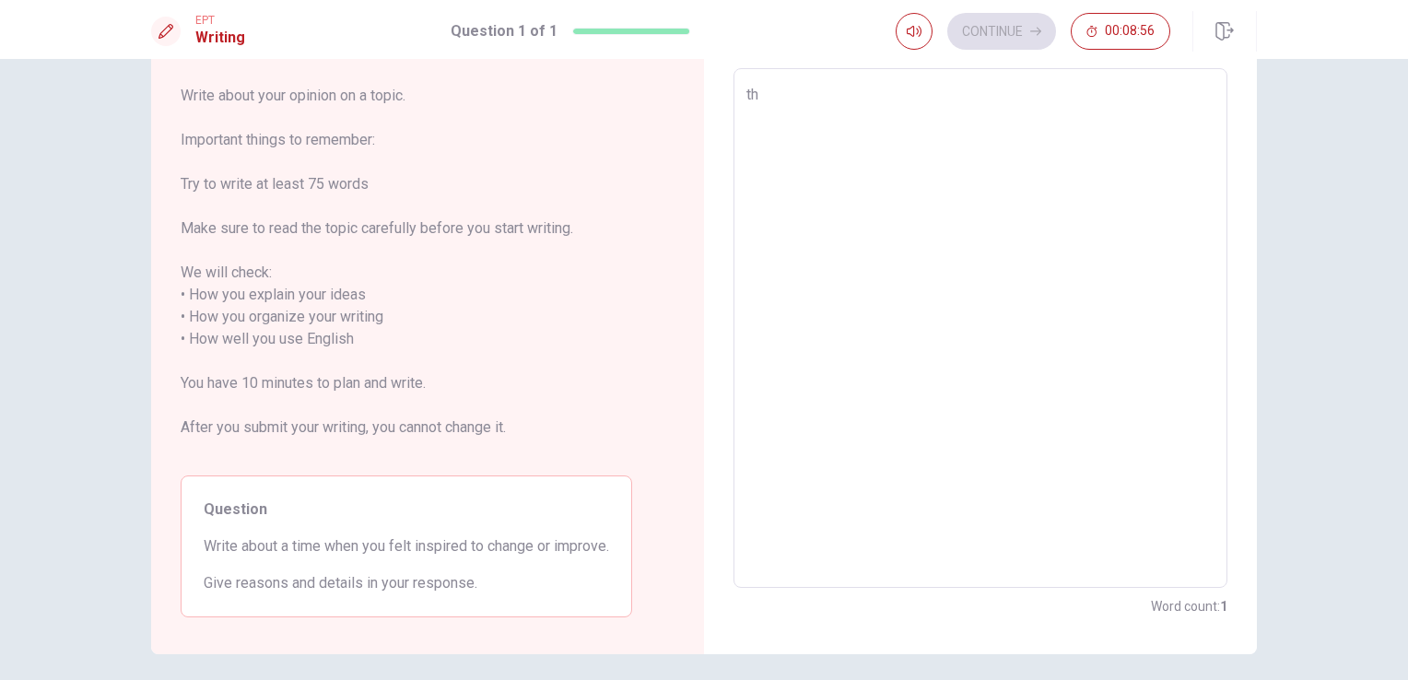
type textarea "x"
type textarea "the"
type textarea "x"
type textarea "ther"
type textarea "x"
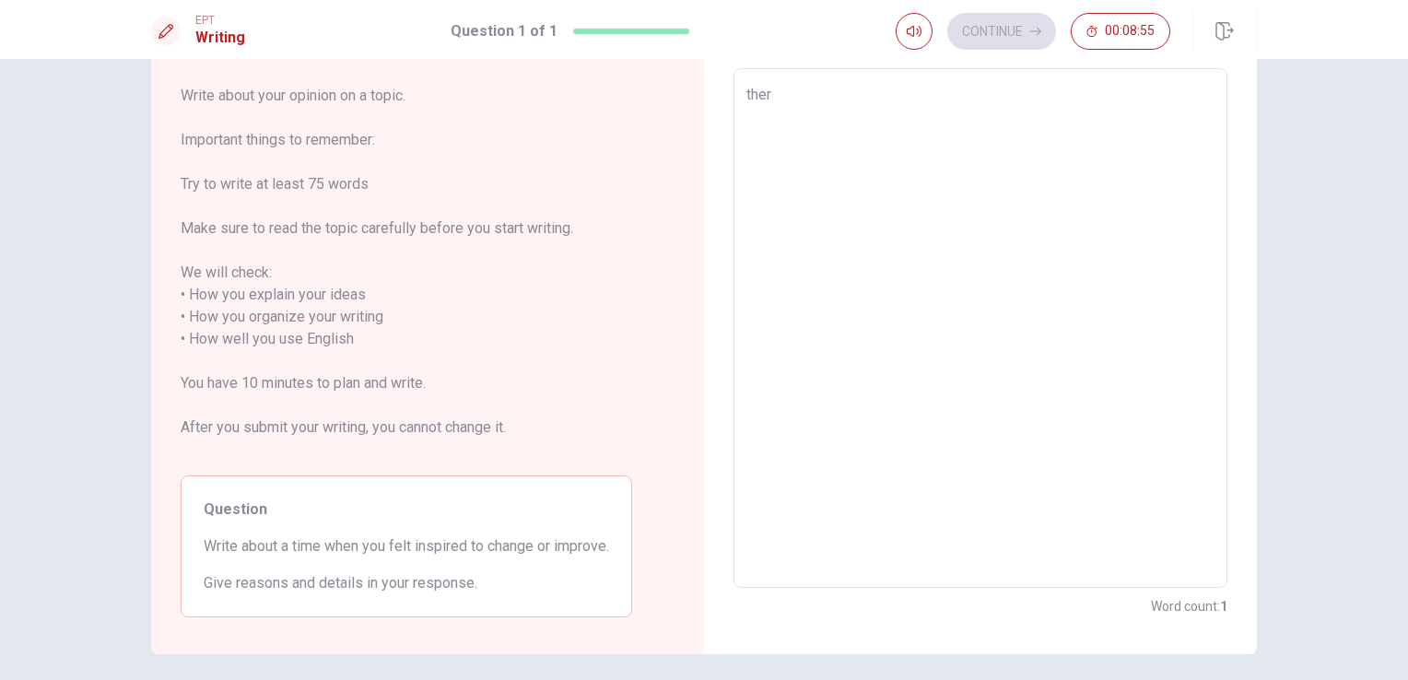
type textarea "there"
type textarea "x"
type textarea "there"
type textarea "x"
type textarea "there w"
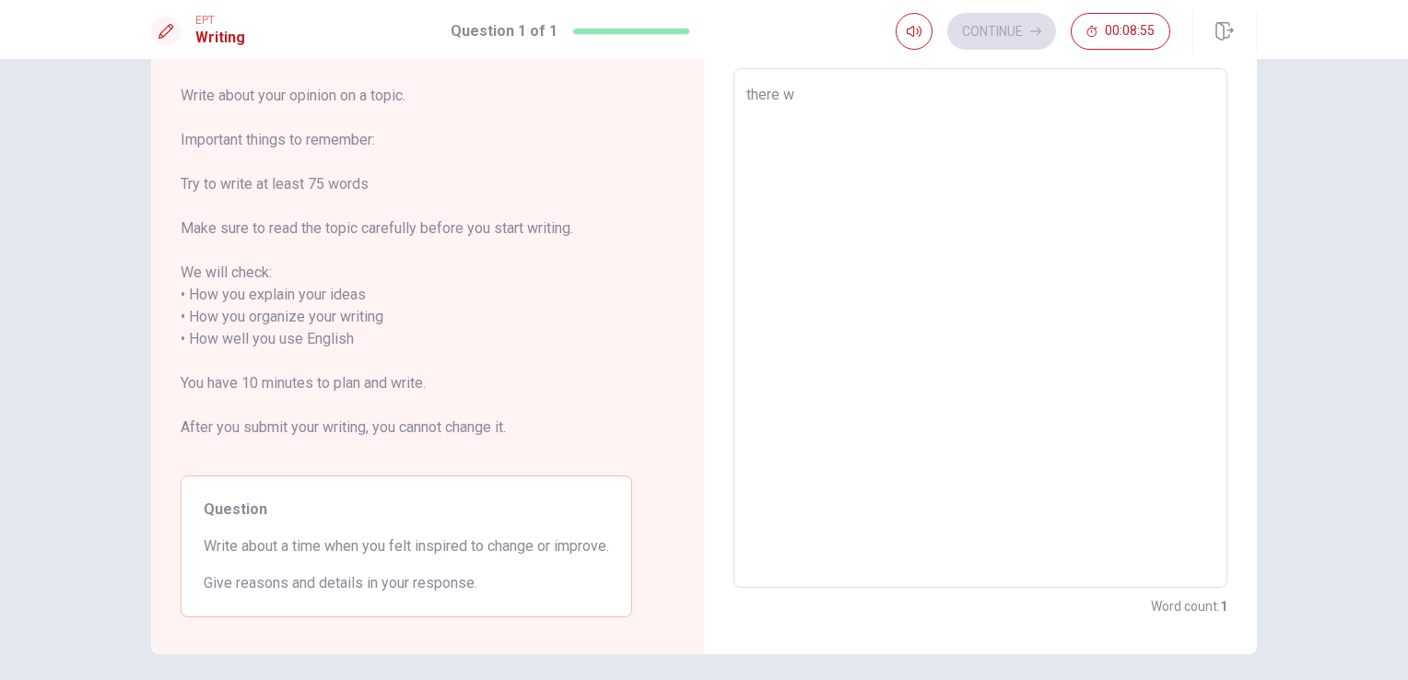
type textarea "x"
type textarea "there wa"
type textarea "x"
type textarea "there was"
type textarea "x"
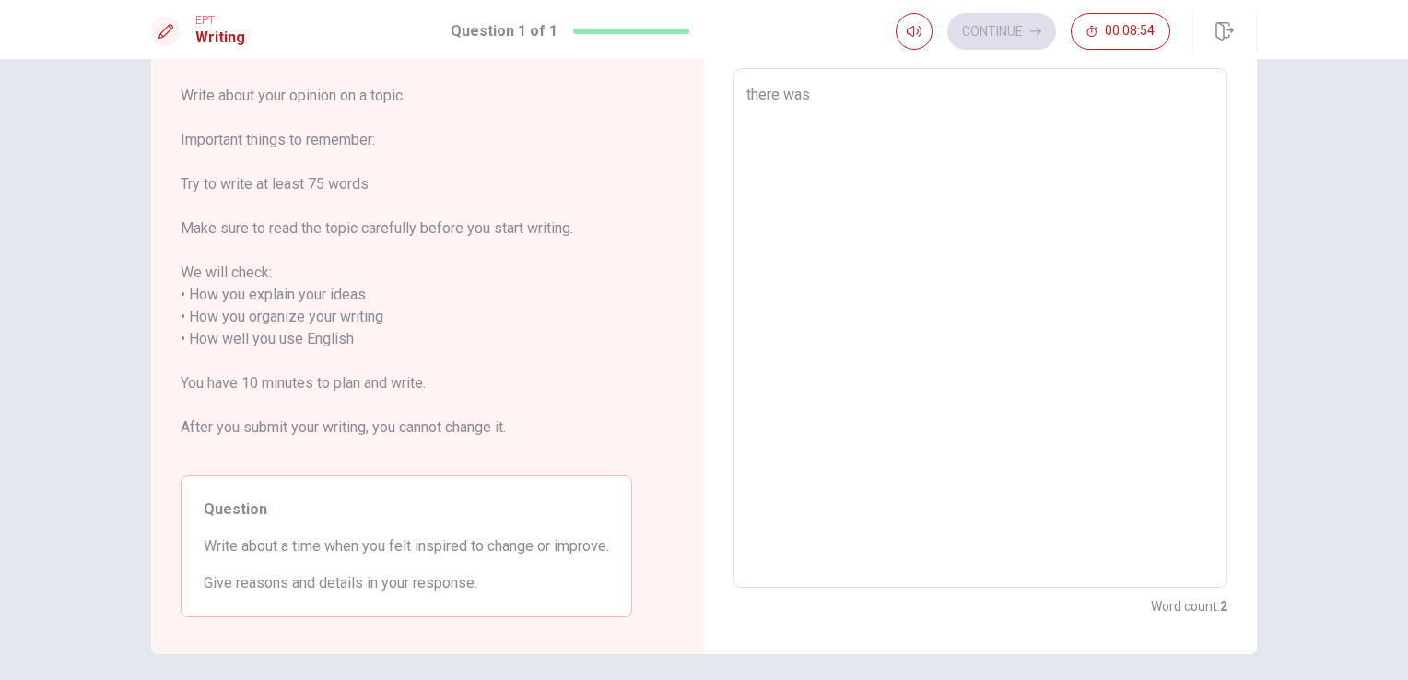
type textarea "there was"
type textarea "x"
type textarea "there was a"
type textarea "x"
type textarea "there was a"
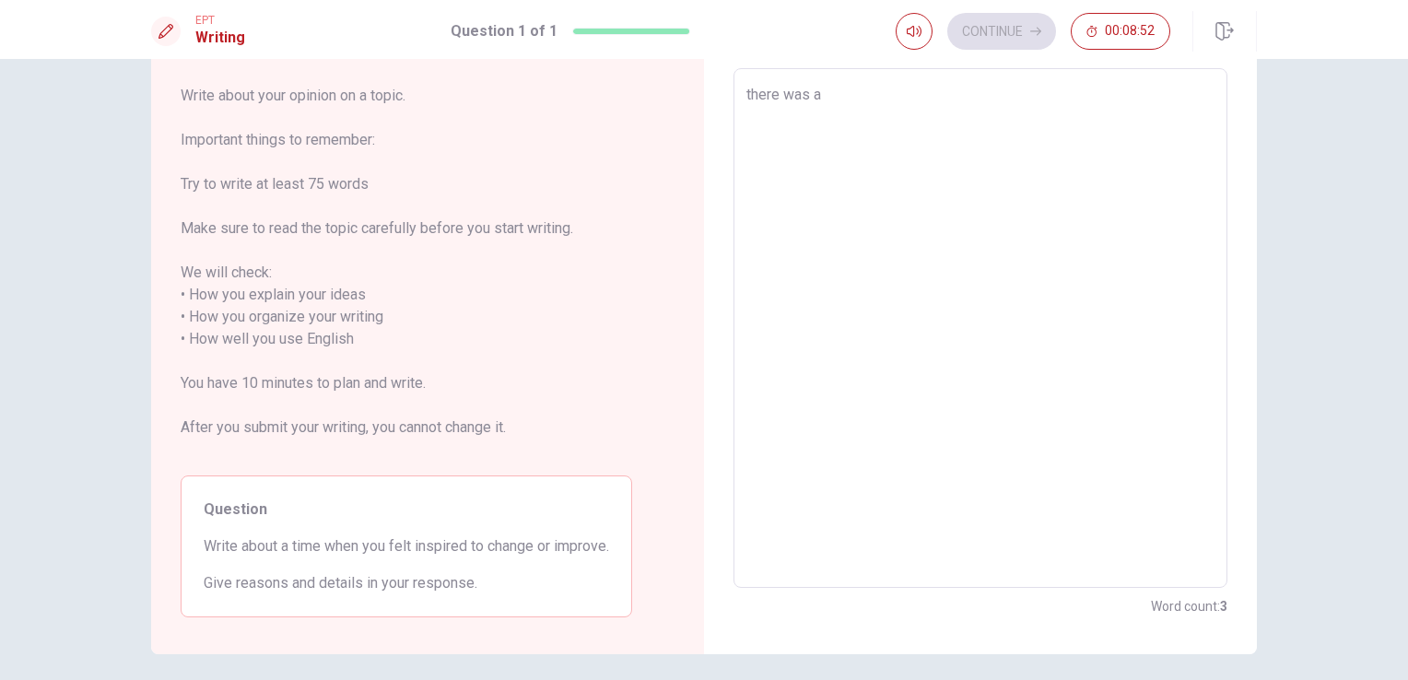
type textarea "x"
type textarea "there was a t"
type textarea "x"
type textarea "there was a ti"
type textarea "x"
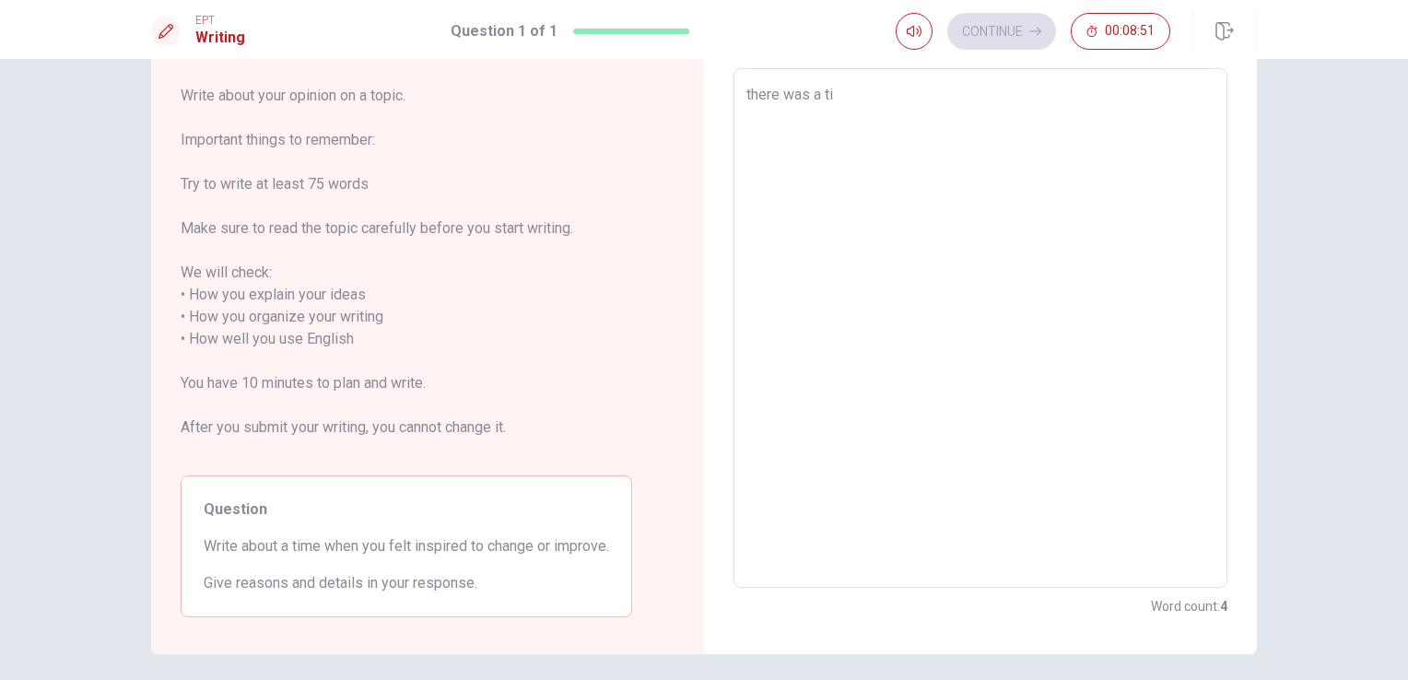
type textarea "there was a [PERSON_NAME]"
type textarea "x"
type textarea "there was a time"
type textarea "x"
type textarea "there was a time"
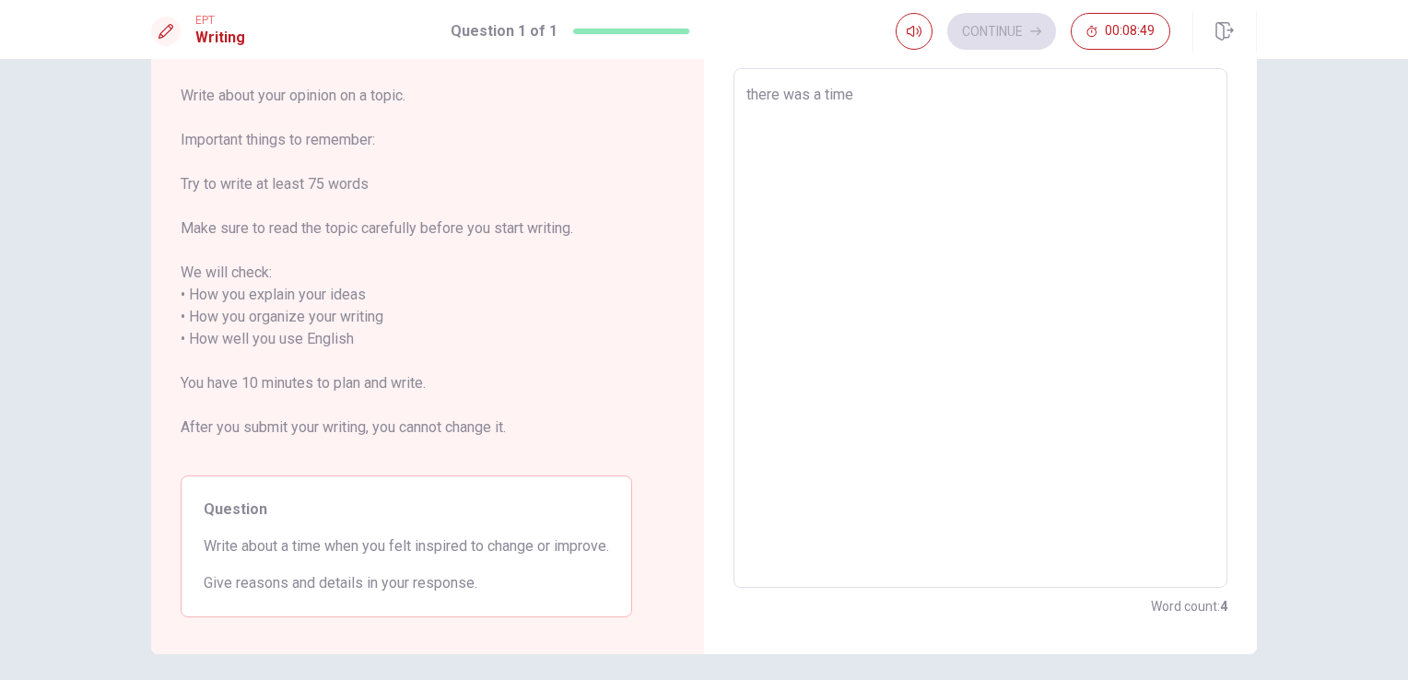
type textarea "x"
type textarea "there was a time w"
type textarea "x"
type textarea "there was a time wh"
type textarea "x"
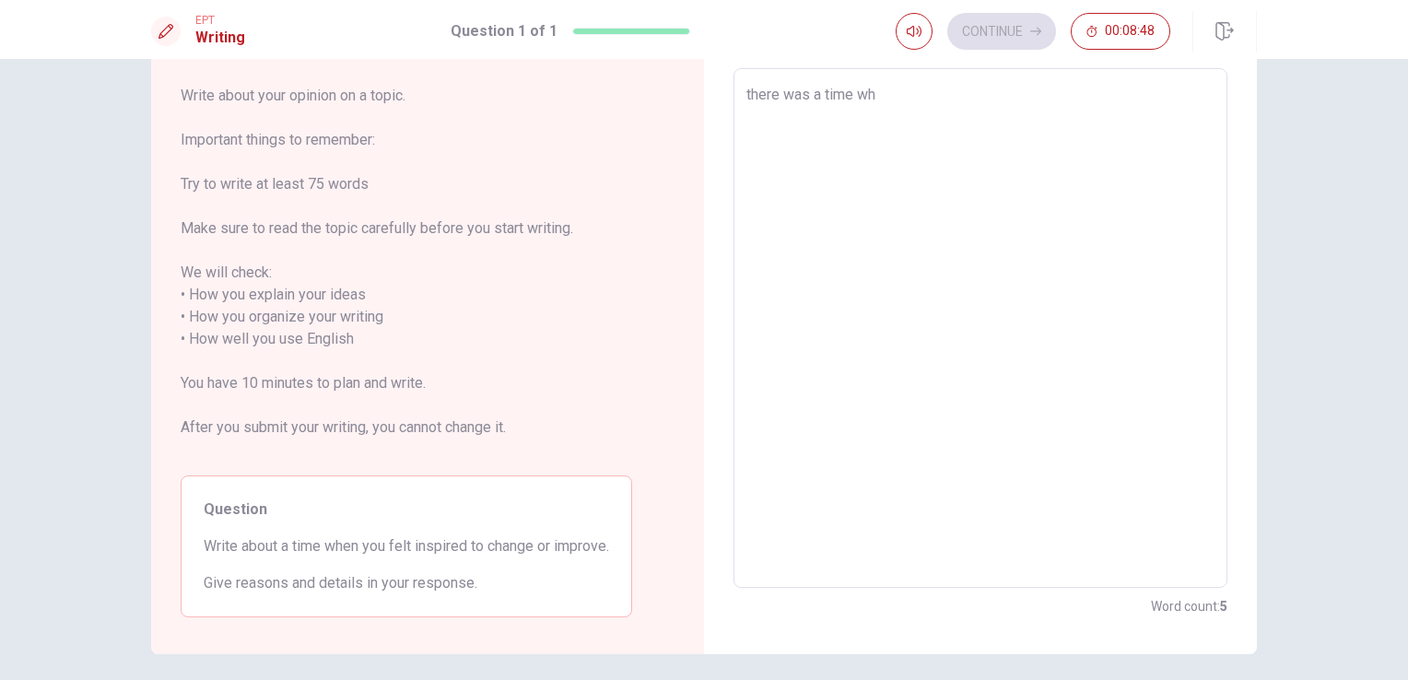
type textarea "there was a time whe"
type textarea "x"
type textarea "there was a time when"
type textarea "x"
type textarea "there was a time when"
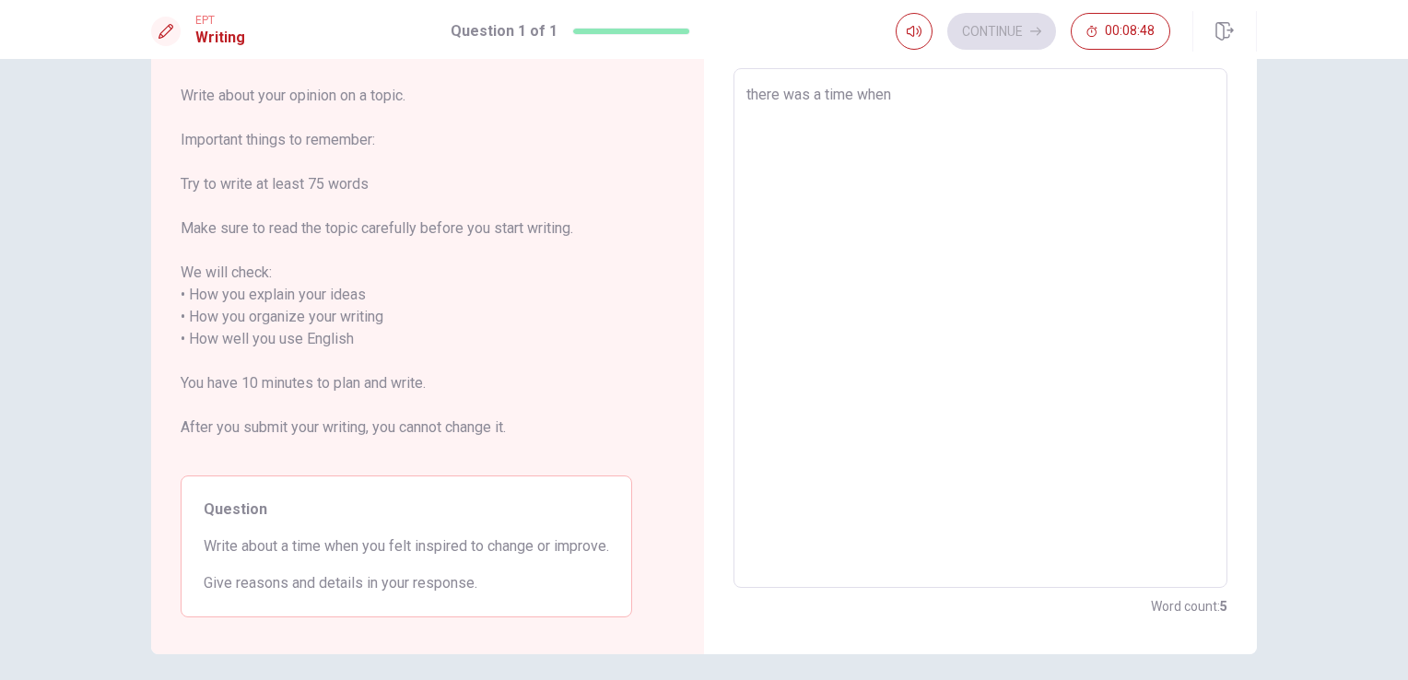
type textarea "x"
type textarea "there was a time when I"
type textarea "x"
type textarea "there was a time when I"
type textarea "x"
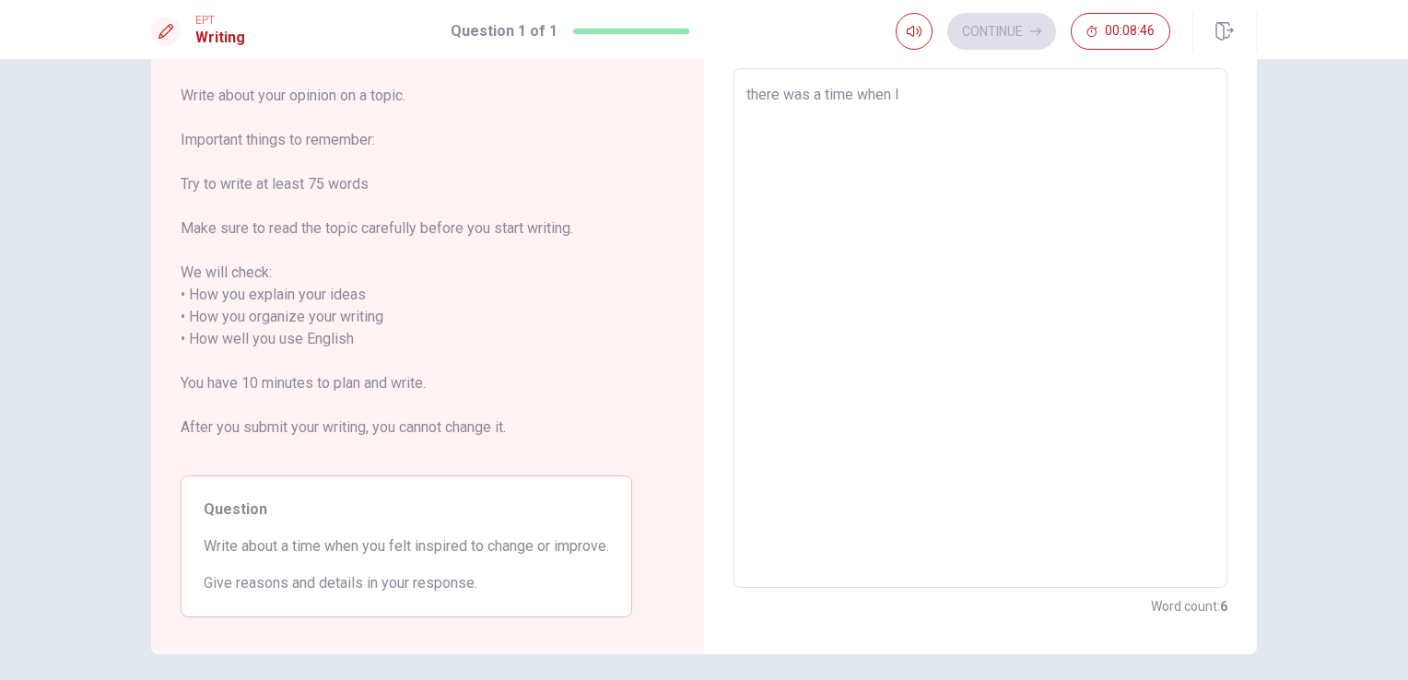
type textarea "there was a time when I f"
type textarea "x"
type textarea "there was a time when I fe"
type textarea "x"
type textarea "there was a time when I fel"
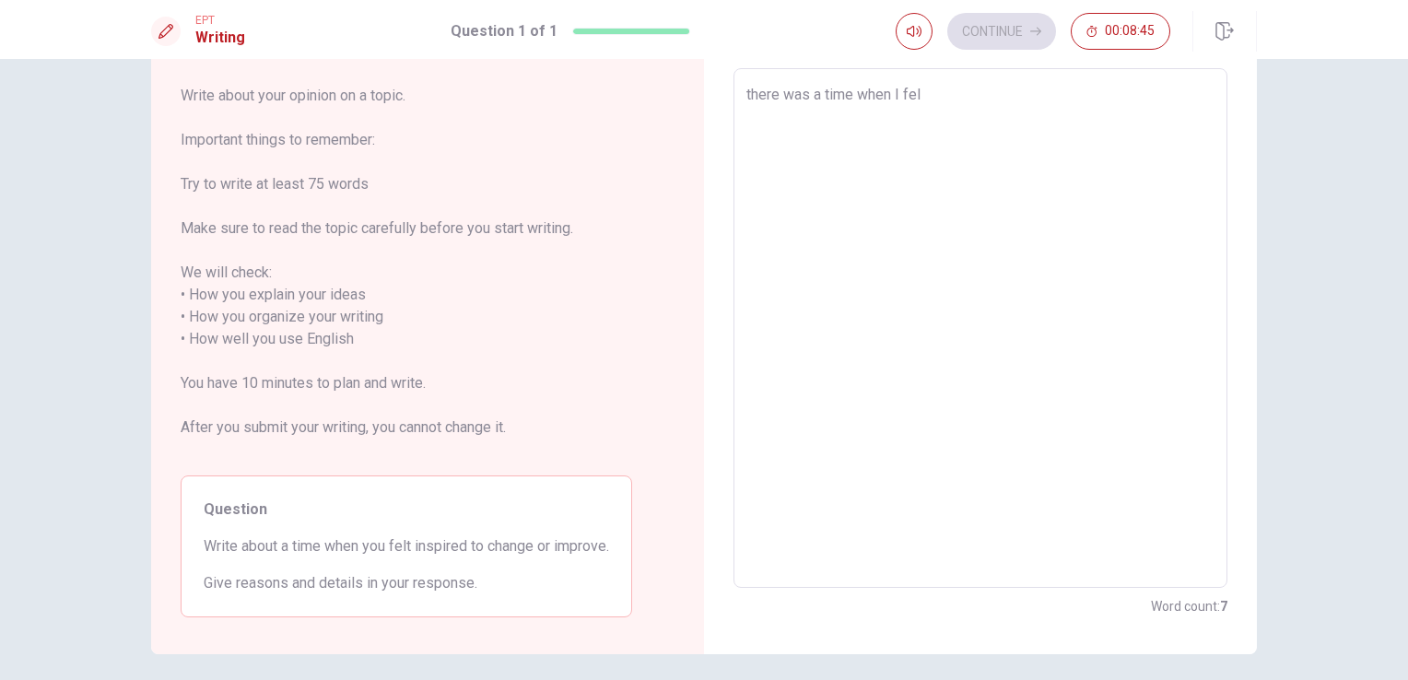
type textarea "x"
type textarea "there was a time when I felt"
type textarea "x"
type textarea "there was a time when I felt"
type textarea "x"
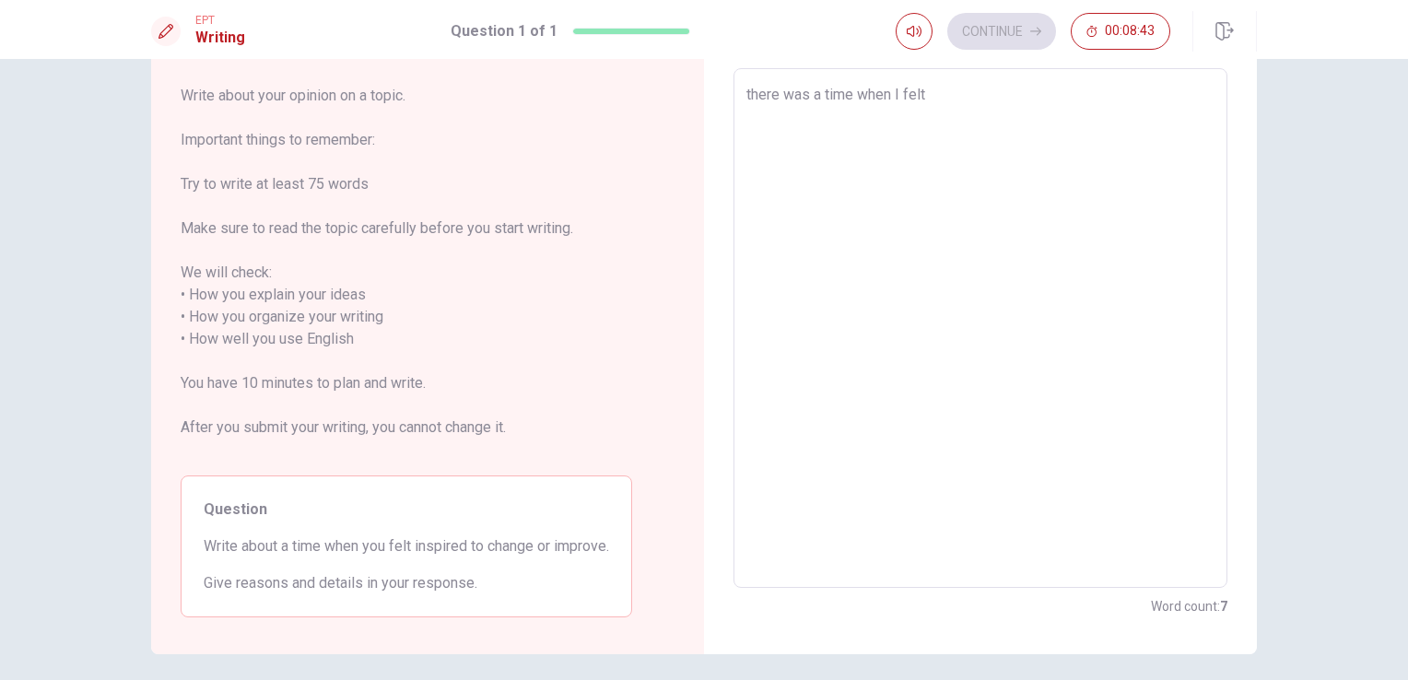
type textarea "there was a time when I felt i"
type textarea "x"
type textarea "there was a time when I felt in"
type textarea "x"
type textarea "there was a time when I felt ins"
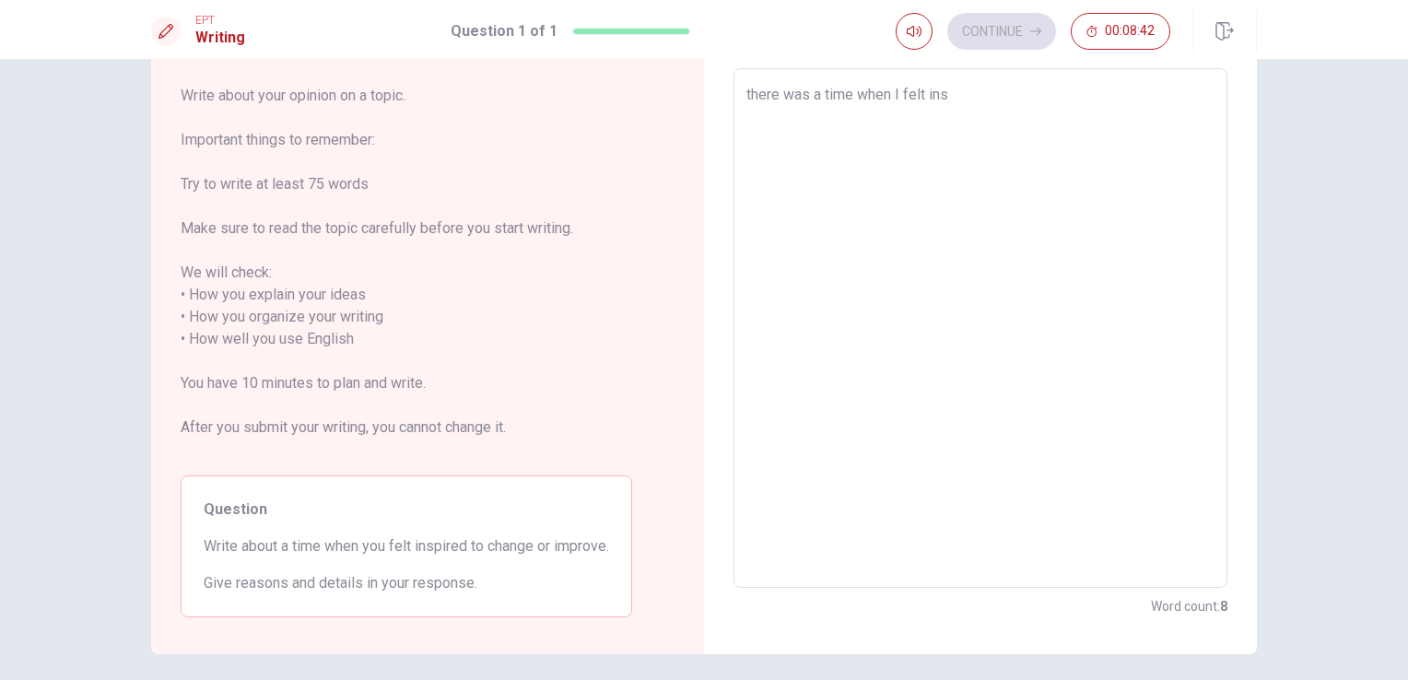
type textarea "x"
type textarea "there was a time when I felt insp"
type textarea "x"
type textarea "there was a time when I felt inspi"
type textarea "x"
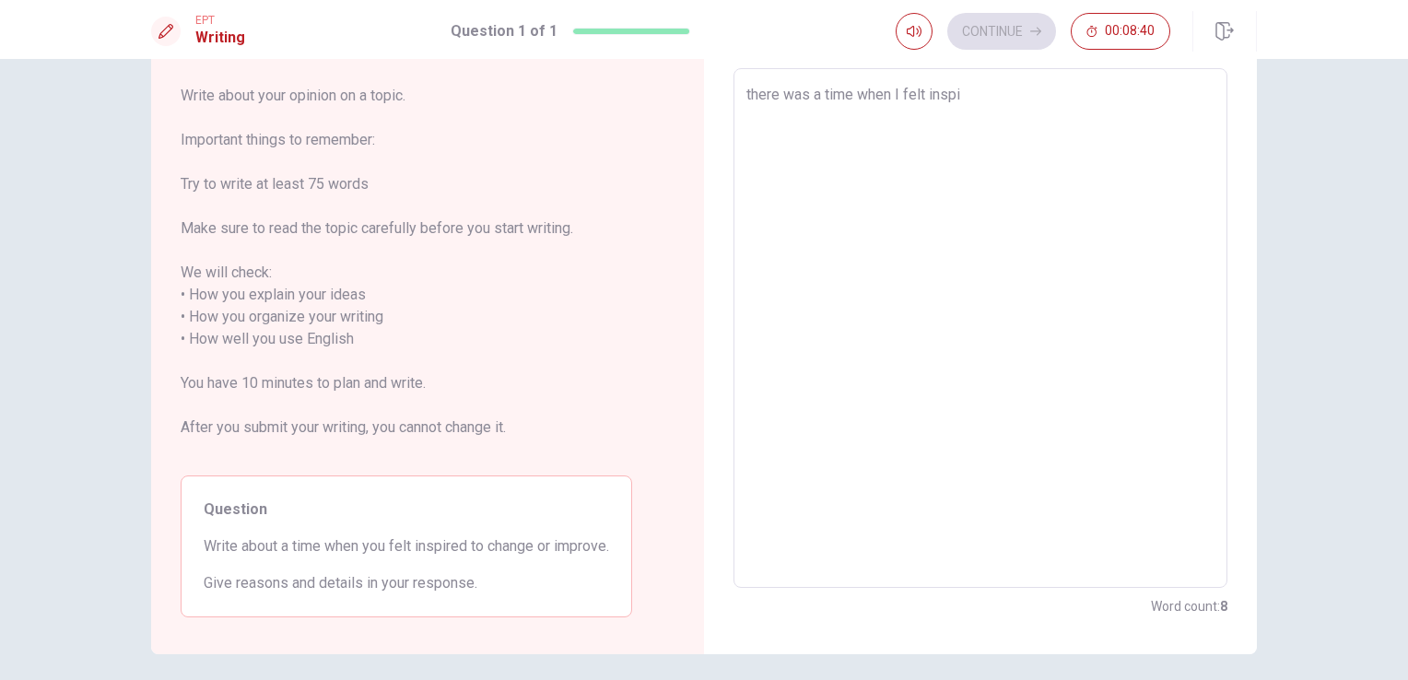
type textarea "there was a time when I felt inspir"
type textarea "x"
type textarea "there was a time when I felt inspire"
type textarea "x"
type textarea "there was a time when I felt inspired"
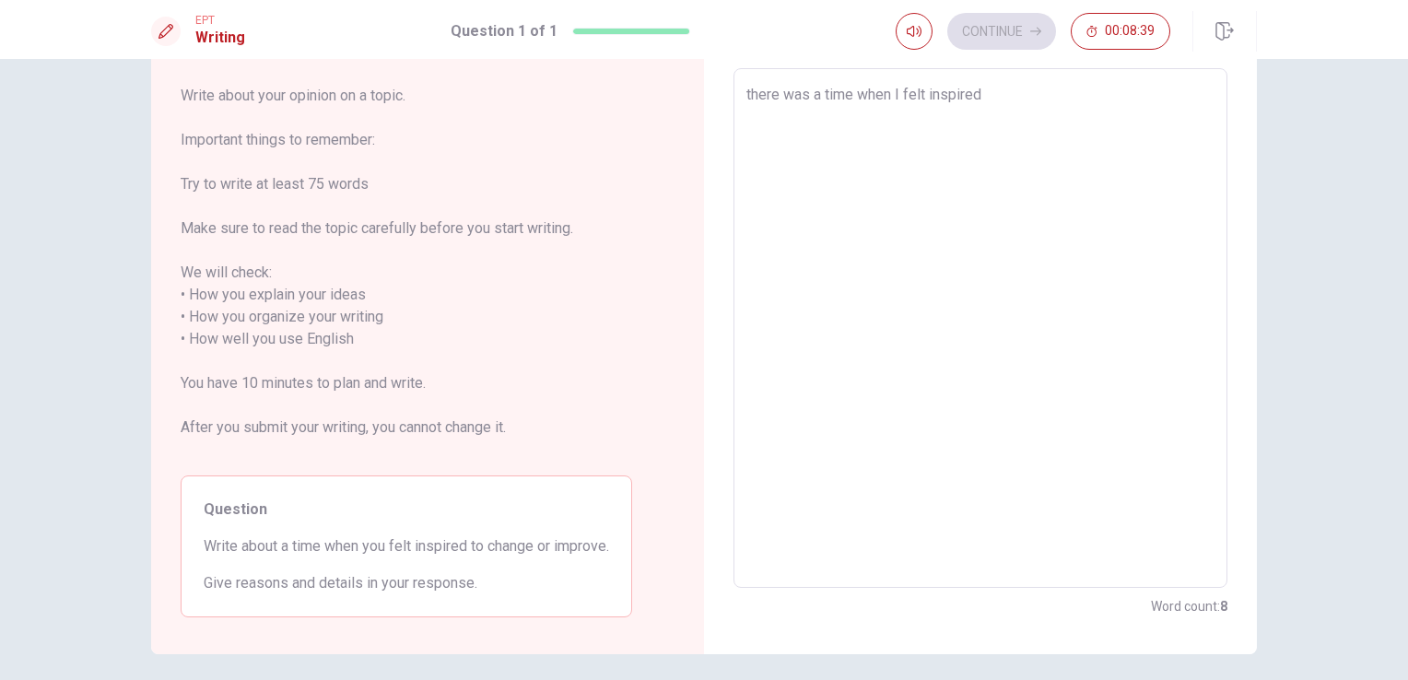
type textarea "x"
type textarea "there was a time when I felt inspired"
type textarea "x"
type textarea "there was a time when I felt inspired t"
type textarea "x"
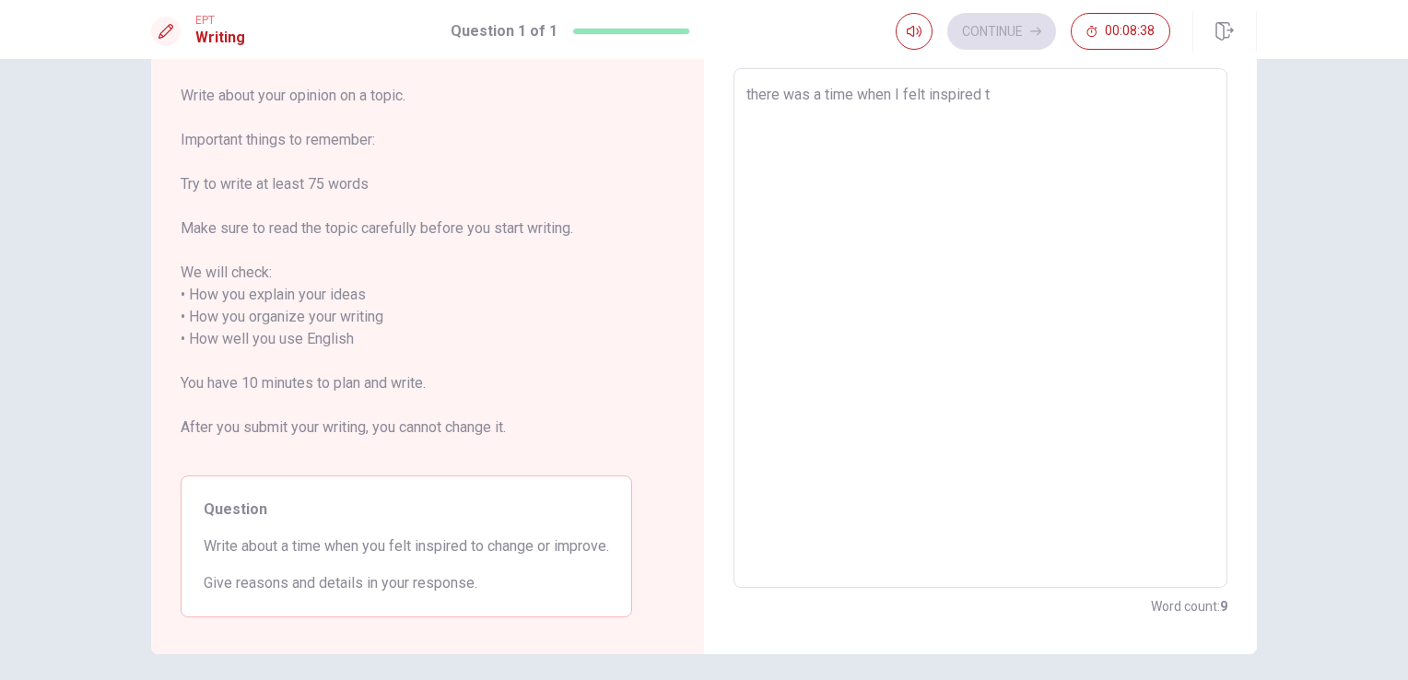
type textarea "there was a time when I felt inspired to"
type textarea "x"
type textarea "there was a time when I felt inspired to"
type textarea "x"
type textarea "there was a time when I felt inspired to c"
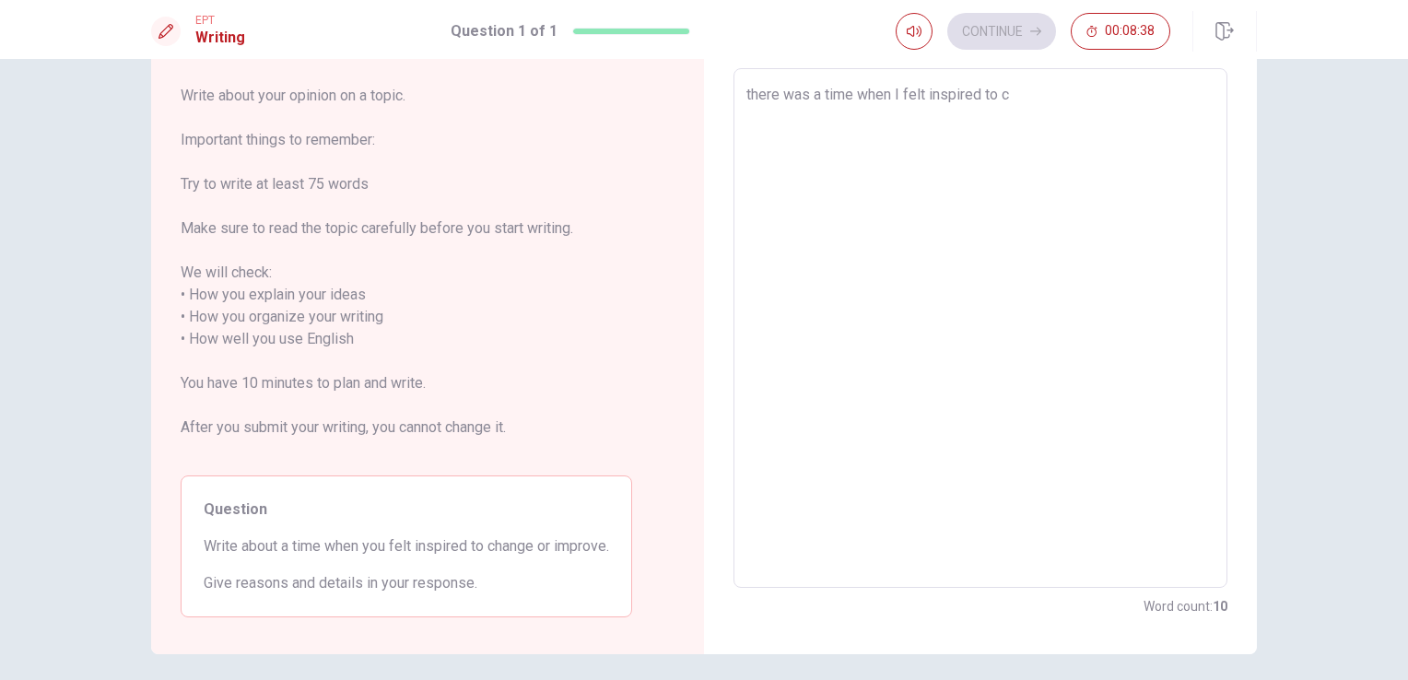
type textarea "x"
type textarea "there was a time when I felt inspired to ch"
type textarea "x"
type textarea "there was a time when I felt inspired to cha"
type textarea "x"
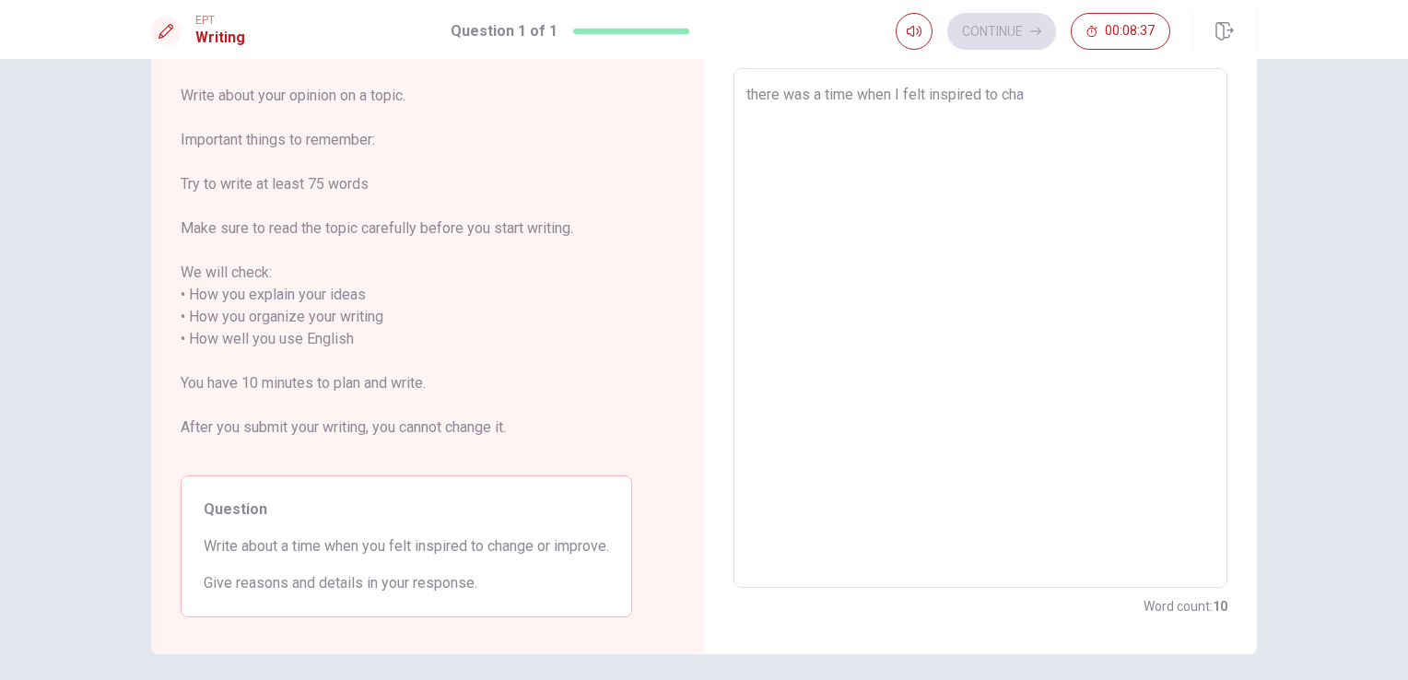
type textarea "there was a time when I felt inspired to chan"
type textarea "x"
type textarea "there was a time when I felt inspired to [PERSON_NAME]"
type textarea "x"
type textarea "there was a time when I felt inspired to change"
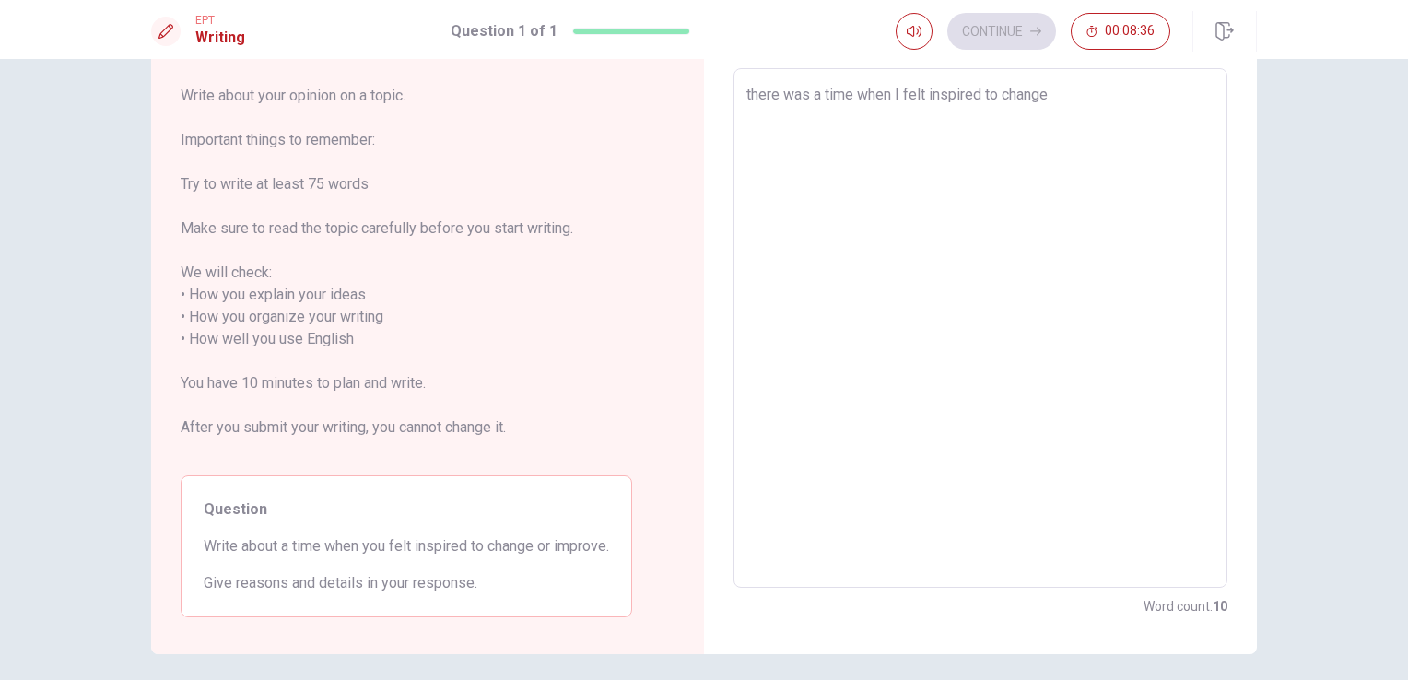
type textarea "x"
type textarea "there was a time when I felt inspired to change"
type textarea "x"
type textarea "there was a time when I felt inspired to change a"
type textarea "x"
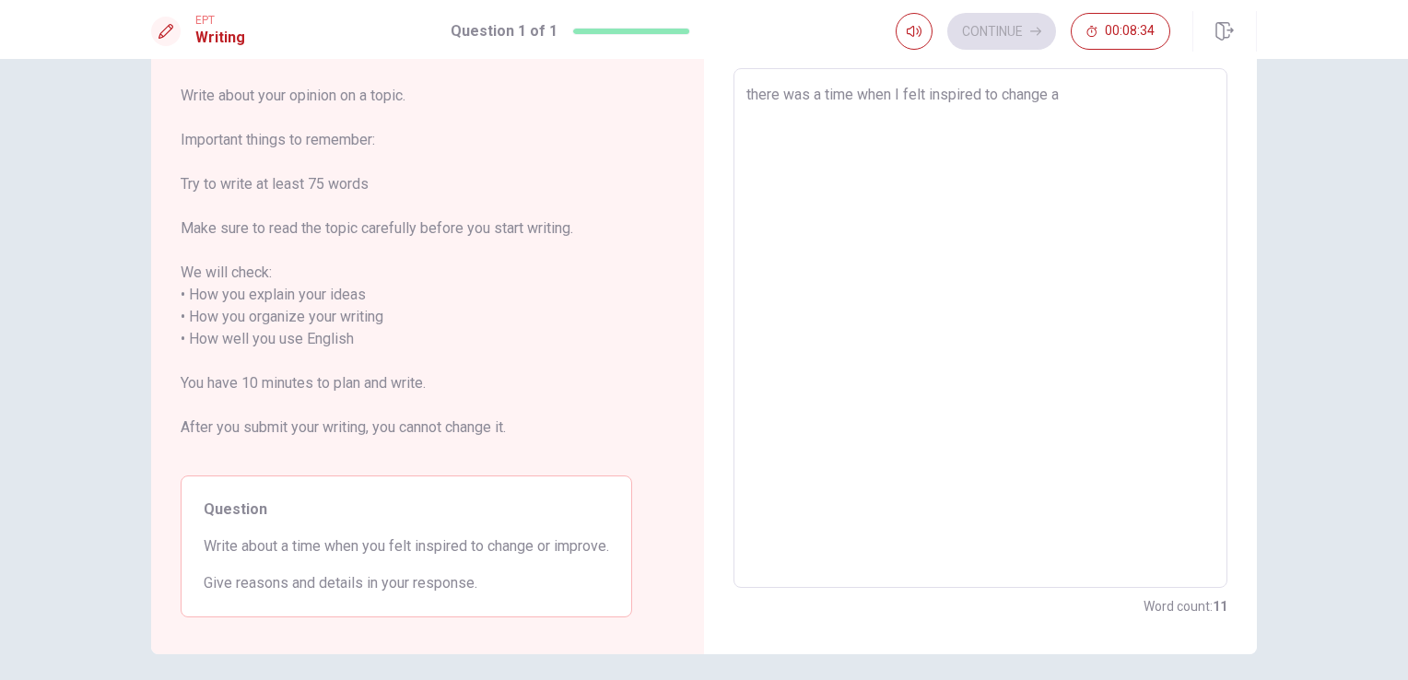
type textarea "there was a time when I felt inspired to change an"
type textarea "x"
type textarea "there was a time when I felt inspired to change and"
type textarea "x"
type textarea "there was a time when I felt inspired to change and"
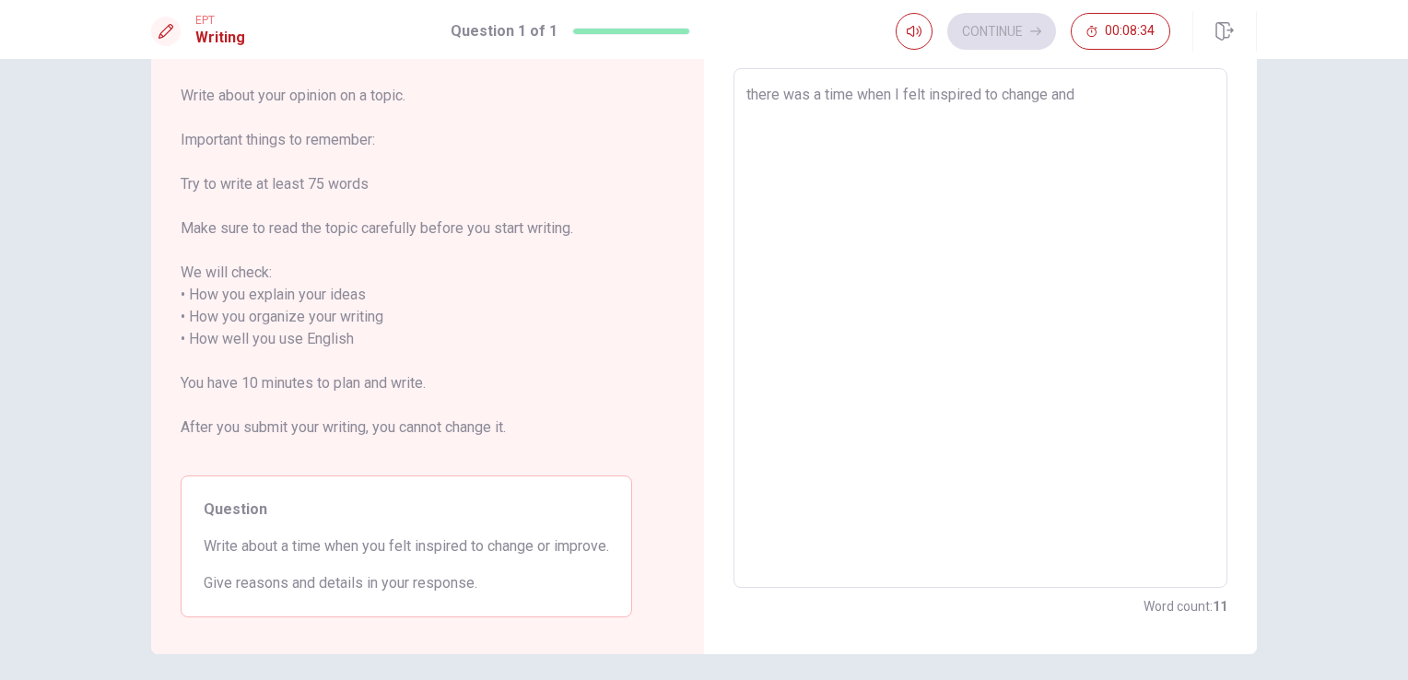
type textarea "x"
type textarea "there was a time when I felt inspired to change and i"
type textarea "x"
type textarea "there was a time when I felt inspired to change and im"
type textarea "x"
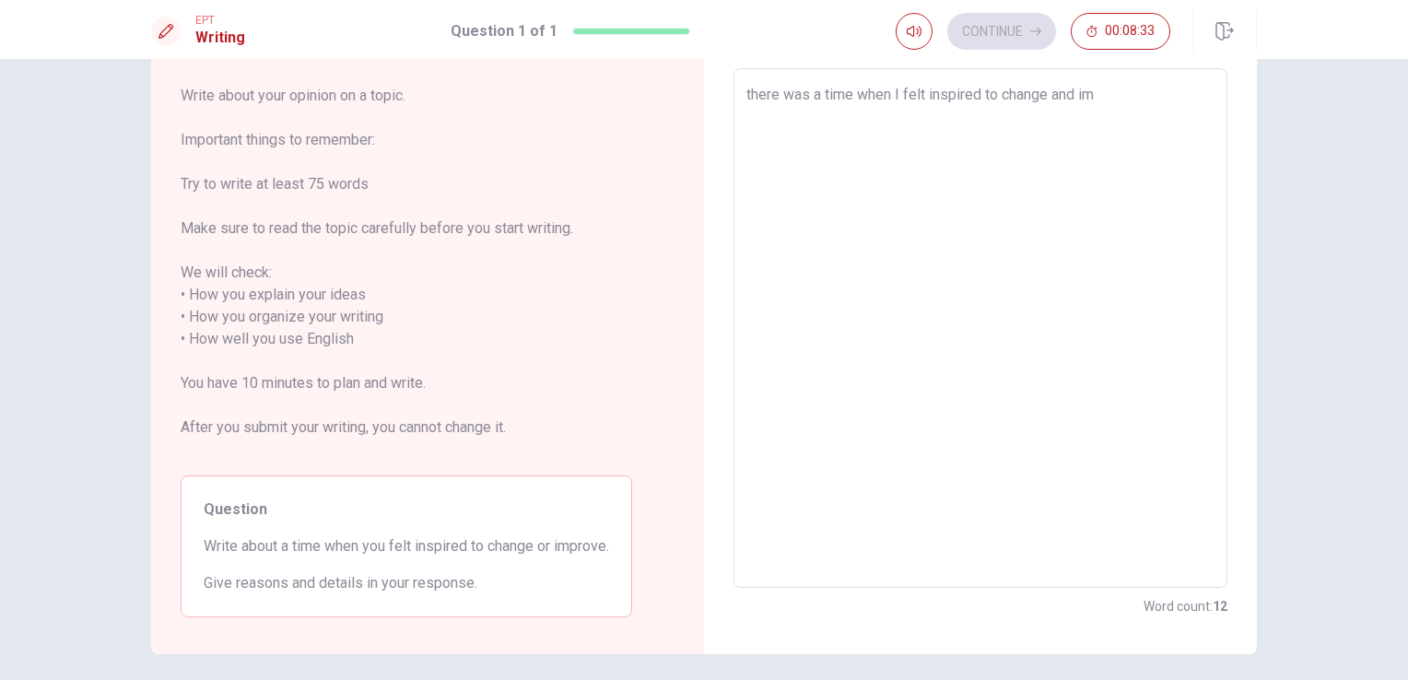
type textarea "there was a time when I felt inspired to change and imp"
type textarea "x"
type textarea "there was a time when I felt inspired to change and impr"
type textarea "x"
type textarea "there was a time when I felt inspired to change and impro"
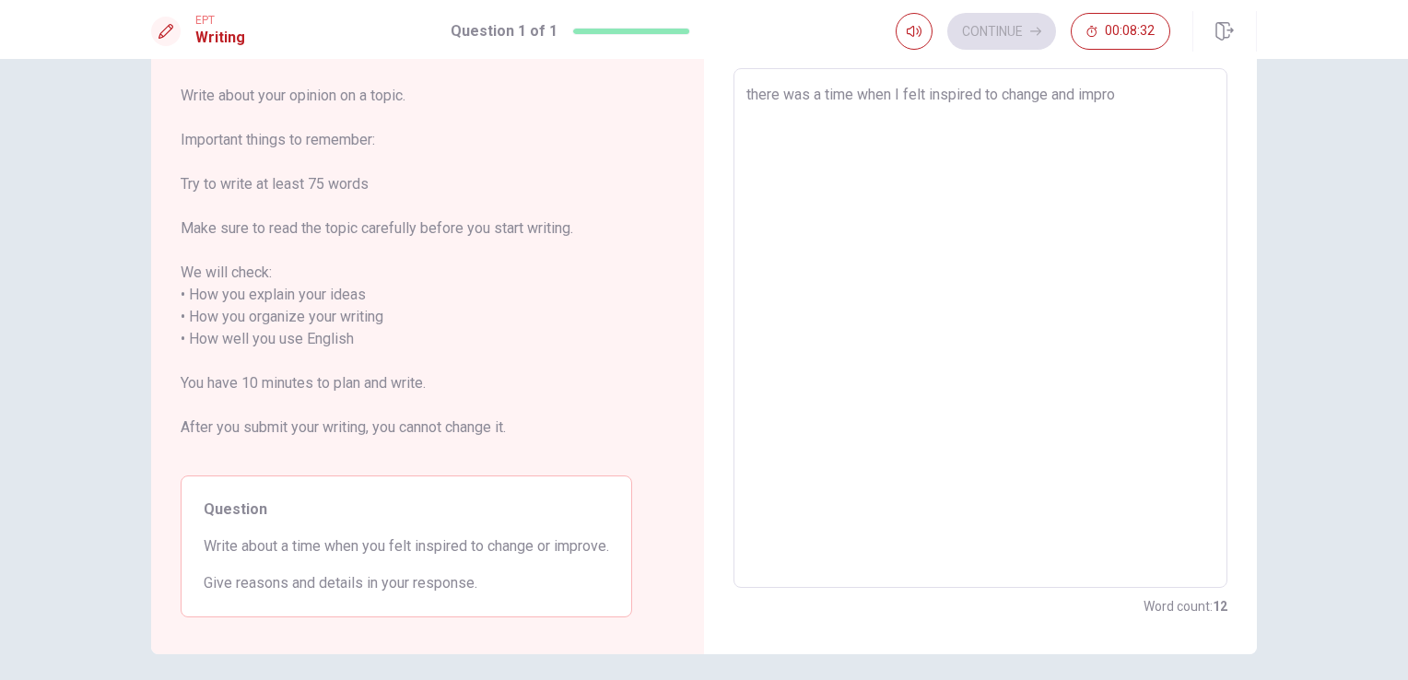
type textarea "x"
type textarea "there was a time when I felt inspired to change and improv"
type textarea "x"
type textarea "there was a time when I felt inspired to change and improve"
type textarea "x"
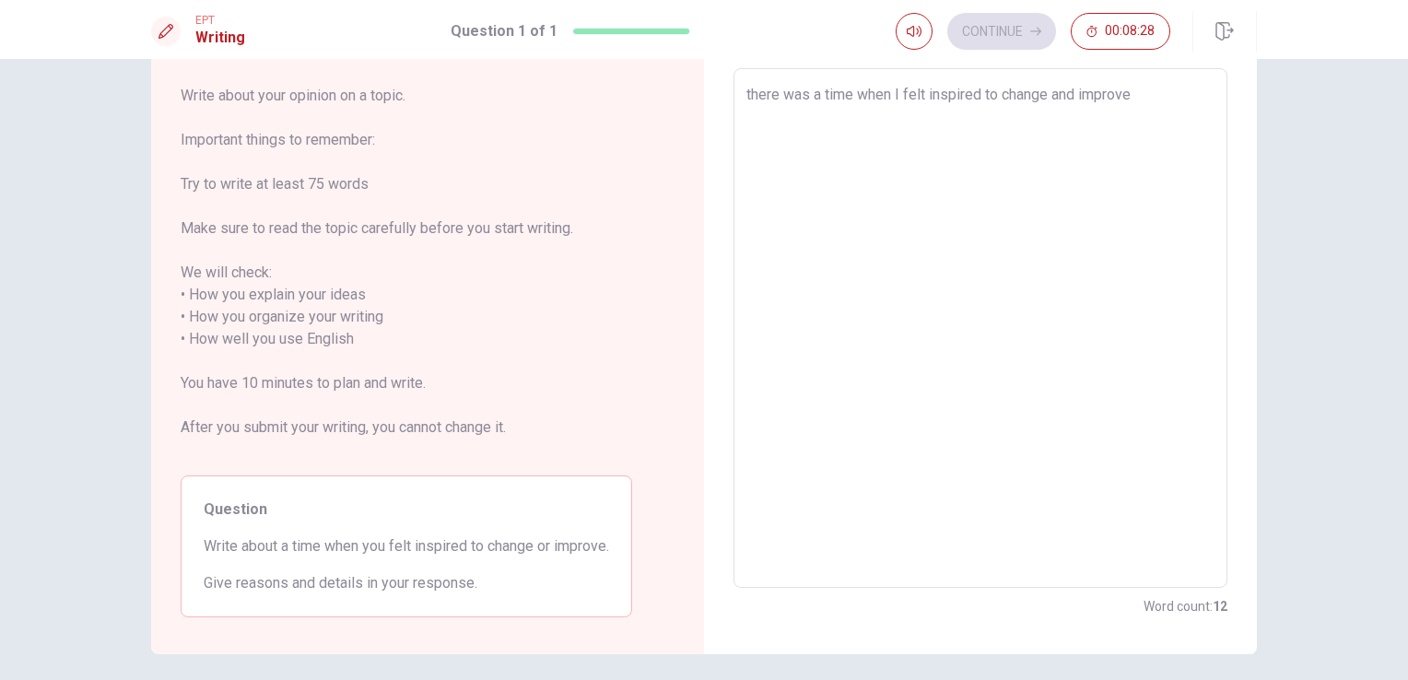
type textarea "there was a time when I felt inspired to change and improve"
type textarea "x"
type textarea "there was a time when I felt inspired to change and improve d"
type textarea "x"
type textarea "there was a time when I felt inspired to change and improve du"
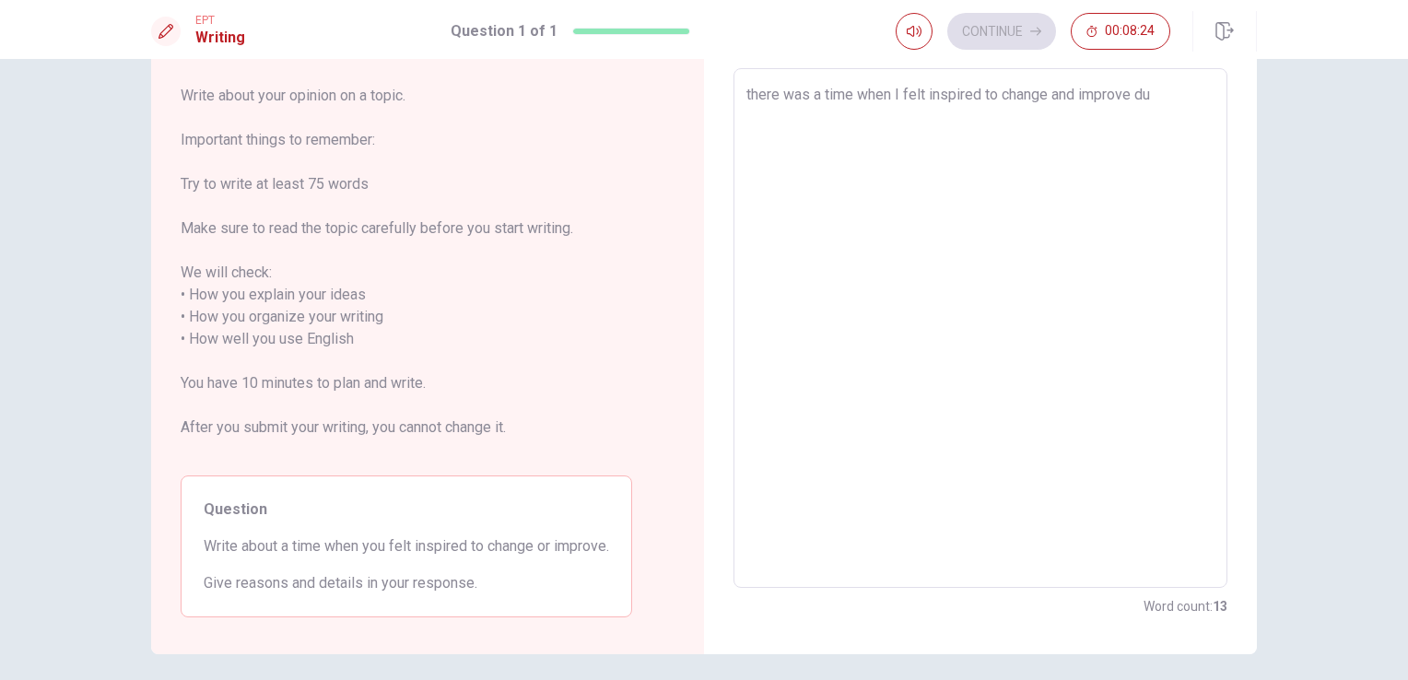
type textarea "x"
type textarea "there was a time when I felt inspired to change and improve dur"
type textarea "x"
type textarea "there was a time when I felt inspired to change and improve duri"
type textarea "x"
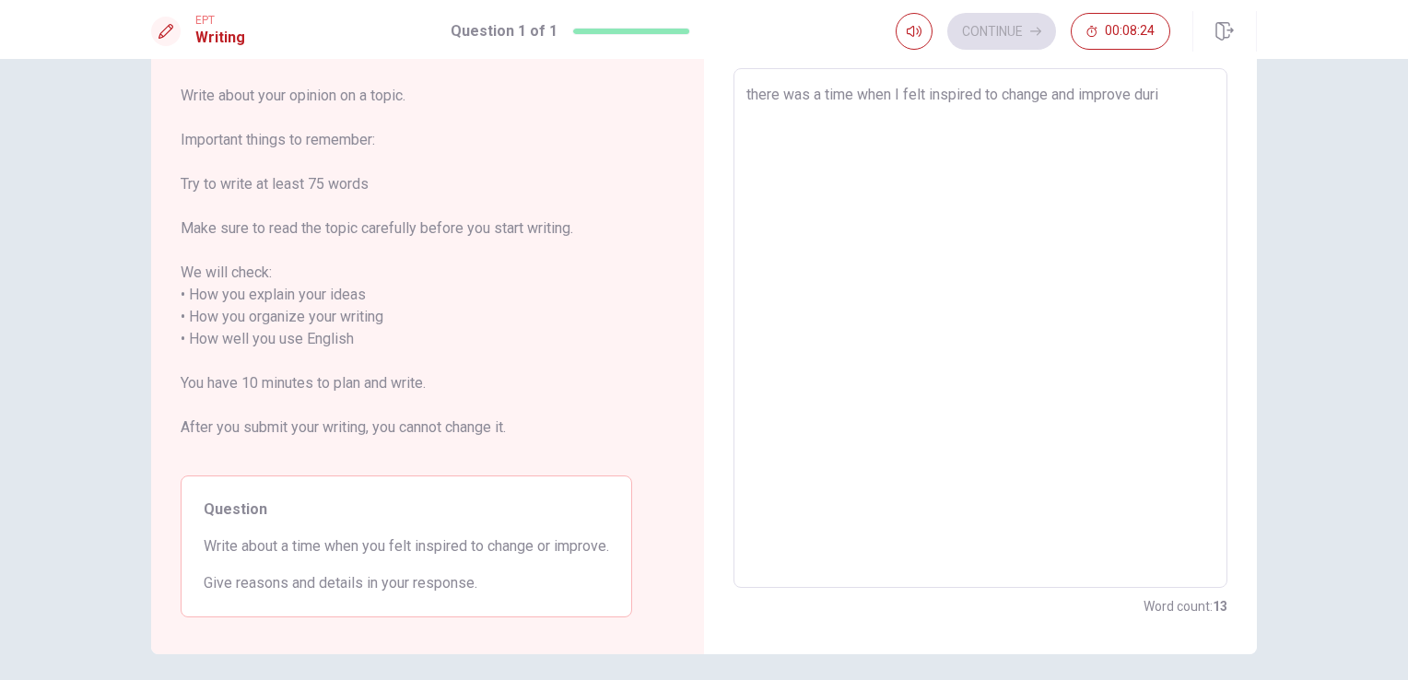
type textarea "there was a time when I felt inspired to change and improve durin"
type textarea "x"
type textarea "there was a time when I felt inspired to change and improve during"
type textarea "x"
type textarea "there was a time when I felt inspired to change and improve during"
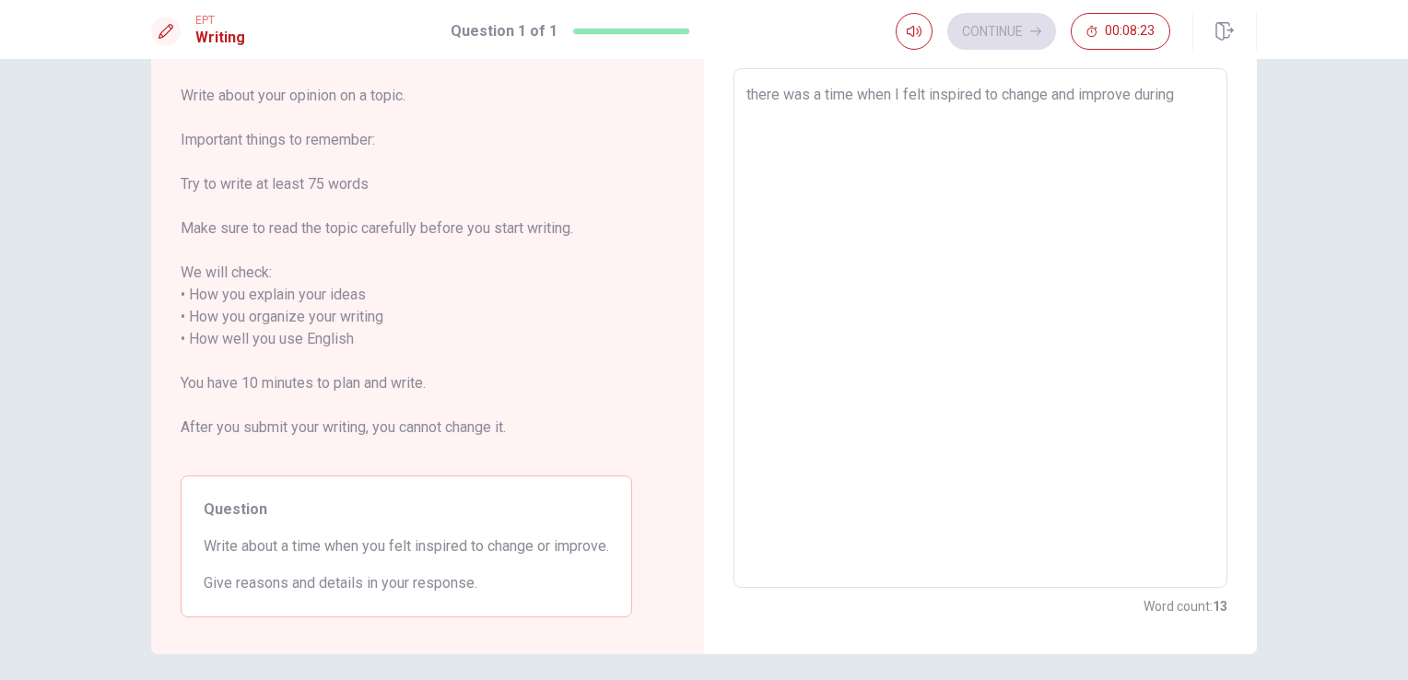
type textarea "x"
type textarea "there was a time when I felt inspired to change and improve during m"
type textarea "x"
type textarea "there was a time when I felt inspired to change and improve during my"
type textarea "x"
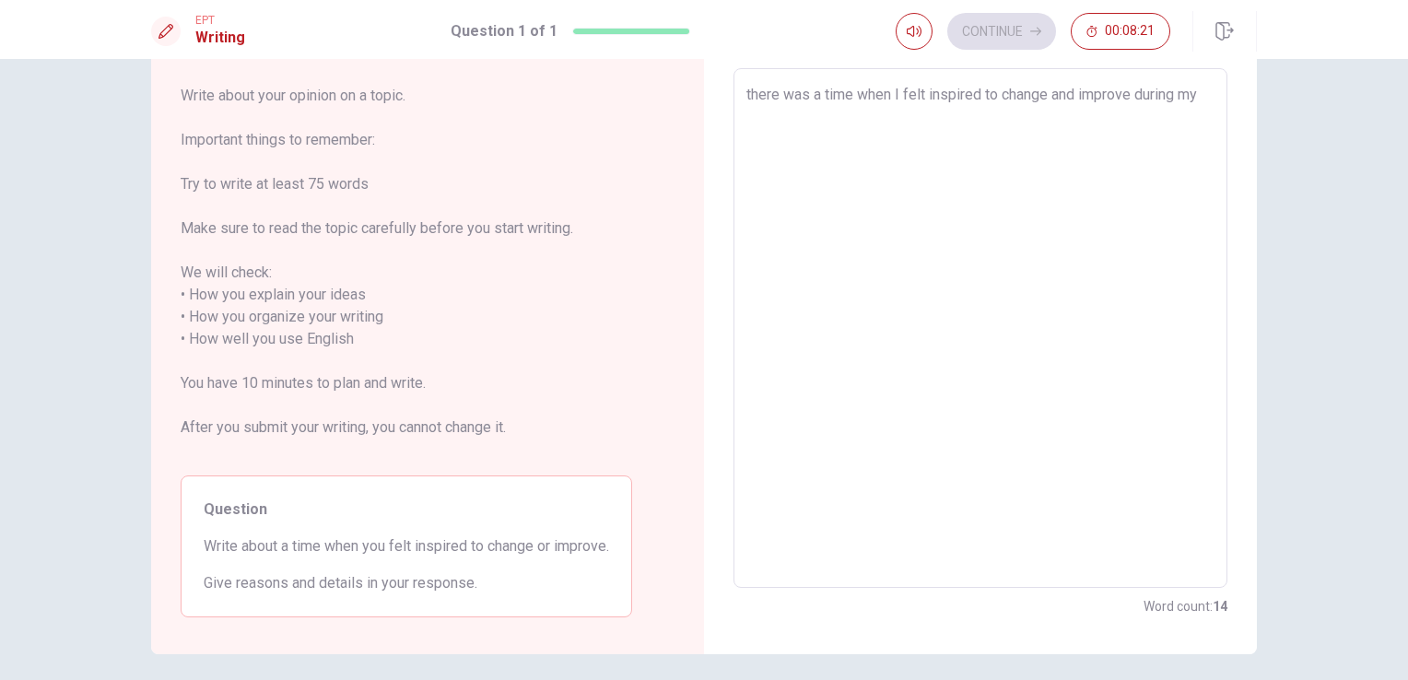
type textarea "there was a time when I felt inspired to change and improve during my"
type textarea "x"
type textarea "there was a time when I felt inspired to change and improve during my f"
type textarea "x"
type textarea "there was a time when I felt inspired to change and improve during my fi"
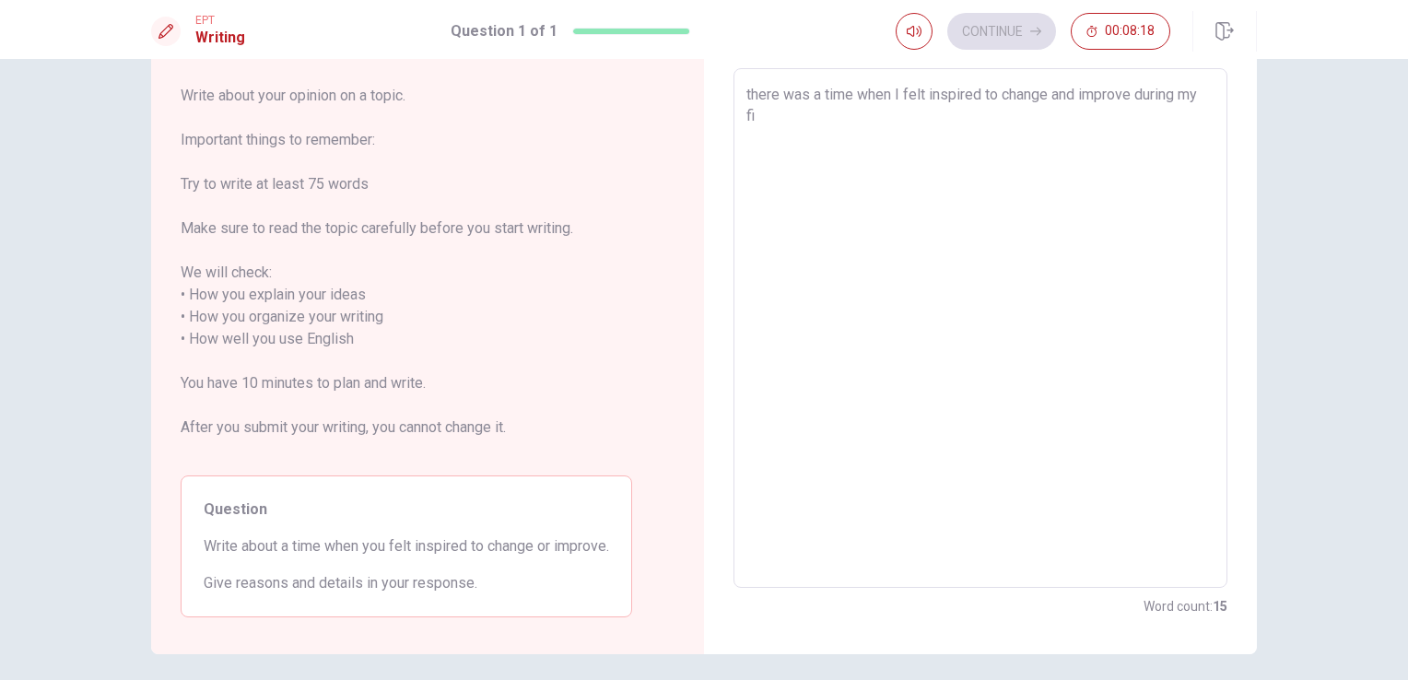
type textarea "x"
type textarea "there was a time when I felt inspired to change and improve during my fin"
type textarea "x"
type textarea "there was a time when I felt inspired to change and improve during my fina"
type textarea "x"
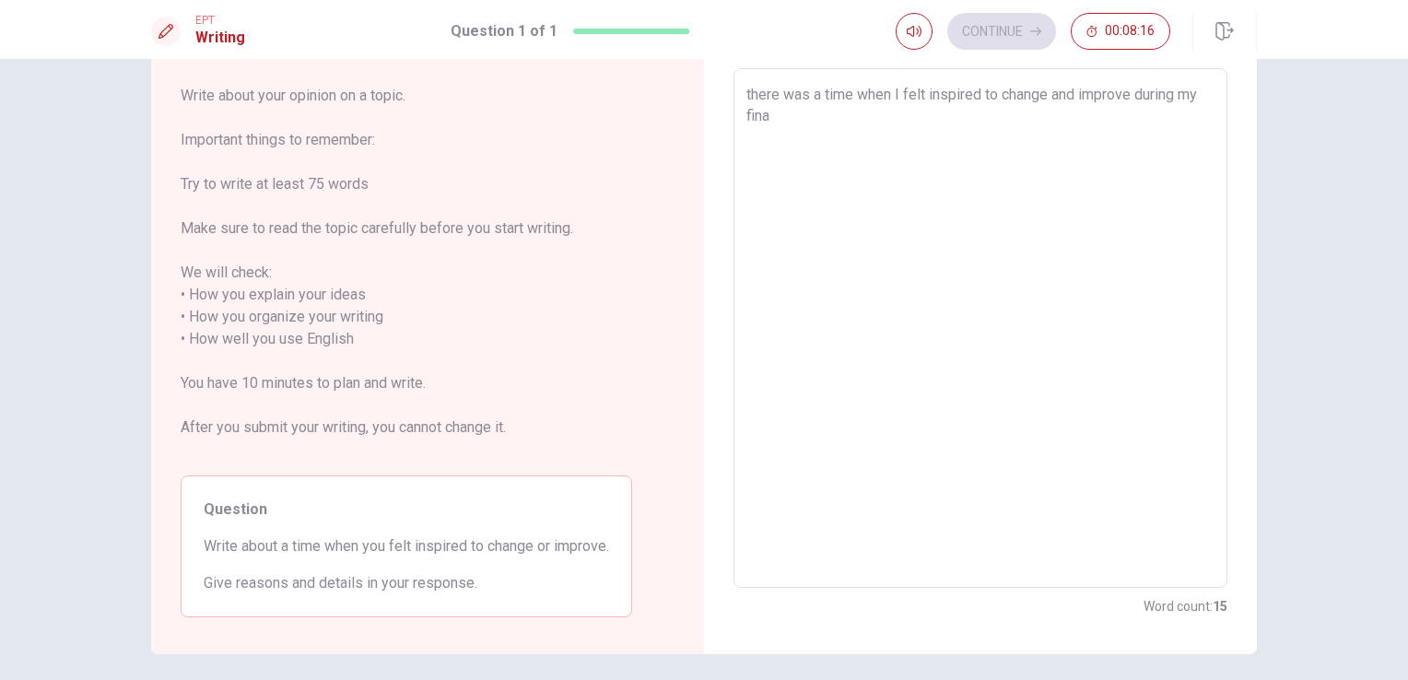
type textarea "there was a time when I felt inspired to change and improve during my final"
type textarea "x"
type textarea "there was a time when I felt inspired to change and improve during my final"
type textarea "x"
type textarea "there was a time when I felt inspired to change and improve during my final y"
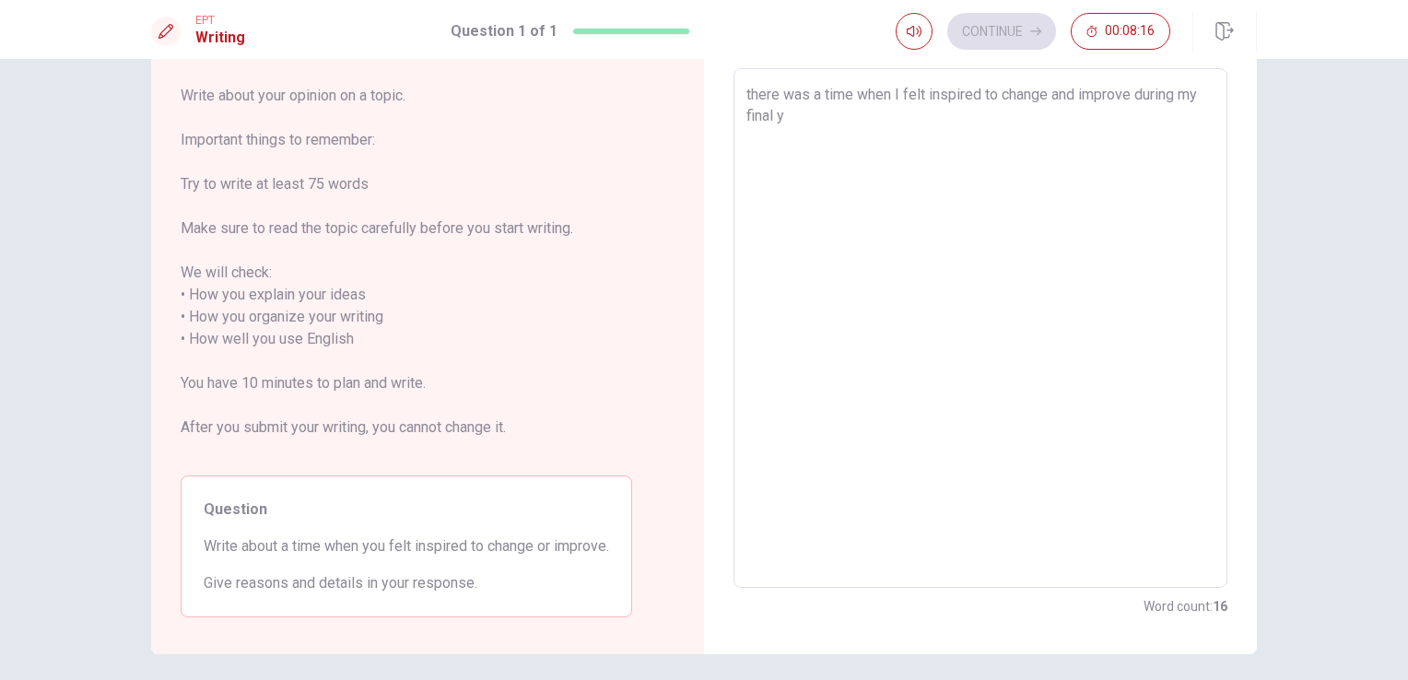
type textarea "x"
type textarea "there was a time when I felt inspired to change and improve during my final ye"
type textarea "x"
type textarea "there was a time when I felt inspired to change and improve during my final yea"
type textarea "x"
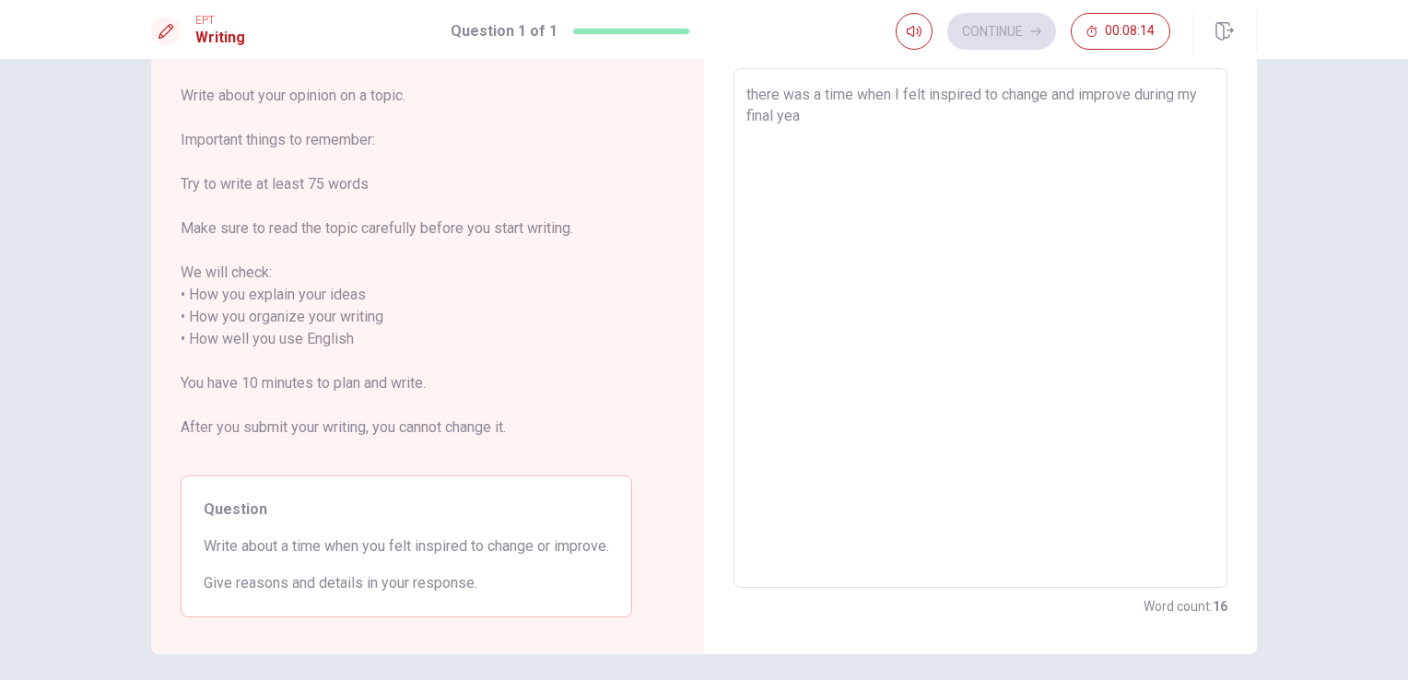
type textarea "there was a time when I felt inspired to change and improve during my final year"
type textarea "x"
type textarea "there was a time when I felt inspired to change and improve during my final year"
type textarea "x"
type textarea "there was a time when I felt inspired to change and improve during my final yea…"
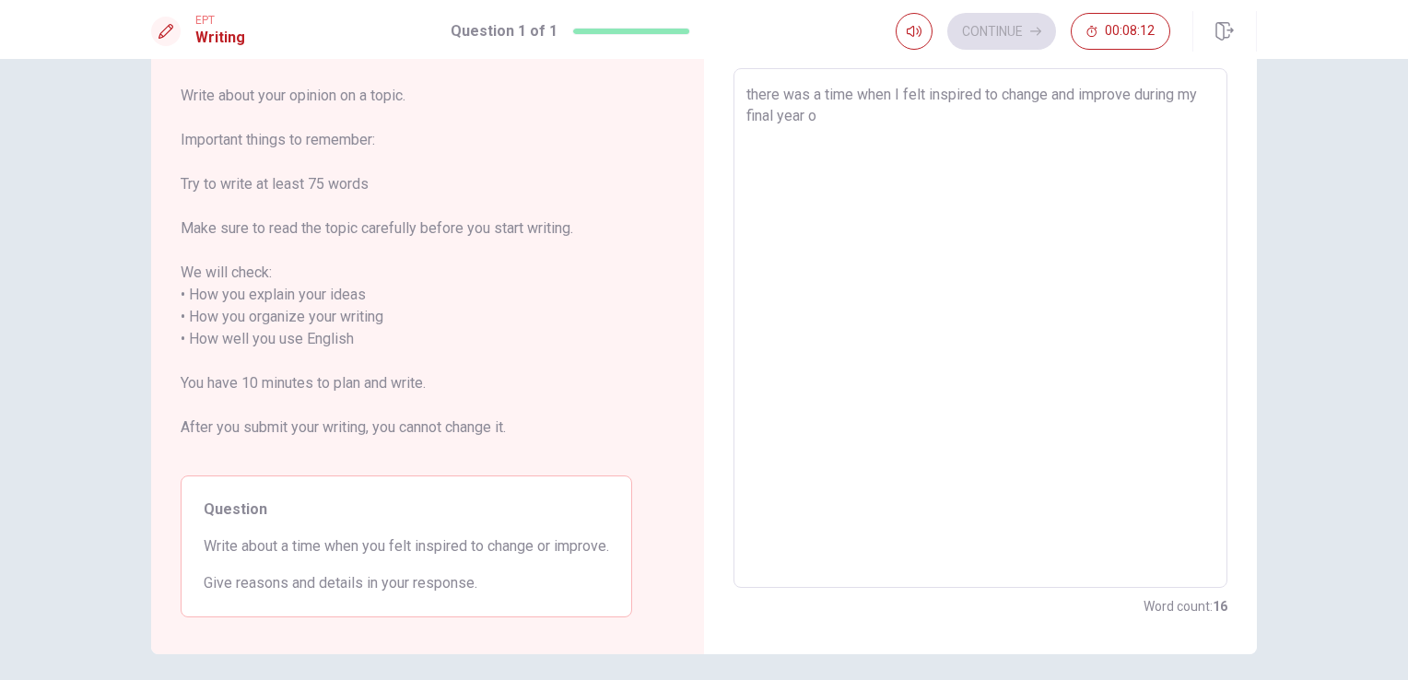
type textarea "x"
type textarea "there was a time when I felt inspired to change and improve during my final yea…"
type textarea "x"
type textarea "there was a time when I felt inspired to change and improve during my final yea…"
type textarea "x"
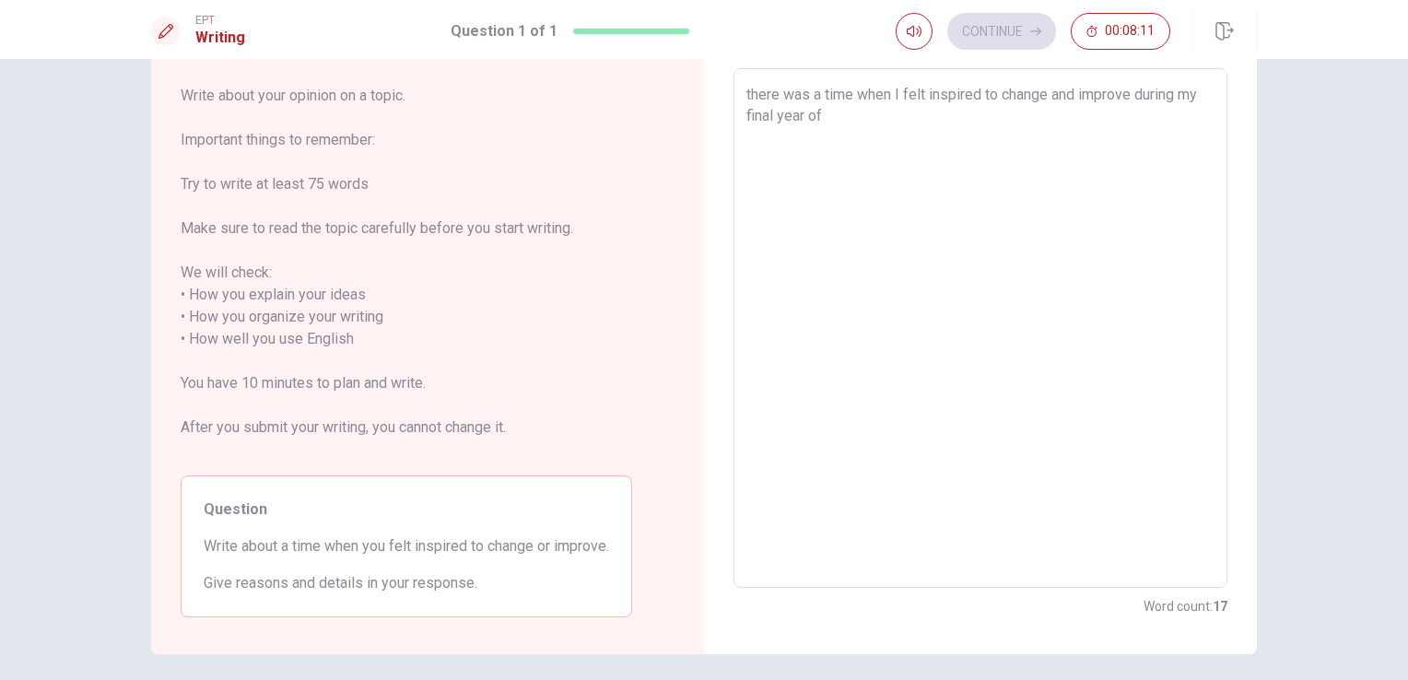
type textarea "there was a time when I felt inspired to change and improve during my final yea…"
type textarea "x"
type textarea "there was a time when I felt inspired to change and improve during my final yea…"
type textarea "x"
type textarea "there was a time when I felt inspired to change and improve during my final yea…"
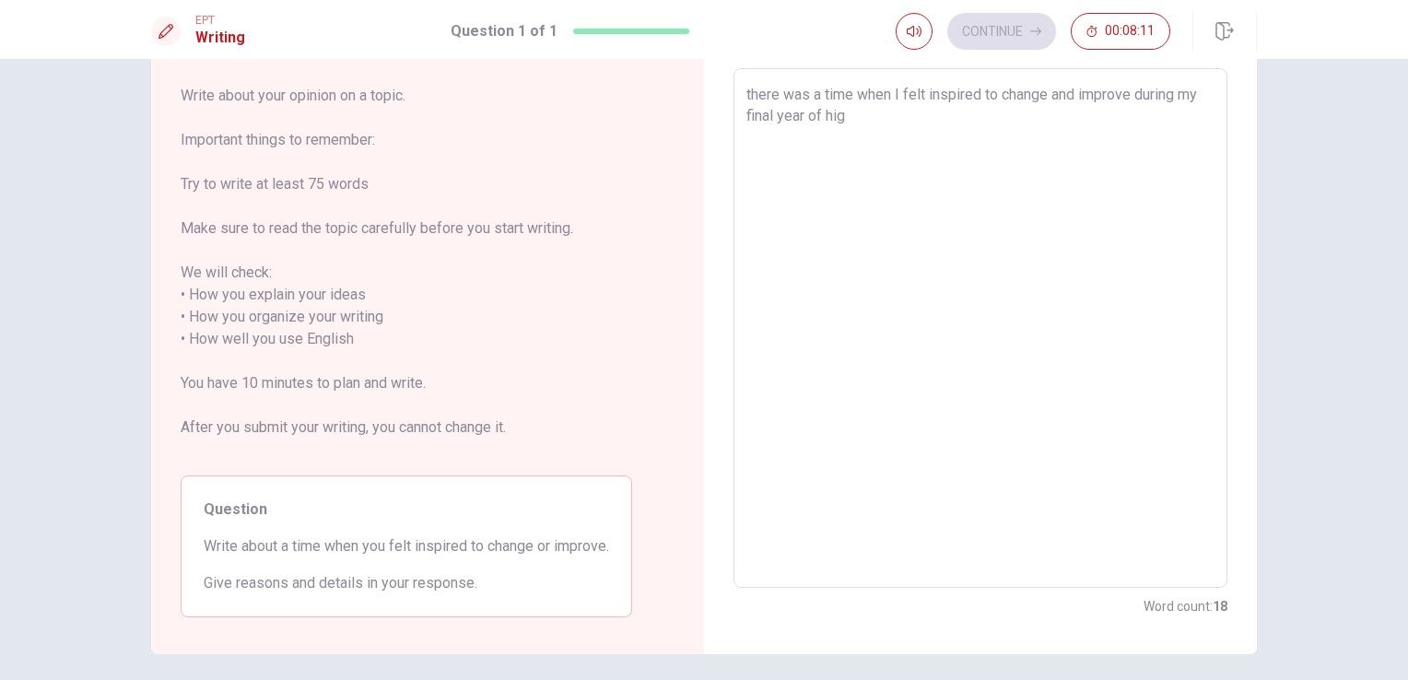
type textarea "x"
type textarea "there was a time when I felt inspired to change and improve during my final yea…"
type textarea "x"
type textarea "there was a time when I felt inspired to change and improve during my final yea…"
type textarea "x"
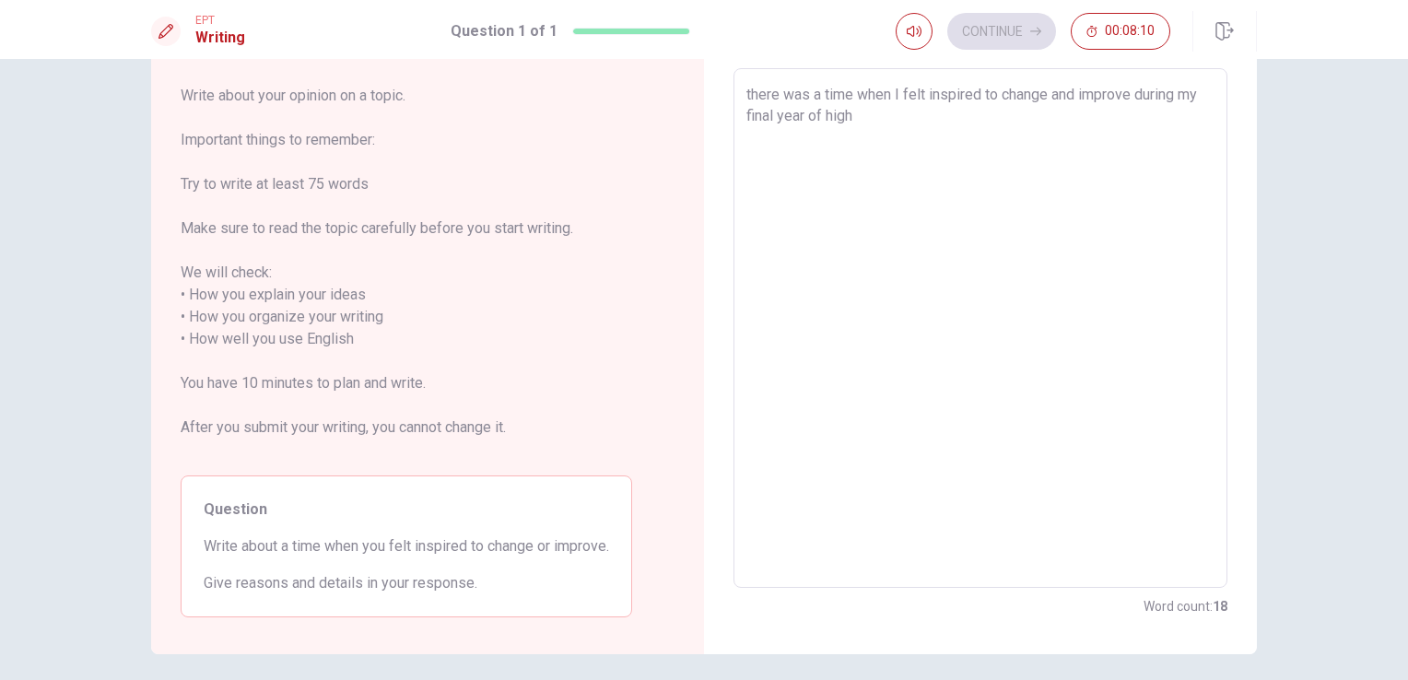
type textarea "there was a time when I felt inspired to change and improve during my final yea…"
type textarea "x"
type textarea "there was a time when I felt inspired to change and improve during my final yea…"
type textarea "x"
type textarea "there was a time when I felt inspired to change and improve during my final yea…"
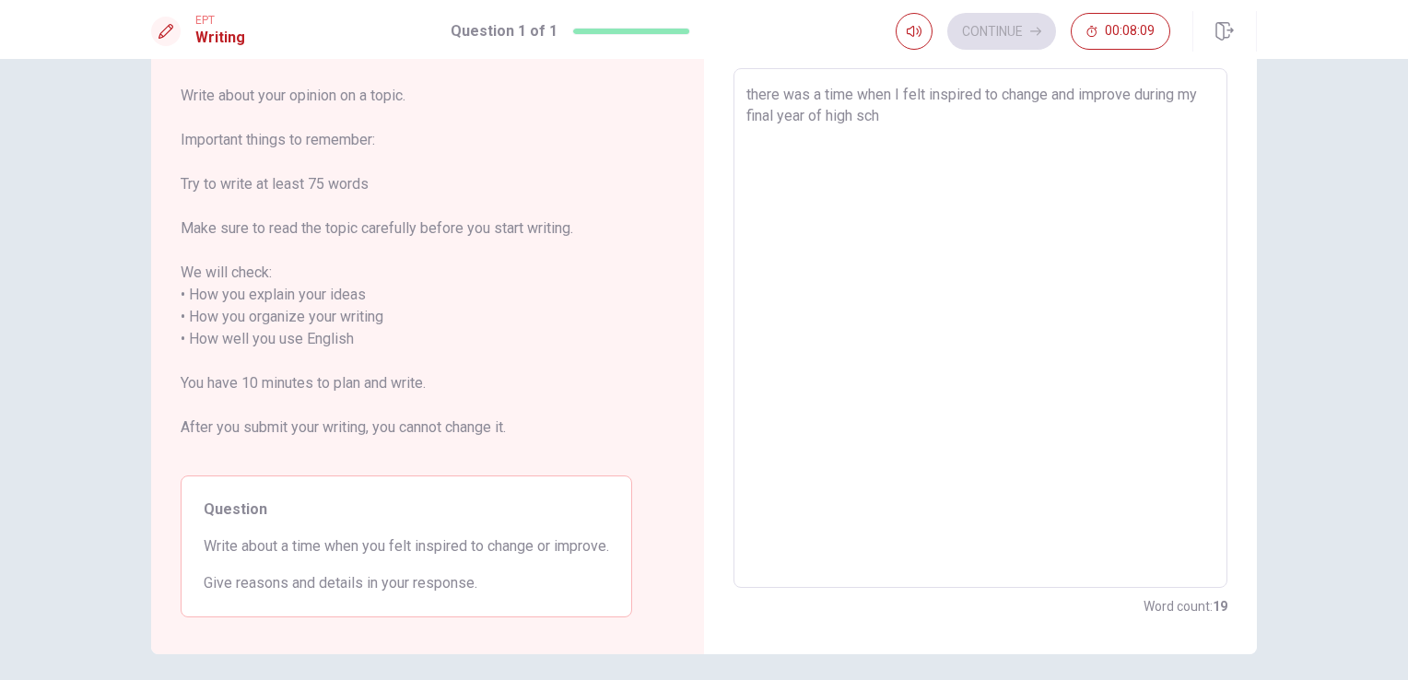
type textarea "x"
type textarea "there was a time when I felt inspired to change and improve during my final yea…"
type textarea "x"
type textarea "there was a time when I felt inspired to change and improve during my final yea…"
type textarea "x"
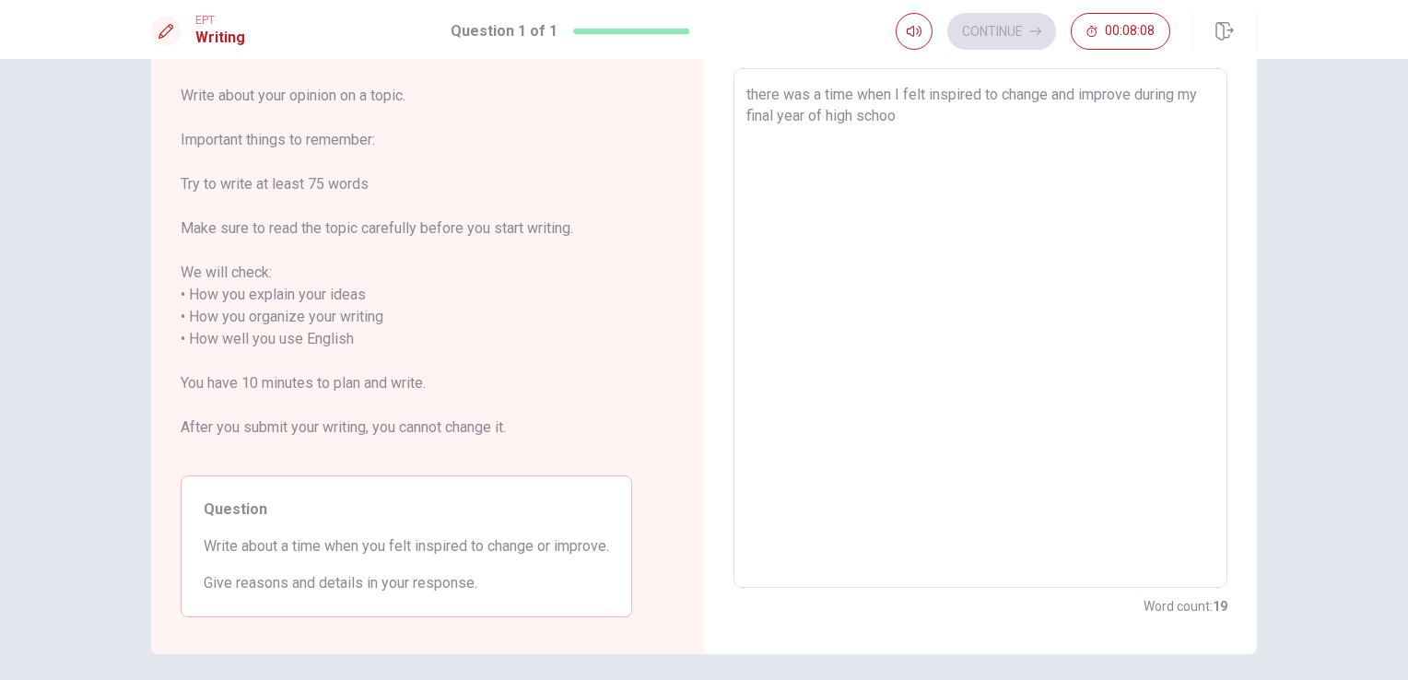
type textarea "there was a time when I felt inspired to change and improve during my final yea…"
type textarea "x"
type textarea "there was a time when I felt inspired to change and improve during my final yea…"
type textarea "x"
type textarea "there was a time when I felt inspired to change and improve during my final yea…"
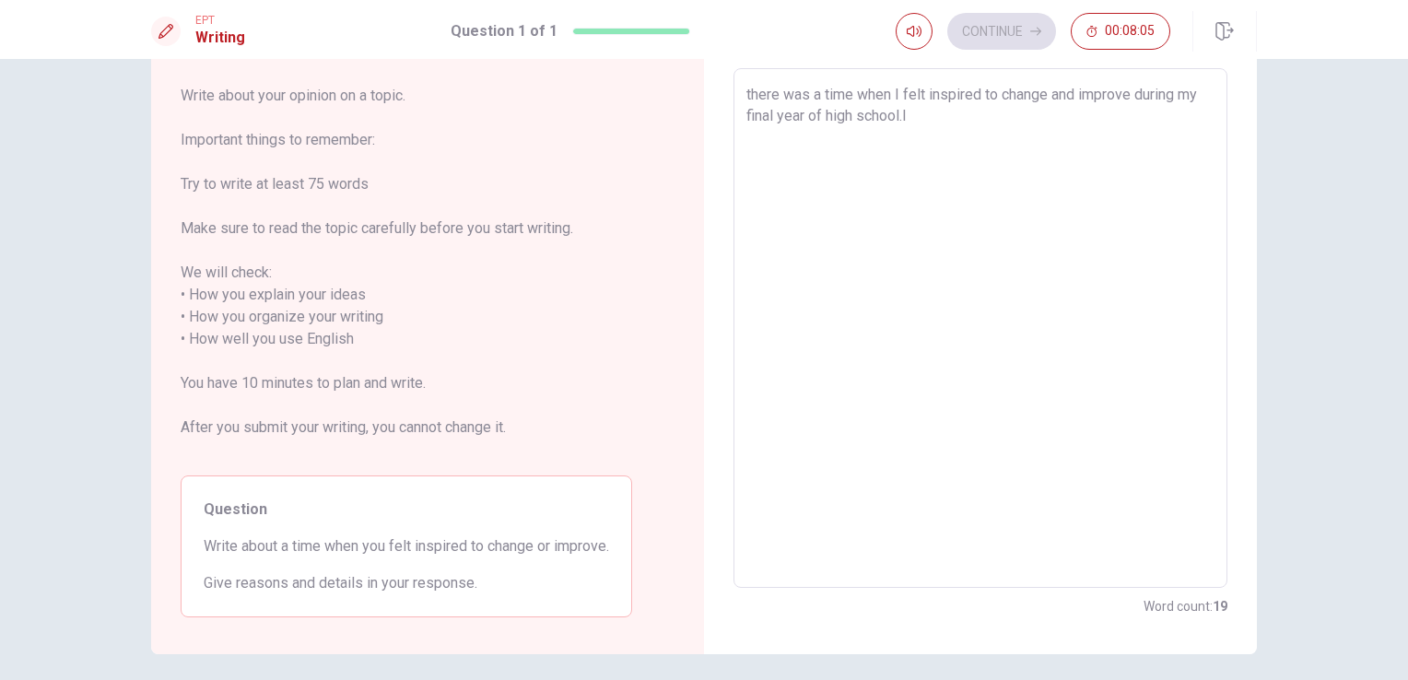
type textarea "x"
type textarea "there was a time when I felt inspired to change and improve during my final yea…"
type textarea "x"
type textarea "there was a time when I felt inspired to change and improve during my final yea…"
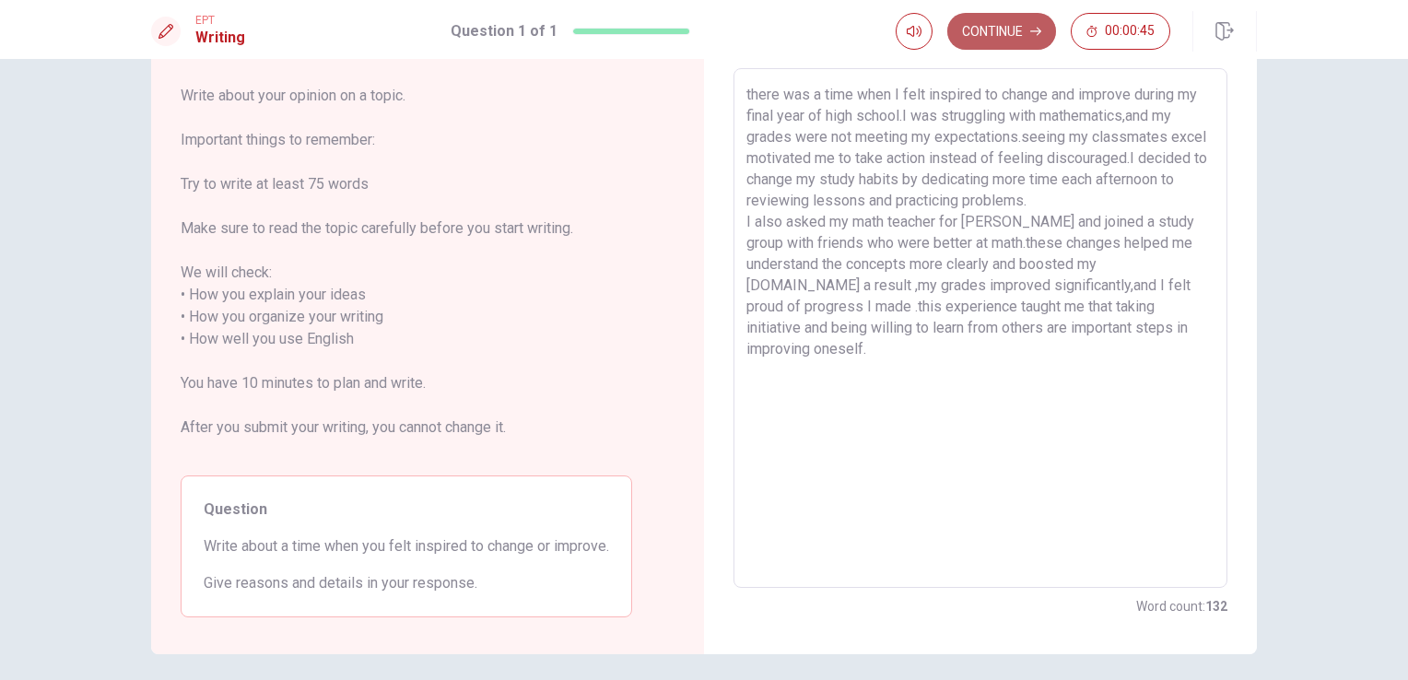
click at [1014, 38] on button "Continue" at bounding box center [1001, 31] width 109 height 37
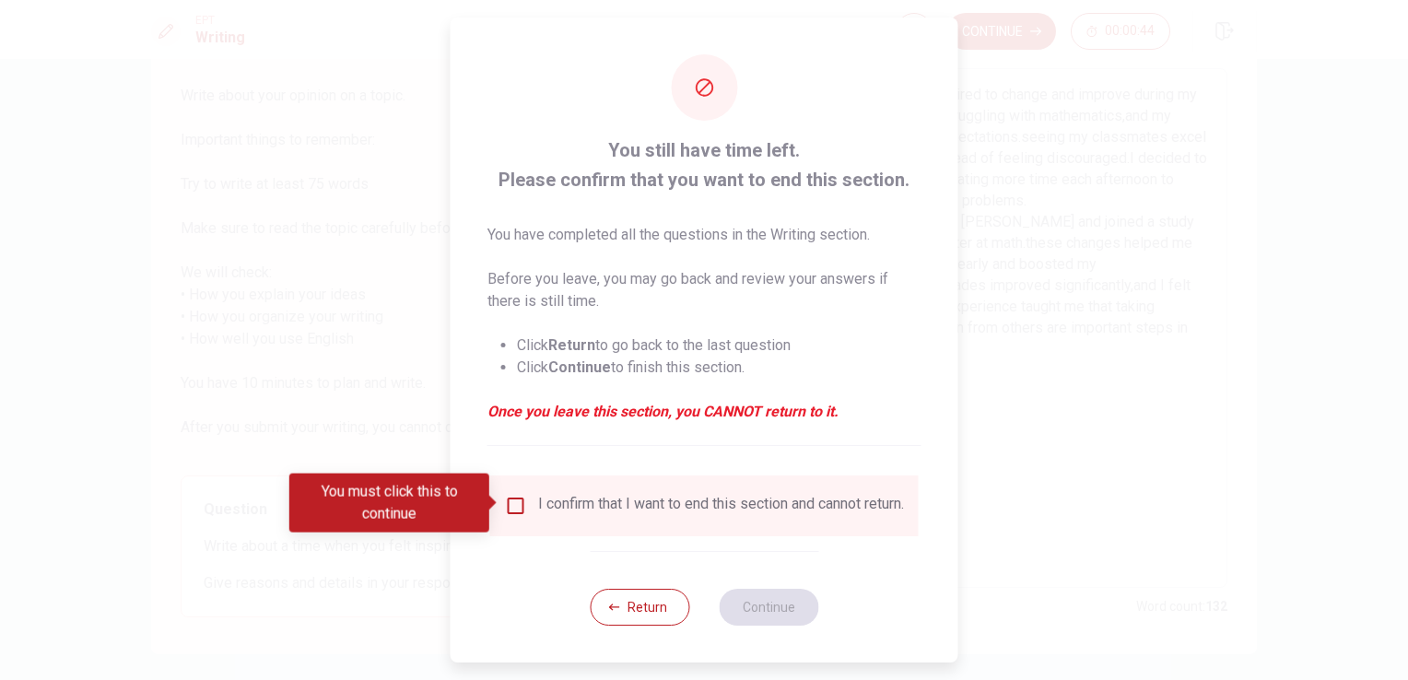
click at [513, 504] on input "You must click this to continue" at bounding box center [516, 506] width 22 height 22
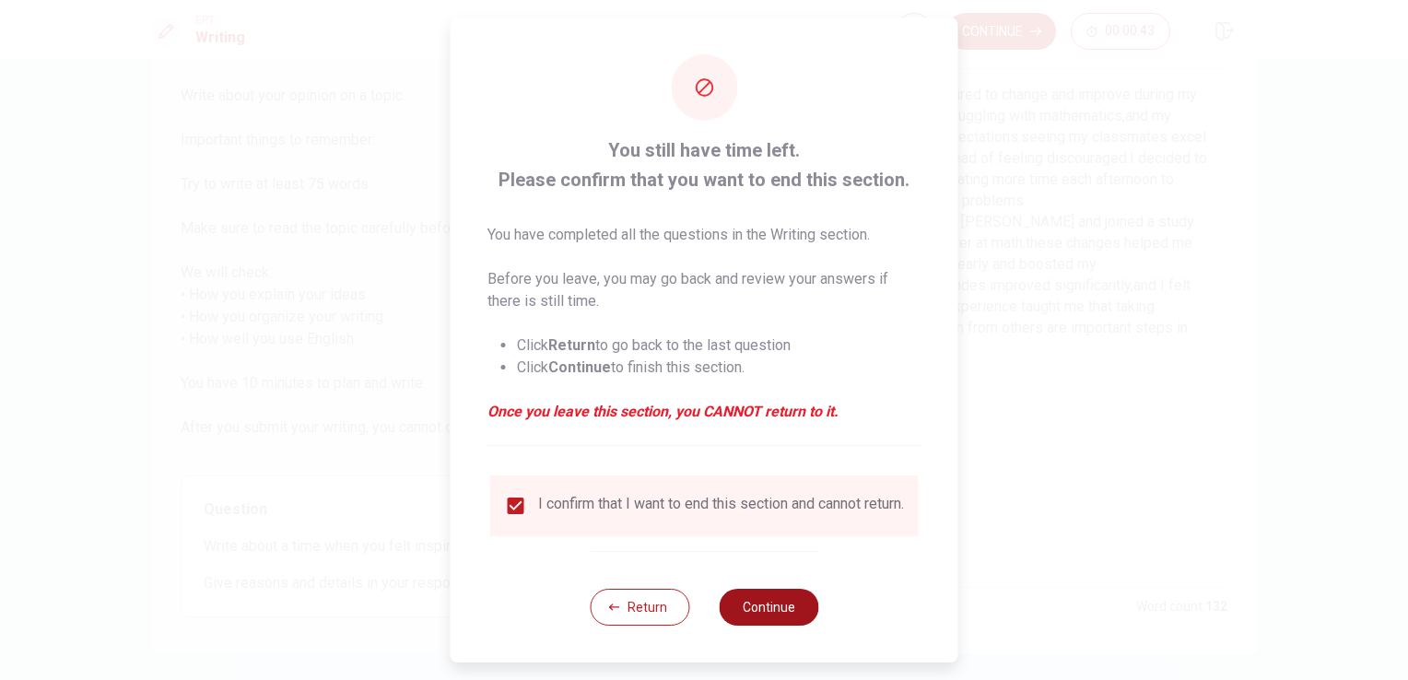
click at [763, 606] on button "Continue" at bounding box center [769, 607] width 100 height 37
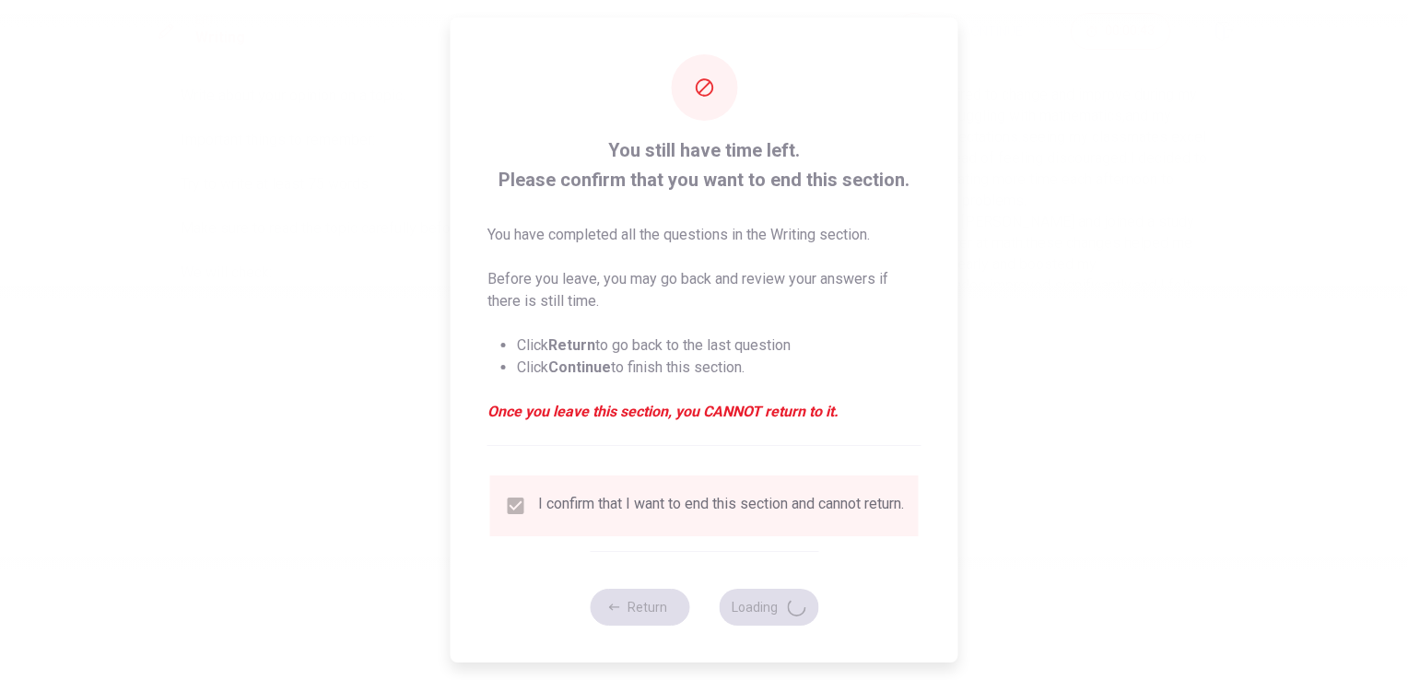
scroll to position [0, 0]
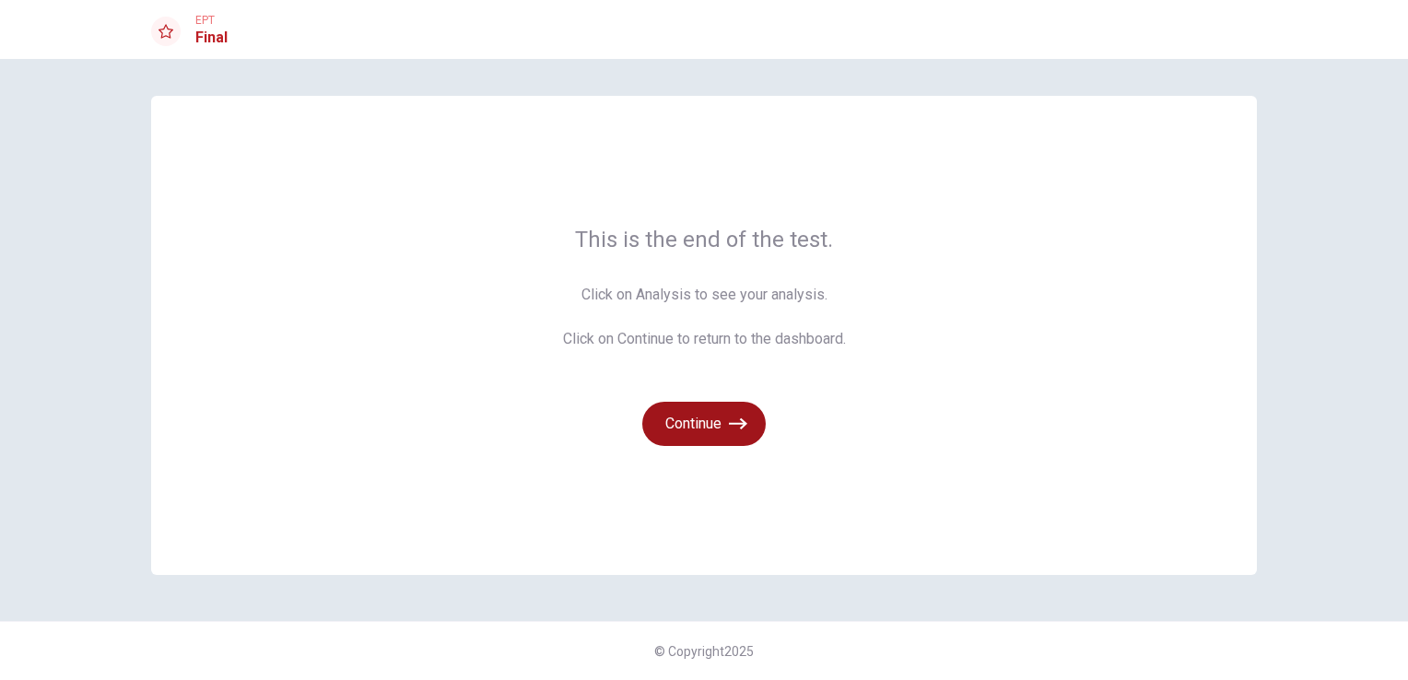
click at [750, 435] on button "Continue" at bounding box center [703, 424] width 123 height 44
